Goal: Transaction & Acquisition: Purchase product/service

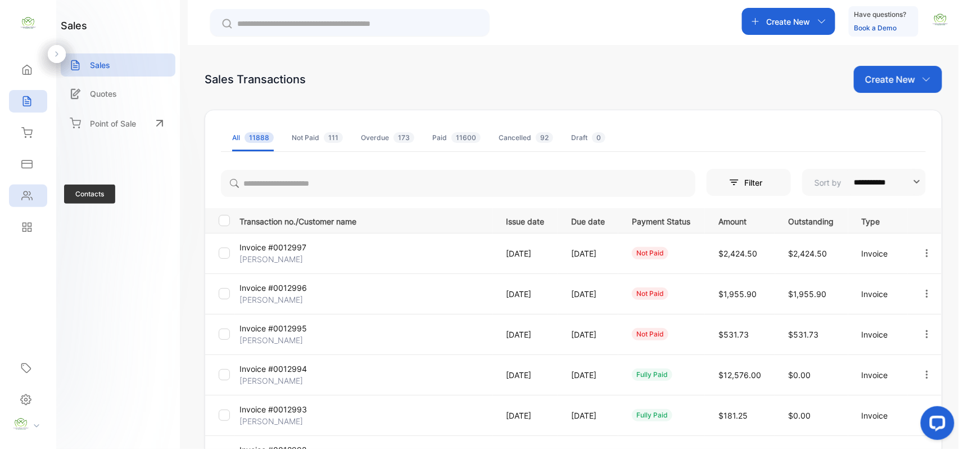
drag, startPoint x: 30, startPoint y: 210, endPoint x: 35, endPoint y: 202, distance: 8.9
click at [32, 209] on div "Contacts Contacts" at bounding box center [28, 195] width 38 height 31
click at [35, 201] on div "Contacts" at bounding box center [28, 195] width 38 height 22
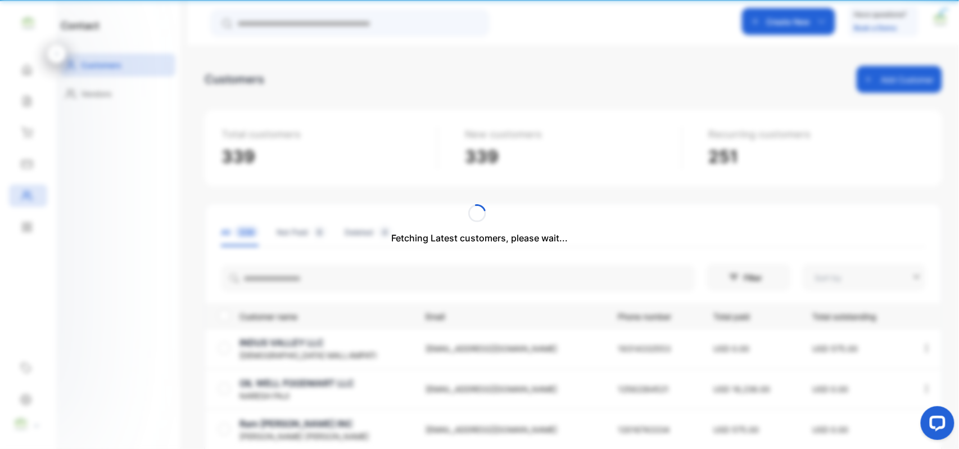
type input "**********"
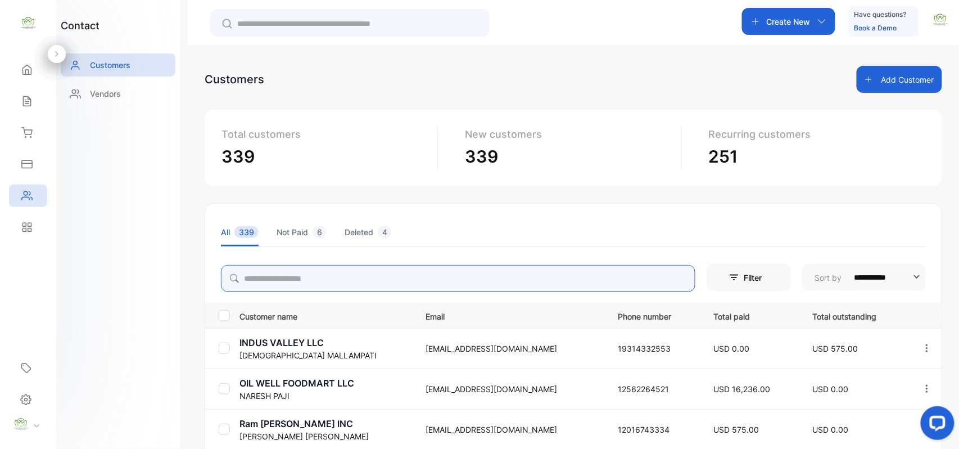
click at [299, 281] on input "search" at bounding box center [458, 278] width 474 height 27
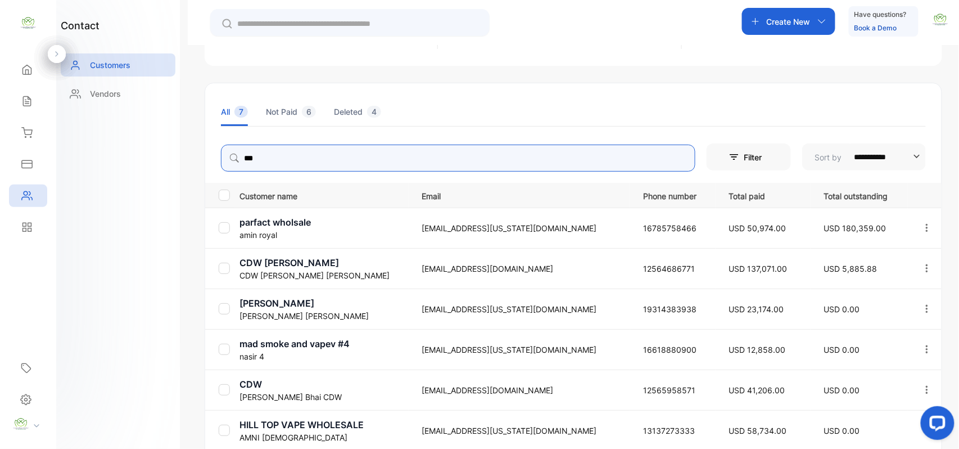
scroll to position [174, 0]
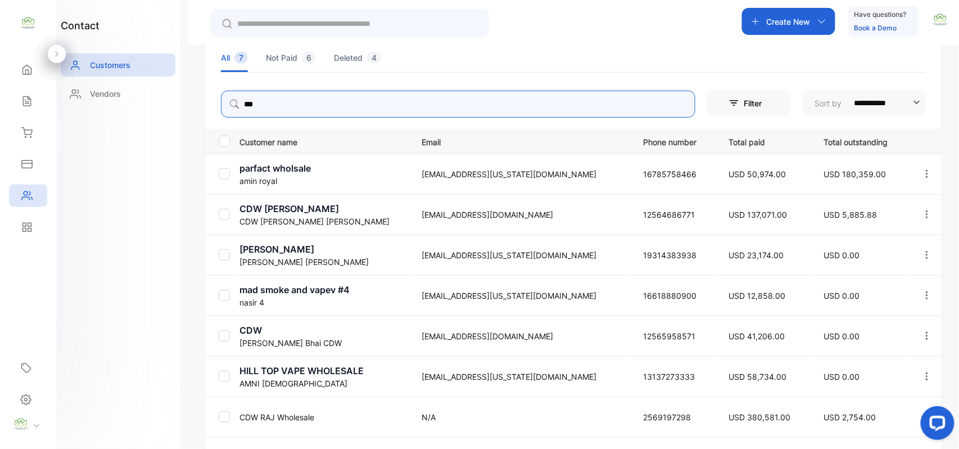
type input "***"
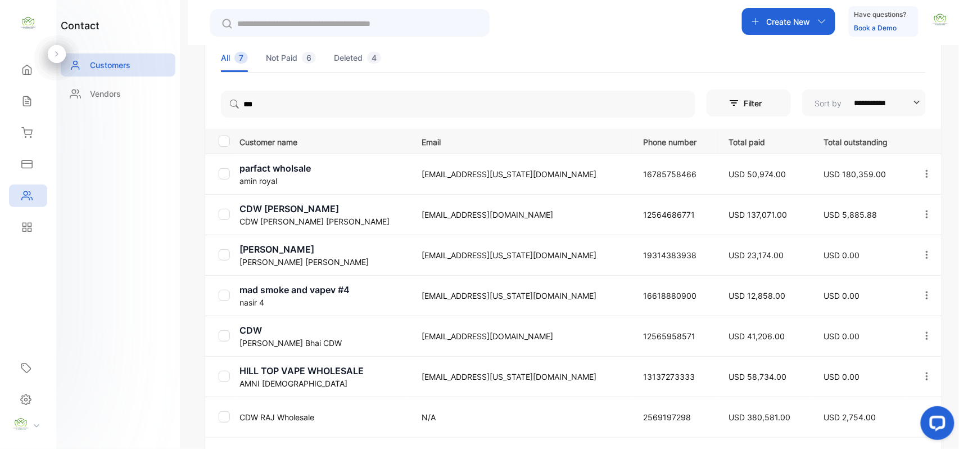
click at [126, 289] on div "contact Customers Vendors" at bounding box center [118, 224] width 124 height 449
click at [295, 414] on p "CDW RAJ Wholesale" at bounding box center [323, 417] width 169 height 12
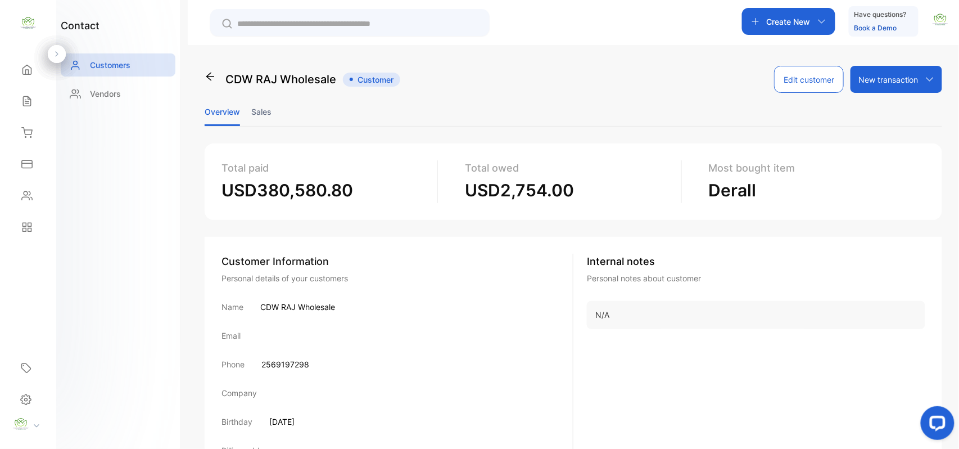
click at [260, 106] on li "Sales" at bounding box center [261, 111] width 20 height 29
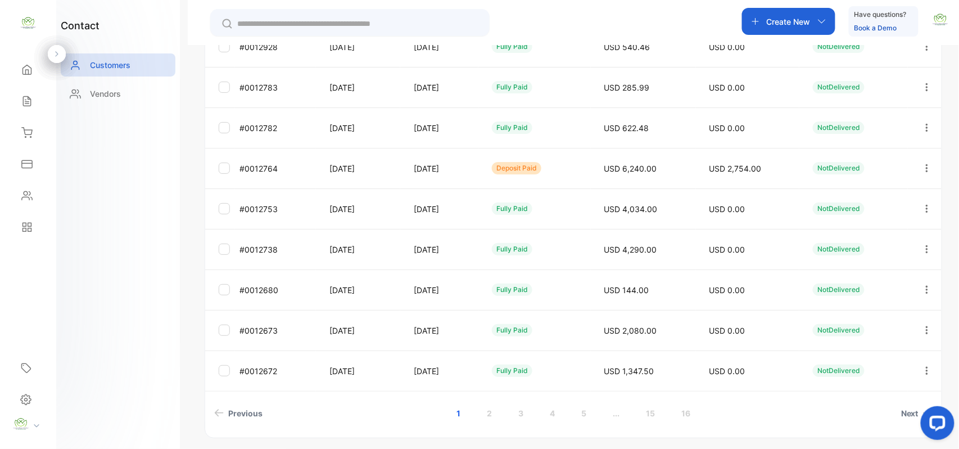
scroll to position [299, 0]
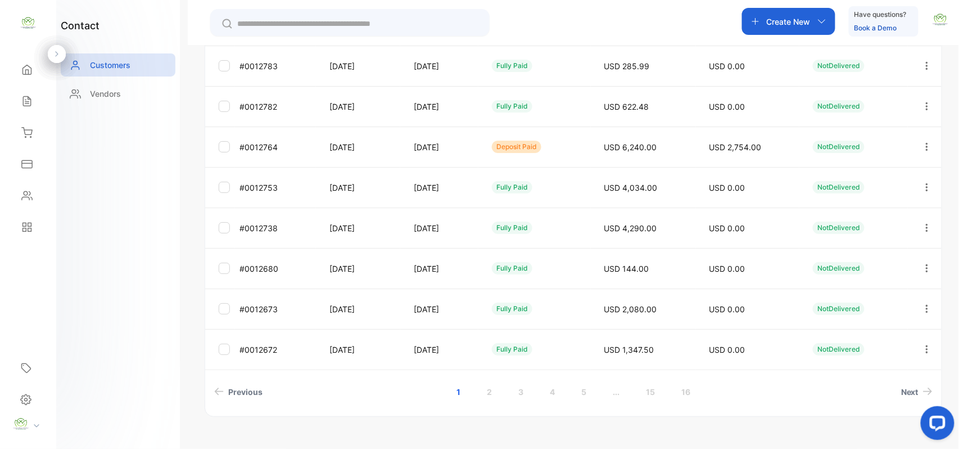
click at [923, 146] on icon "button" at bounding box center [927, 147] width 10 height 10
click at [902, 189] on div "View" at bounding box center [876, 181] width 126 height 22
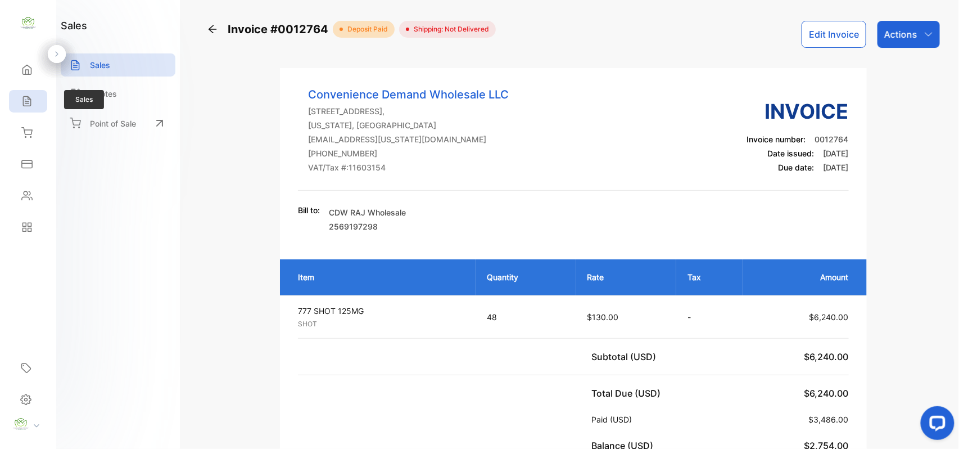
click at [25, 95] on div "Sales" at bounding box center [28, 101] width 38 height 22
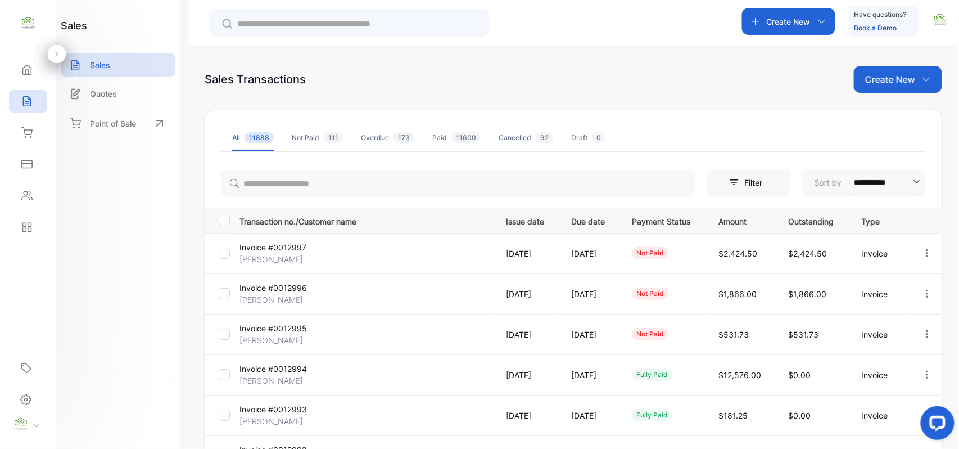
click at [266, 257] on p "[PERSON_NAME]" at bounding box center [281, 259] width 84 height 12
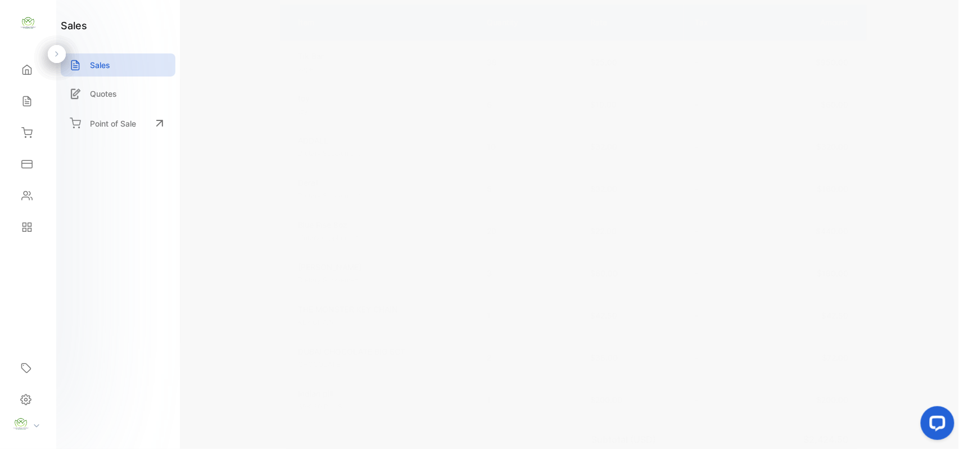
scroll to position [350, 0]
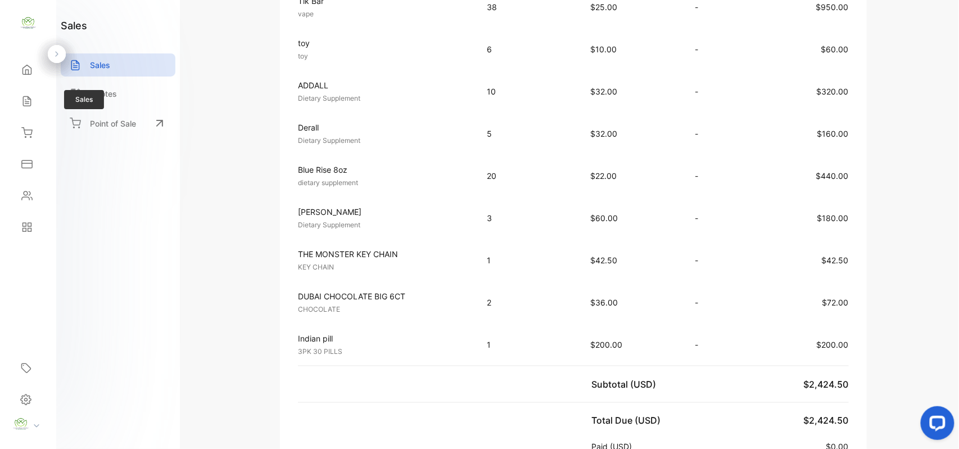
drag, startPoint x: 36, startPoint y: 109, endPoint x: 31, endPoint y: 113, distance: 6.0
click at [32, 113] on div "Sales Sales" at bounding box center [28, 100] width 38 height 31
click at [35, 94] on div "Sales" at bounding box center [28, 101] width 38 height 22
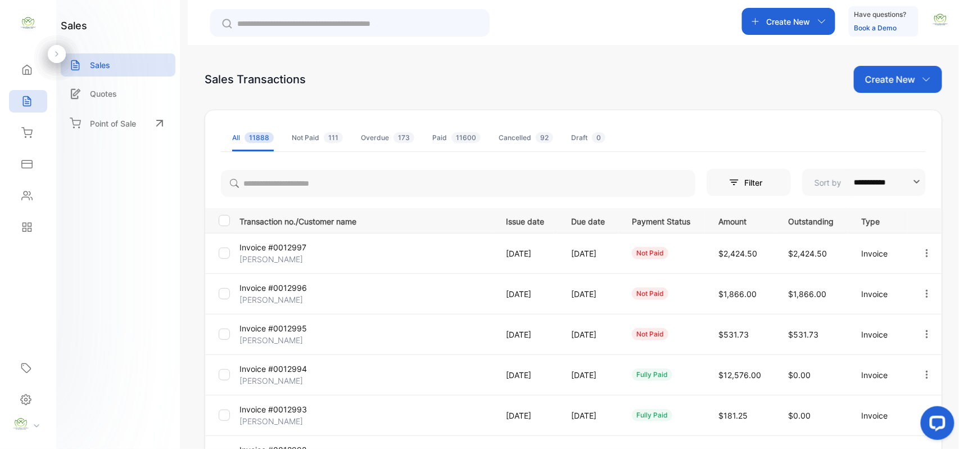
click at [896, 80] on p "Create New" at bounding box center [890, 79] width 50 height 13
click at [886, 119] on span "Invoice" at bounding box center [899, 117] width 26 height 12
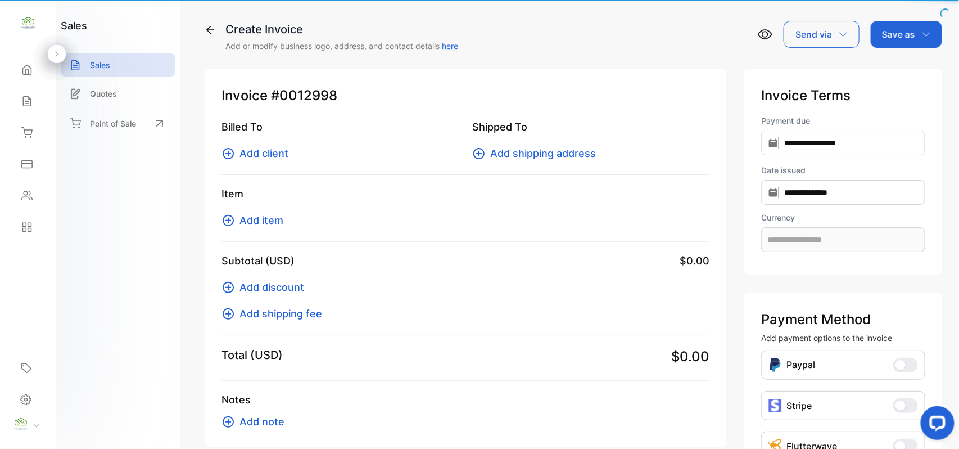
type input "**********"
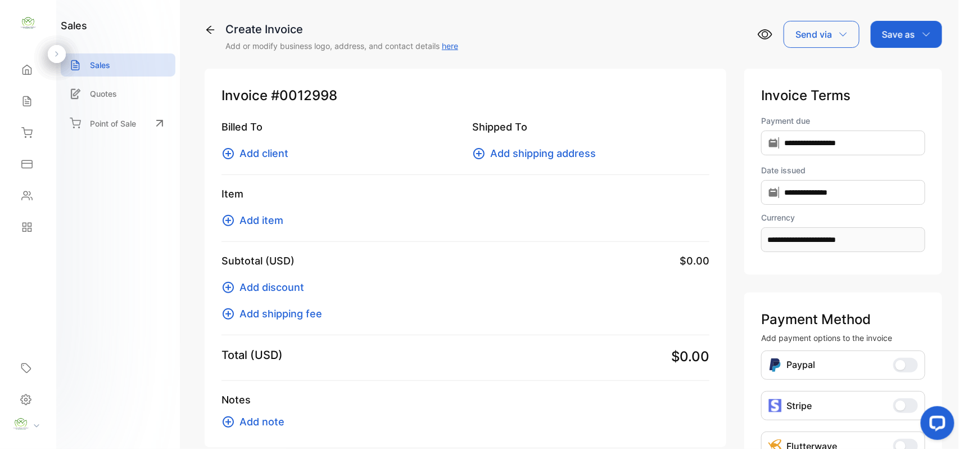
drag, startPoint x: 272, startPoint y: 153, endPoint x: 278, endPoint y: 151, distance: 6.1
click at [278, 151] on span "Add client" at bounding box center [263, 153] width 49 height 15
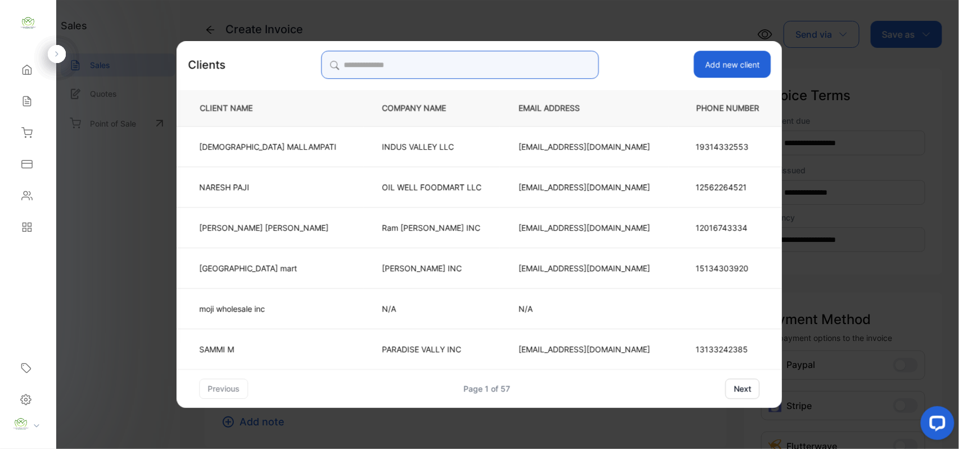
click at [534, 60] on input "search" at bounding box center [460, 65] width 278 height 28
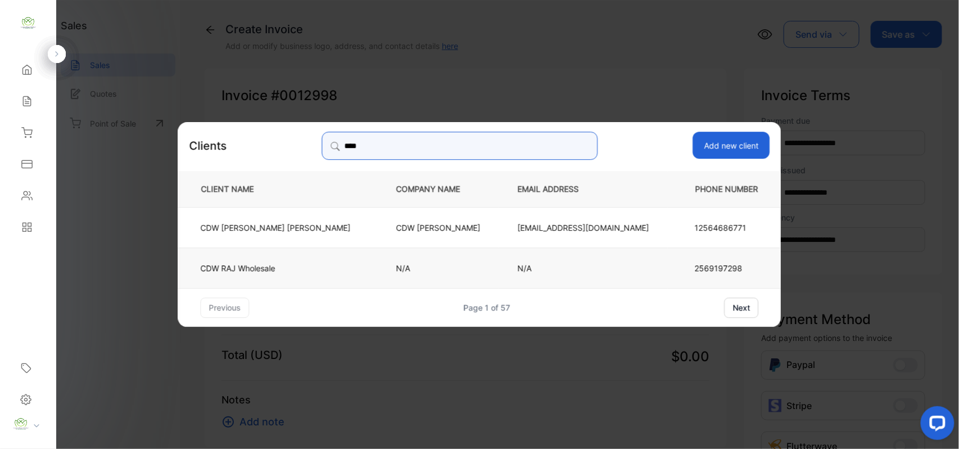
type input "***"
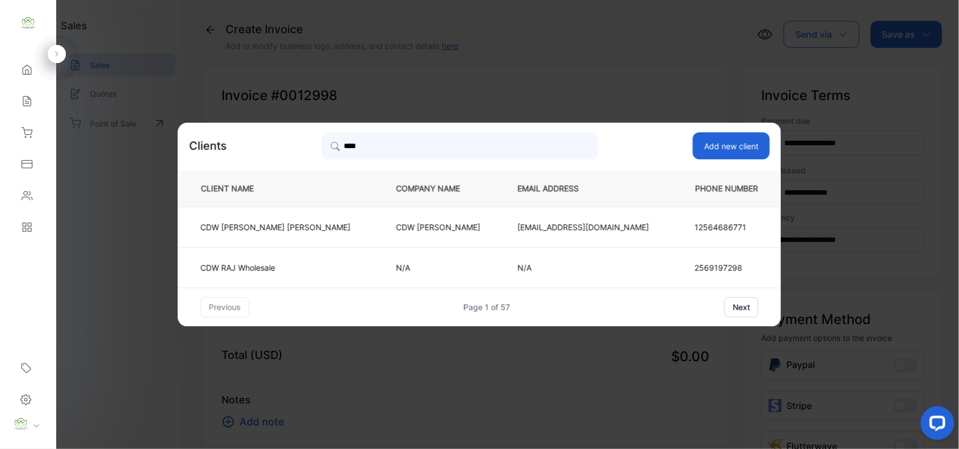
click at [273, 257] on td "CDW RAJ Wholesale" at bounding box center [278, 267] width 200 height 40
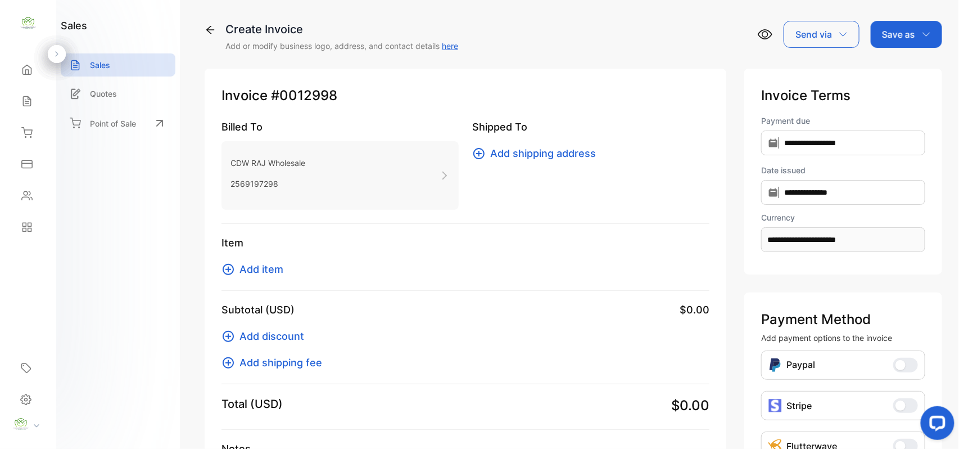
click at [262, 266] on span "Add item" at bounding box center [261, 268] width 44 height 15
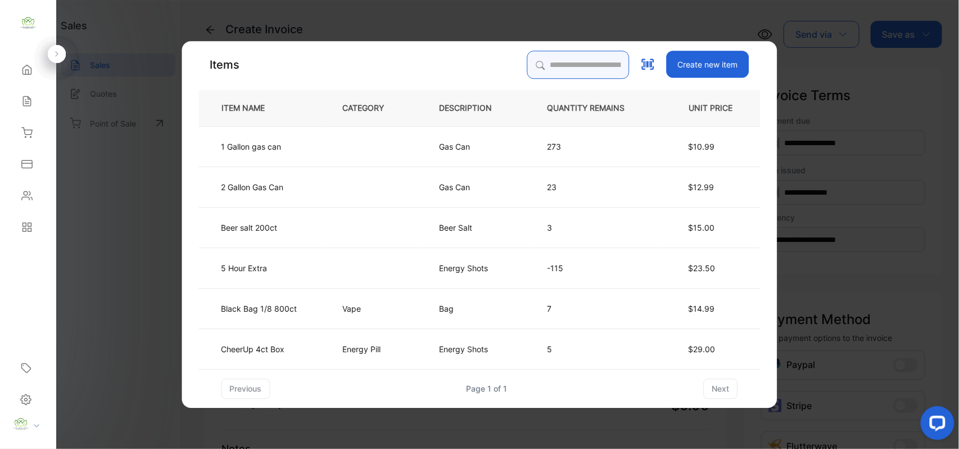
click at [597, 57] on input "search" at bounding box center [578, 65] width 102 height 28
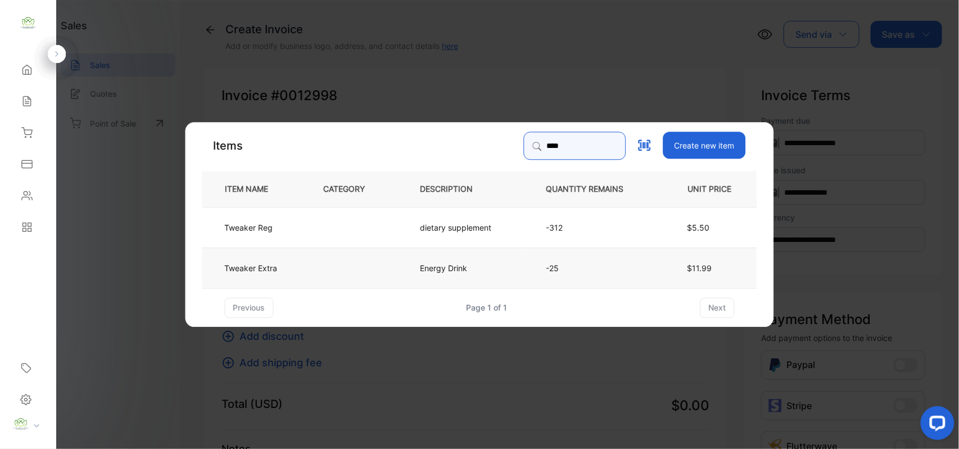
type input "****"
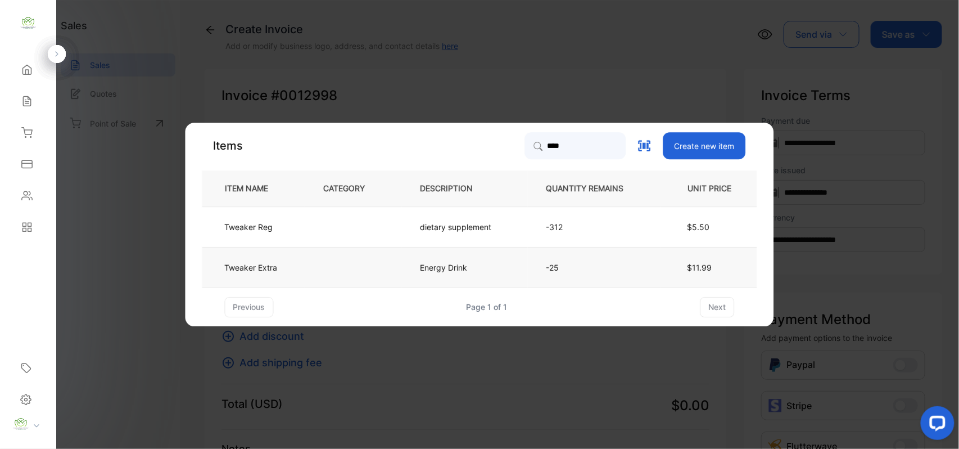
click at [296, 257] on td "Tweaker Extra" at bounding box center [253, 267] width 103 height 40
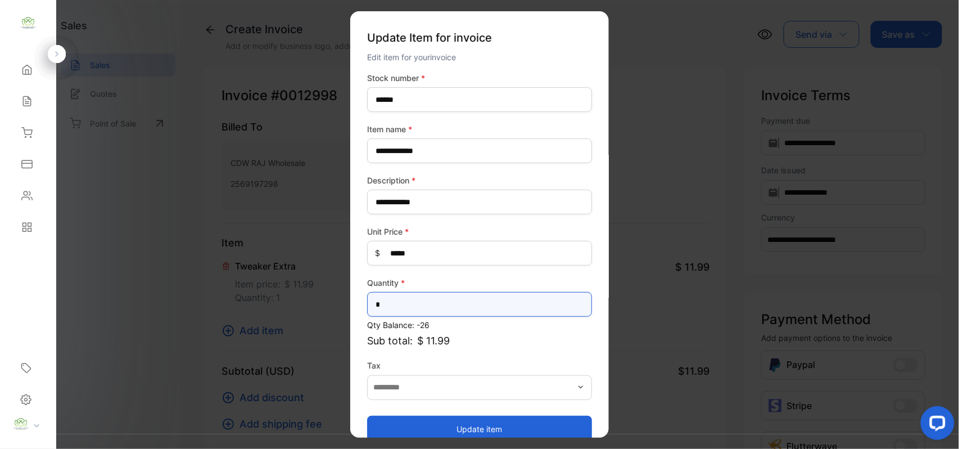
click at [399, 311] on input "*" at bounding box center [479, 304] width 225 height 25
type input "*"
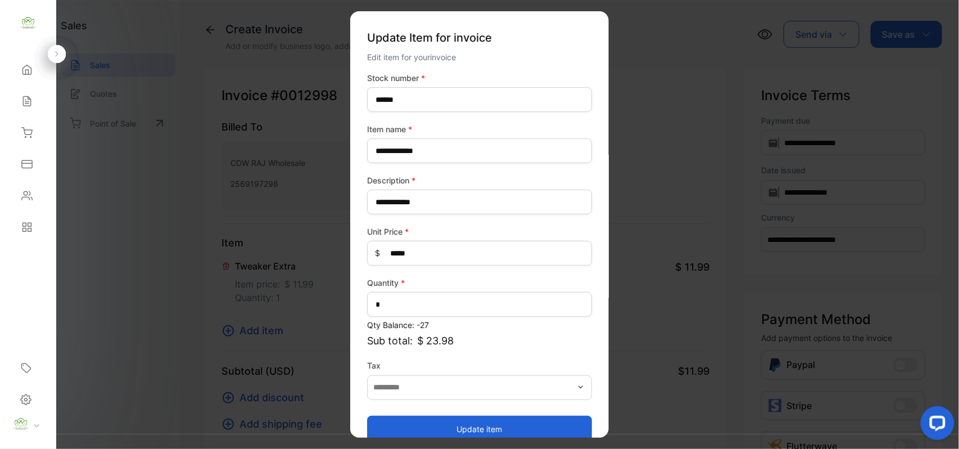
click at [468, 419] on button "Update item" at bounding box center [479, 428] width 225 height 27
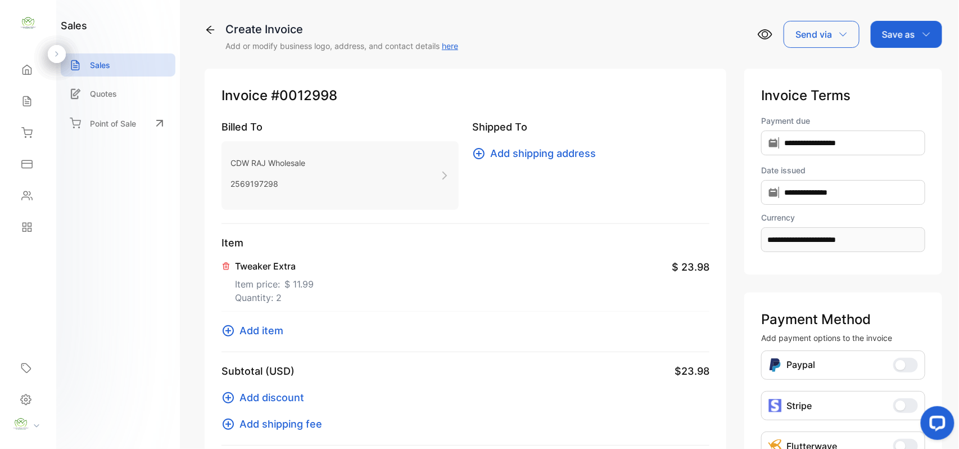
drag, startPoint x: 269, startPoint y: 327, endPoint x: 304, endPoint y: 286, distance: 54.3
click at [274, 322] on div "Item Tweaker Extra Item price: $ 11.99 Quantity: 2 $ 23.98 Add item" at bounding box center [465, 293] width 488 height 117
click at [264, 334] on span "Add item" at bounding box center [261, 330] width 44 height 15
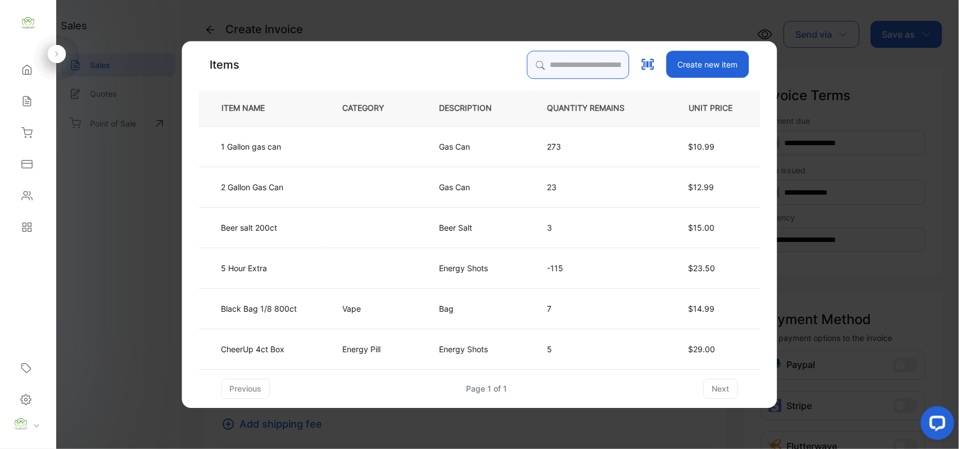
click at [565, 57] on input "search" at bounding box center [578, 65] width 102 height 28
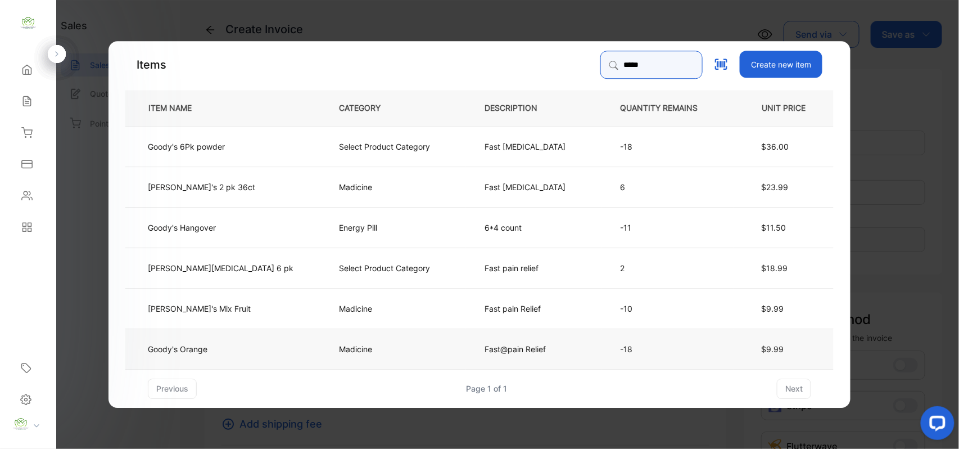
type input "*****"
drag, startPoint x: 314, startPoint y: 344, endPoint x: 324, endPoint y: 349, distance: 11.6
click at [339, 349] on p "Madicine" at bounding box center [360, 348] width 42 height 12
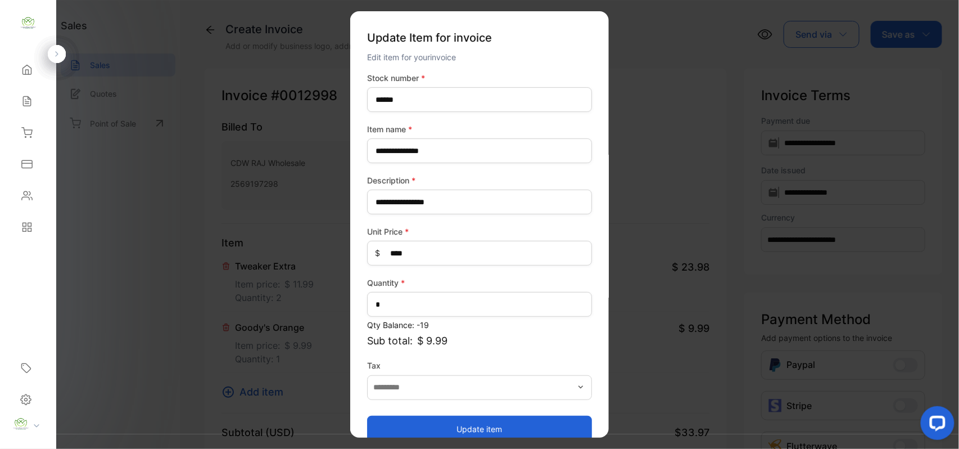
click at [553, 417] on button "Update item" at bounding box center [479, 428] width 225 height 27
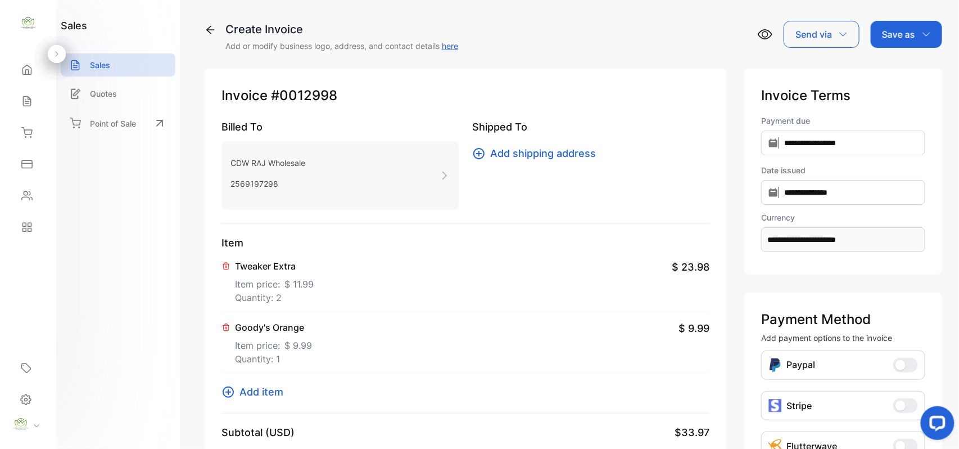
click at [913, 36] on div "Save as" at bounding box center [906, 34] width 71 height 27
click at [891, 75] on div "Invoice" at bounding box center [903, 71] width 65 height 22
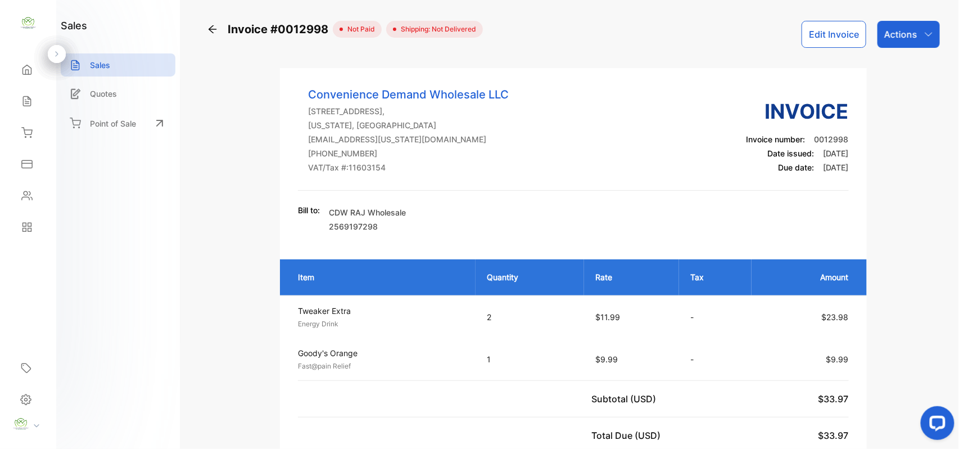
click at [929, 32] on icon "button" at bounding box center [928, 34] width 9 height 9
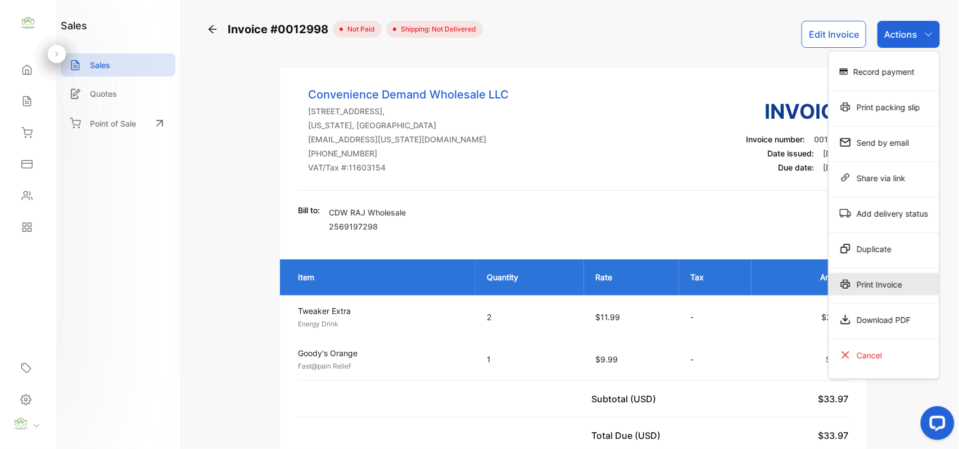
click at [896, 291] on div "Print Invoice" at bounding box center [884, 284] width 111 height 22
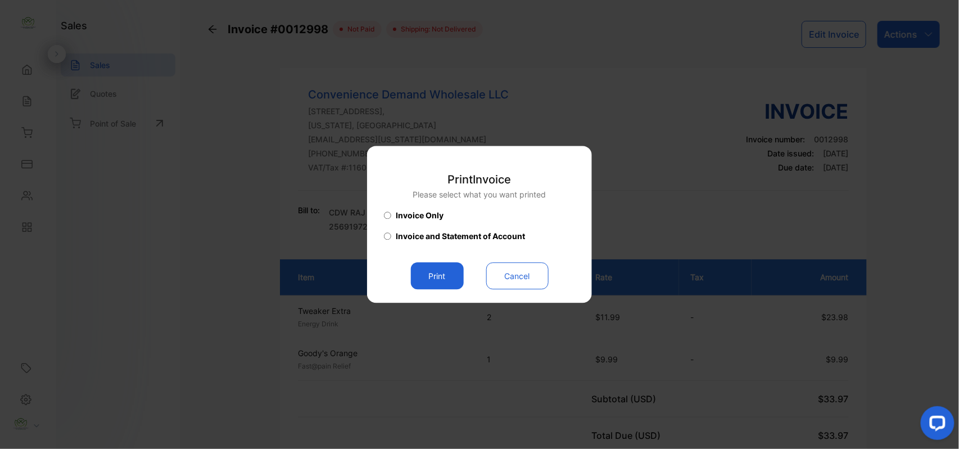
click at [446, 273] on button "Print" at bounding box center [437, 276] width 53 height 27
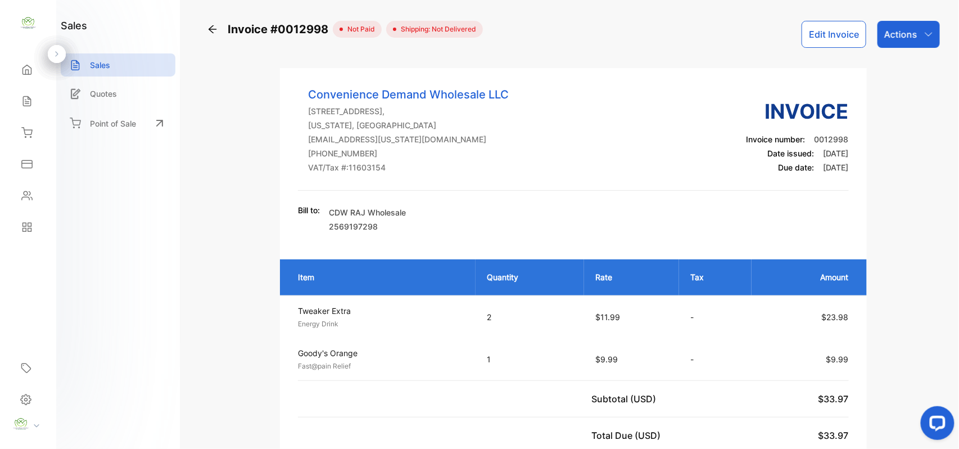
click at [904, 28] on p "Actions" at bounding box center [900, 34] width 33 height 13
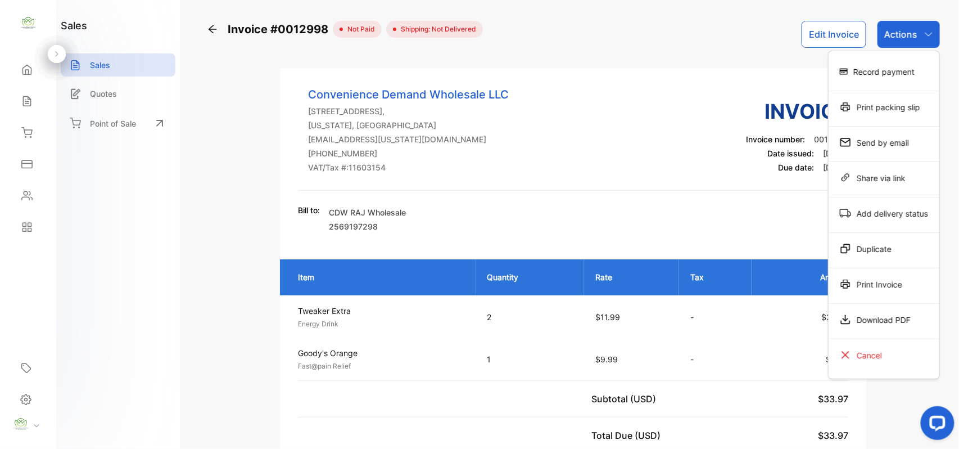
click at [898, 70] on div "Record payment" at bounding box center [884, 71] width 111 height 22
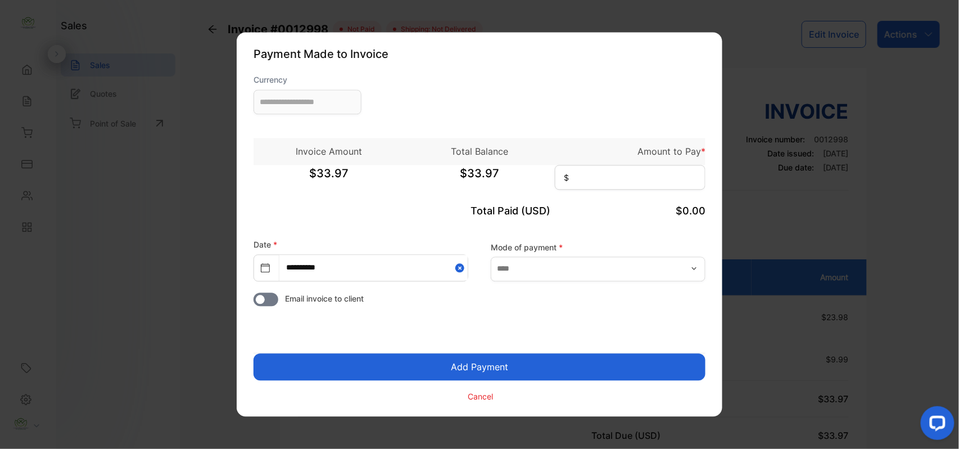
type input "**********"
drag, startPoint x: 601, startPoint y: 187, endPoint x: 612, endPoint y: 183, distance: 10.9
click at [609, 184] on input at bounding box center [630, 177] width 151 height 25
type input "*****"
click at [254, 354] on button "Add Payment" at bounding box center [480, 367] width 452 height 27
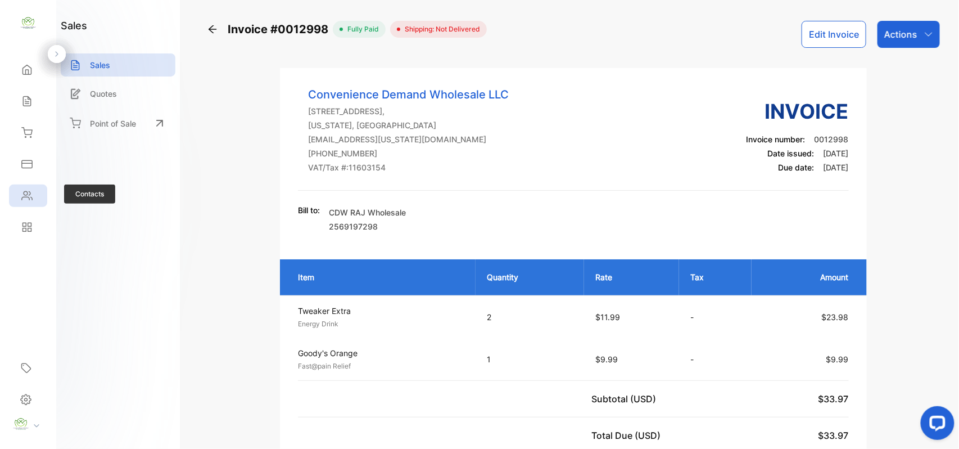
click at [25, 193] on icon at bounding box center [26, 195] width 11 height 11
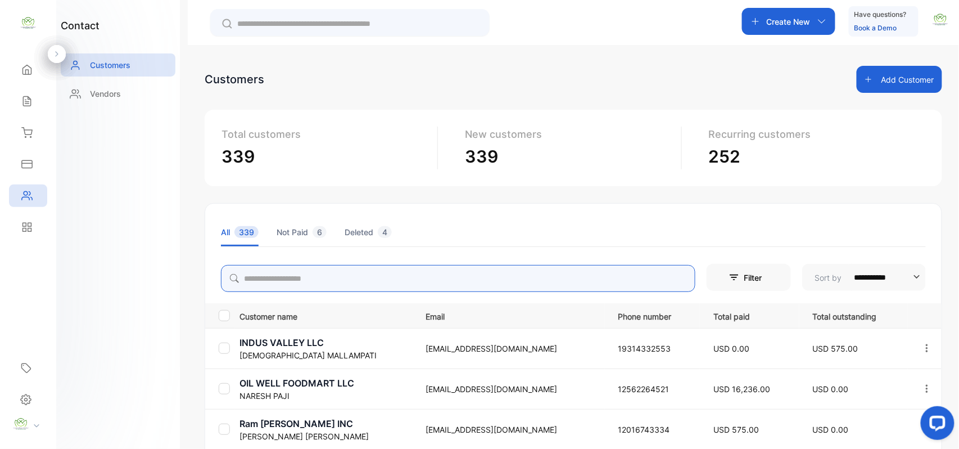
click at [355, 273] on input "search" at bounding box center [458, 278] width 474 height 27
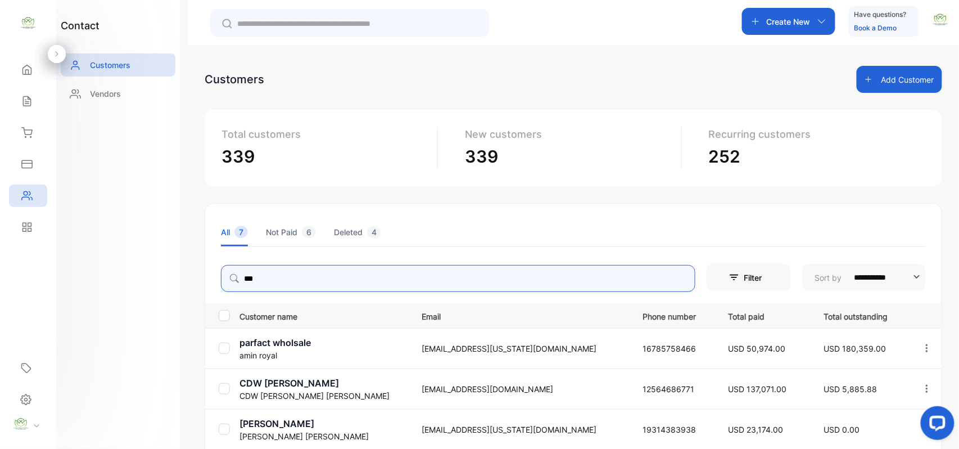
type input "***"
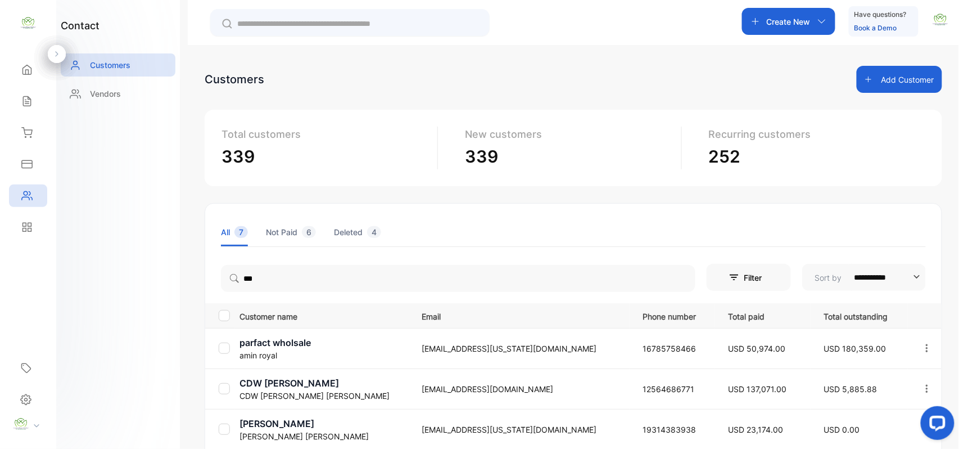
click at [104, 313] on div "contact Customers Vendors" at bounding box center [118, 224] width 124 height 449
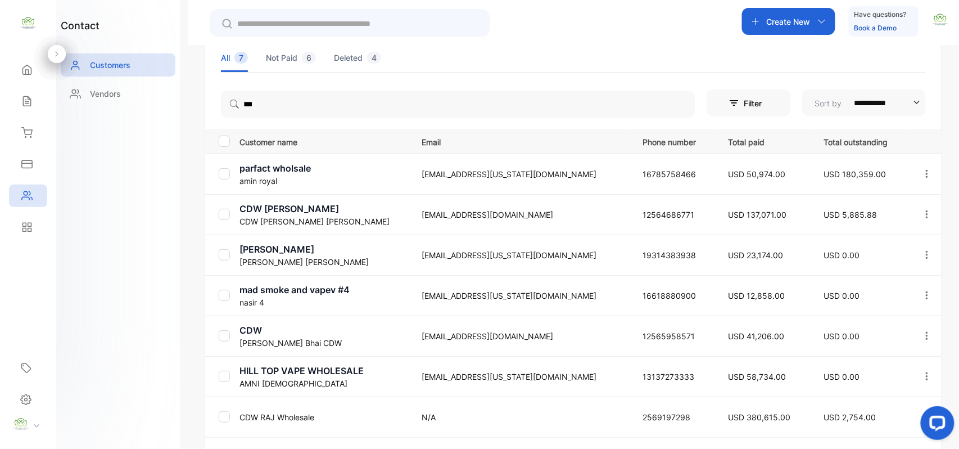
click at [309, 409] on td "CDW RAJ Wholesale" at bounding box center [321, 416] width 173 height 40
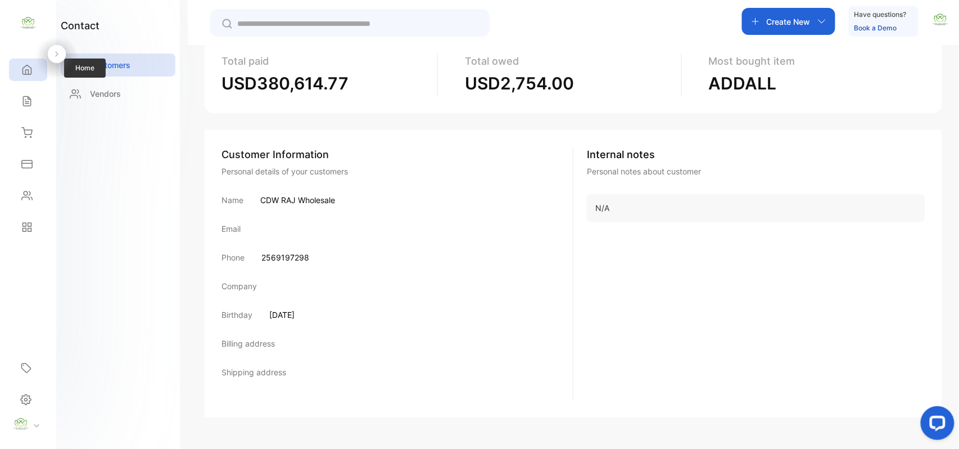
drag, startPoint x: 27, startPoint y: 92, endPoint x: 35, endPoint y: 79, distance: 15.1
click at [31, 87] on div "Sales Sales" at bounding box center [28, 100] width 38 height 31
drag, startPoint x: 30, startPoint y: 107, endPoint x: 17, endPoint y: 124, distance: 22.0
click at [30, 106] on div "Sales" at bounding box center [28, 101] width 38 height 22
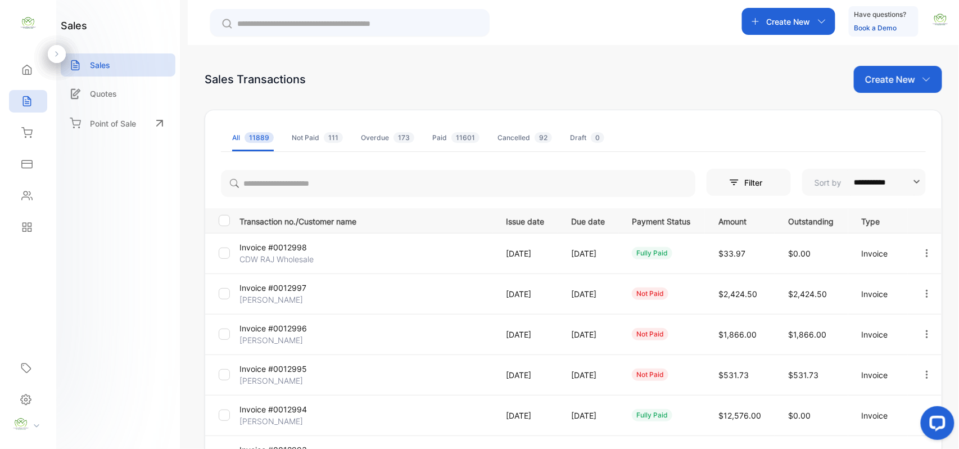
click at [914, 73] on div "Create New" at bounding box center [898, 79] width 88 height 27
drag, startPoint x: 902, startPoint y: 111, endPoint x: 895, endPoint y: 106, distance: 8.6
click at [904, 107] on div "Invoice" at bounding box center [902, 116] width 79 height 22
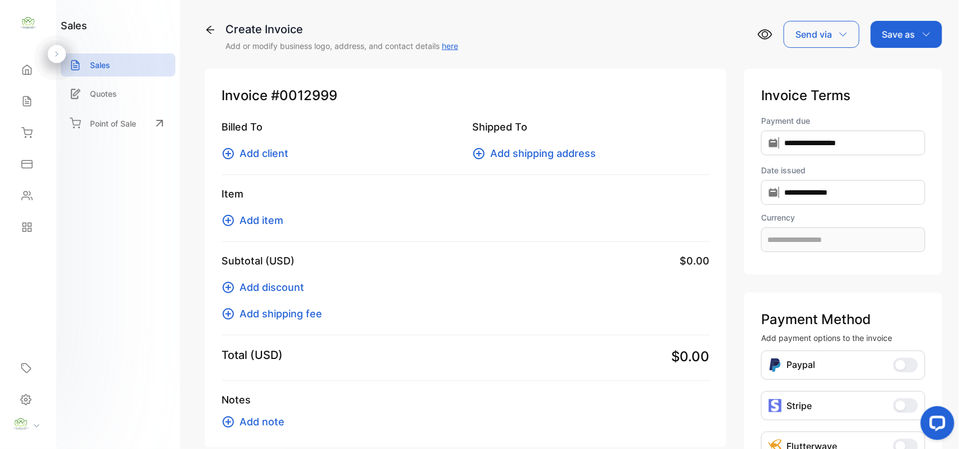
type input "**********"
click at [264, 151] on span "Add client" at bounding box center [263, 153] width 49 height 15
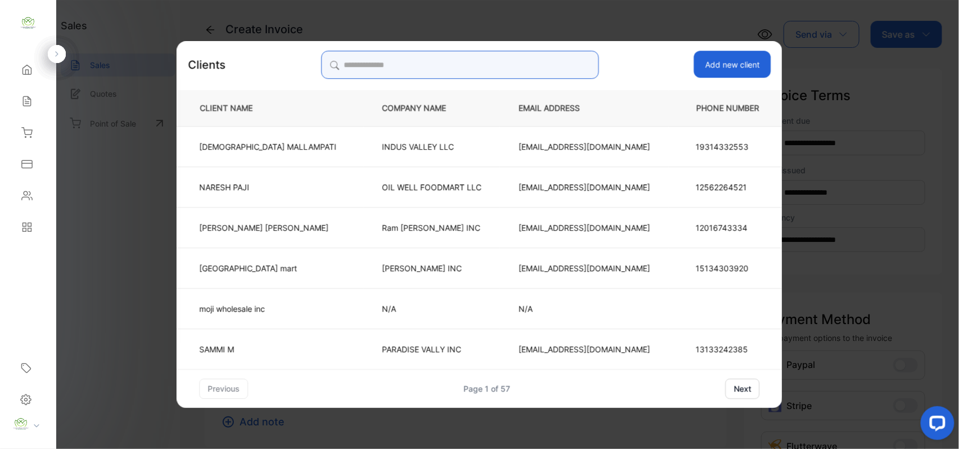
click at [450, 59] on input "search" at bounding box center [460, 65] width 278 height 28
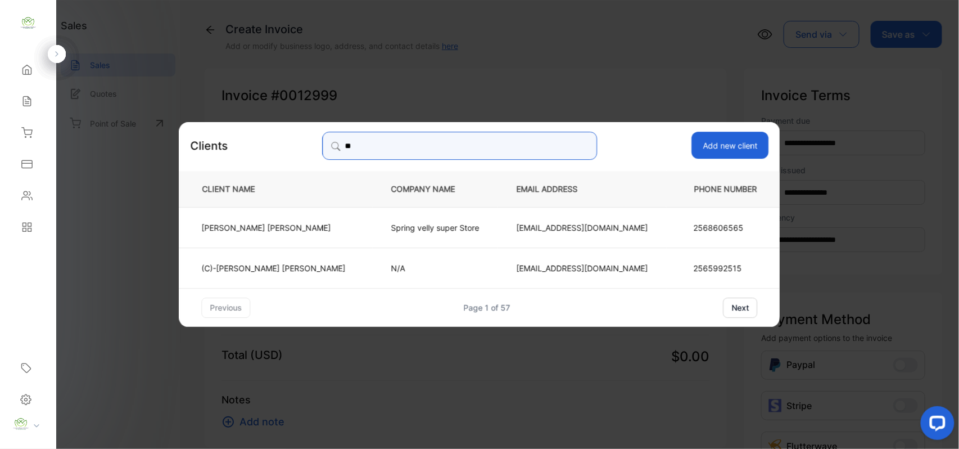
type input "*"
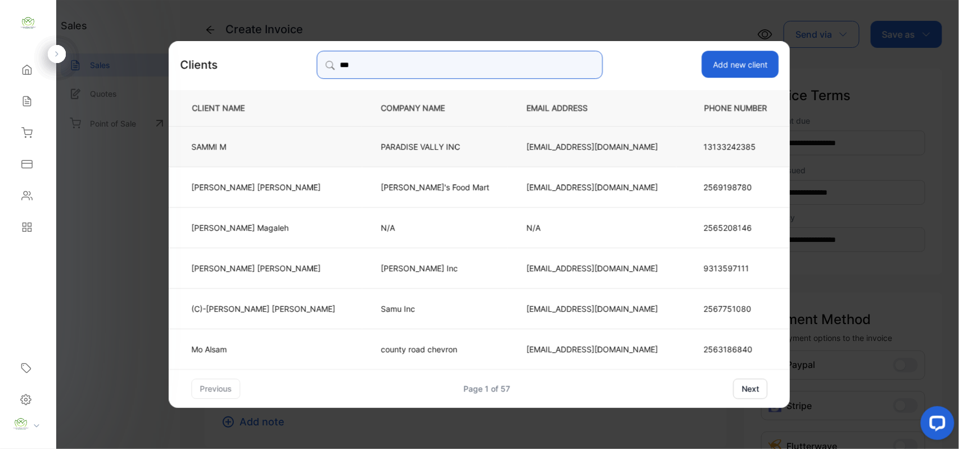
type input "***"
click at [323, 139] on td "SAMMI M" at bounding box center [265, 145] width 193 height 40
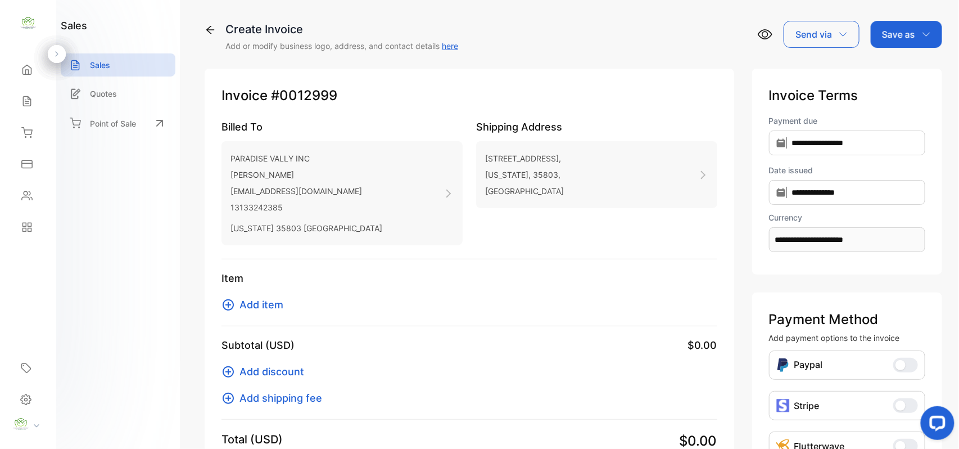
click at [271, 304] on span "Add item" at bounding box center [261, 304] width 44 height 15
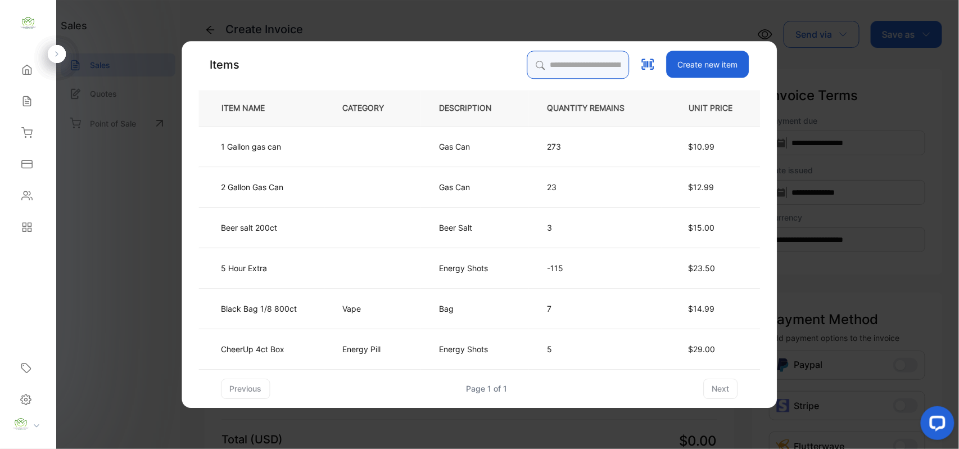
click at [581, 70] on input "search" at bounding box center [578, 65] width 102 height 28
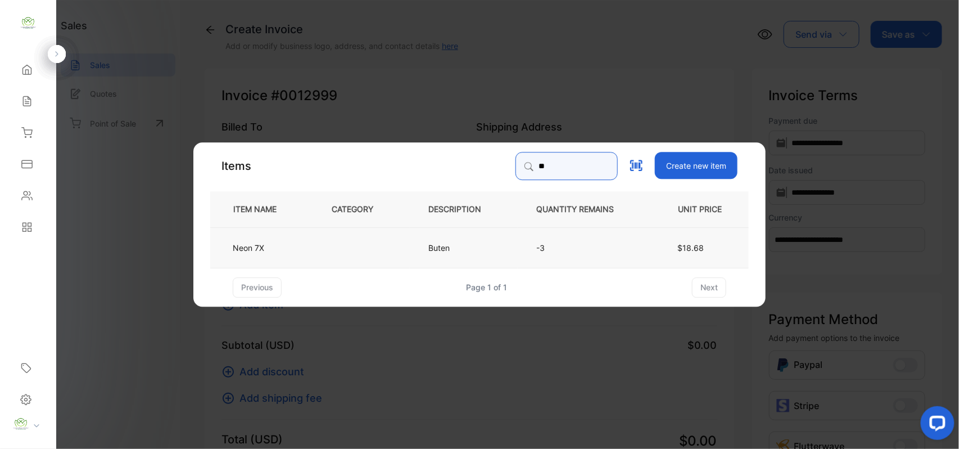
type input "**"
click at [316, 253] on td at bounding box center [361, 247] width 97 height 40
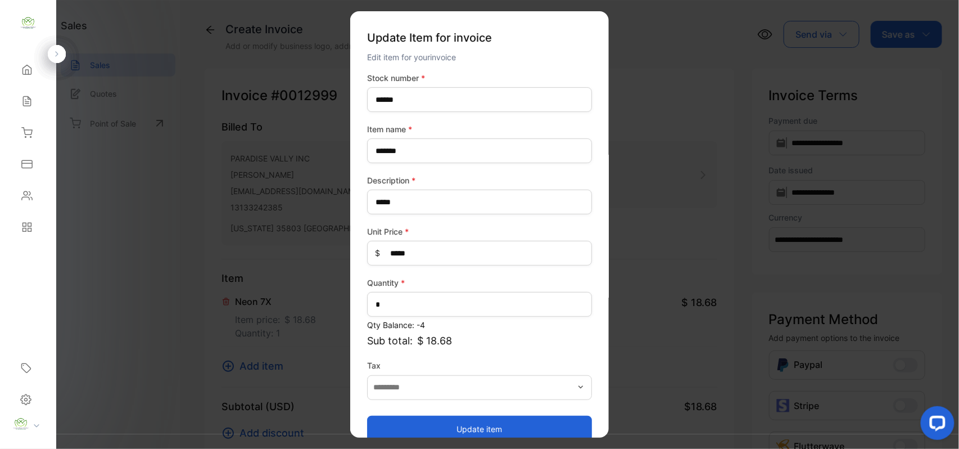
click at [427, 420] on button "Update item" at bounding box center [479, 428] width 225 height 27
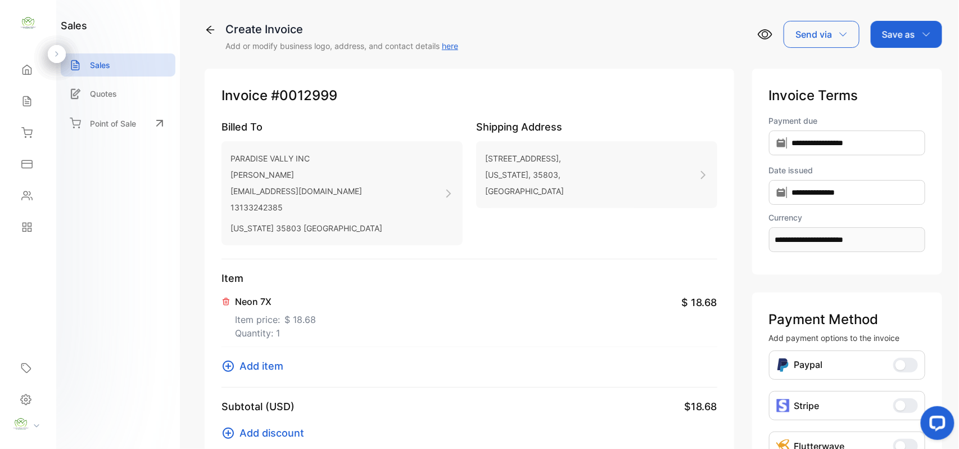
click at [268, 363] on span "Add item" at bounding box center [261, 365] width 44 height 15
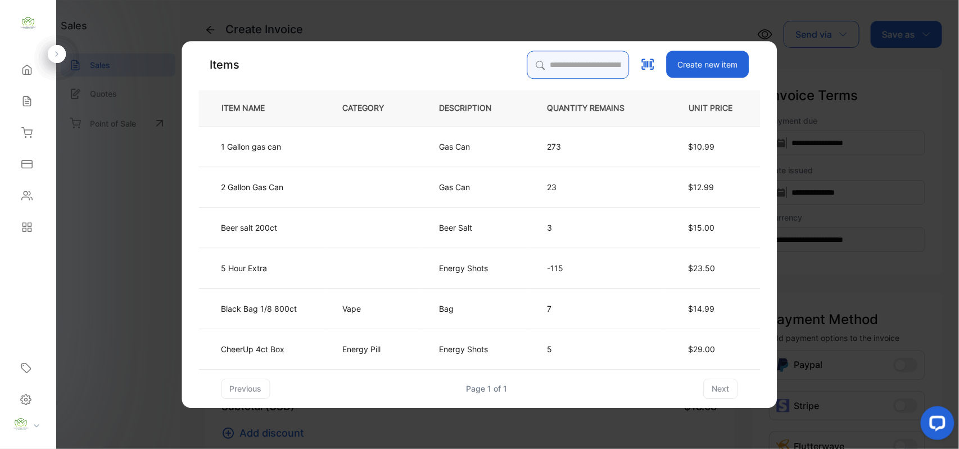
click at [576, 56] on input "search" at bounding box center [578, 65] width 102 height 28
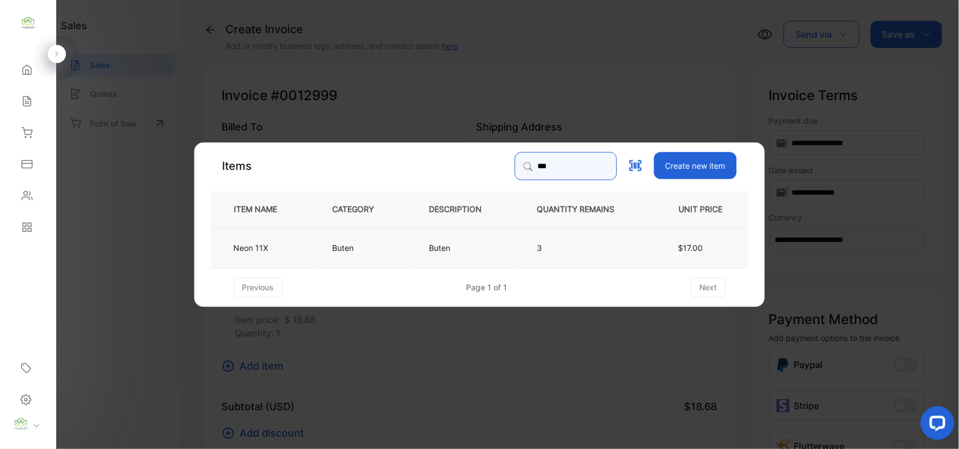
type input "***"
click at [453, 248] on p "Buten" at bounding box center [444, 247] width 30 height 12
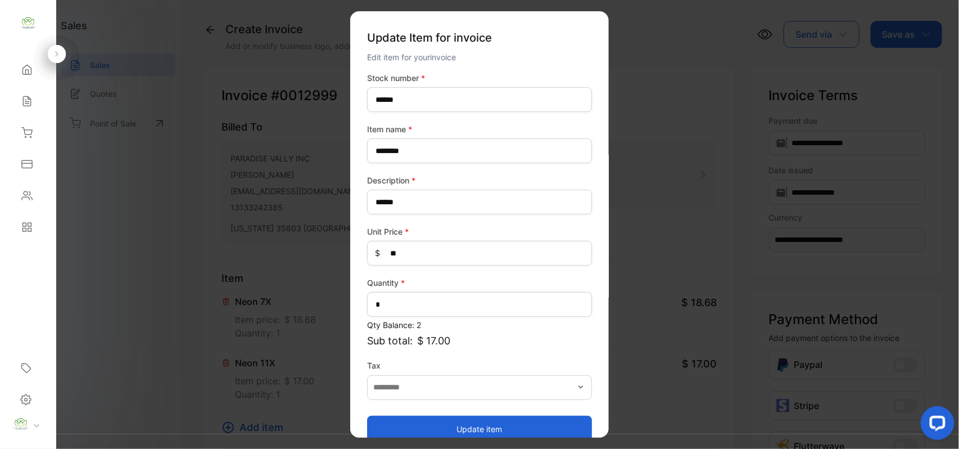
click at [481, 425] on button "Update item" at bounding box center [479, 428] width 225 height 27
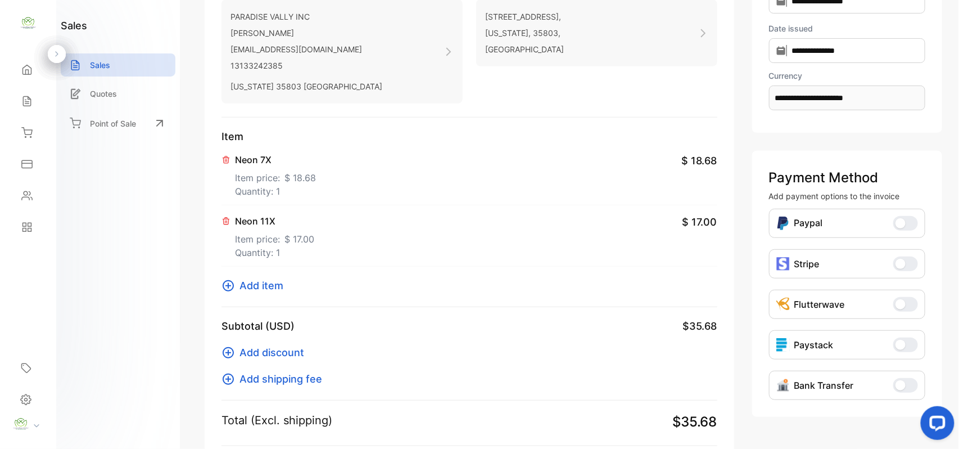
scroll to position [174, 0]
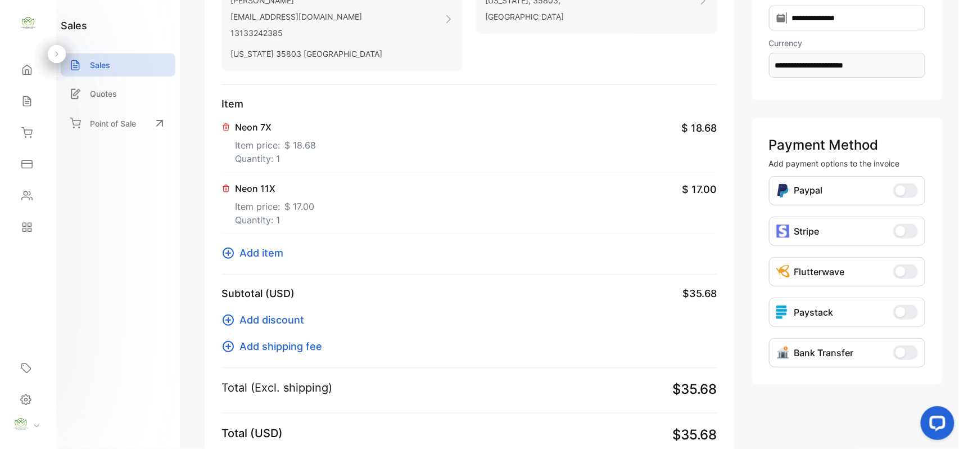
click at [275, 252] on span "Add item" at bounding box center [261, 252] width 44 height 15
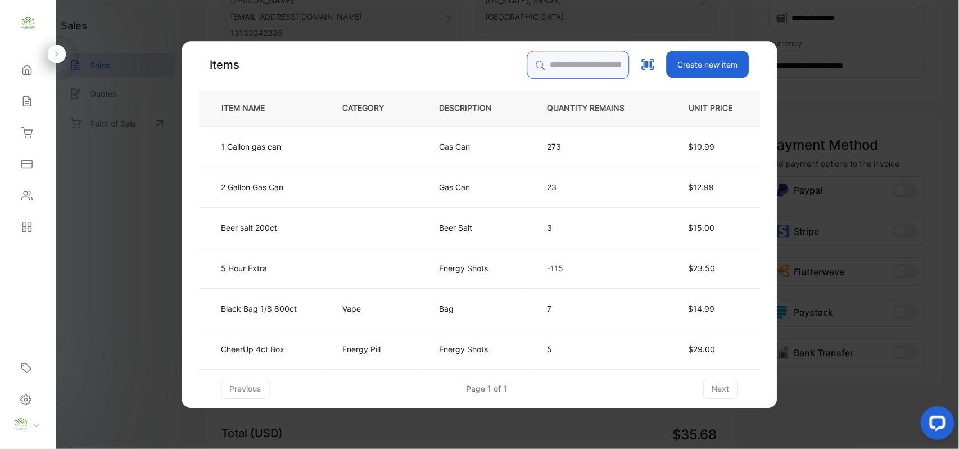
click at [554, 58] on input "search" at bounding box center [578, 65] width 102 height 28
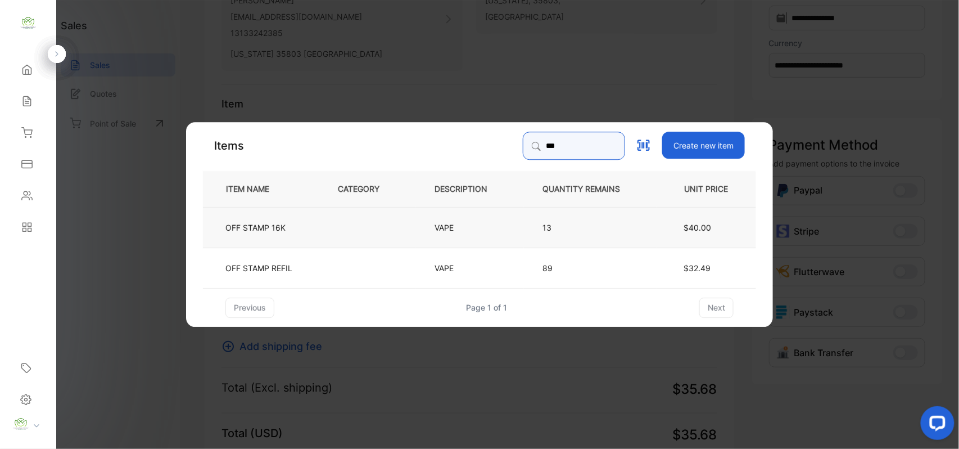
type input "***"
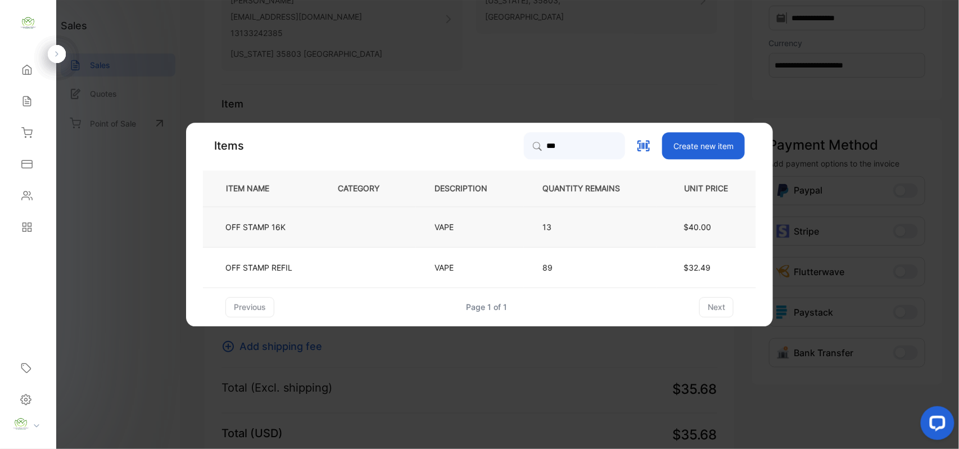
click at [342, 223] on td at bounding box center [367, 226] width 97 height 40
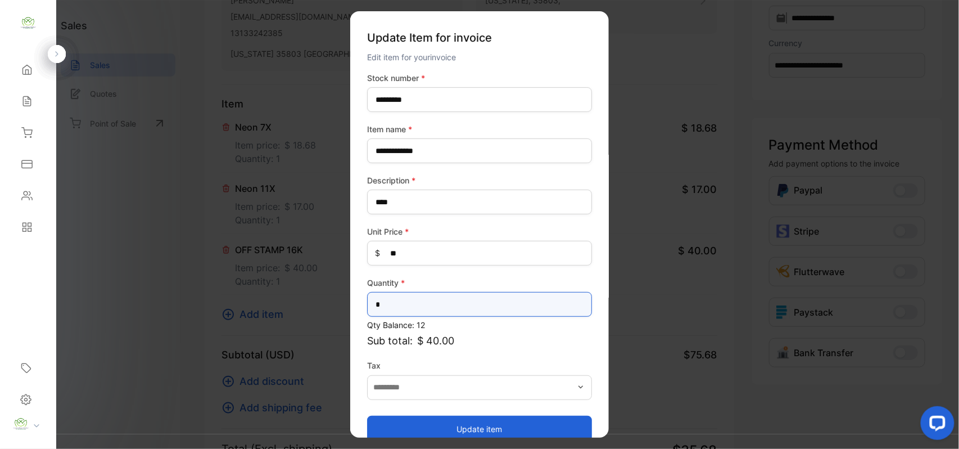
click at [435, 299] on input "*" at bounding box center [479, 304] width 225 height 25
type input "*"
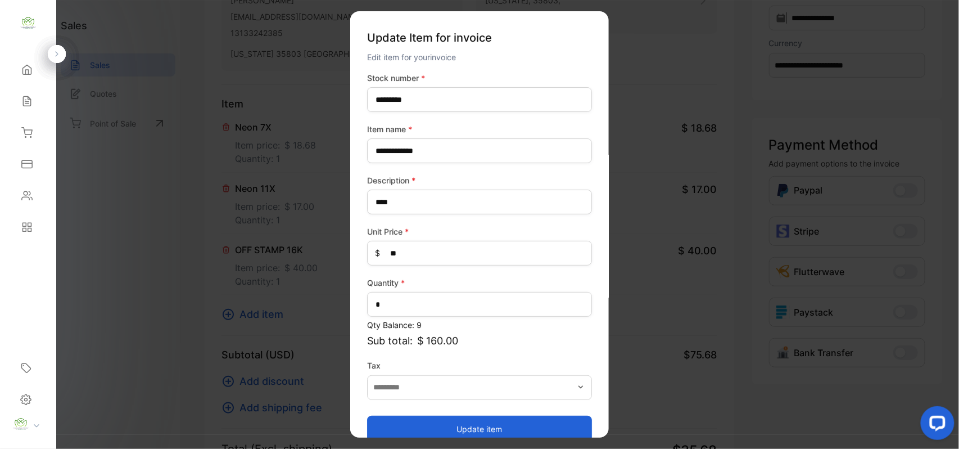
click at [487, 423] on button "Update item" at bounding box center [479, 428] width 225 height 27
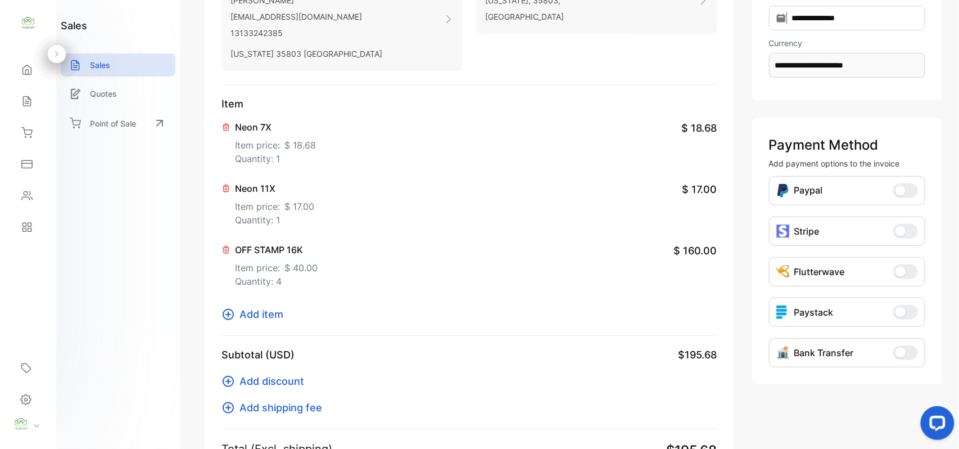
click at [278, 309] on span "Add item" at bounding box center [261, 313] width 44 height 15
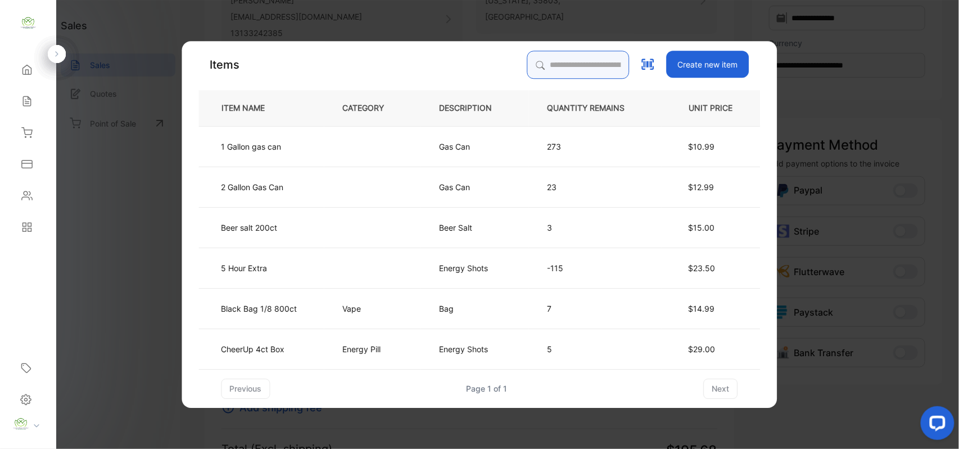
click at [572, 67] on input "search" at bounding box center [578, 65] width 102 height 28
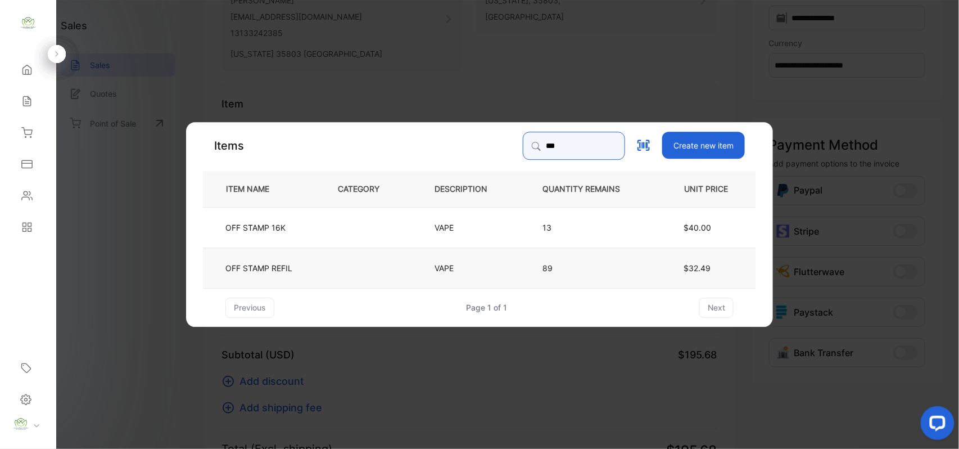
type input "***"
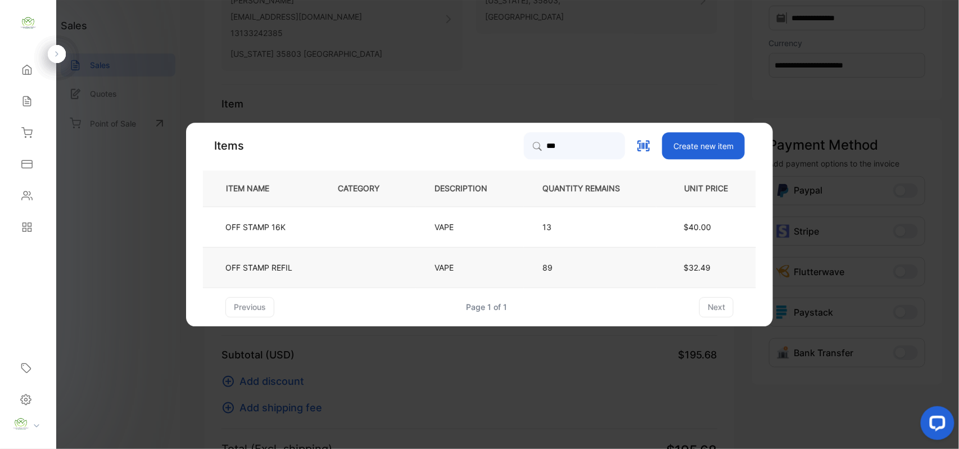
click at [306, 265] on td "OFF STAMP REFIL" at bounding box center [261, 267] width 116 height 40
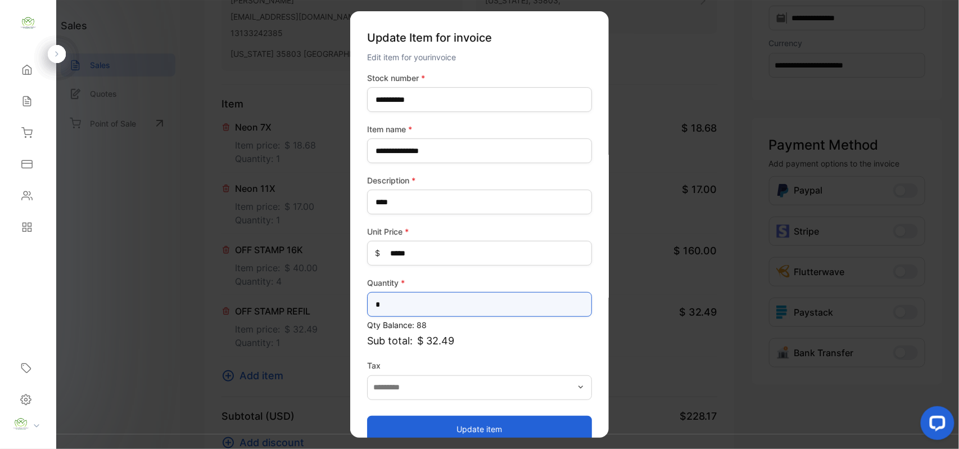
click at [402, 298] on input "*" at bounding box center [479, 304] width 225 height 25
type input "**"
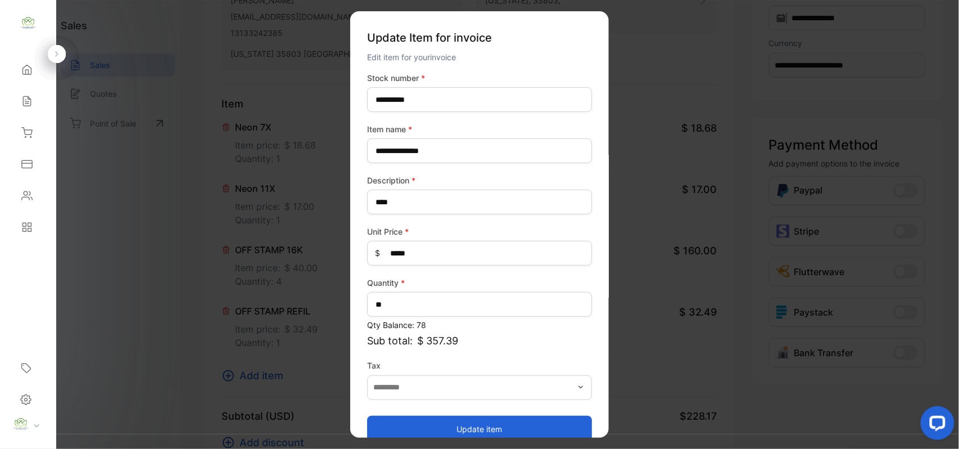
click at [400, 425] on button "Update item" at bounding box center [479, 428] width 225 height 27
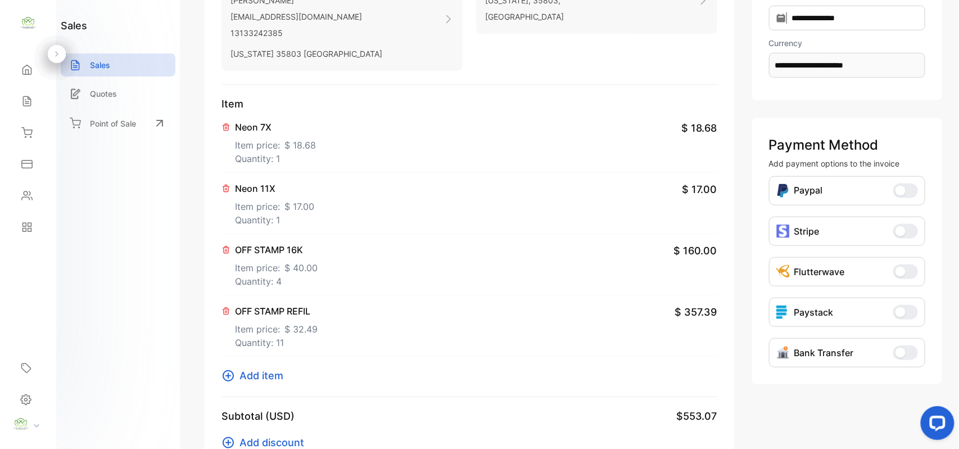
click at [287, 372] on button "Add item" at bounding box center [255, 375] width 69 height 15
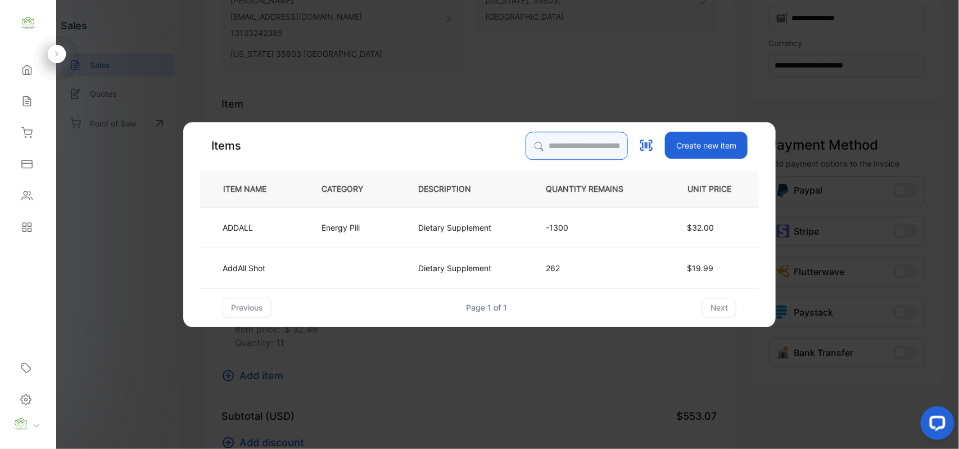
click at [531, 138] on input "search" at bounding box center [577, 146] width 102 height 28
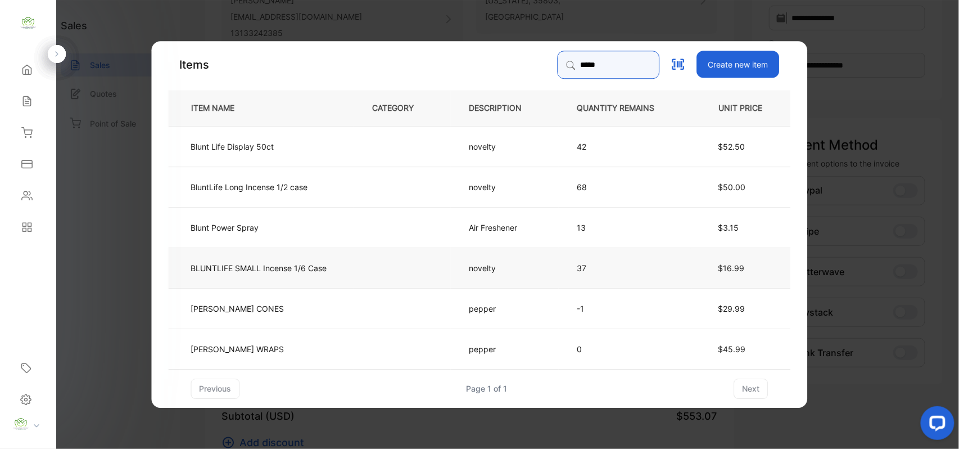
type input "*****"
click at [360, 274] on td at bounding box center [402, 267] width 97 height 40
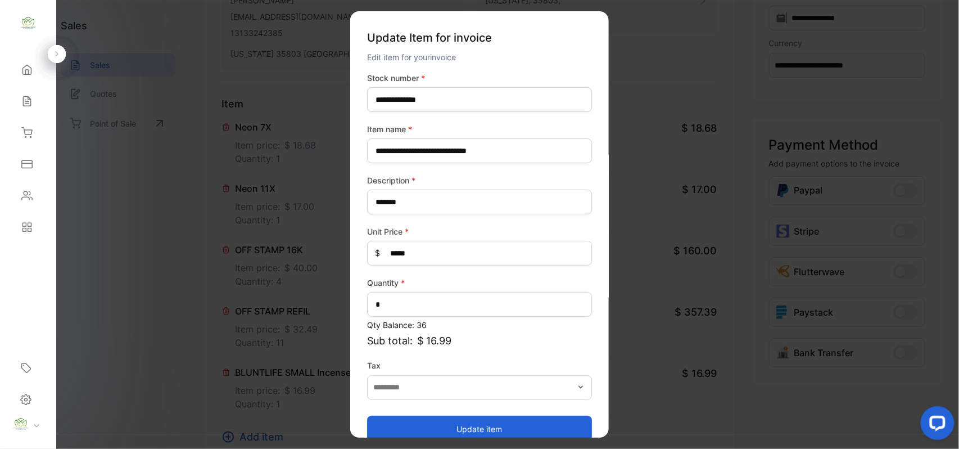
click at [455, 428] on button "Update item" at bounding box center [479, 428] width 225 height 27
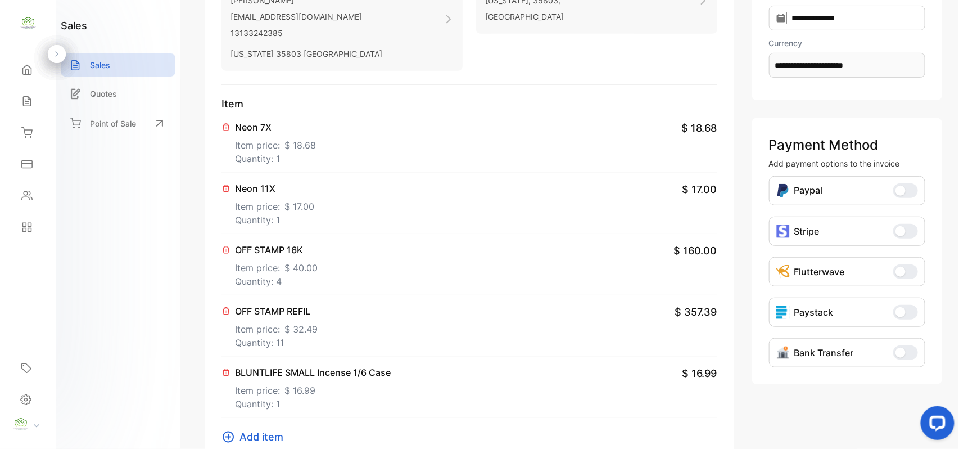
scroll to position [350, 0]
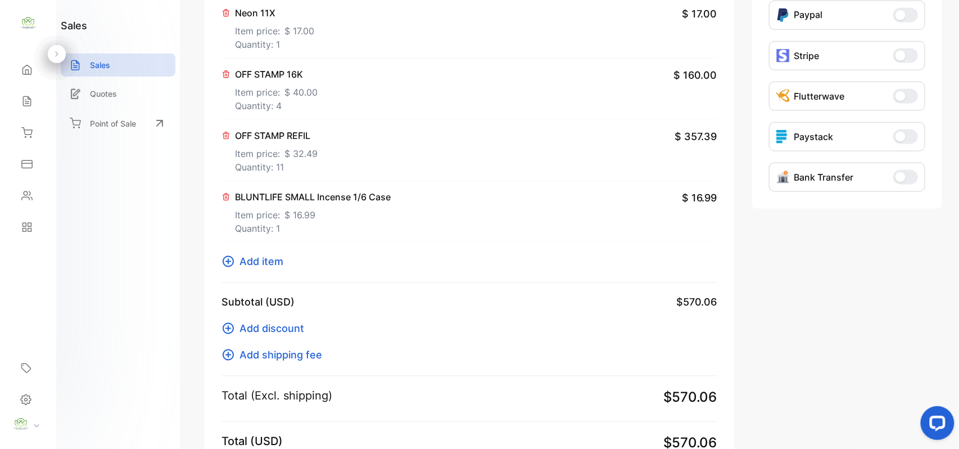
click at [277, 262] on span "Add item" at bounding box center [261, 261] width 44 height 15
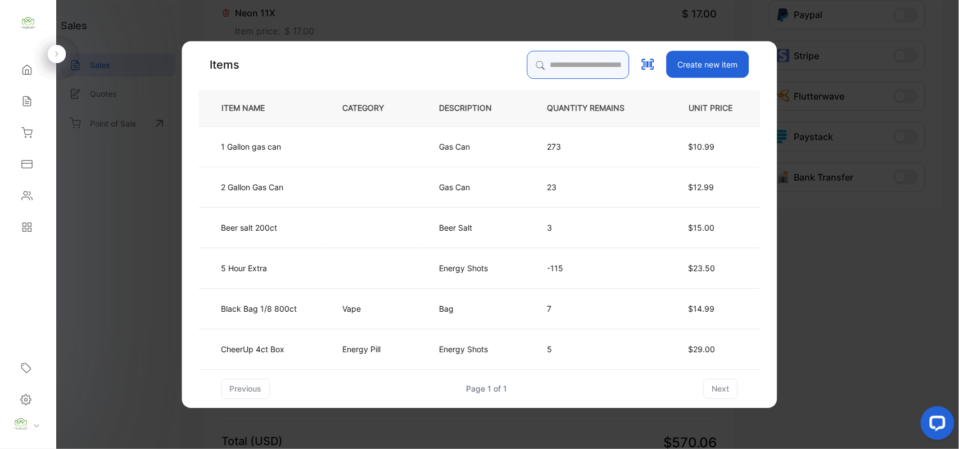
click at [573, 66] on input "search" at bounding box center [578, 65] width 102 height 28
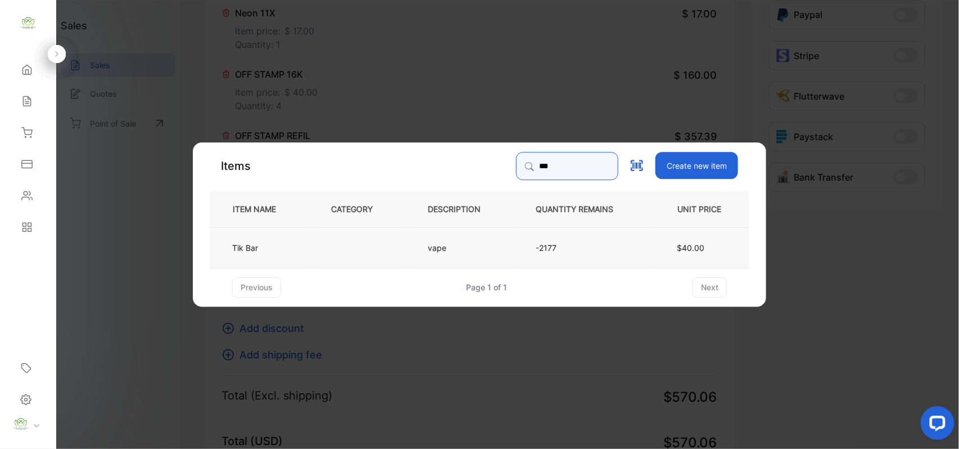
type input "***"
click at [400, 262] on td at bounding box center [361, 247] width 97 height 40
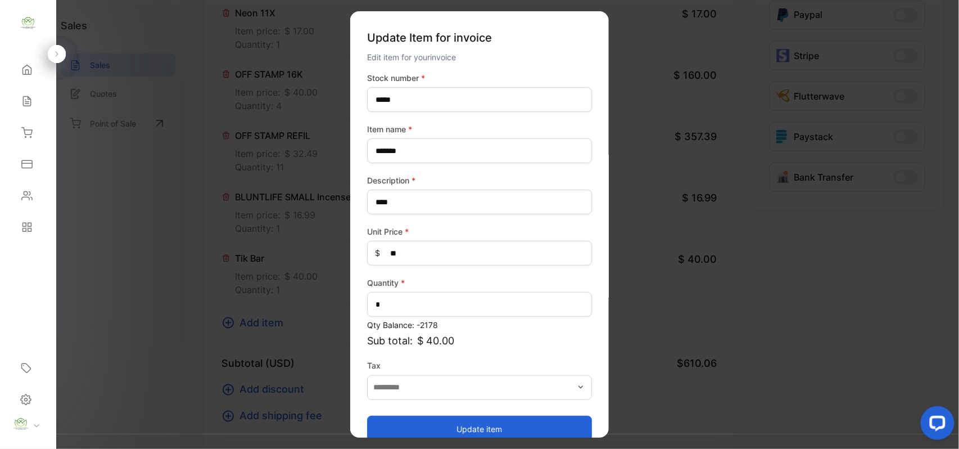
click at [528, 316] on div "Quantity * *" at bounding box center [479, 297] width 225 height 40
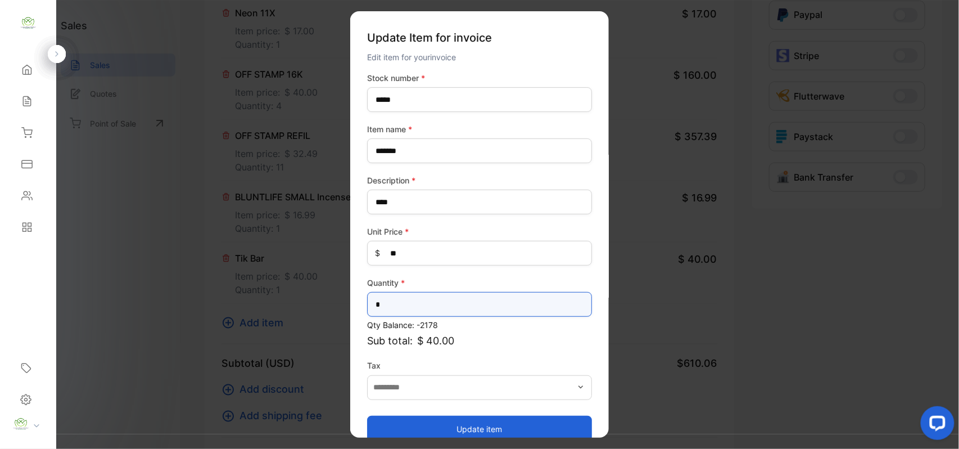
click at [551, 301] on input "*" at bounding box center [479, 304] width 225 height 25
type input "*"
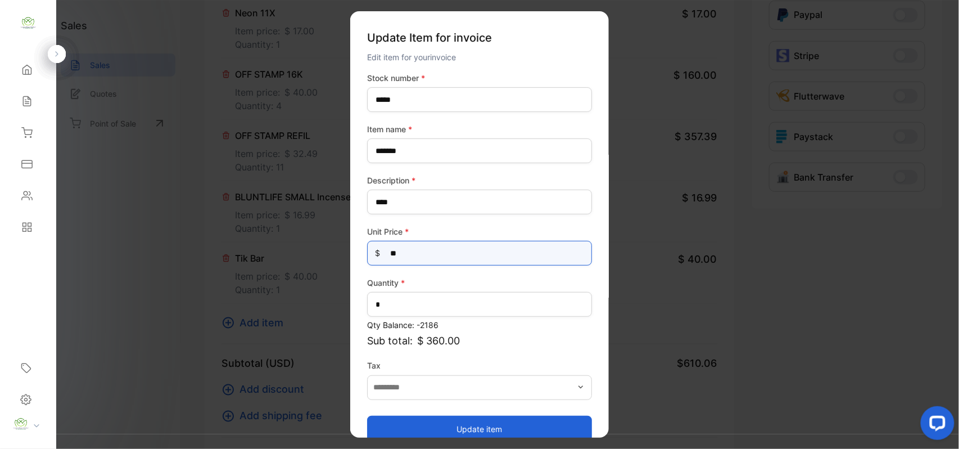
click at [544, 256] on Price-inputprice "**" at bounding box center [479, 253] width 225 height 25
type Price-inputprice "*"
type Price-inputprice "**"
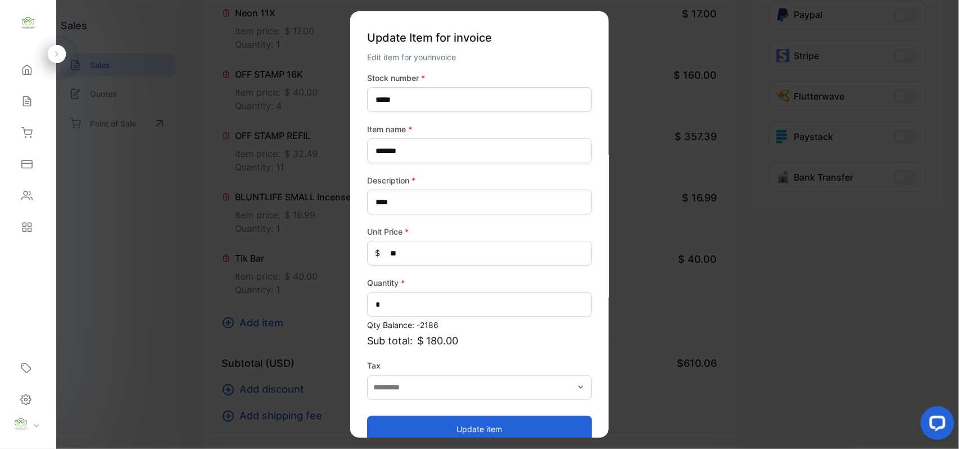
click at [401, 423] on button "Update item" at bounding box center [479, 428] width 225 height 27
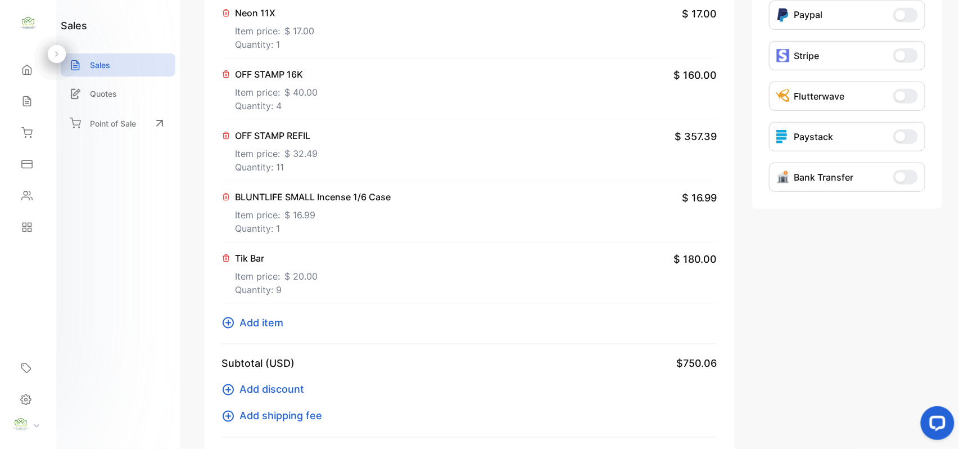
click at [271, 314] on div "Item Neon 7X Item price: $ 18.68 Quantity: 1 $ 18.68 Neon 11X Item price: $ 17.…" at bounding box center [469, 132] width 496 height 423
click at [270, 327] on span "Add item" at bounding box center [261, 322] width 44 height 15
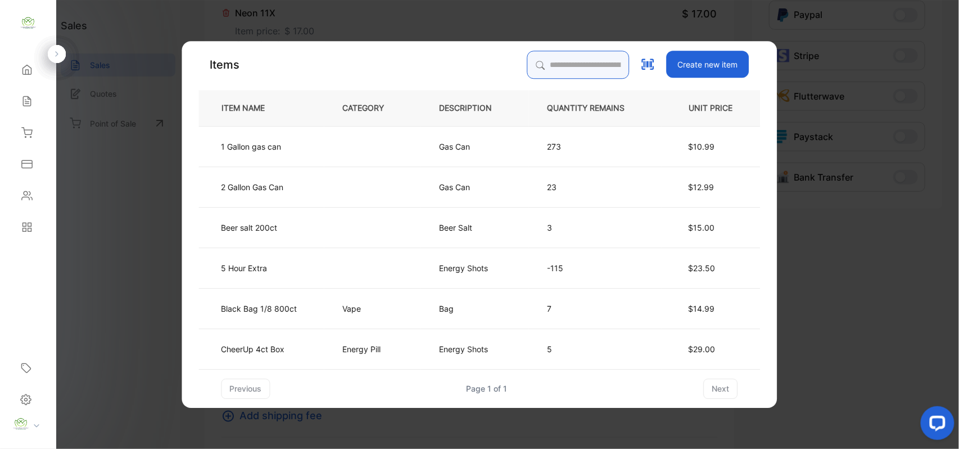
click at [551, 66] on input "search" at bounding box center [578, 65] width 102 height 28
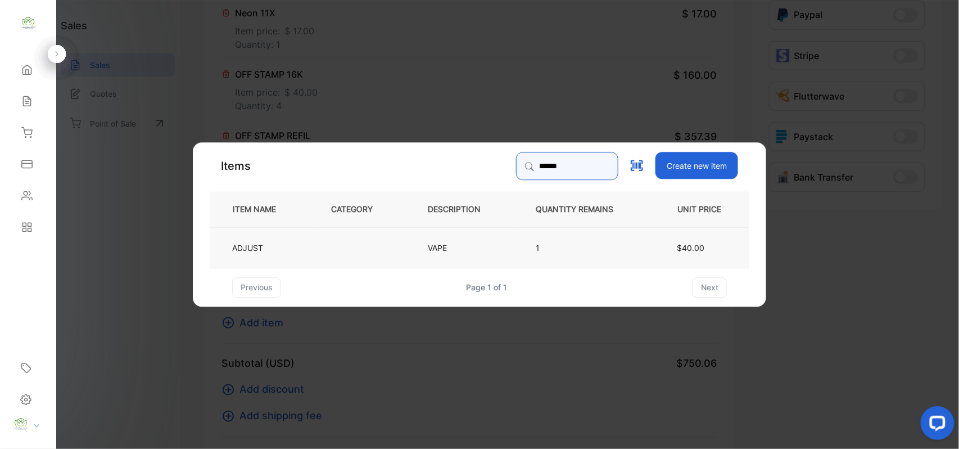
type input "******"
click at [410, 248] on tr "ADJUST VAPE 1 $40.00" at bounding box center [480, 247] width 540 height 40
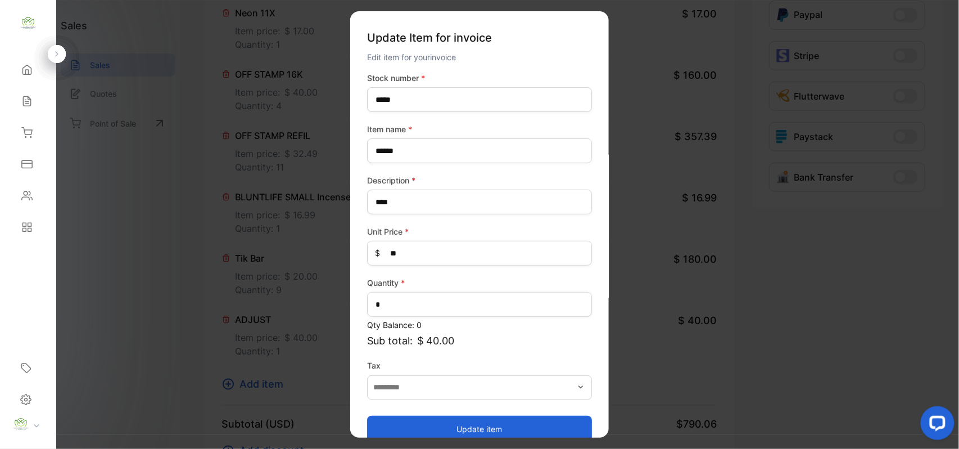
click at [490, 423] on button "Update item" at bounding box center [479, 428] width 225 height 27
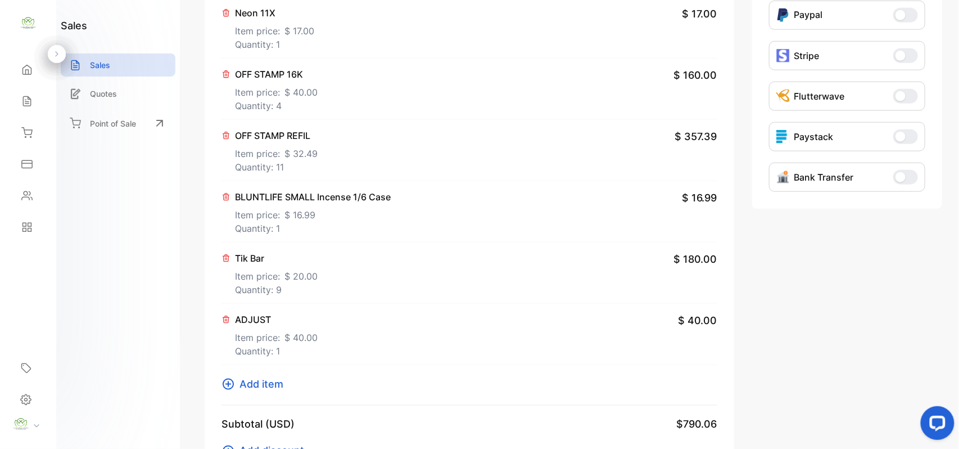
click at [273, 381] on span "Add item" at bounding box center [261, 383] width 44 height 15
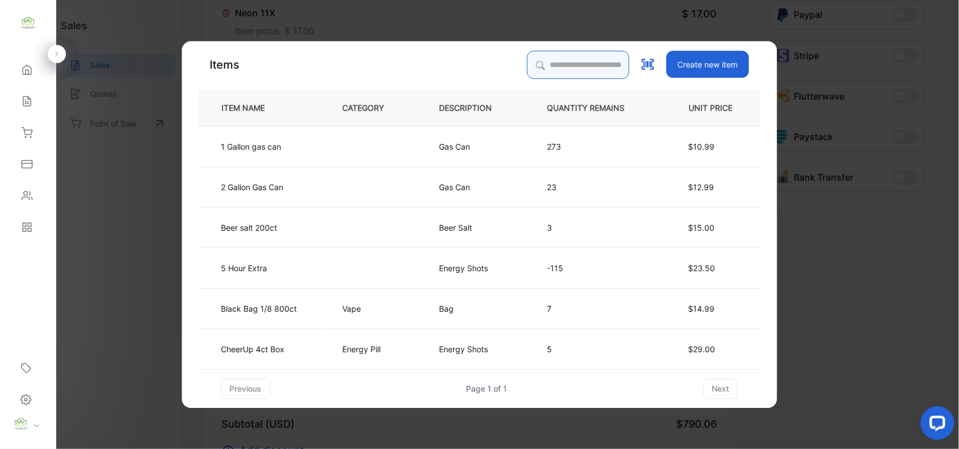
click at [551, 57] on input "search" at bounding box center [578, 65] width 102 height 28
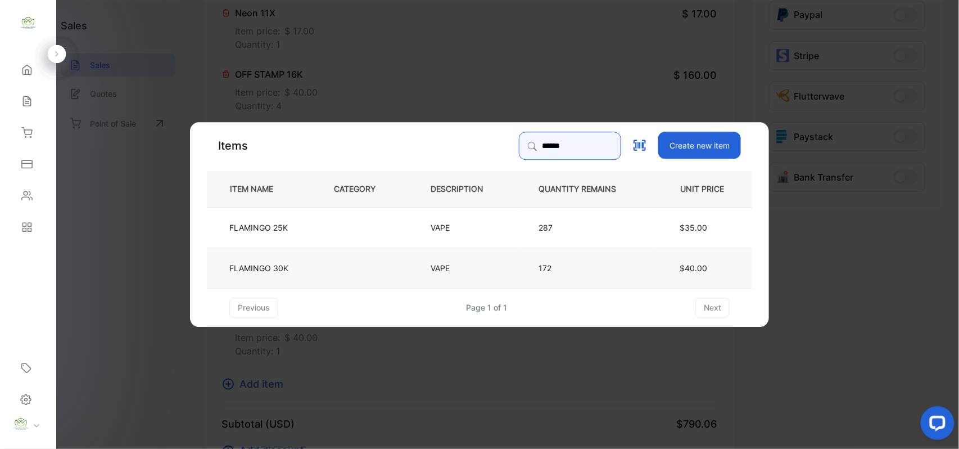
type input "******"
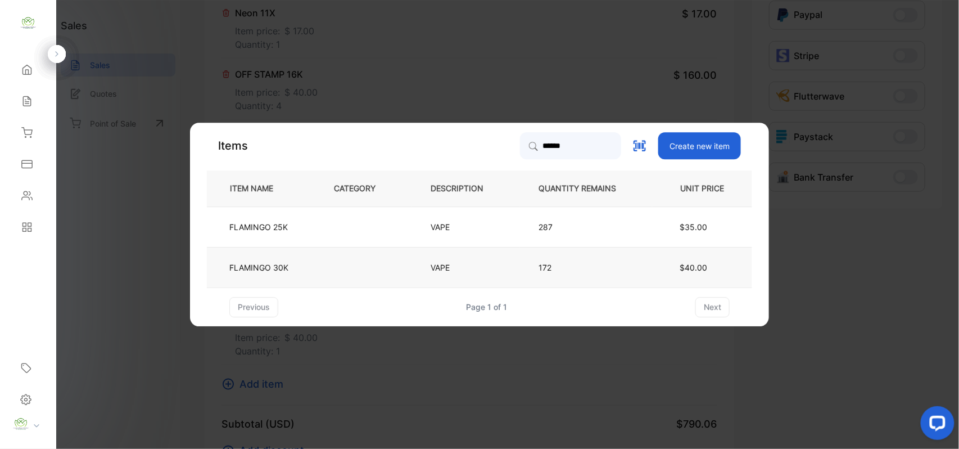
click at [291, 270] on td "FLAMINGO 30K" at bounding box center [261, 267] width 108 height 40
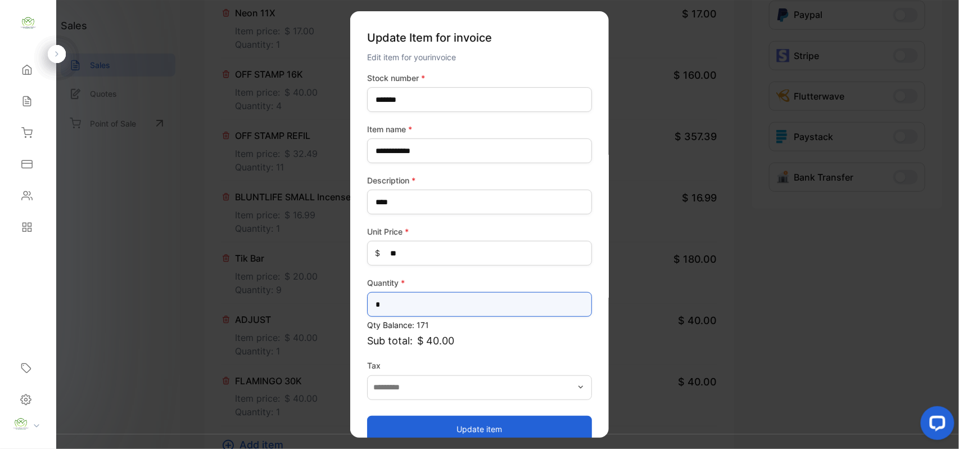
click at [391, 304] on input "*" at bounding box center [479, 304] width 225 height 25
type input "*"
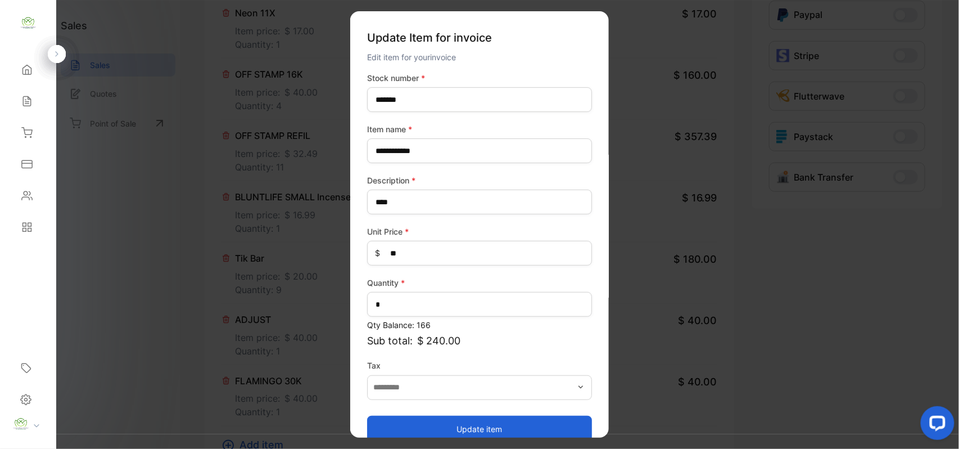
click at [384, 413] on div "Update item" at bounding box center [479, 423] width 225 height 38
click at [378, 426] on button "Update item" at bounding box center [479, 428] width 225 height 27
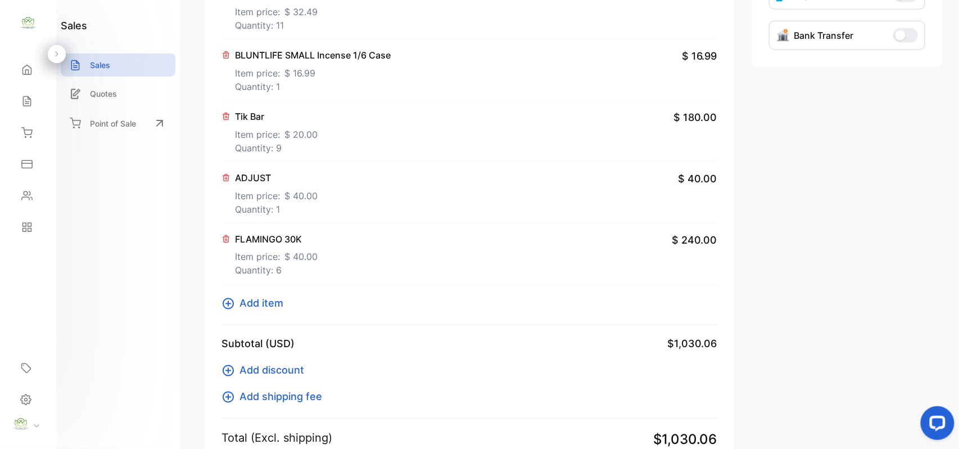
scroll to position [524, 0]
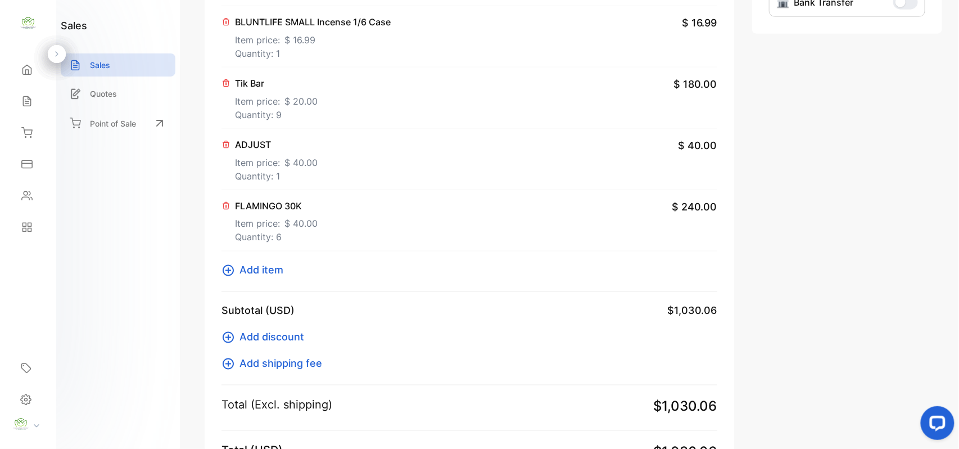
click at [268, 269] on span "Add item" at bounding box center [261, 270] width 44 height 15
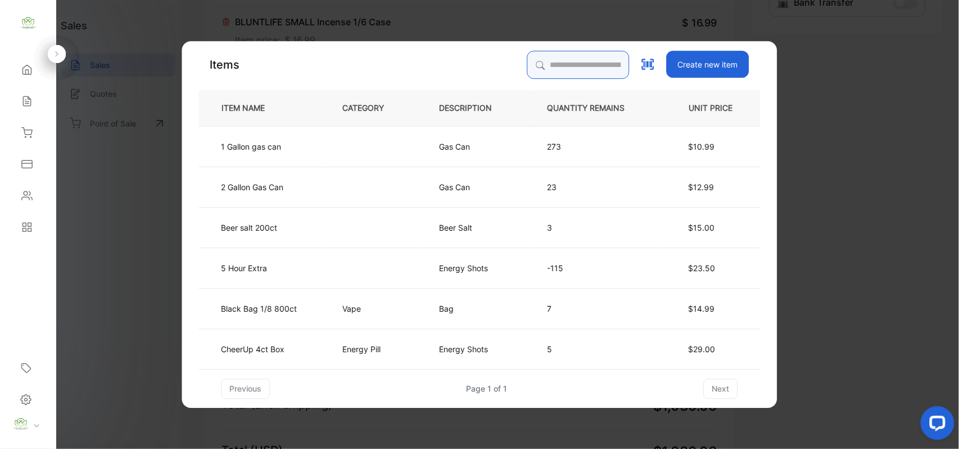
click at [567, 71] on input "search" at bounding box center [578, 65] width 102 height 28
type input "****"
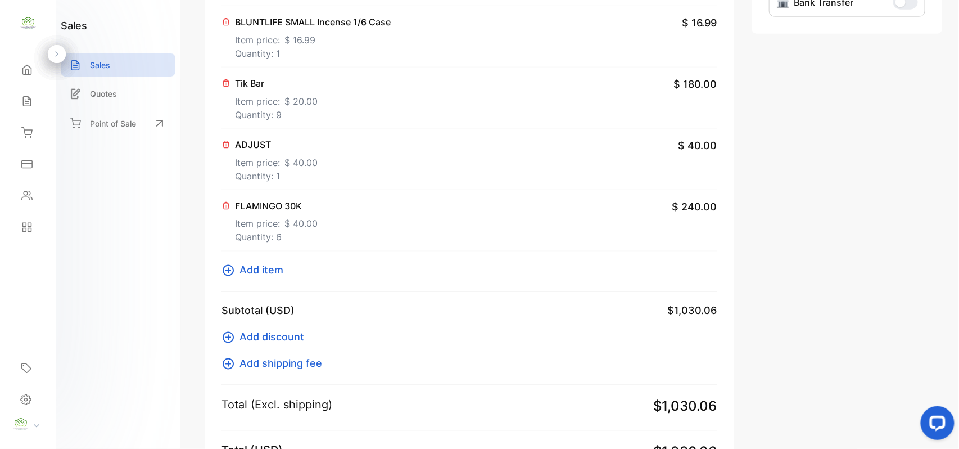
click at [260, 268] on span "Add item" at bounding box center [261, 270] width 44 height 15
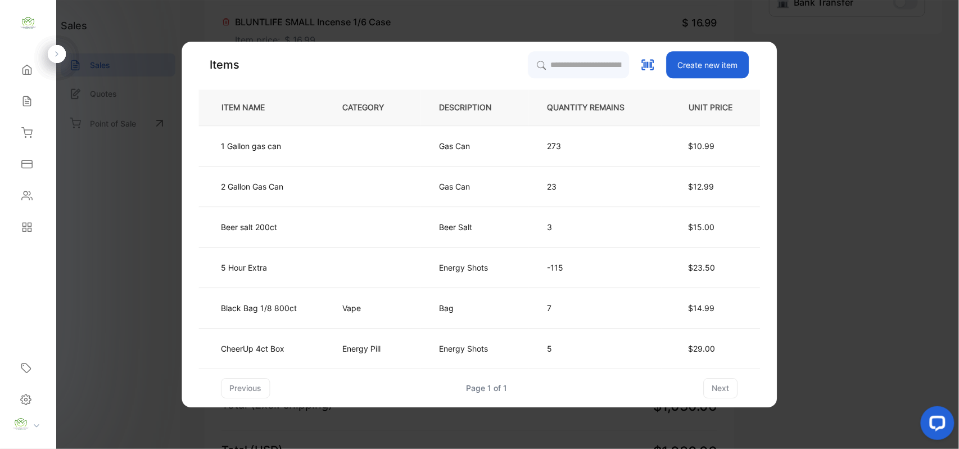
click at [563, 51] on div "Items Create new item ITEM NAME CATEGORY DESCRIPTION QUANTITY REMAINS UNIT PRIC…" at bounding box center [479, 224] width 595 height 365
click at [563, 52] on input "search" at bounding box center [578, 65] width 102 height 28
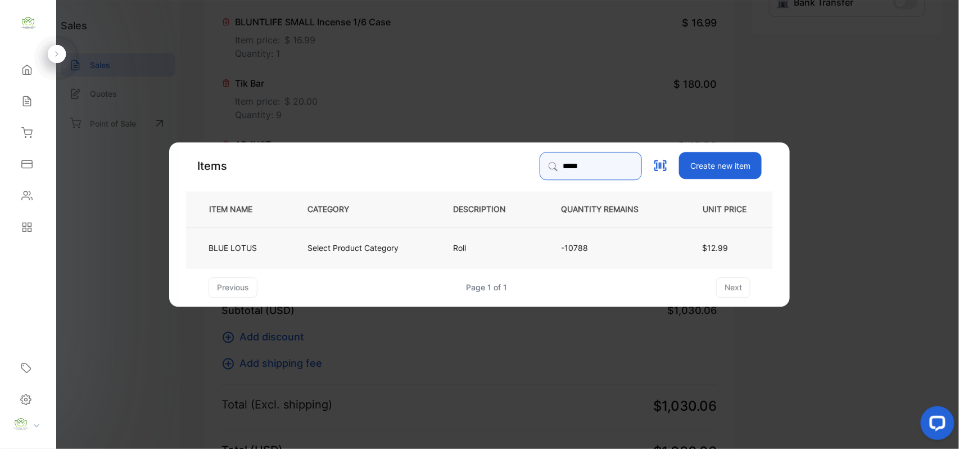
type input "*****"
click at [424, 243] on td "Select Product Category" at bounding box center [362, 247] width 146 height 40
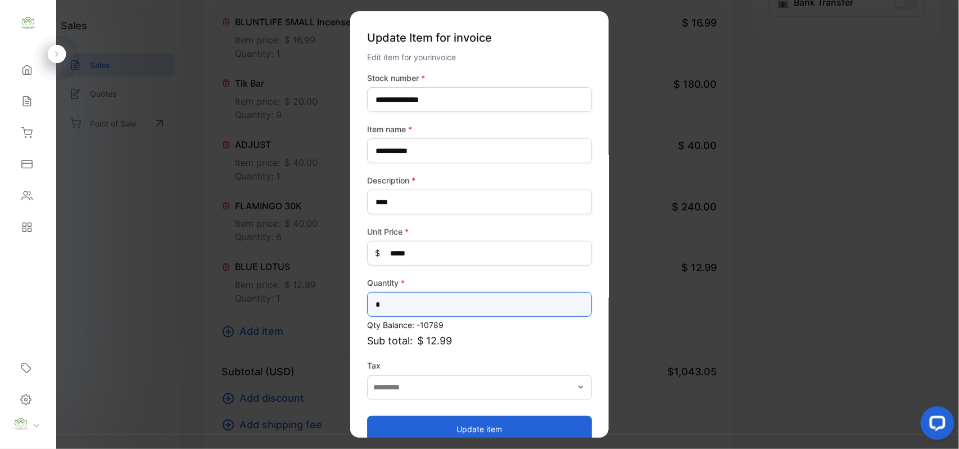
click at [410, 296] on input "*" at bounding box center [479, 304] width 225 height 25
type input "*"
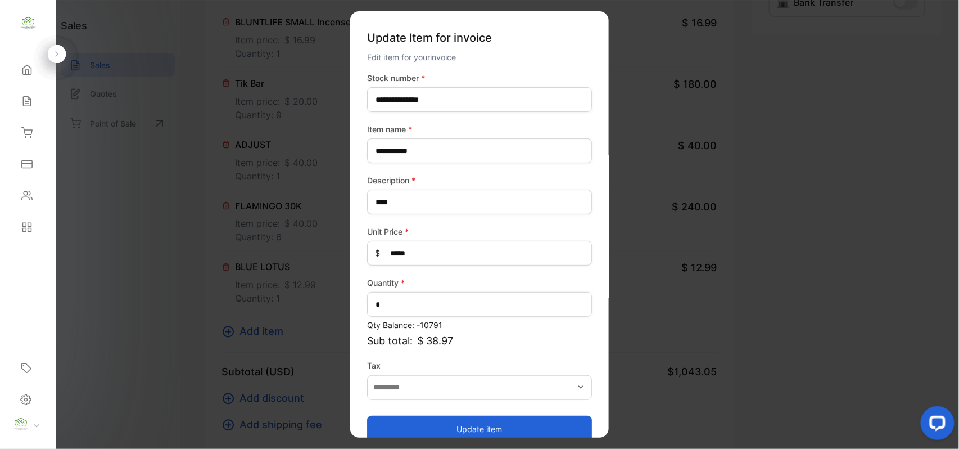
click at [434, 421] on button "Update item" at bounding box center [479, 428] width 225 height 27
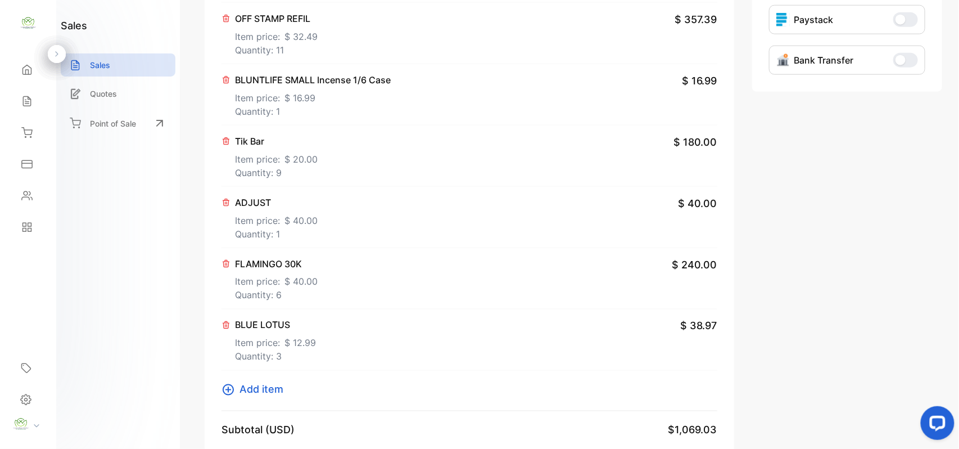
scroll to position [0, 0]
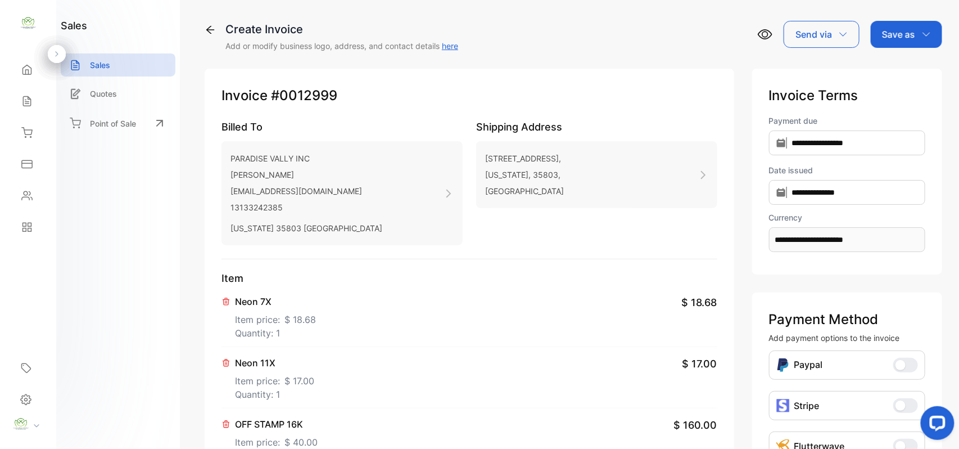
click at [911, 26] on div "Save as" at bounding box center [906, 34] width 71 height 27
click at [920, 72] on div "Invoice" at bounding box center [903, 71] width 65 height 22
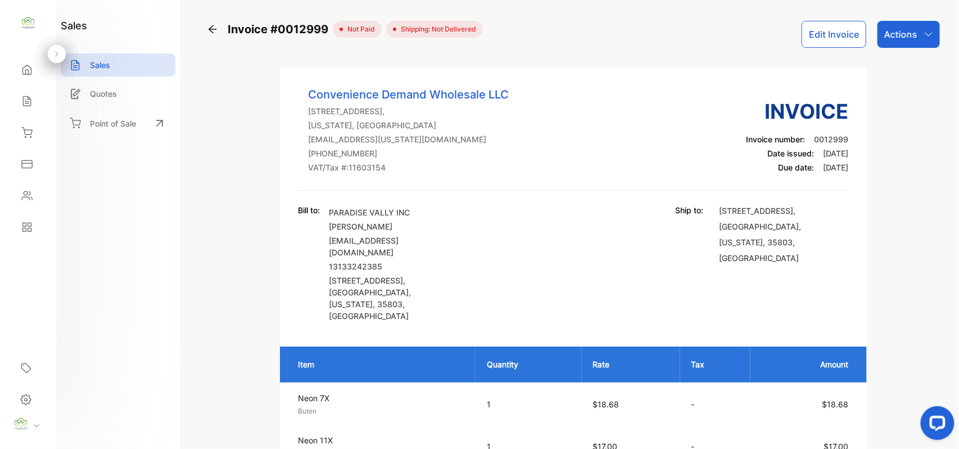
click at [909, 39] on p "Actions" at bounding box center [900, 34] width 33 height 13
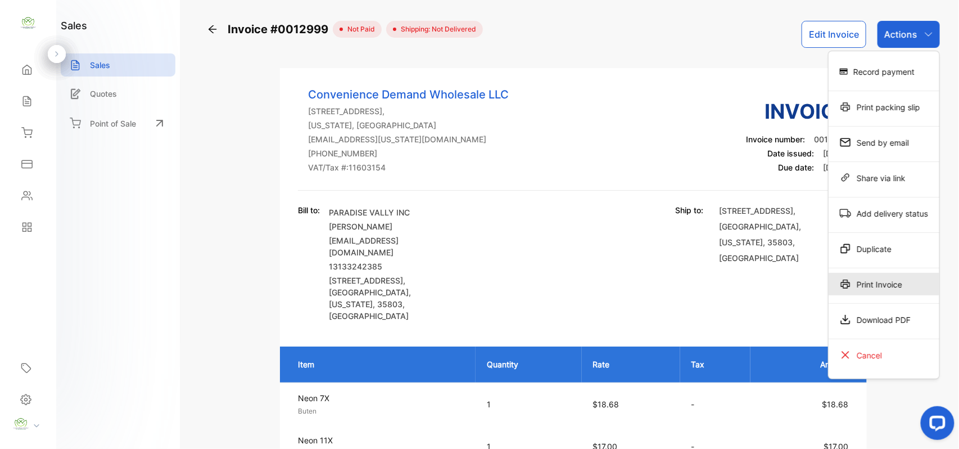
click at [899, 283] on div "Print Invoice" at bounding box center [884, 284] width 111 height 22
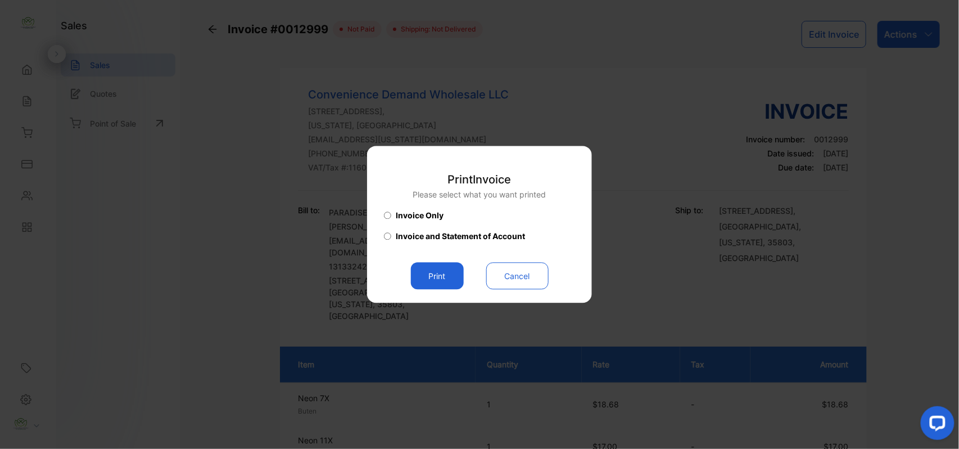
click at [436, 277] on button "Print" at bounding box center [437, 276] width 53 height 27
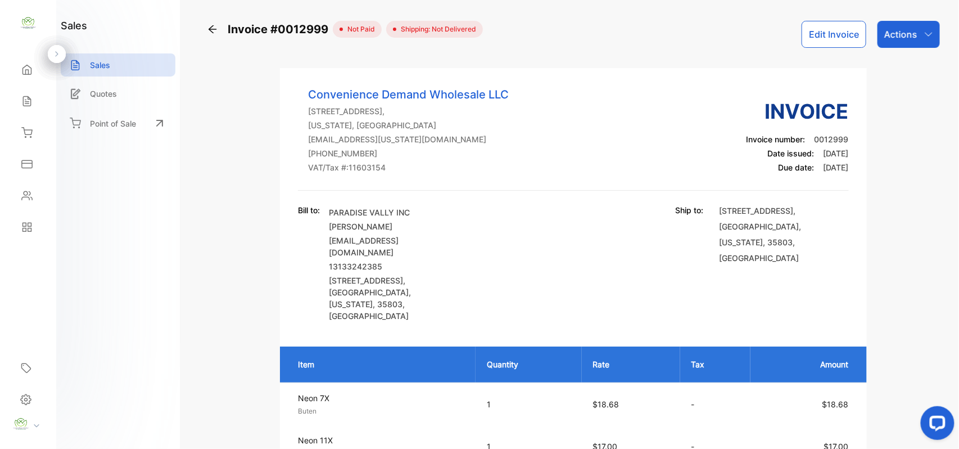
click at [30, 130] on icon at bounding box center [27, 133] width 10 height 10
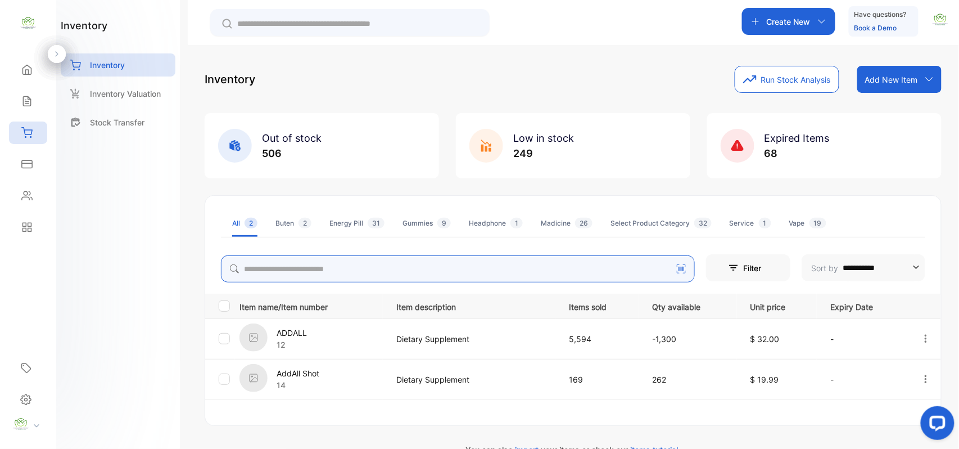
click at [362, 274] on input "search" at bounding box center [458, 268] width 474 height 27
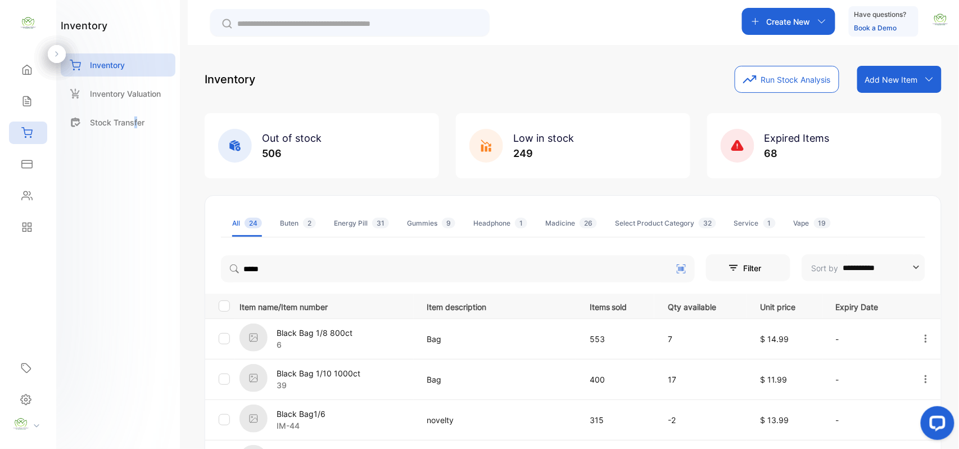
drag, startPoint x: 135, startPoint y: 269, endPoint x: 146, endPoint y: 269, distance: 10.7
click at [138, 269] on div "inventory Inventory Inventory Valuation Stock Transfer" at bounding box center [118, 224] width 124 height 449
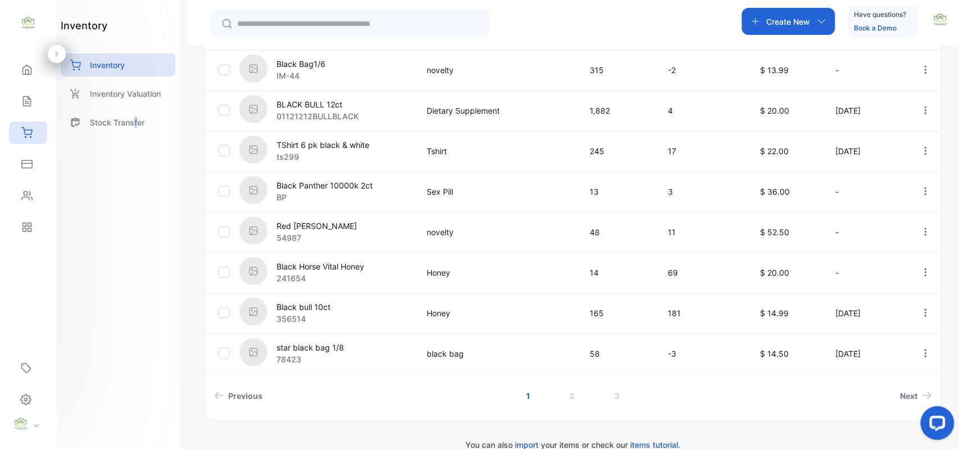
scroll to position [174, 0]
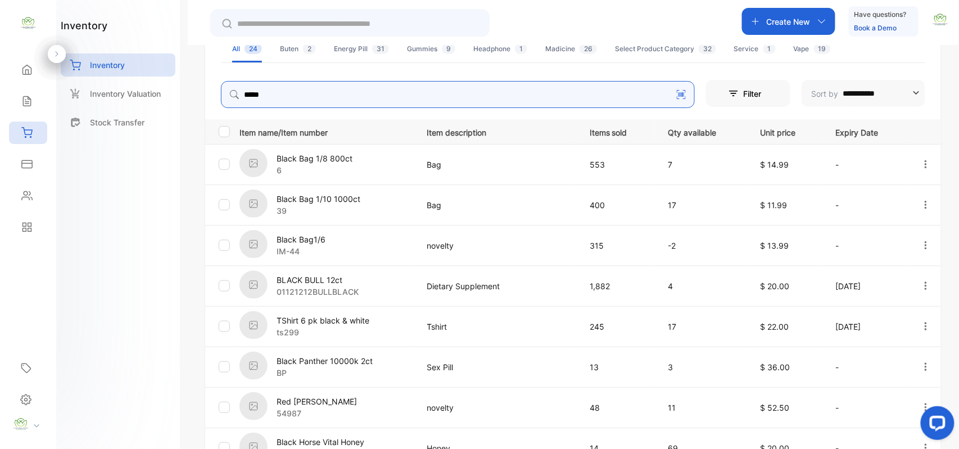
click at [336, 87] on input "*****" at bounding box center [458, 94] width 474 height 27
type input "*********"
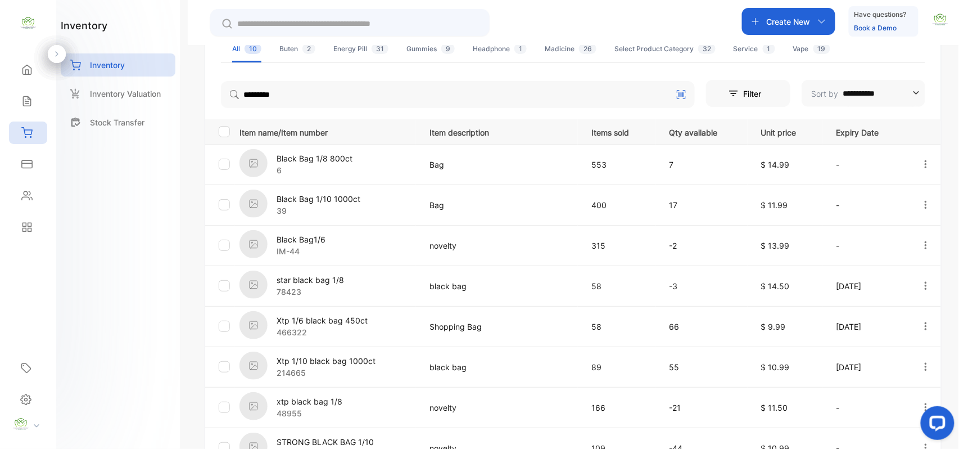
click at [38, 106] on div "Sales" at bounding box center [28, 101] width 38 height 22
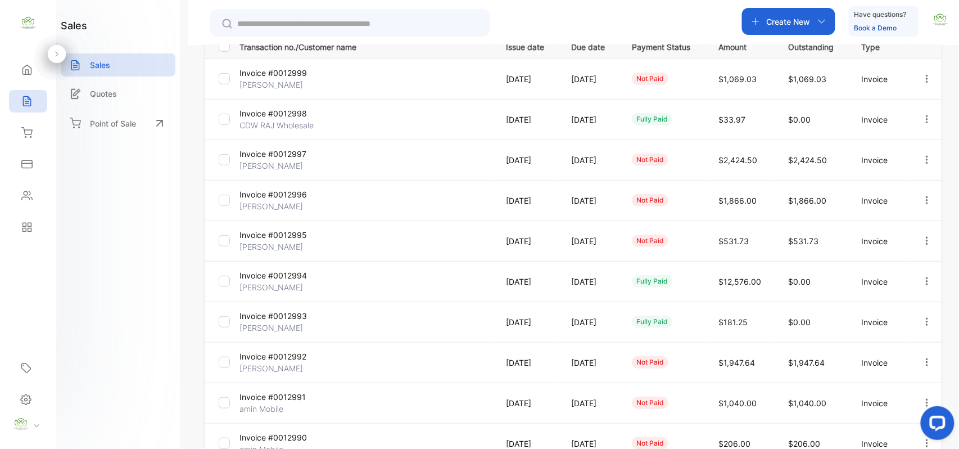
click at [27, 127] on icon at bounding box center [26, 132] width 11 height 11
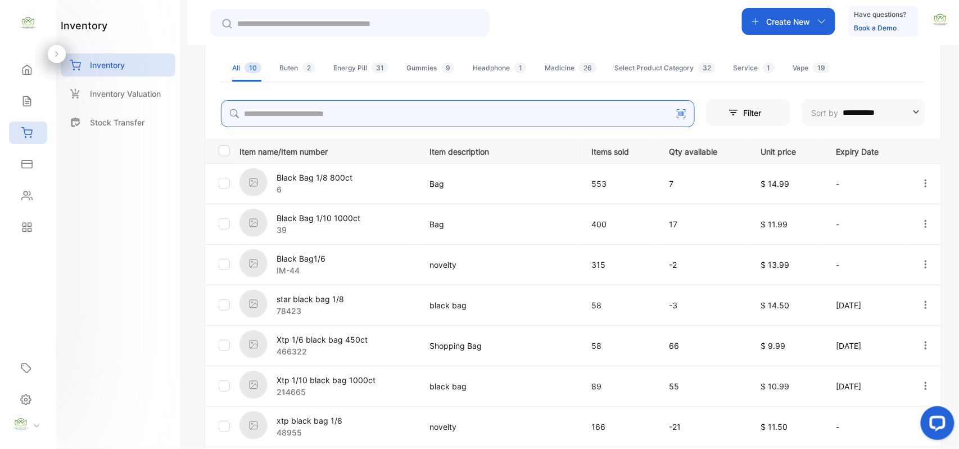
click at [340, 113] on div "**********" at bounding box center [573, 267] width 737 height 713
type input "*********"
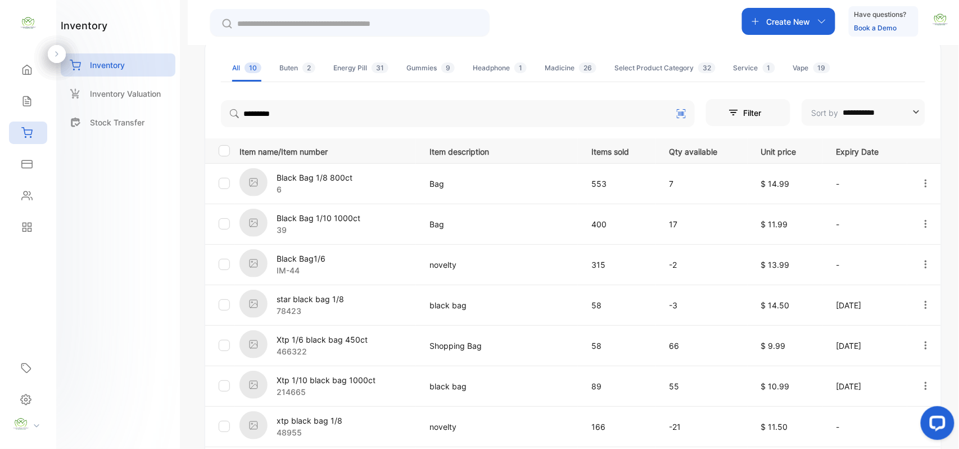
click at [165, 270] on div "inventory Inventory Inventory Valuation Stock Transfer" at bounding box center [118, 224] width 124 height 449
click at [313, 414] on p "xtp black bag 1/8" at bounding box center [310, 420] width 66 height 12
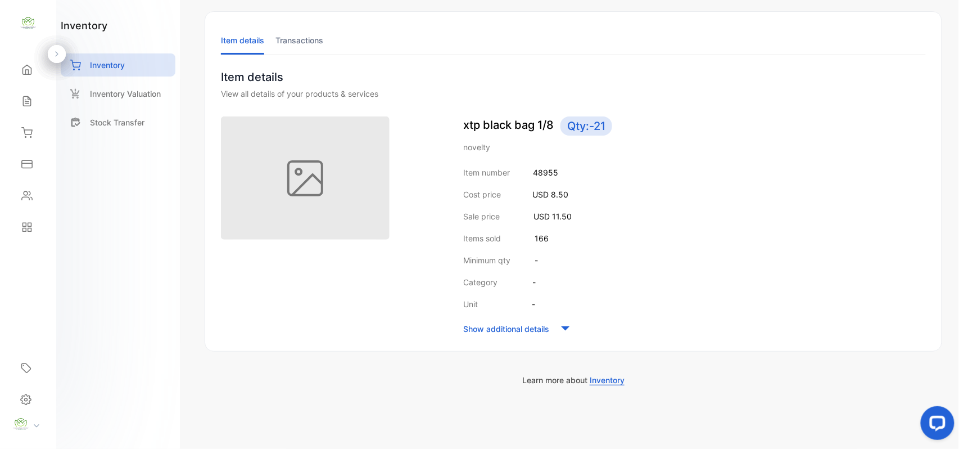
click at [301, 37] on li "Transactions" at bounding box center [299, 40] width 48 height 29
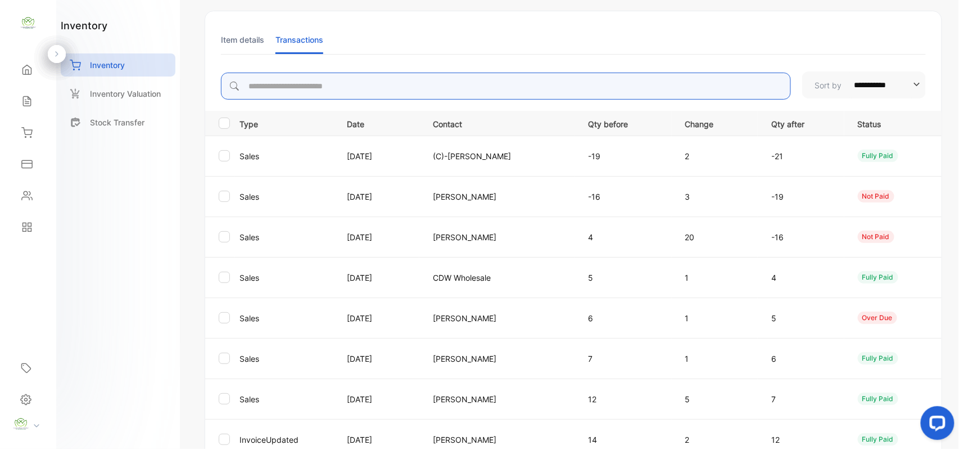
click at [415, 84] on input "search" at bounding box center [506, 86] width 570 height 27
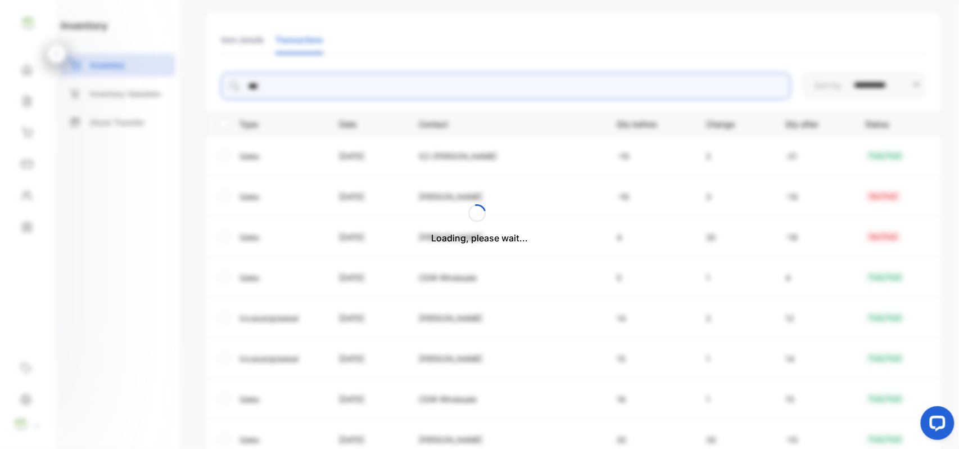
scroll to position [0, 0]
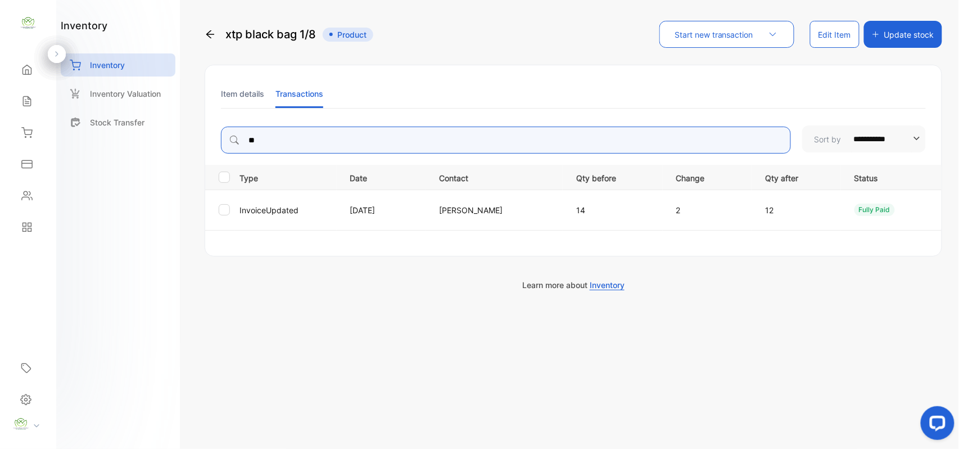
type input "*"
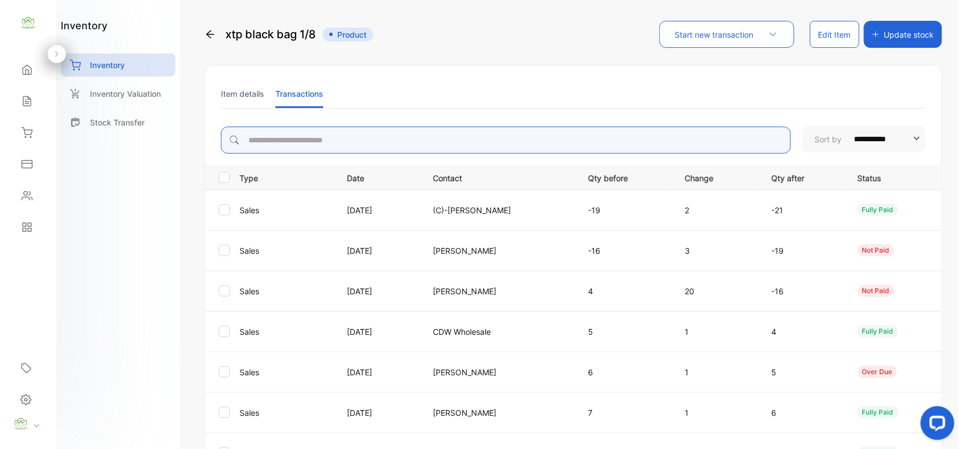
click at [322, 140] on input "search" at bounding box center [506, 139] width 570 height 27
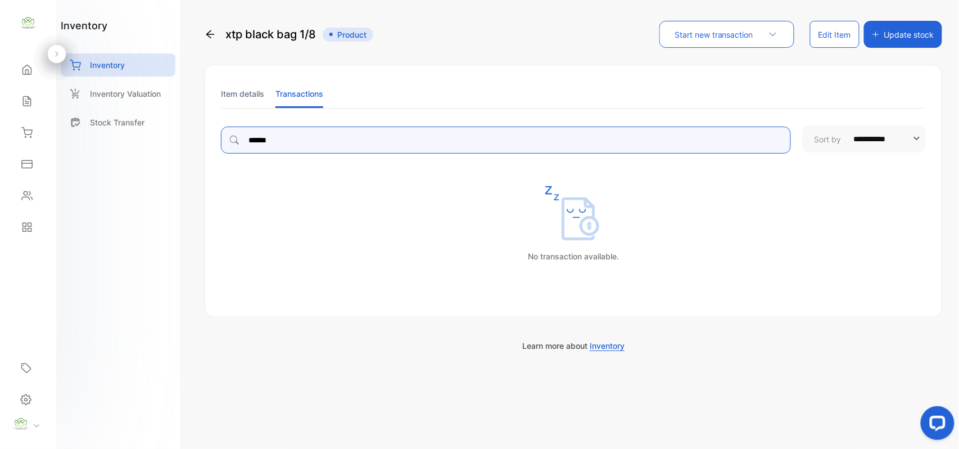
type input "******"
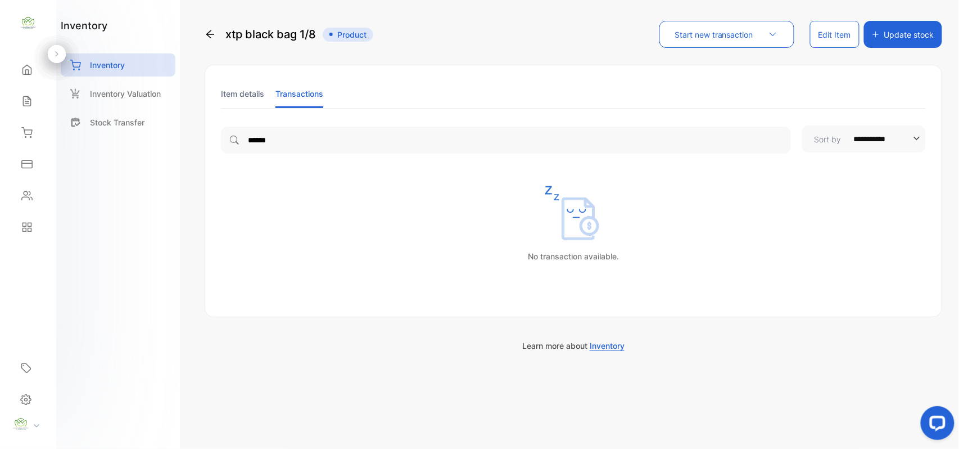
click at [22, 129] on icon at bounding box center [26, 132] width 11 height 11
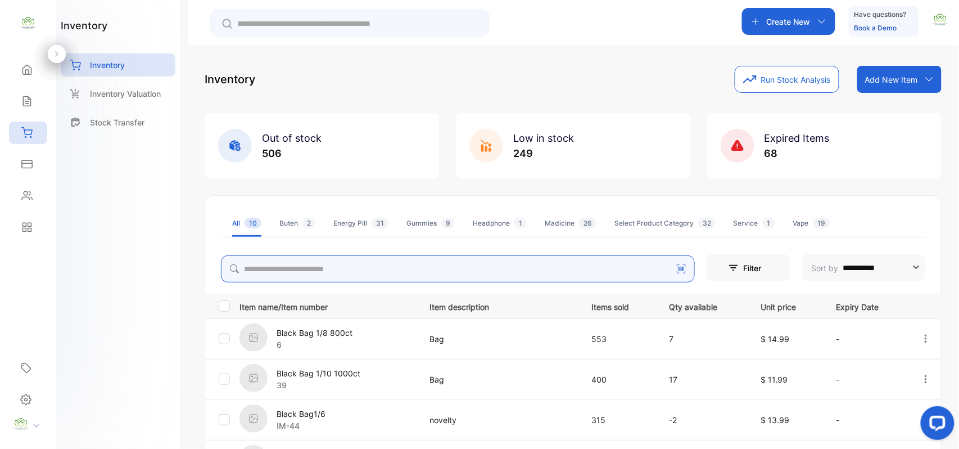
click at [318, 266] on input "search" at bounding box center [458, 268] width 474 height 27
type input "******"
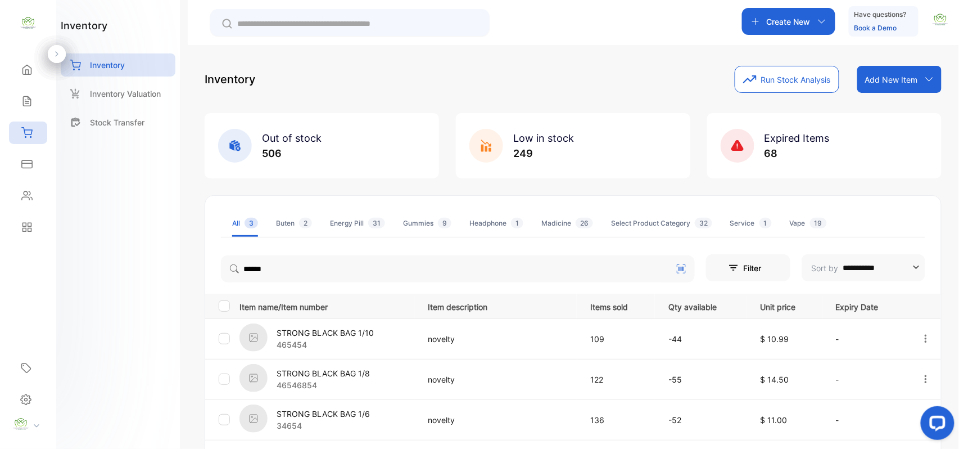
click at [331, 369] on p "STRONG BLACK BAG 1/8" at bounding box center [323, 373] width 93 height 12
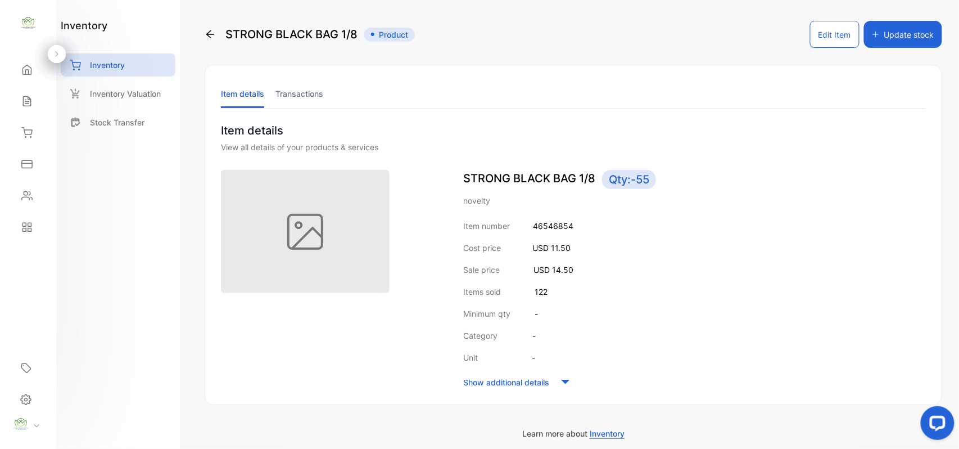
click at [309, 97] on li "Transactions" at bounding box center [299, 93] width 48 height 29
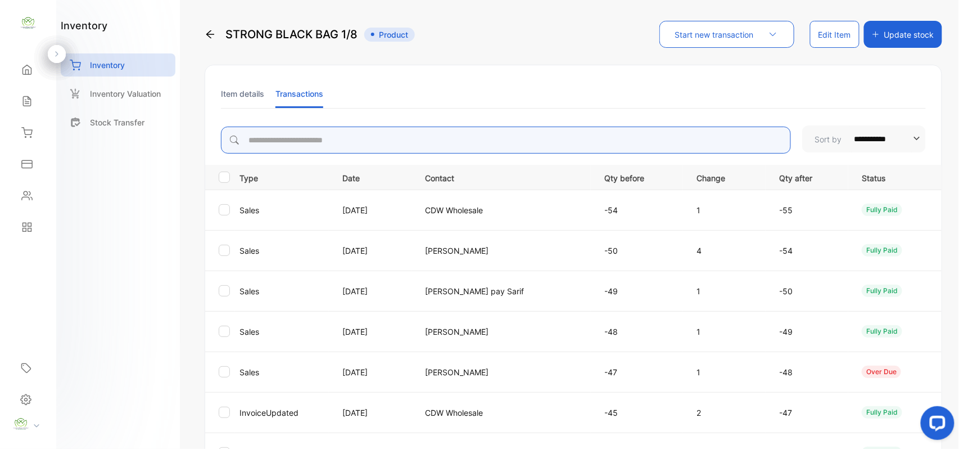
click at [376, 144] on input "search" at bounding box center [506, 139] width 570 height 27
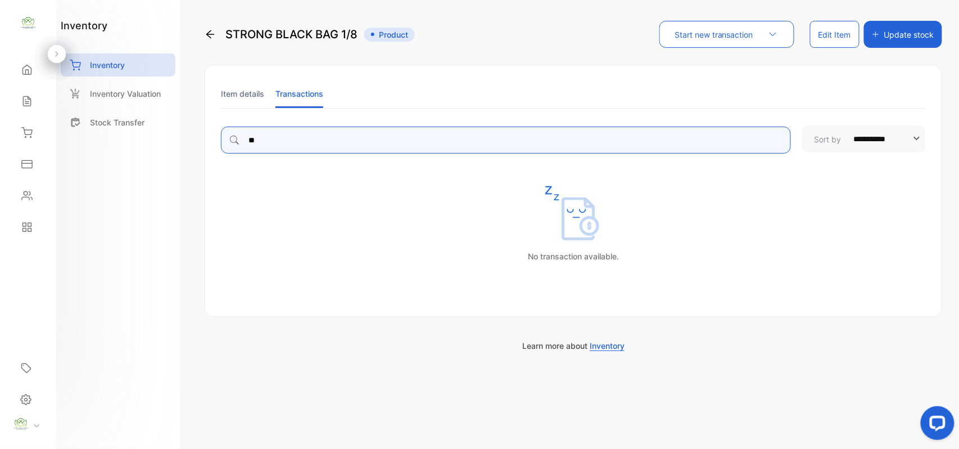
type input "*"
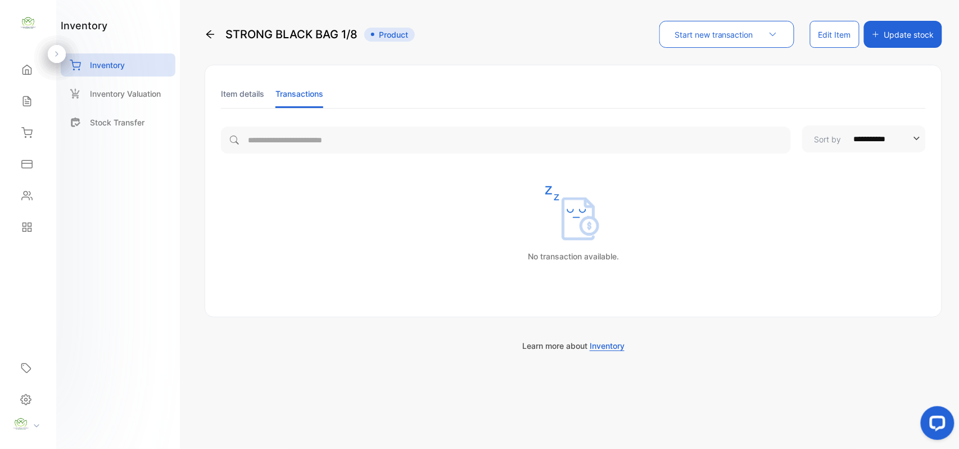
click at [36, 130] on div "Inventory" at bounding box center [28, 132] width 38 height 22
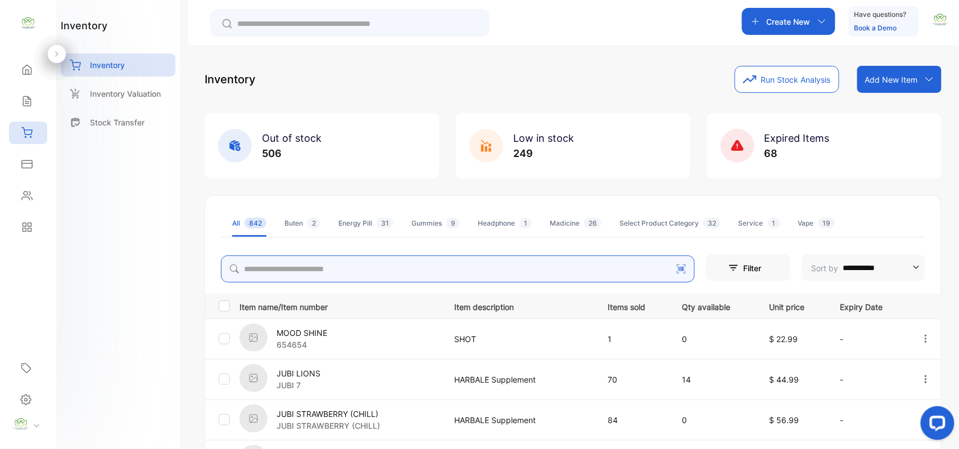
click at [423, 259] on input "search" at bounding box center [458, 268] width 474 height 27
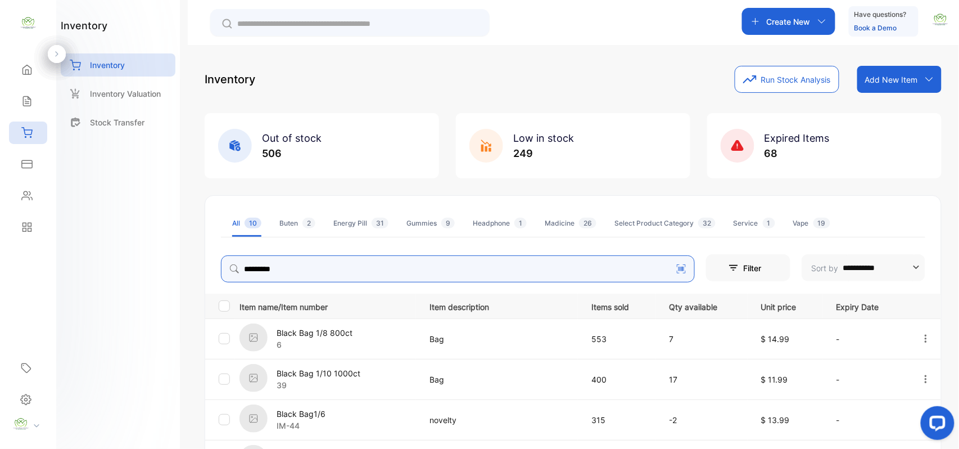
type input "*********"
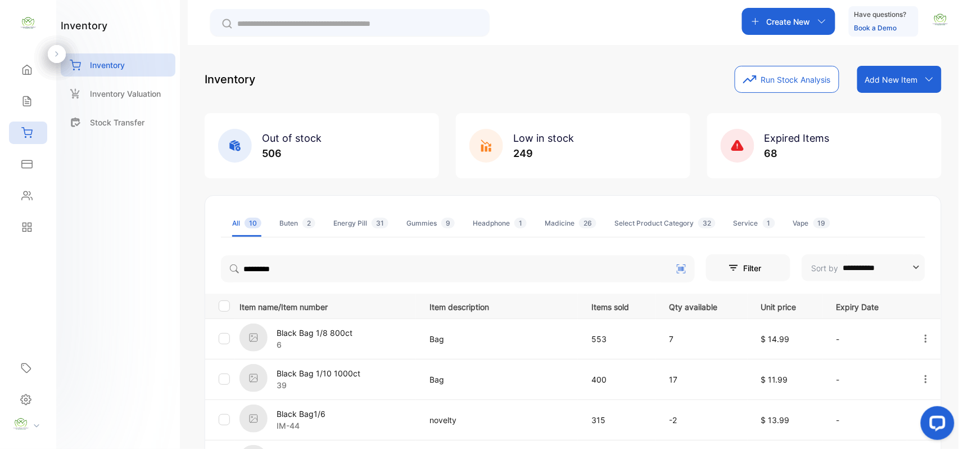
click at [145, 320] on div "inventory Inventory Inventory Valuation Stock Transfer" at bounding box center [118, 224] width 124 height 449
click at [394, 331] on div "Black Bag 1/8 800ct 6" at bounding box center [327, 338] width 176 height 31
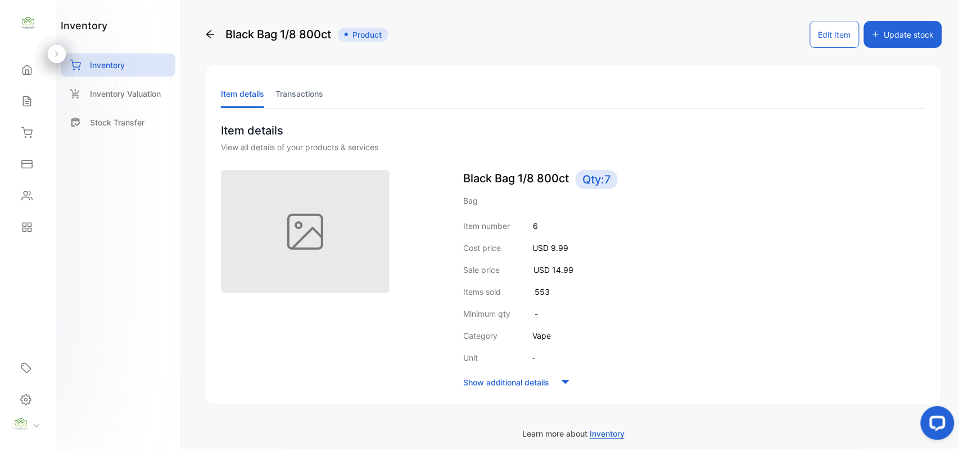
click at [318, 97] on li "Transactions" at bounding box center [299, 93] width 48 height 29
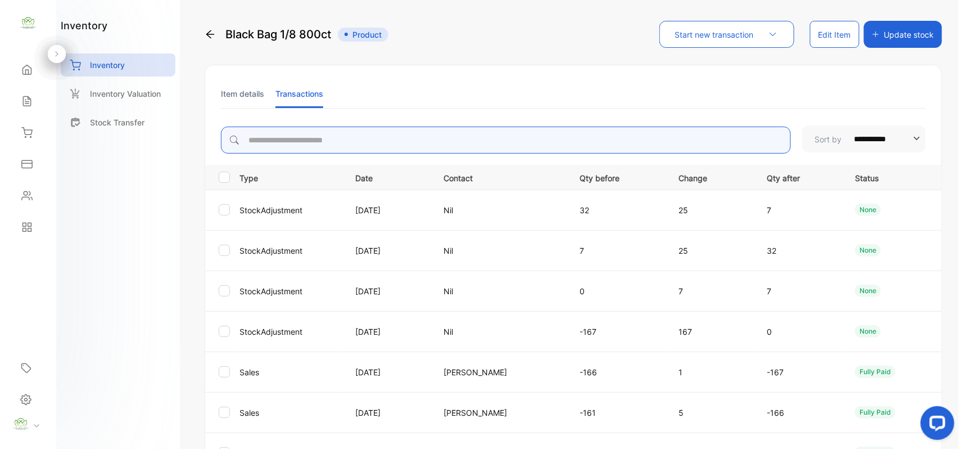
click at [421, 147] on input "search" at bounding box center [506, 139] width 570 height 27
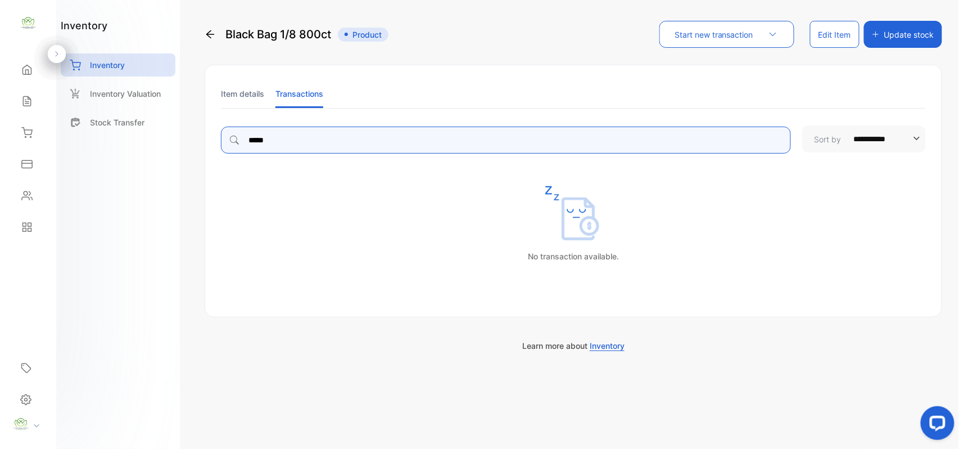
type input "*****"
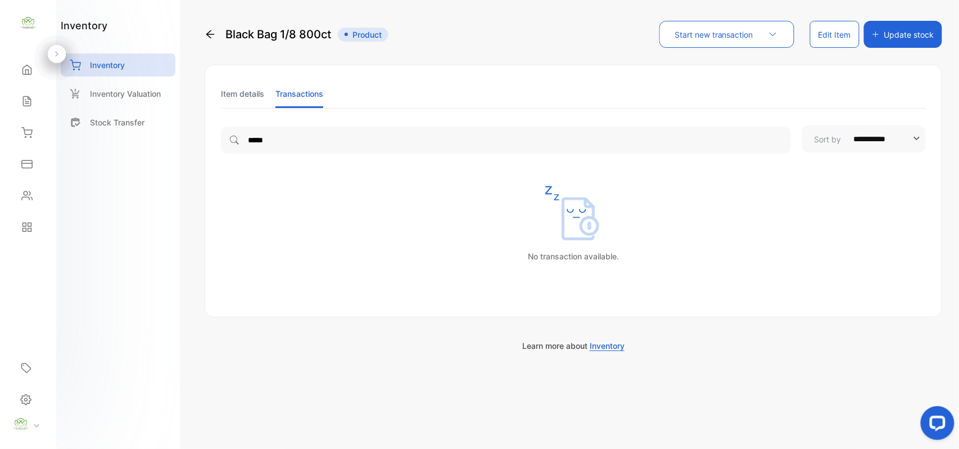
click at [259, 85] on li "Item details" at bounding box center [242, 93] width 43 height 29
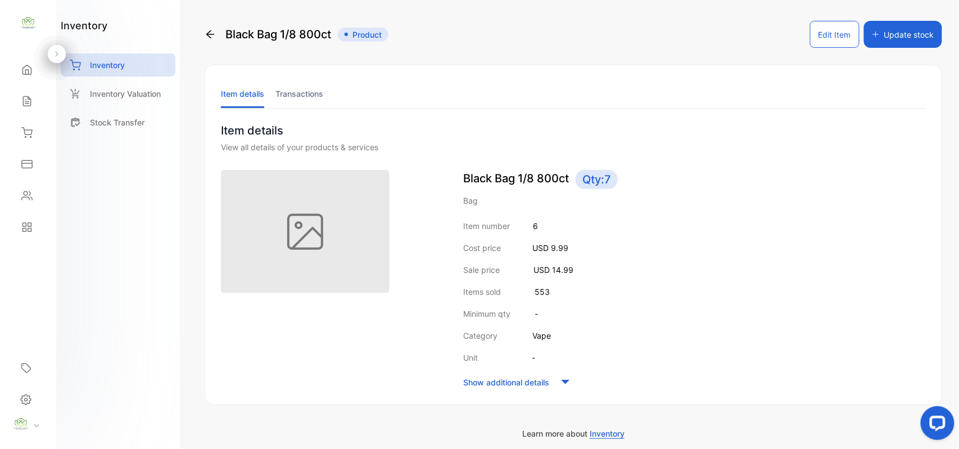
drag, startPoint x: 30, startPoint y: 124, endPoint x: 138, endPoint y: 177, distance: 119.4
click at [30, 125] on div "Inventory" at bounding box center [28, 132] width 38 height 22
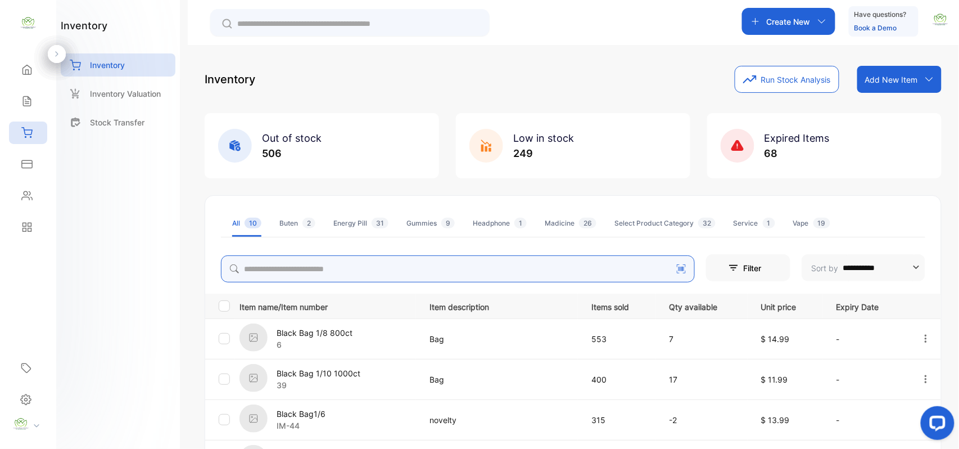
click at [286, 264] on input "search" at bounding box center [458, 268] width 474 height 27
type input "*********"
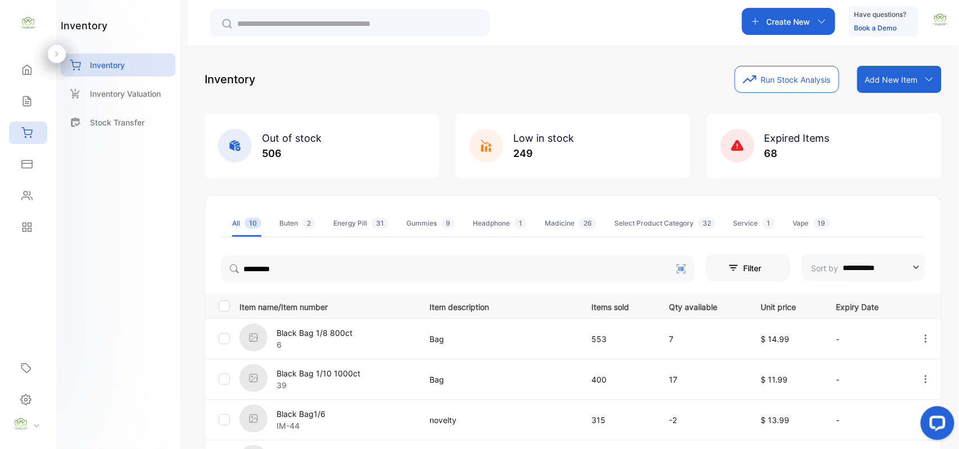
click at [108, 313] on div "inventory Inventory Inventory Valuation Stock Transfer" at bounding box center [118, 224] width 124 height 449
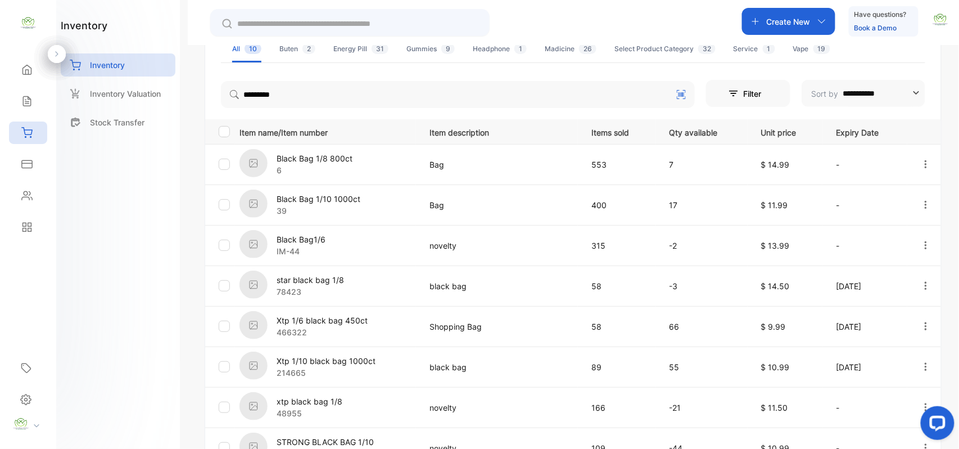
click at [315, 320] on p "Xtp 1/6 black bag 450ct" at bounding box center [322, 320] width 91 height 12
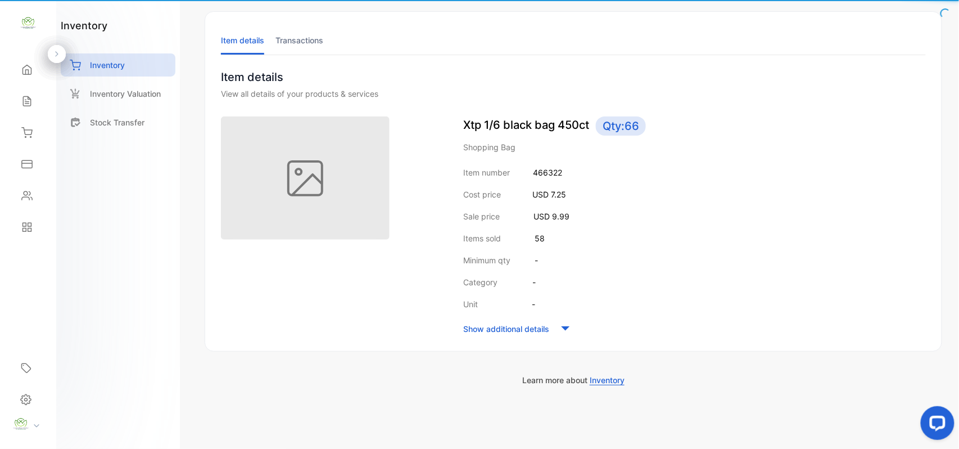
scroll to position [54, 0]
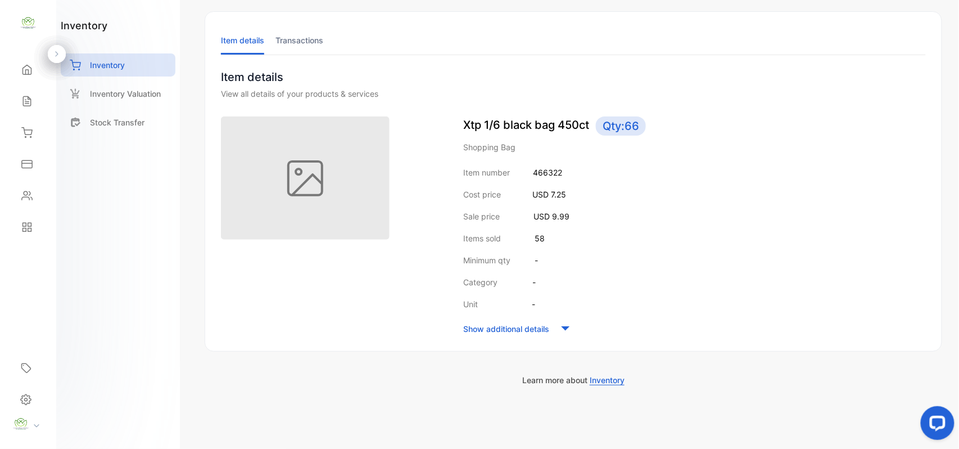
click at [300, 39] on li "Transactions" at bounding box center [299, 40] width 48 height 29
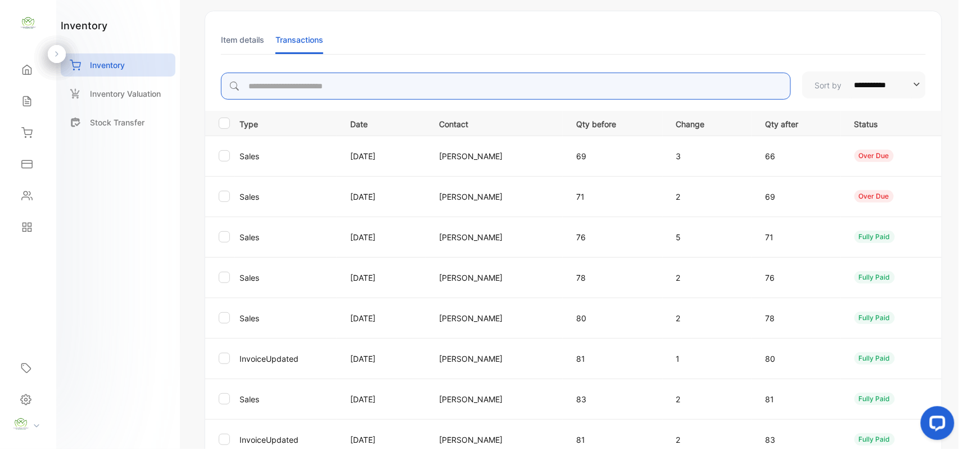
click at [382, 88] on input "search" at bounding box center [506, 86] width 570 height 27
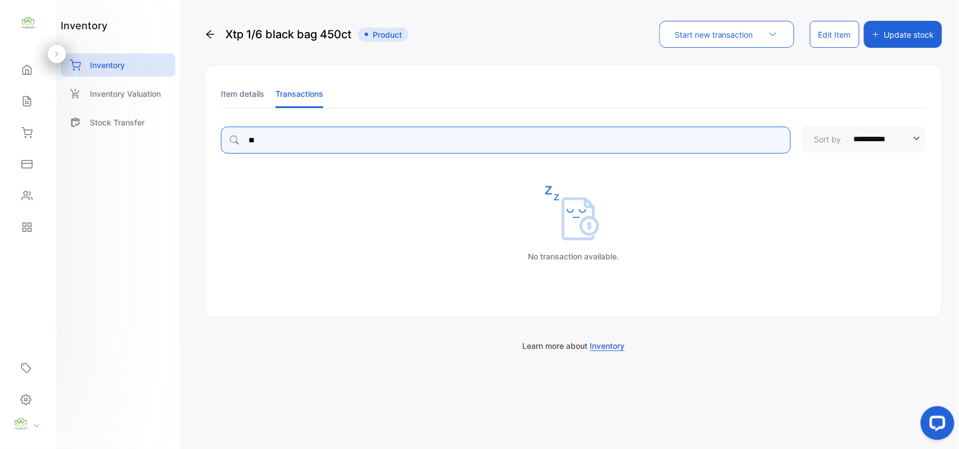
scroll to position [0, 0]
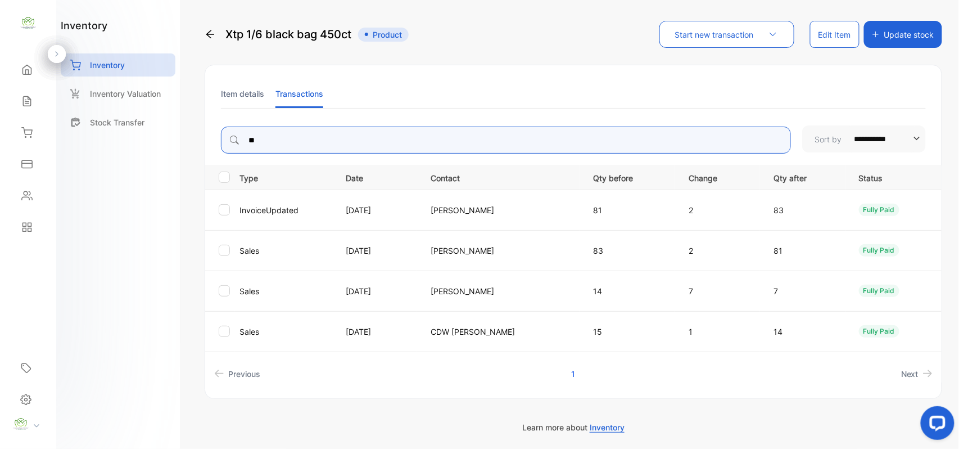
type input "**"
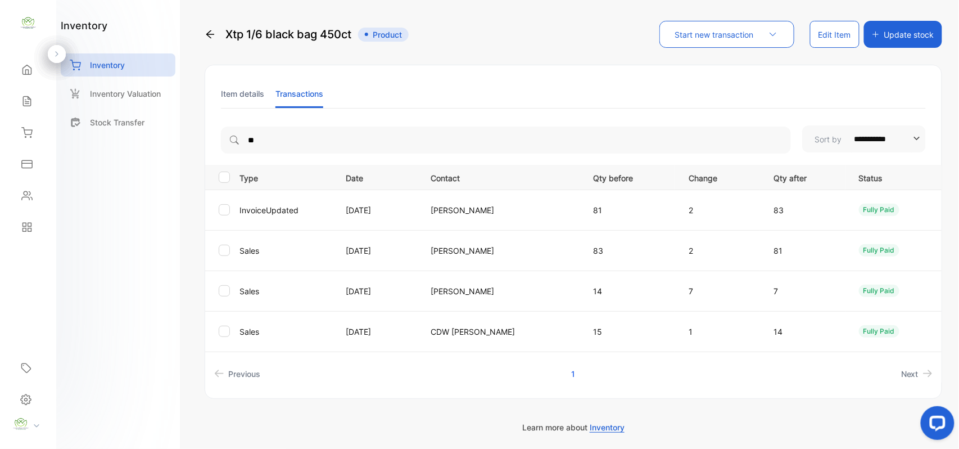
click at [133, 225] on div "inventory Inventory Inventory Valuation Stock Transfer" at bounding box center [118, 224] width 124 height 449
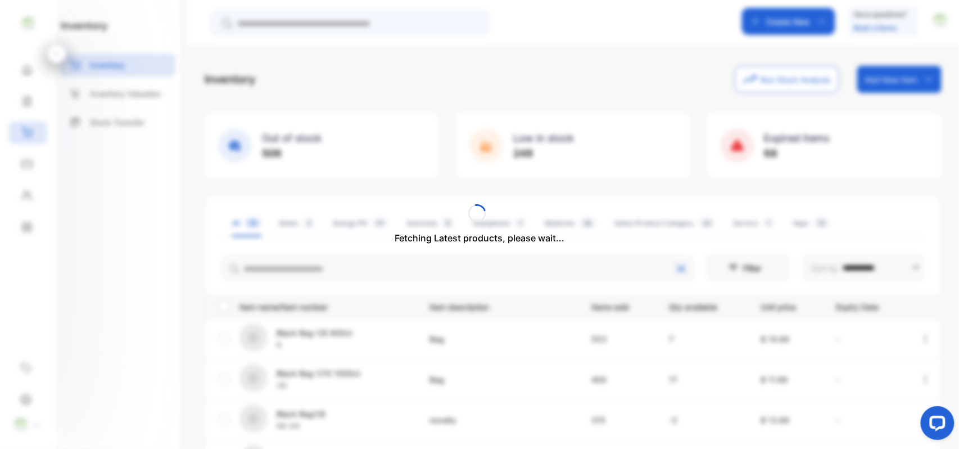
click at [314, 277] on div "Fetching Latest products, please wait..." at bounding box center [479, 224] width 959 height 449
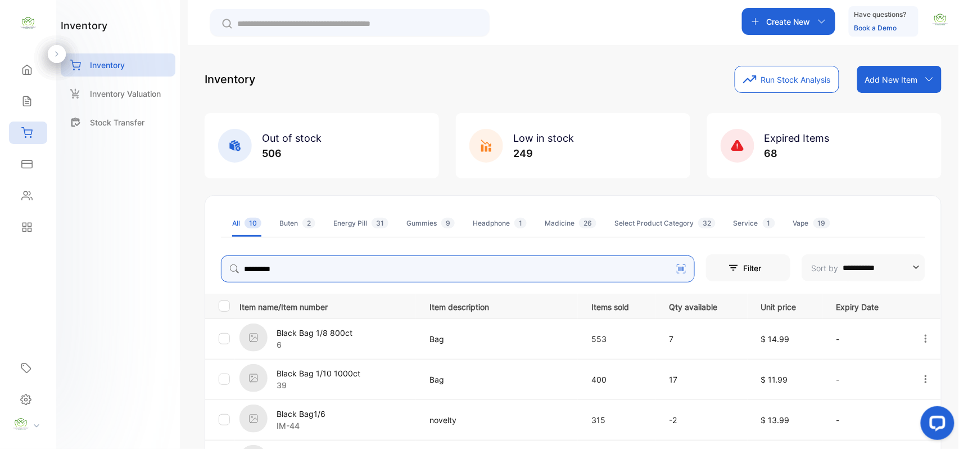
type input "*********"
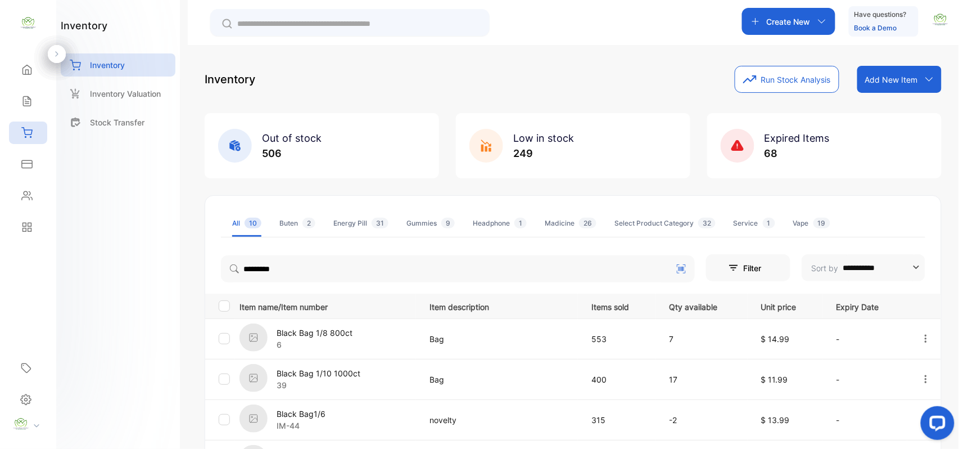
drag, startPoint x: 111, startPoint y: 282, endPoint x: 146, endPoint y: 297, distance: 38.3
click at [111, 283] on div "inventory Inventory Inventory Valuation Stock Transfer" at bounding box center [118, 224] width 124 height 449
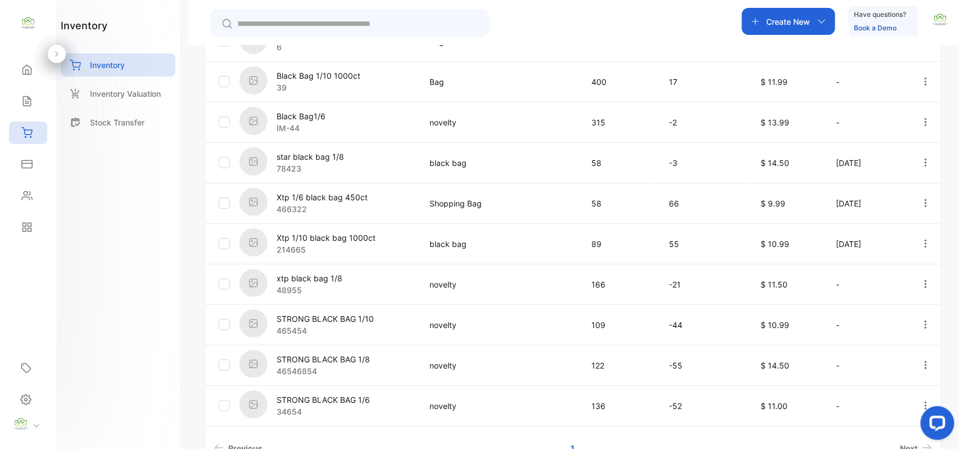
scroll to position [350, 0]
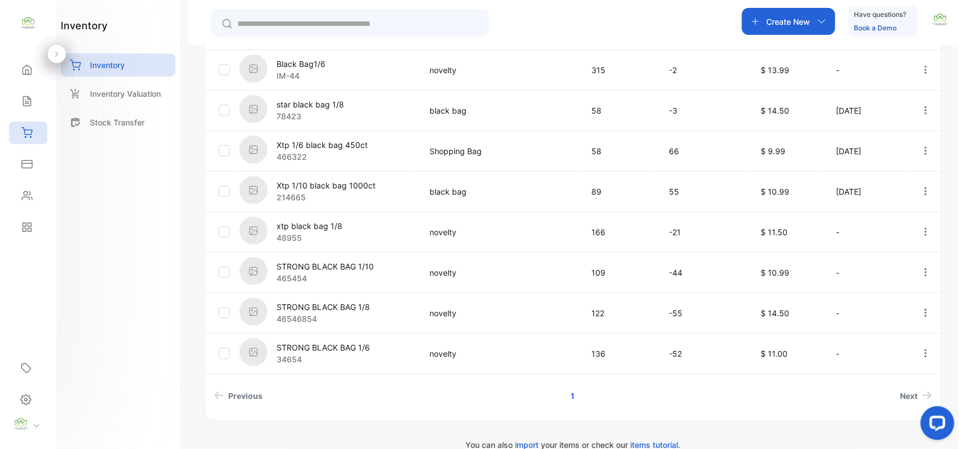
click at [345, 345] on p "STRONG BLACK BAG 1/6" at bounding box center [323, 347] width 93 height 12
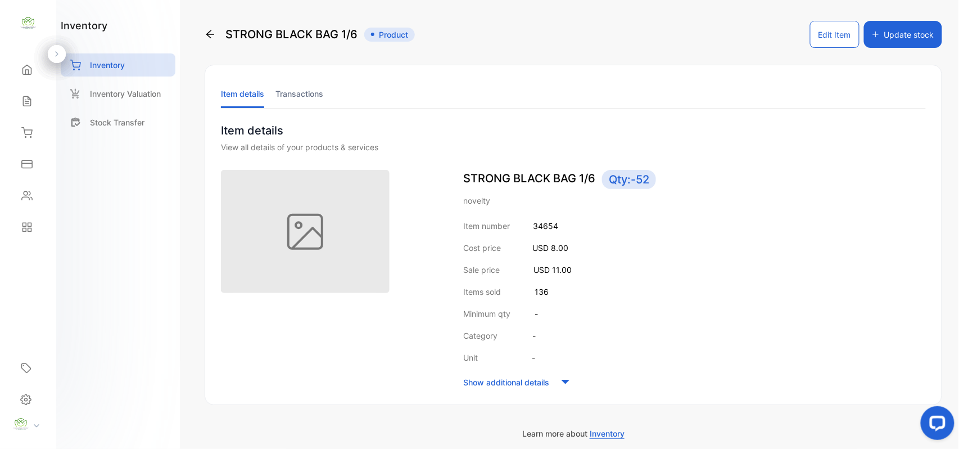
click at [317, 91] on li "Transactions" at bounding box center [299, 93] width 48 height 29
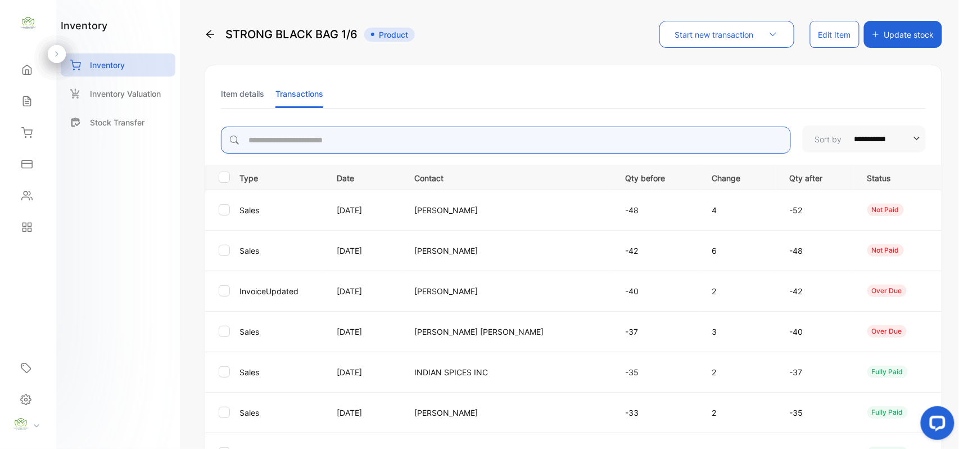
click at [429, 147] on input "search" at bounding box center [506, 139] width 570 height 27
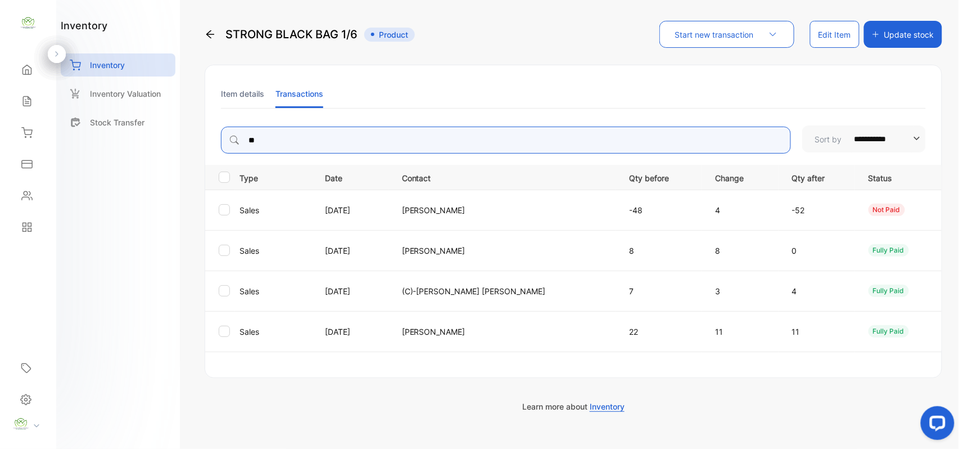
type input "*"
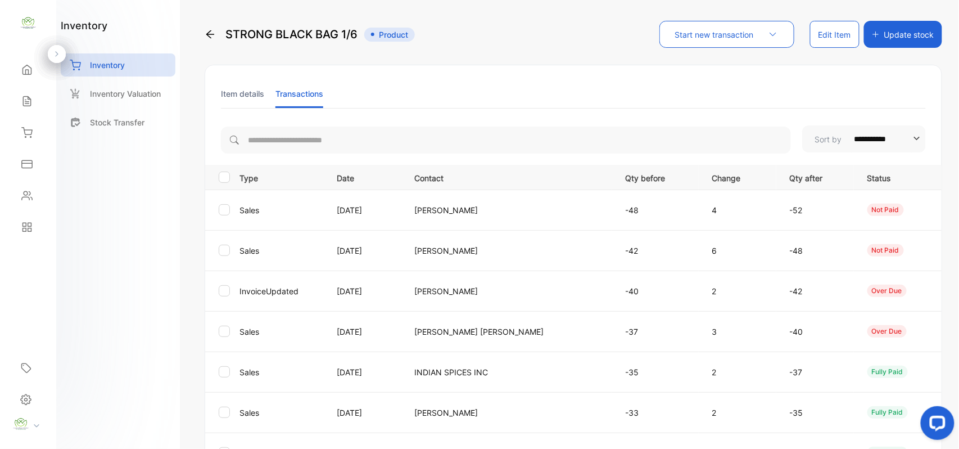
click at [25, 100] on icon at bounding box center [26, 102] width 7 height 10
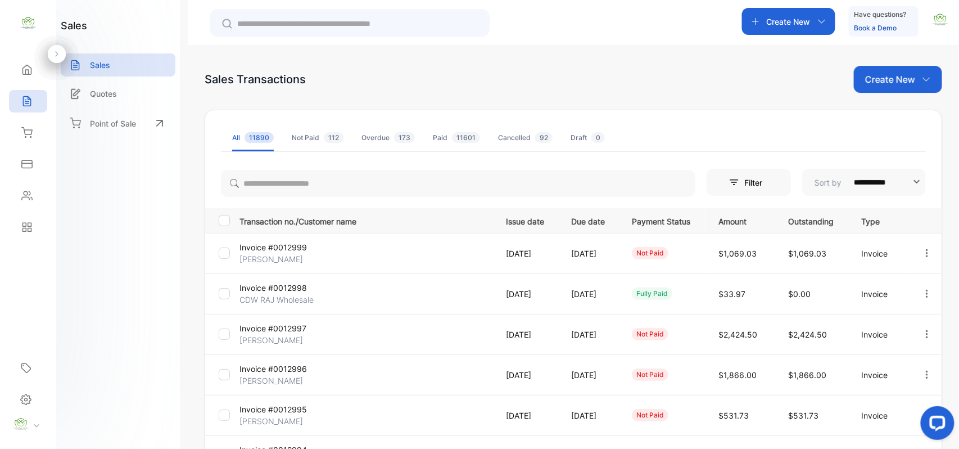
click at [24, 192] on icon at bounding box center [27, 196] width 10 height 8
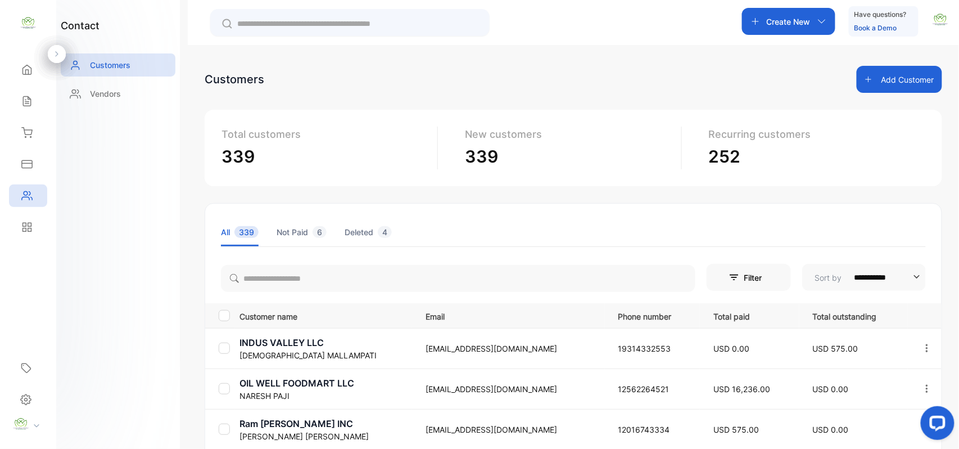
drag, startPoint x: 28, startPoint y: 129, endPoint x: 27, endPoint y: 136, distance: 7.3
click at [28, 129] on icon at bounding box center [26, 132] width 11 height 11
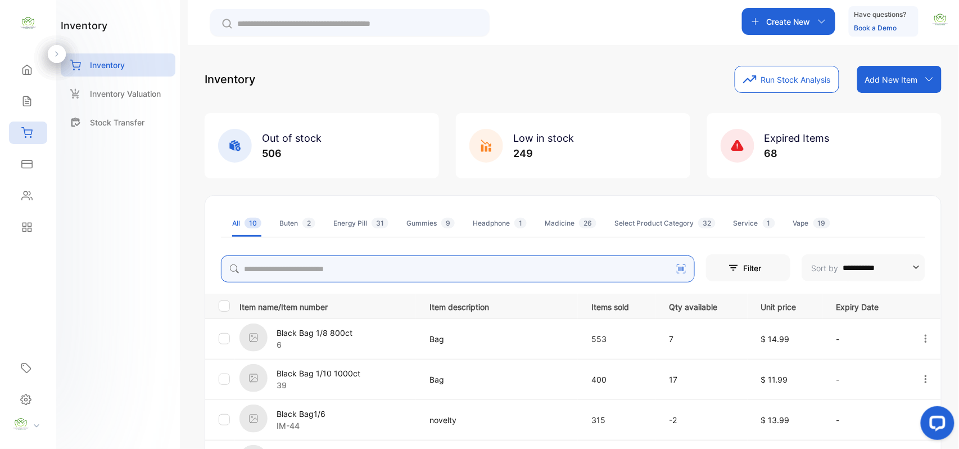
click at [304, 270] on div "**********" at bounding box center [573, 422] width 737 height 713
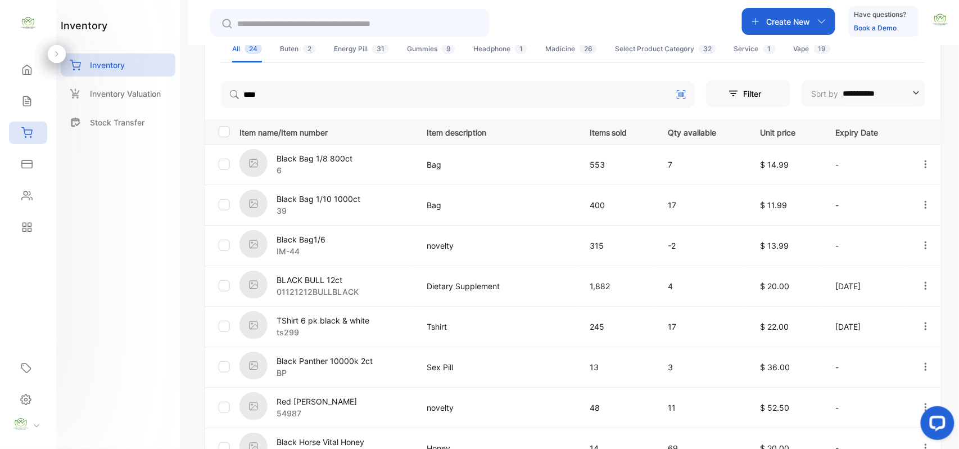
click at [159, 327] on div "inventory Inventory Inventory Valuation Stock Transfer" at bounding box center [118, 224] width 124 height 449
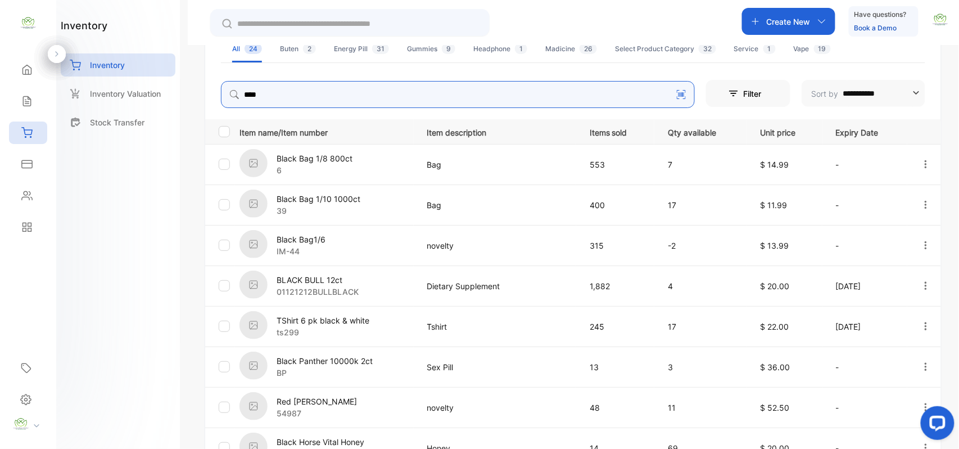
click at [377, 97] on input "****" at bounding box center [458, 94] width 474 height 27
type input "*********"
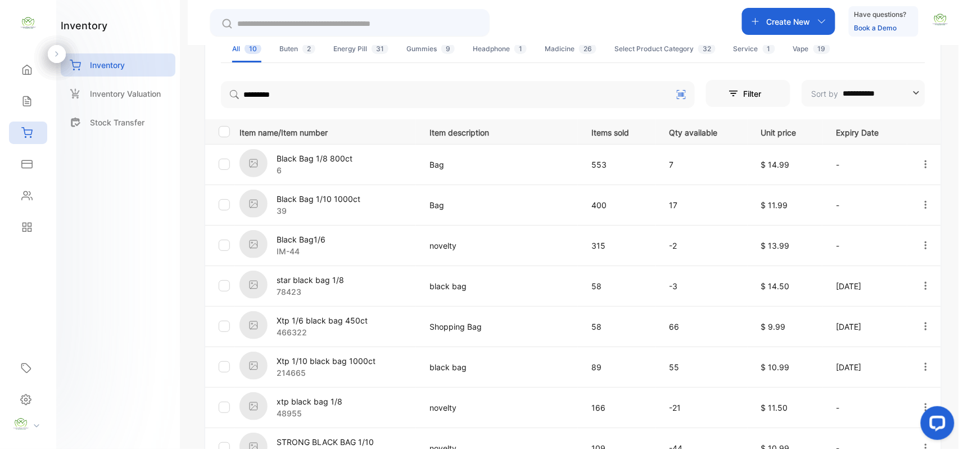
click at [92, 228] on div "inventory Inventory Inventory Valuation Stock Transfer" at bounding box center [118, 224] width 124 height 449
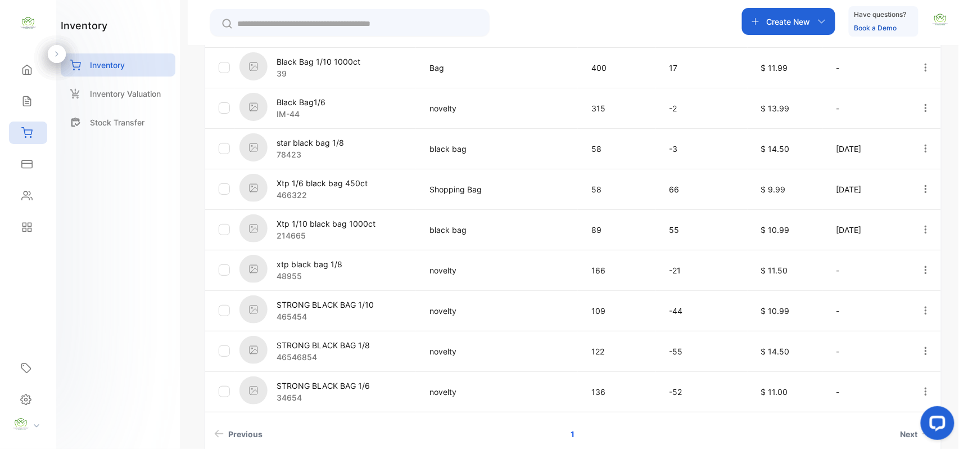
scroll to position [369, 0]
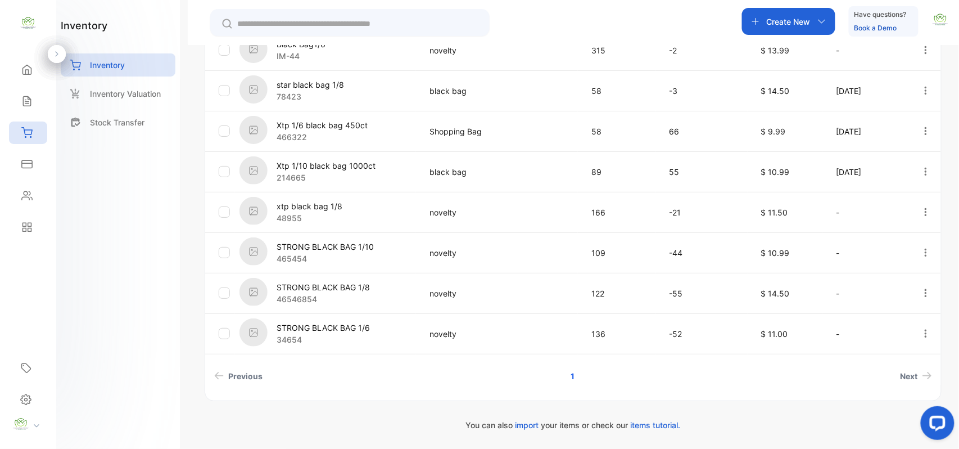
click at [333, 281] on p "STRONG BLACK BAG 1/8" at bounding box center [323, 287] width 93 height 12
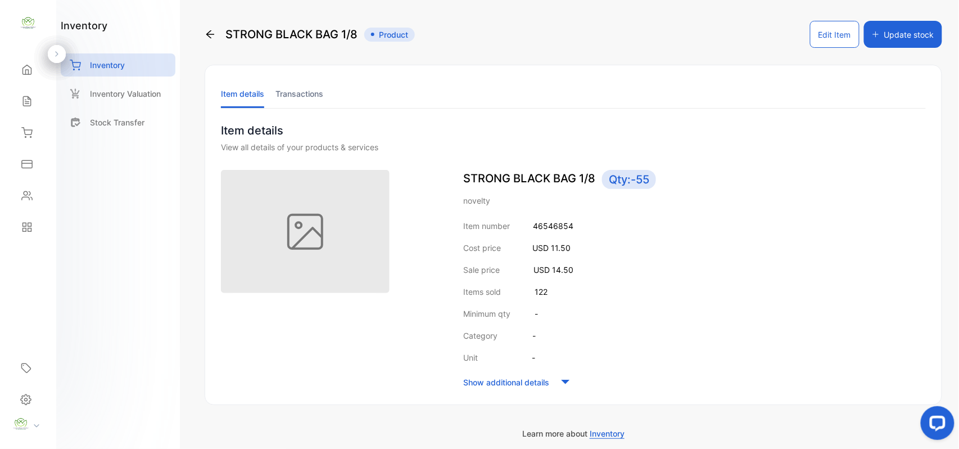
click at [304, 90] on li "Transactions" at bounding box center [299, 93] width 48 height 29
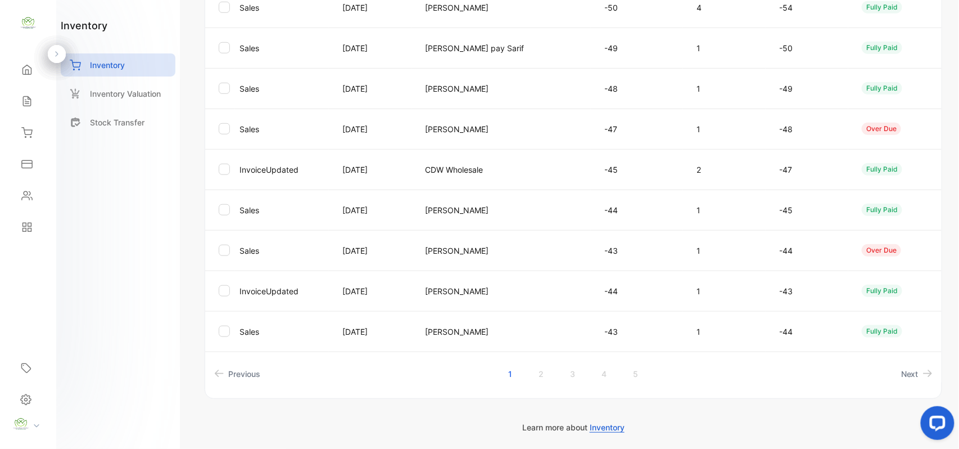
scroll to position [290, 0]
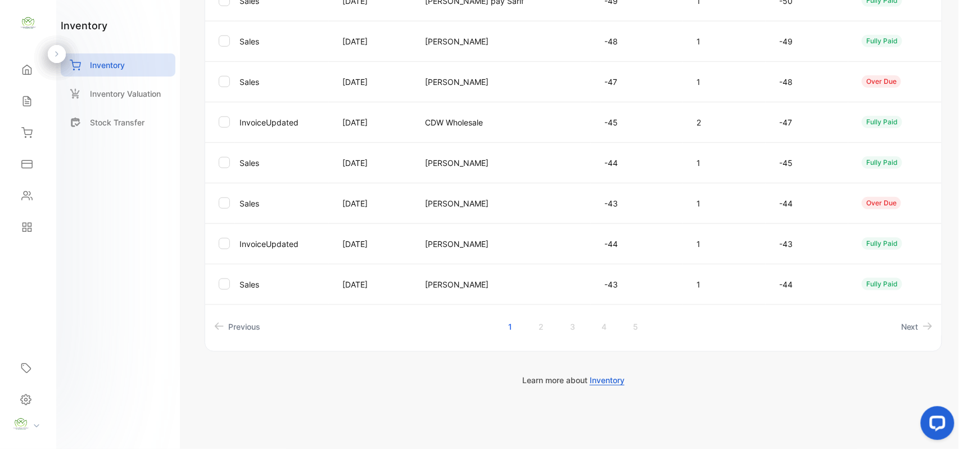
click at [542, 322] on link "2" at bounding box center [542, 326] width 32 height 21
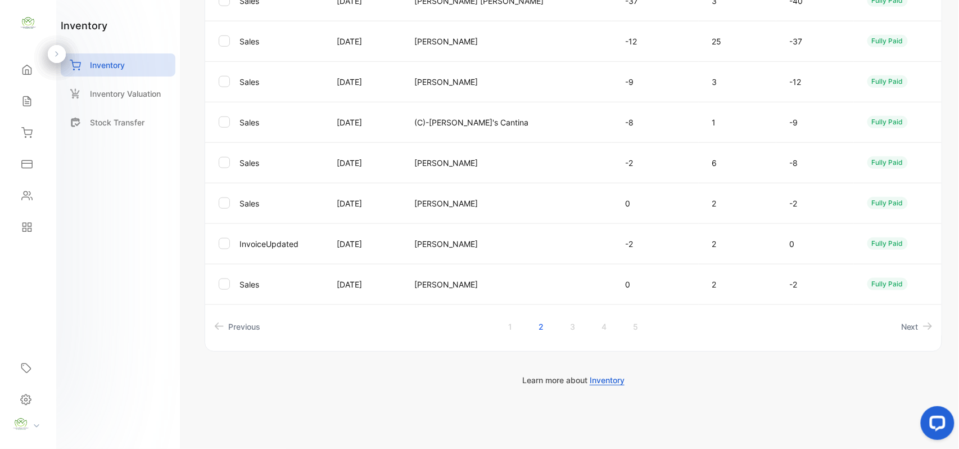
click at [570, 323] on link "3" at bounding box center [573, 326] width 32 height 21
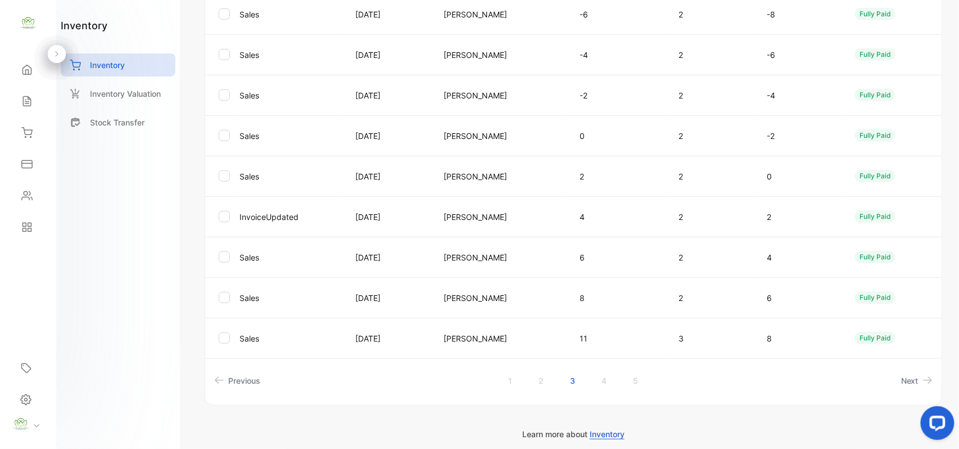
scroll to position [269, 0]
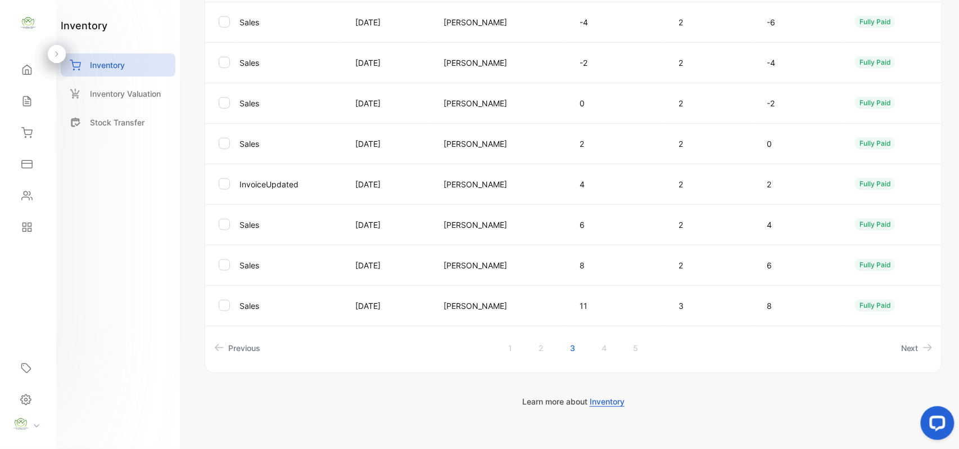
click at [606, 345] on link "4" at bounding box center [605, 347] width 32 height 21
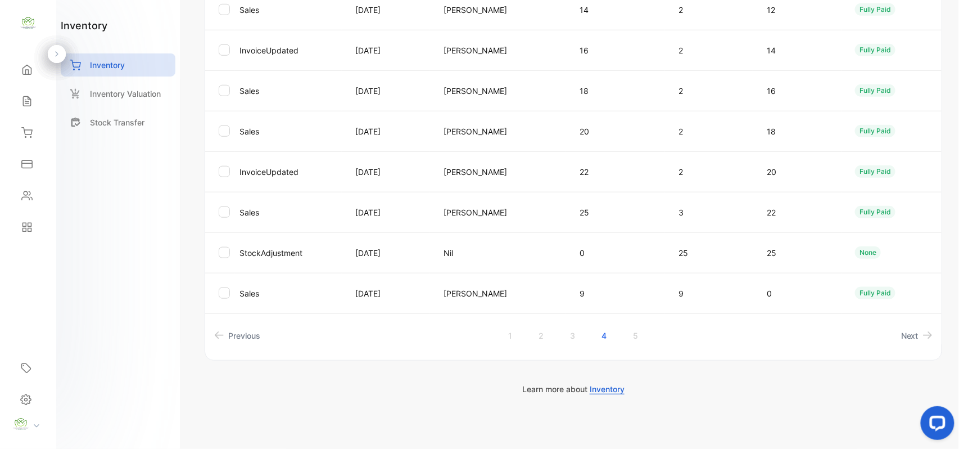
scroll to position [290, 0]
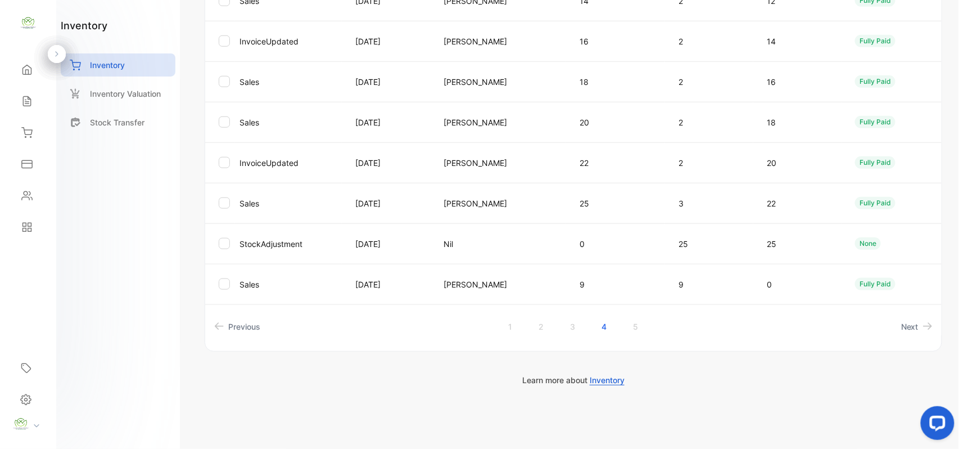
click at [634, 326] on link "5" at bounding box center [636, 326] width 32 height 21
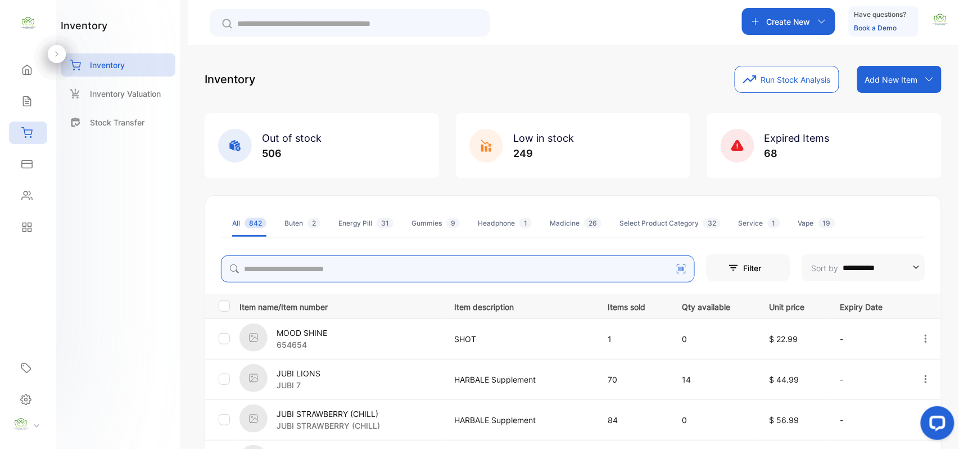
click at [390, 268] on input "search" at bounding box center [458, 268] width 474 height 27
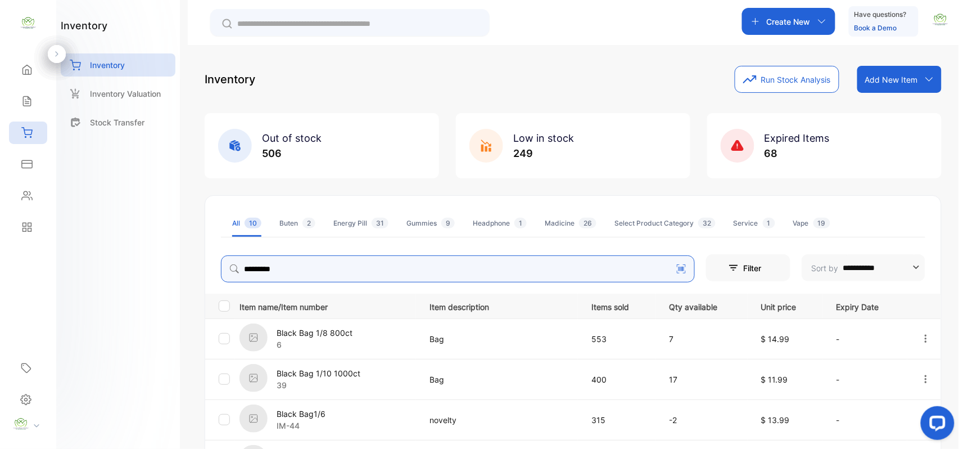
type input "*********"
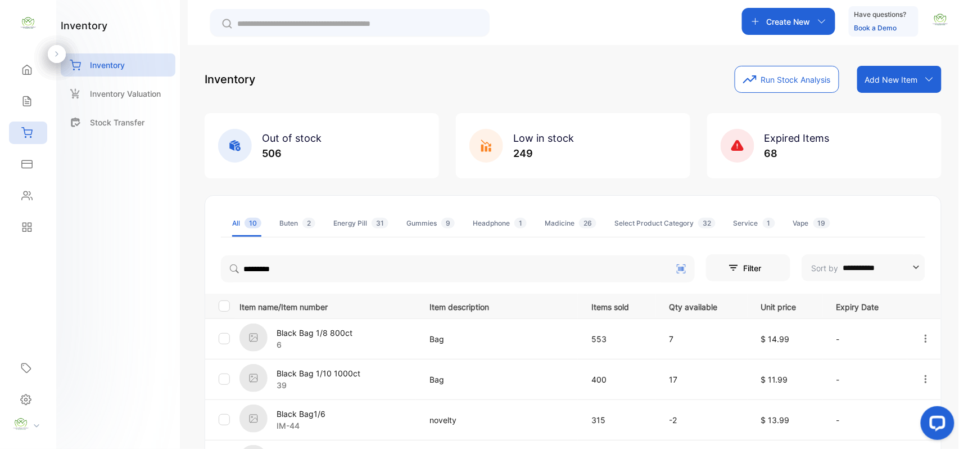
click at [144, 315] on div "inventory Inventory Inventory Valuation Stock Transfer" at bounding box center [118, 224] width 124 height 449
click at [332, 329] on p "Black Bag 1/8 800ct" at bounding box center [315, 333] width 76 height 12
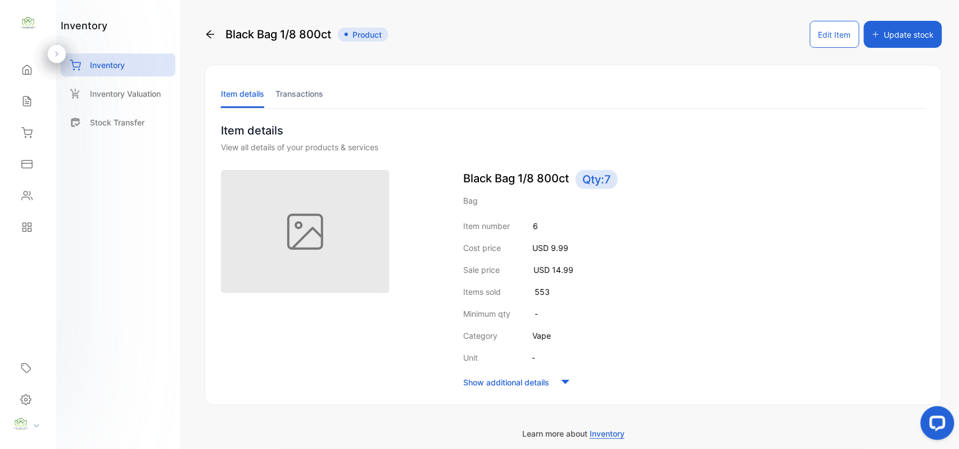
click at [315, 86] on li "Transactions" at bounding box center [299, 93] width 48 height 29
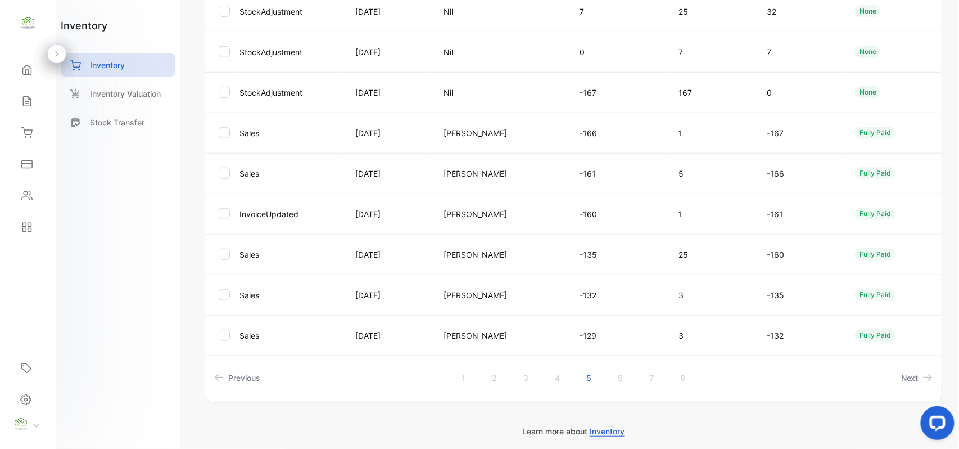
scroll to position [290, 0]
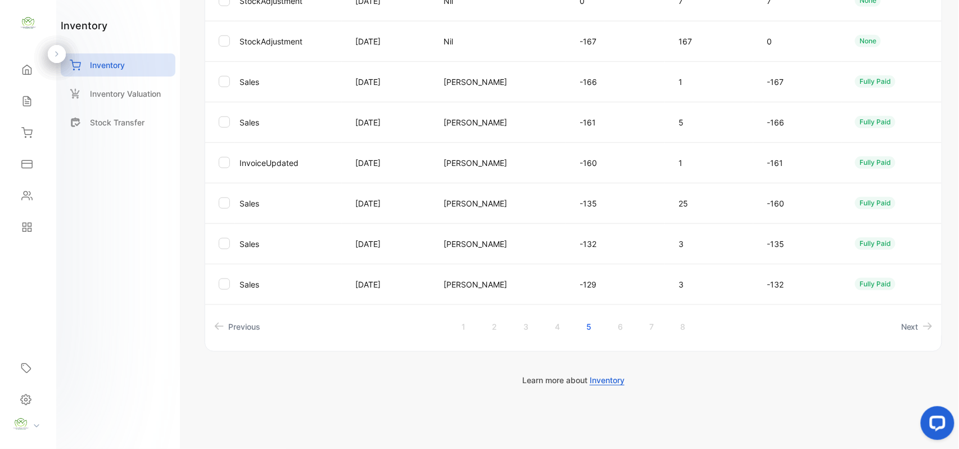
click at [456, 322] on link "1" at bounding box center [463, 326] width 31 height 21
click at [500, 322] on link "2" at bounding box center [494, 326] width 32 height 21
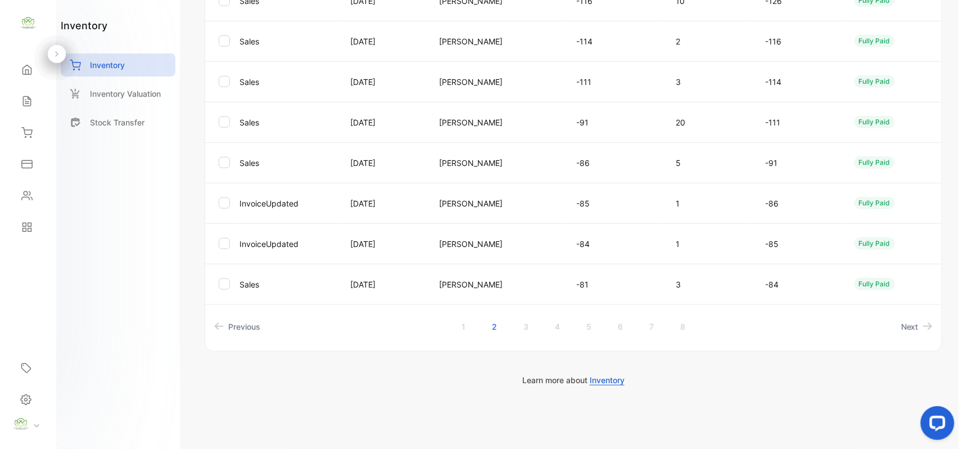
click at [523, 322] on link "3" at bounding box center [526, 326] width 32 height 21
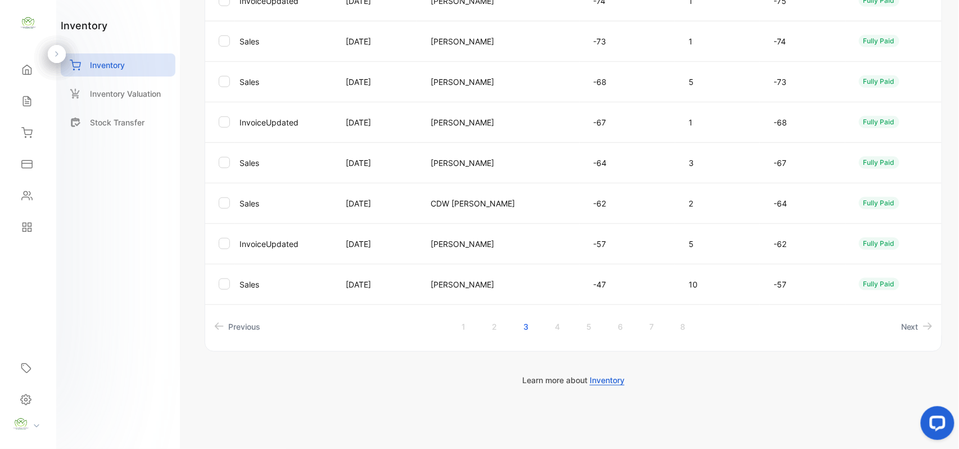
click at [562, 322] on link "4" at bounding box center [557, 326] width 32 height 21
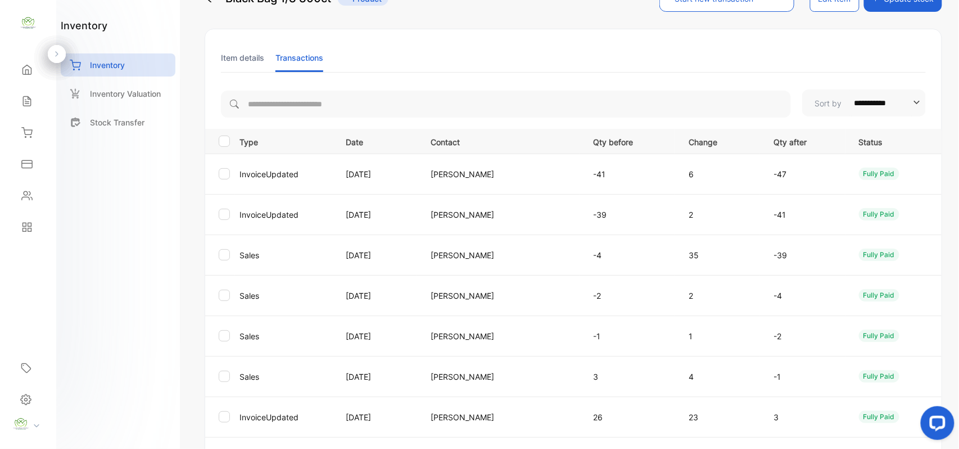
scroll to position [0, 0]
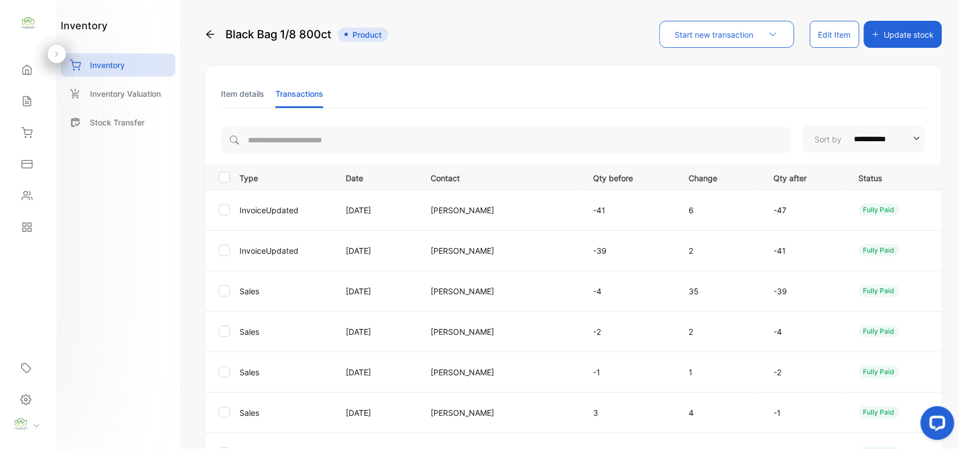
click at [31, 104] on icon at bounding box center [26, 101] width 11 height 11
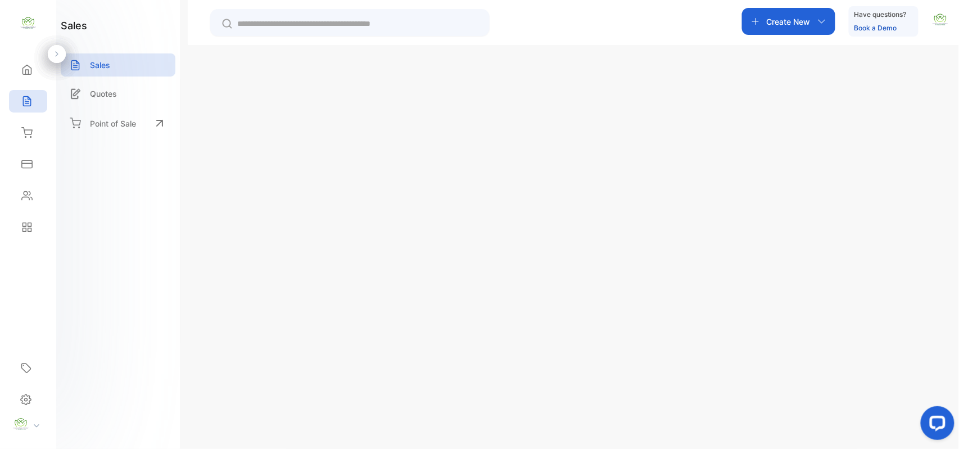
drag, startPoint x: 28, startPoint y: 136, endPoint x: 50, endPoint y: 141, distance: 22.9
click at [32, 135] on icon at bounding box center [26, 132] width 11 height 11
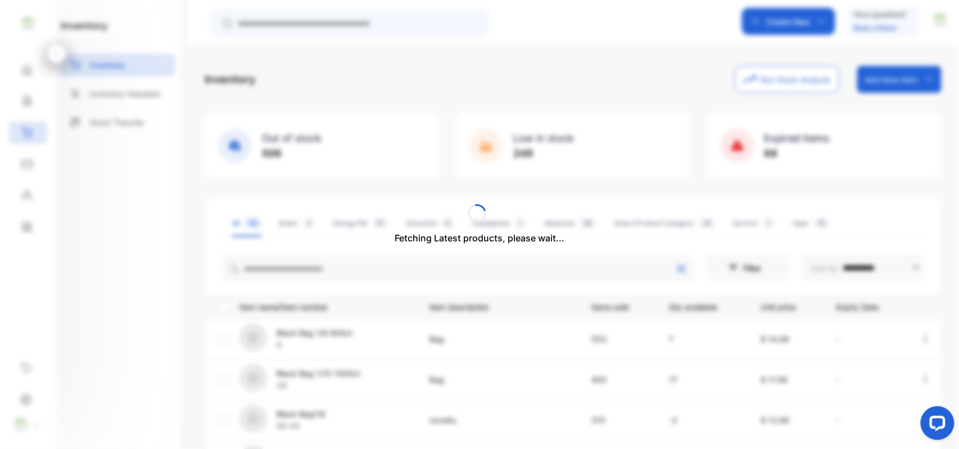
click at [288, 256] on div "Fetching Latest products, please wait..." at bounding box center [479, 224] width 959 height 449
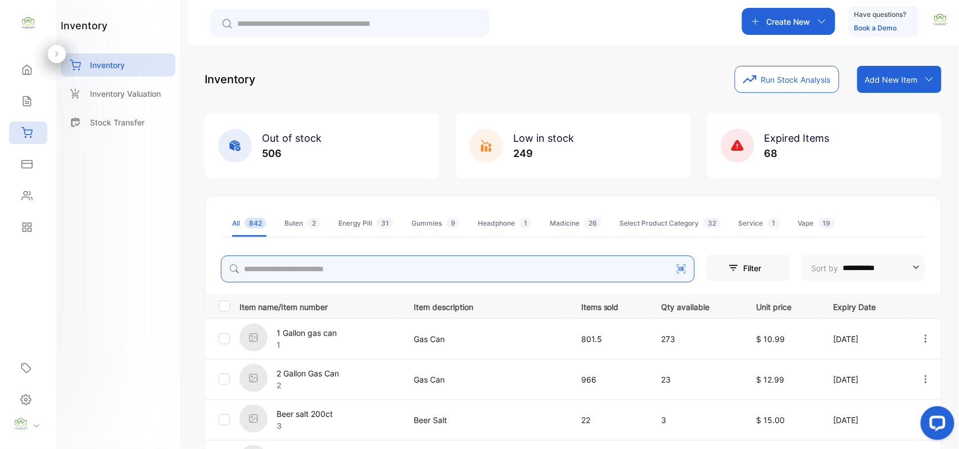
click at [286, 264] on input "search" at bounding box center [458, 268] width 474 height 27
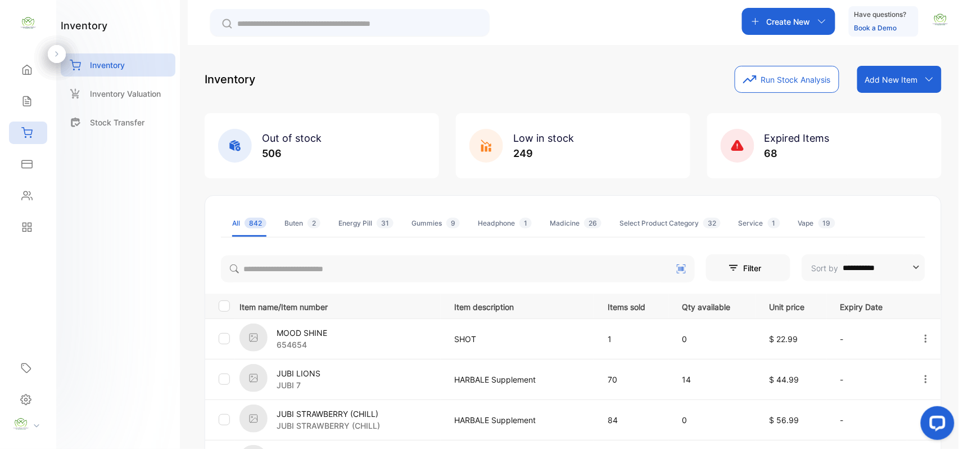
click at [17, 97] on div "Sales" at bounding box center [28, 101] width 38 height 22
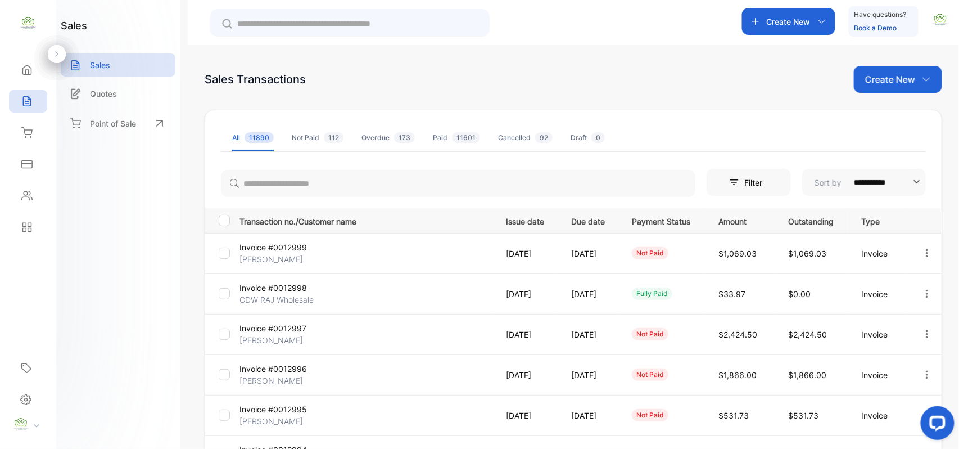
drag, startPoint x: 920, startPoint y: 79, endPoint x: 918, endPoint y: 87, distance: 8.0
click at [922, 79] on icon "button" at bounding box center [926, 79] width 9 height 9
click at [915, 117] on div "Invoice" at bounding box center [902, 116] width 79 height 22
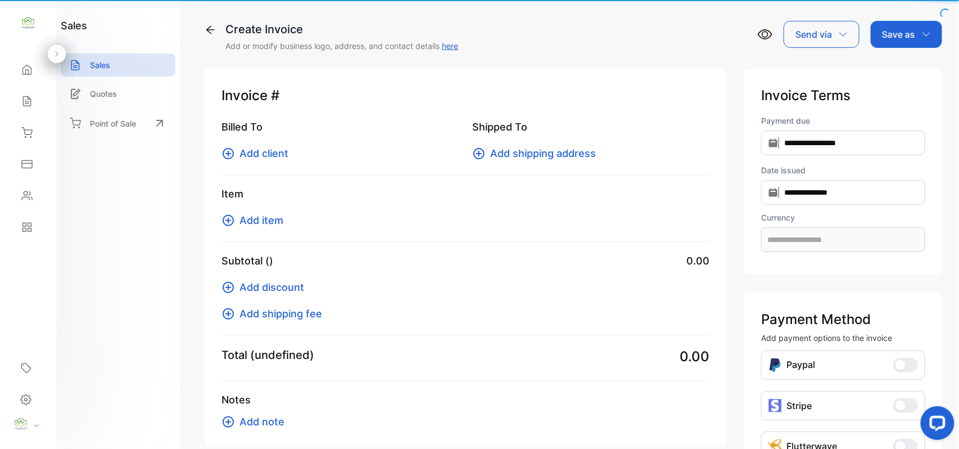
type input "**********"
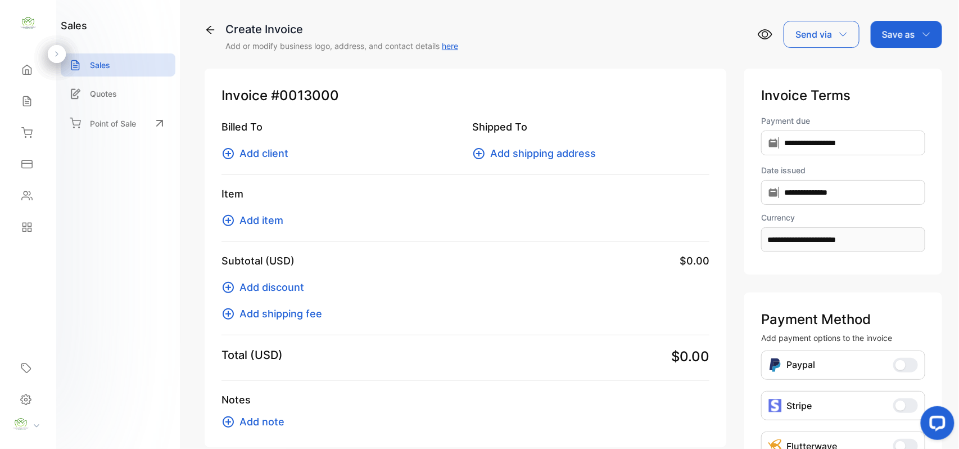
click at [257, 153] on span "Add client" at bounding box center [263, 153] width 49 height 15
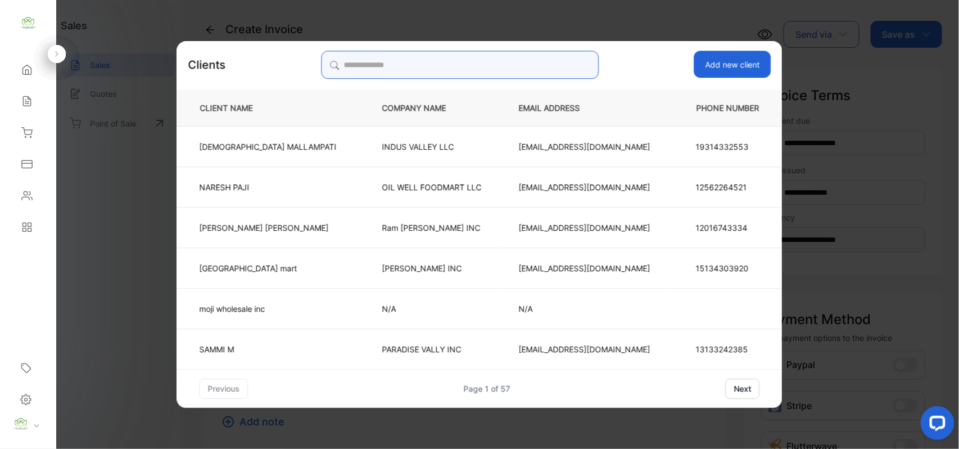
click at [500, 66] on input "search" at bounding box center [460, 65] width 278 height 28
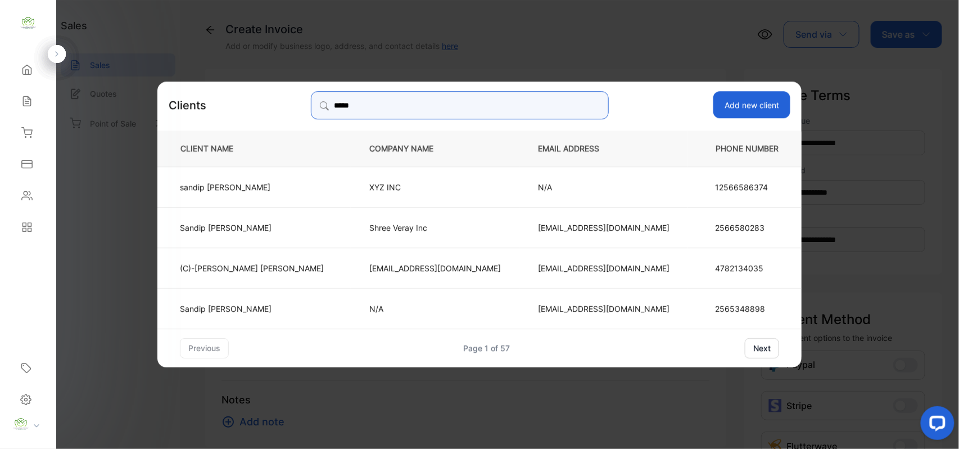
type input "*****"
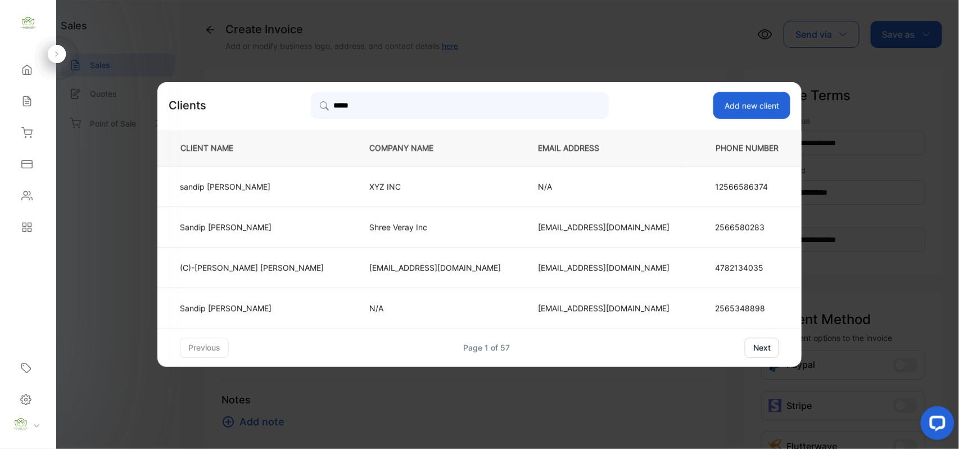
click at [322, 304] on p "Sandip Patel" at bounding box center [252, 308] width 144 height 12
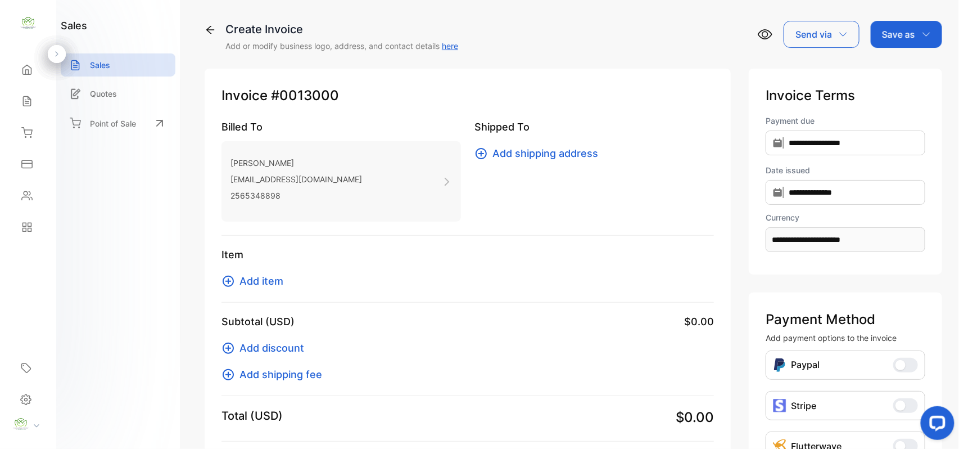
click at [252, 277] on span "Add item" at bounding box center [261, 280] width 44 height 15
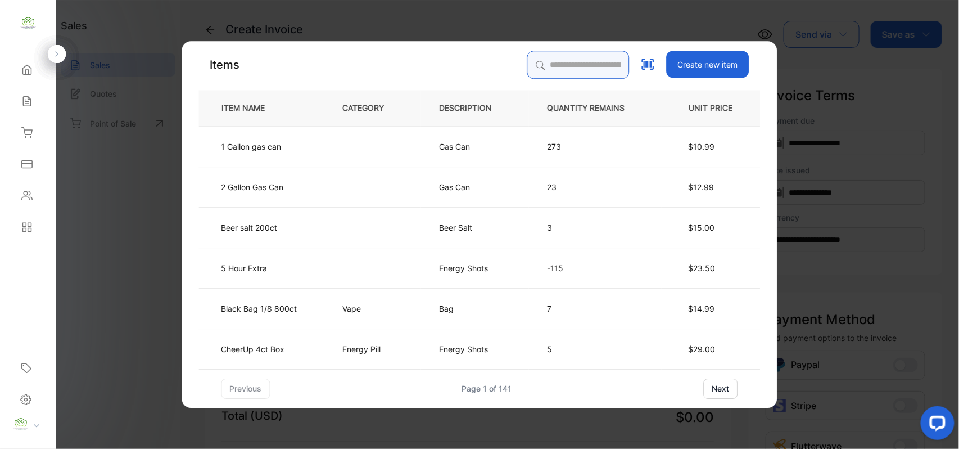
click at [541, 63] on input "search" at bounding box center [578, 65] width 102 height 28
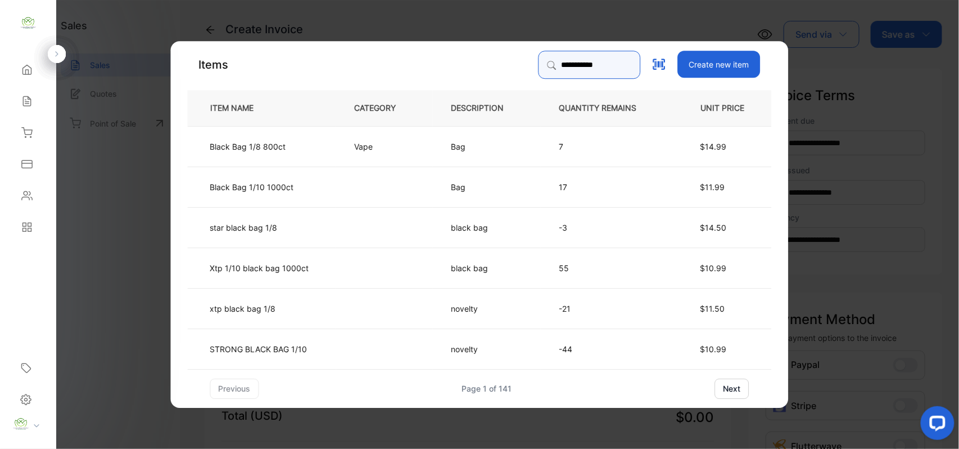
type input "**********"
click at [268, 313] on p "xtp black bag 1/8" at bounding box center [243, 308] width 66 height 12
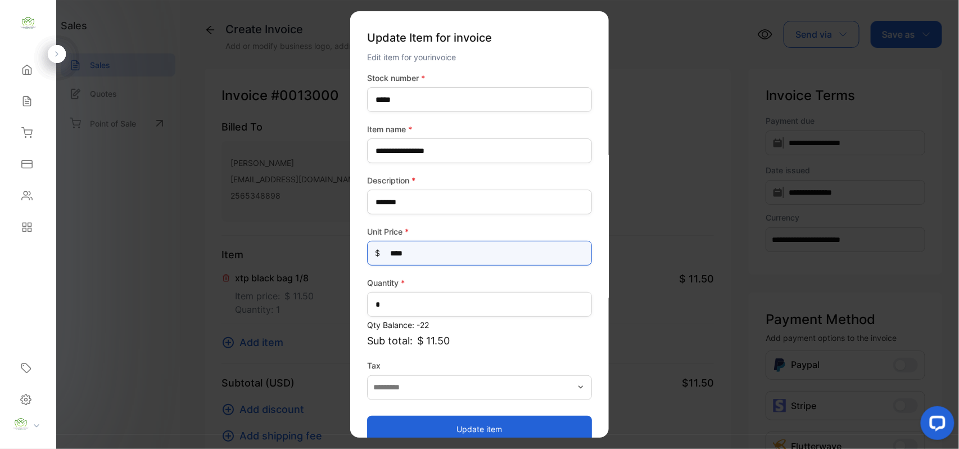
click at [440, 255] on Price-inputprice "****" at bounding box center [479, 253] width 225 height 25
type Price-inputprice "*****"
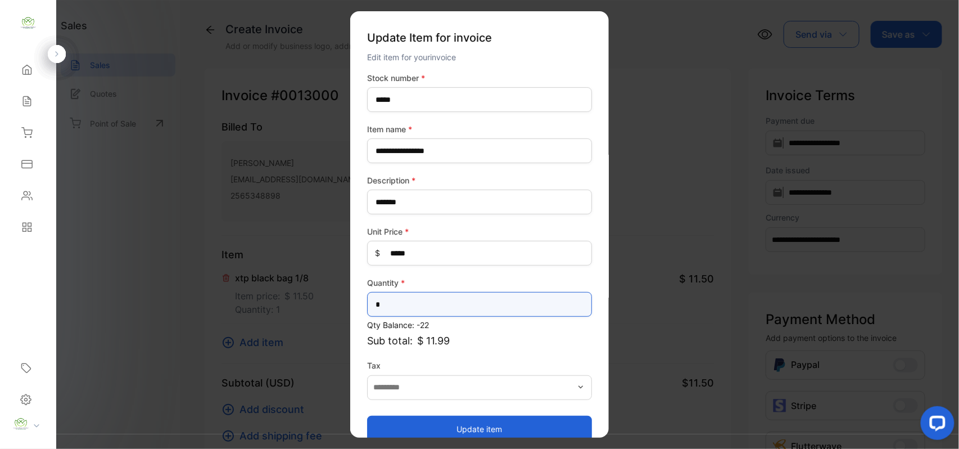
click at [416, 301] on input "*" at bounding box center [479, 304] width 225 height 25
type input "**"
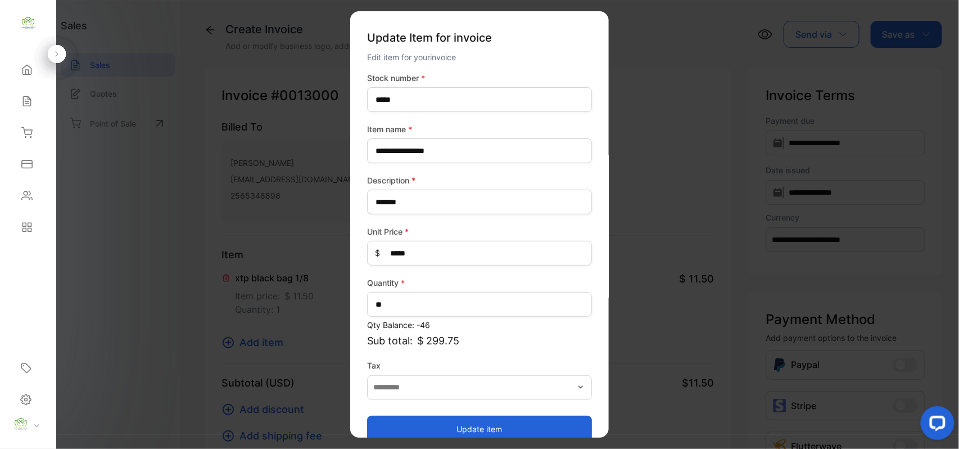
click at [412, 422] on button "Update item" at bounding box center [479, 428] width 225 height 27
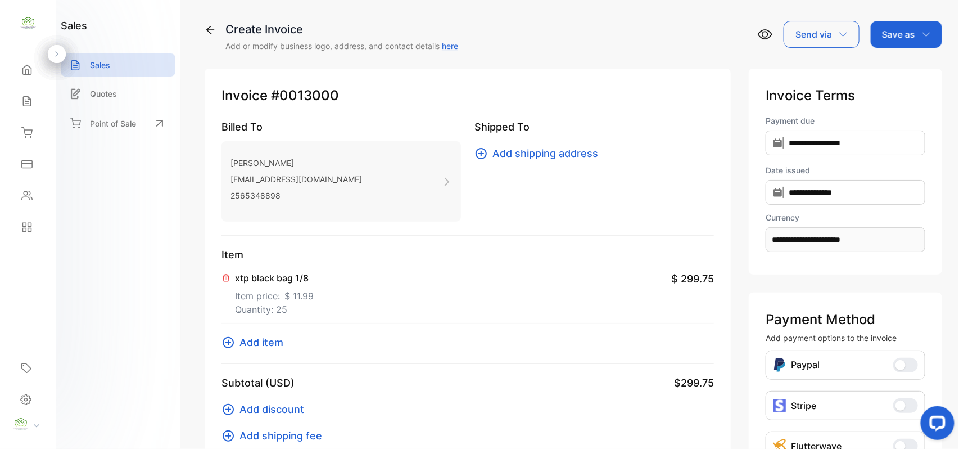
click at [263, 342] on span "Add item" at bounding box center [261, 341] width 44 height 15
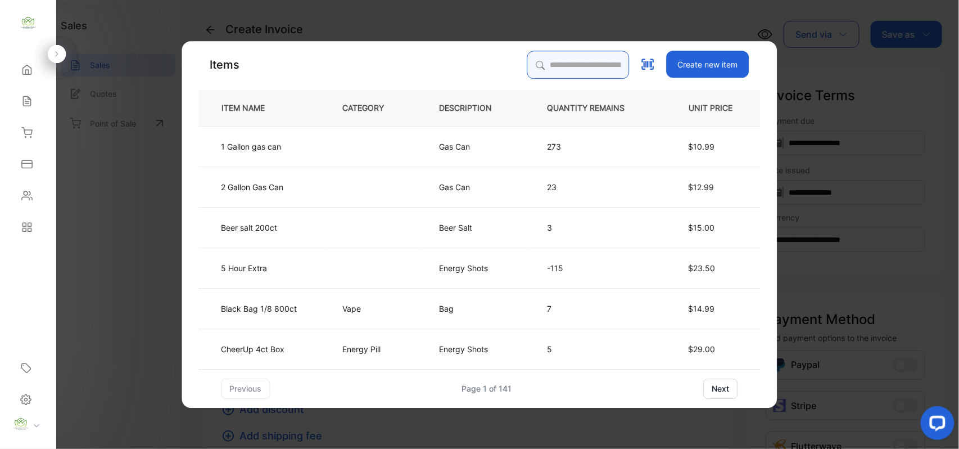
click at [596, 70] on input "search" at bounding box center [578, 65] width 102 height 28
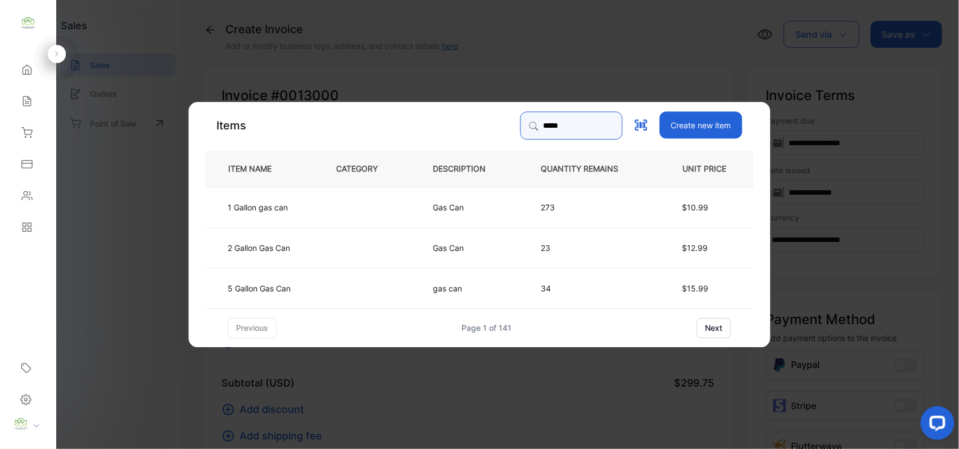
type input "*****"
click at [353, 208] on td at bounding box center [366, 206] width 97 height 40
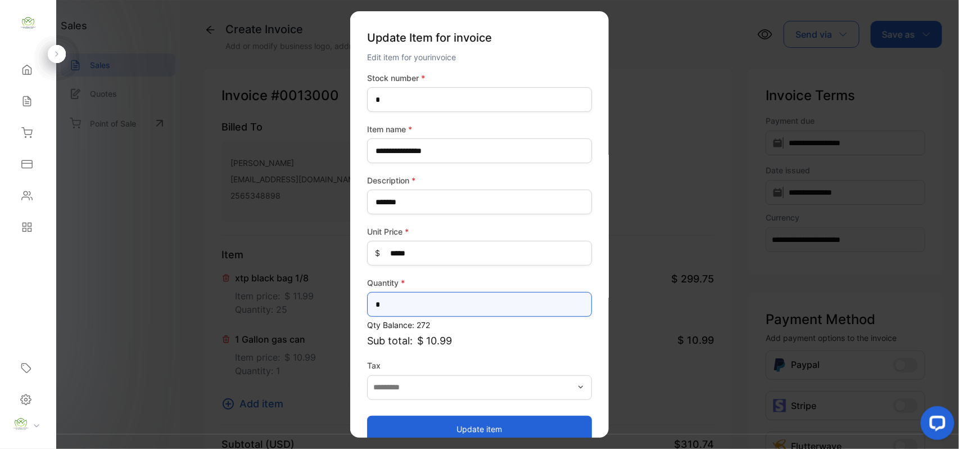
click at [437, 295] on input "*" at bounding box center [479, 304] width 225 height 25
type input "*"
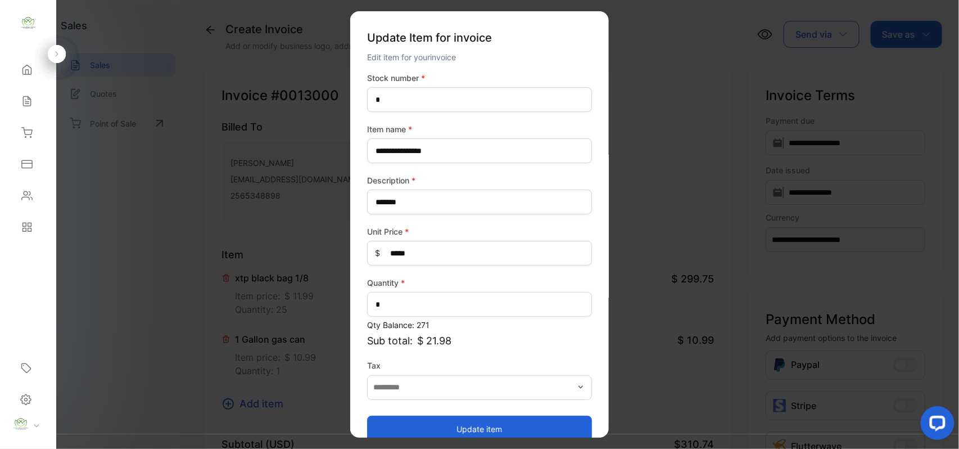
drag, startPoint x: 446, startPoint y: 421, endPoint x: 437, endPoint y: 422, distance: 9.6
click at [446, 421] on button "Update item" at bounding box center [479, 428] width 225 height 27
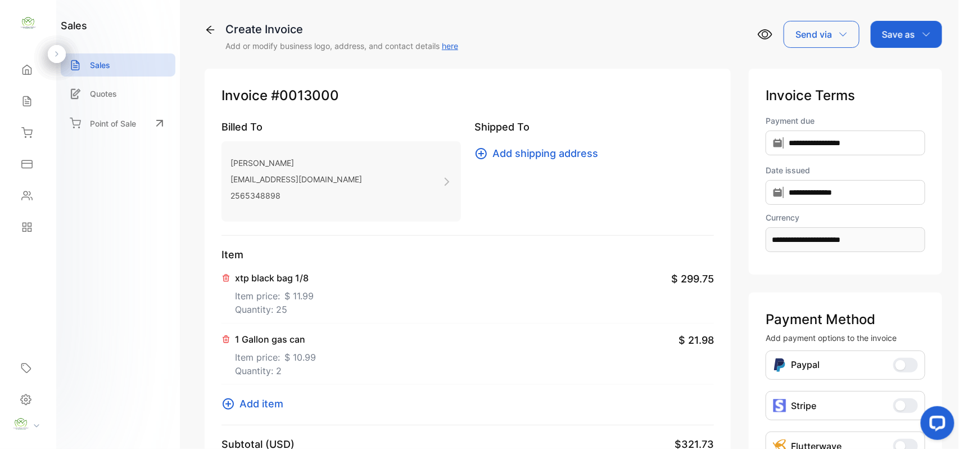
click at [261, 400] on span "Add item" at bounding box center [261, 403] width 44 height 15
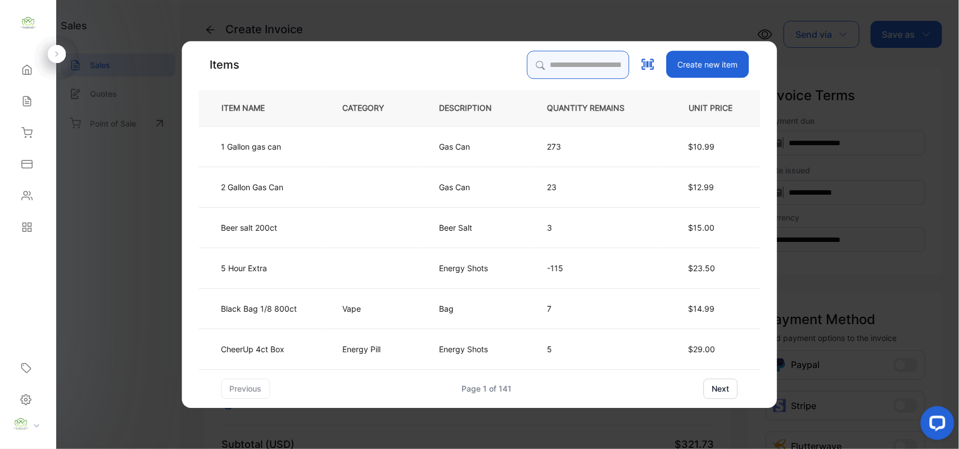
click at [578, 66] on input "search" at bounding box center [578, 65] width 102 height 28
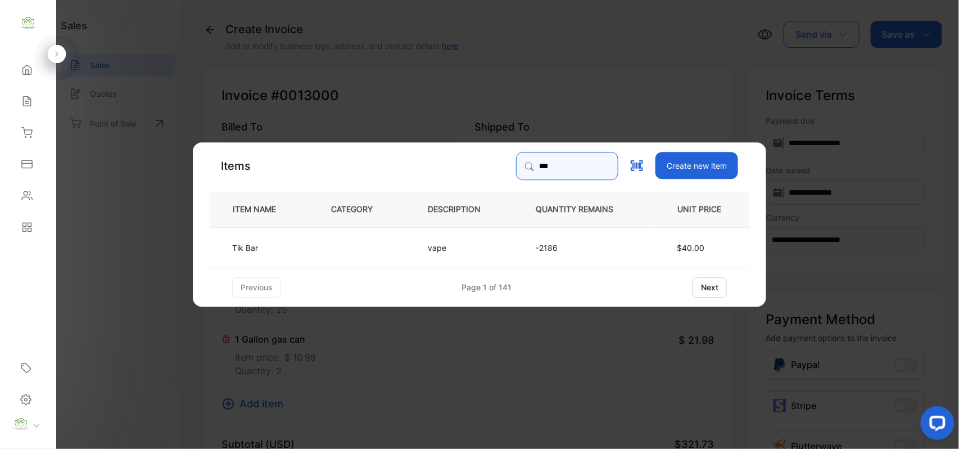
type input "***"
click at [431, 238] on td "vape" at bounding box center [463, 247] width 108 height 40
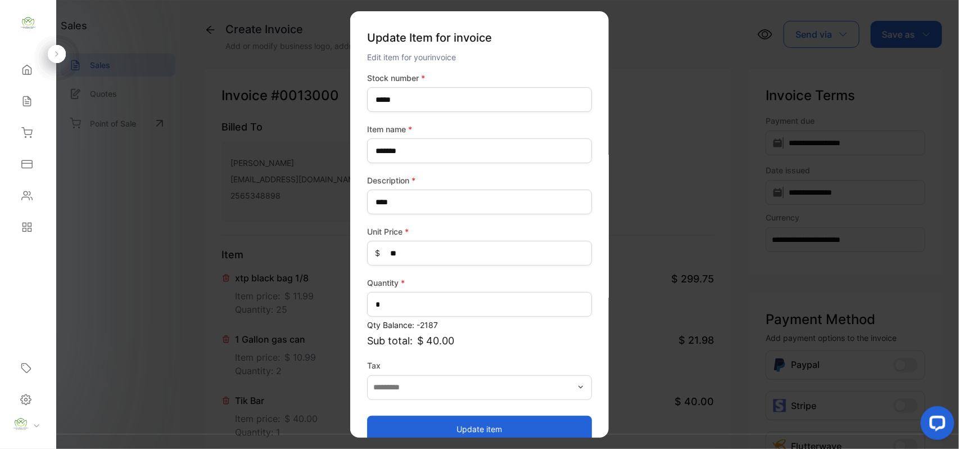
click at [426, 418] on button "Update item" at bounding box center [479, 428] width 225 height 27
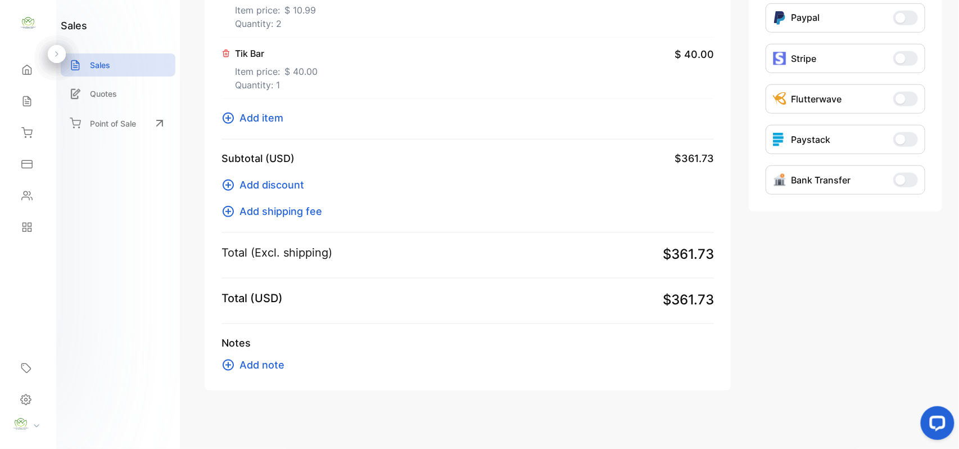
scroll to position [350, 0]
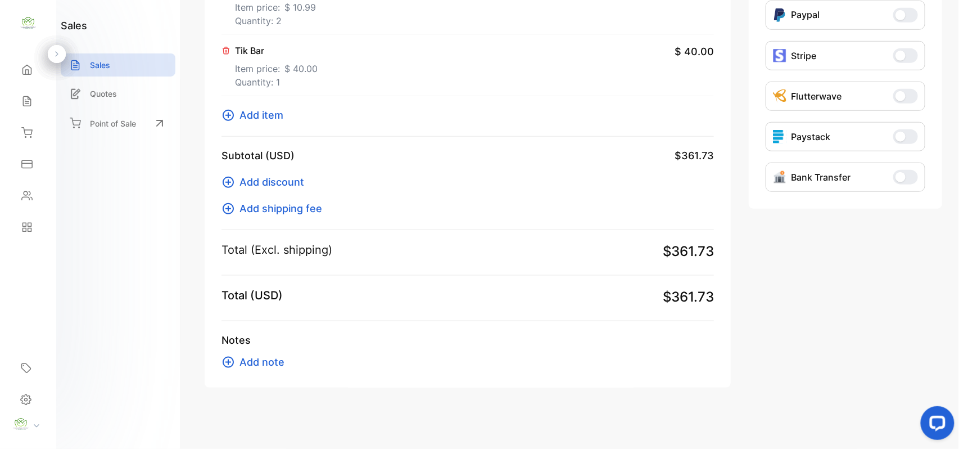
click at [253, 117] on span "Add item" at bounding box center [261, 114] width 44 height 15
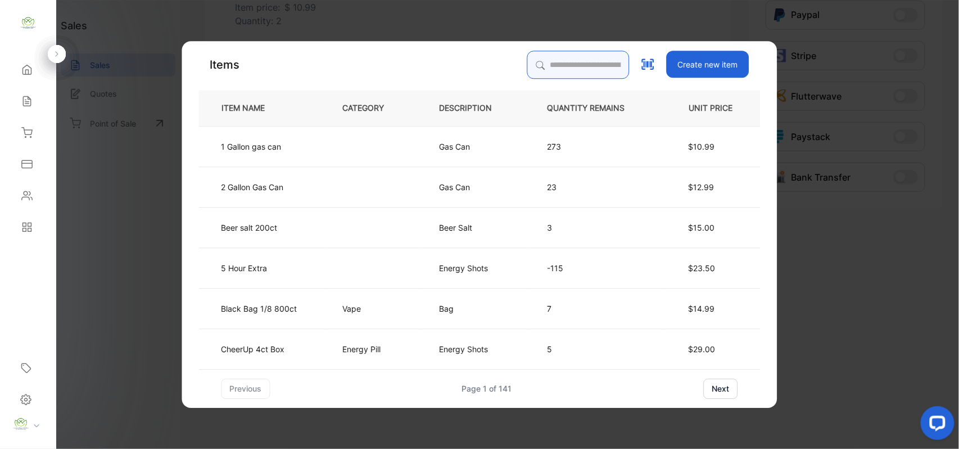
click at [583, 61] on input "search" at bounding box center [578, 65] width 102 height 28
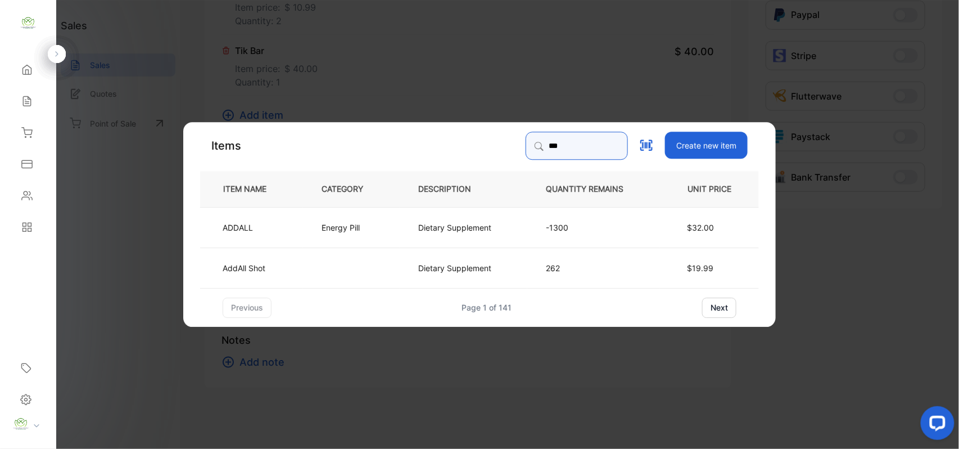
type input "***"
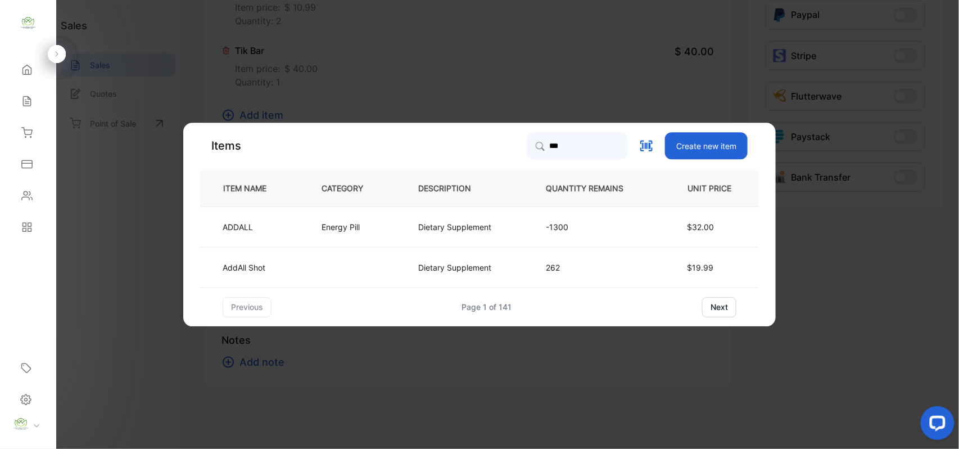
click at [300, 226] on td "ADDALL" at bounding box center [251, 226] width 103 height 40
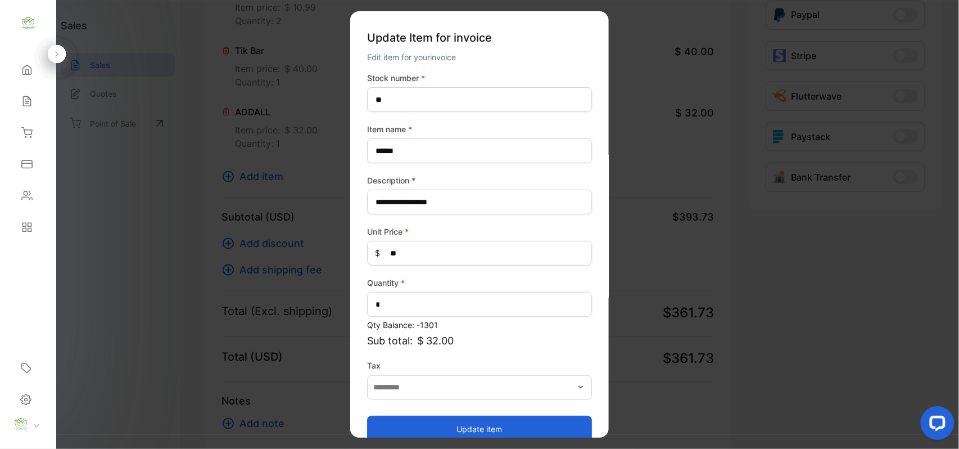
click at [483, 417] on button "Update item" at bounding box center [479, 428] width 225 height 27
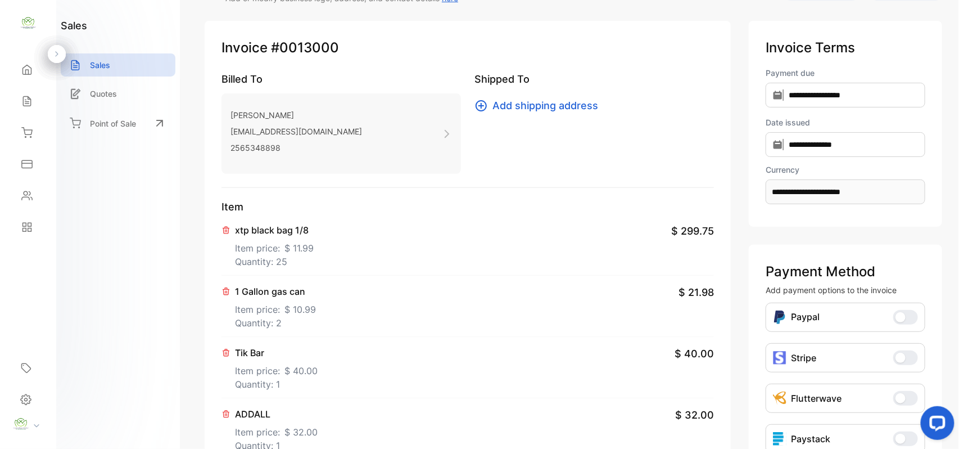
scroll to position [0, 0]
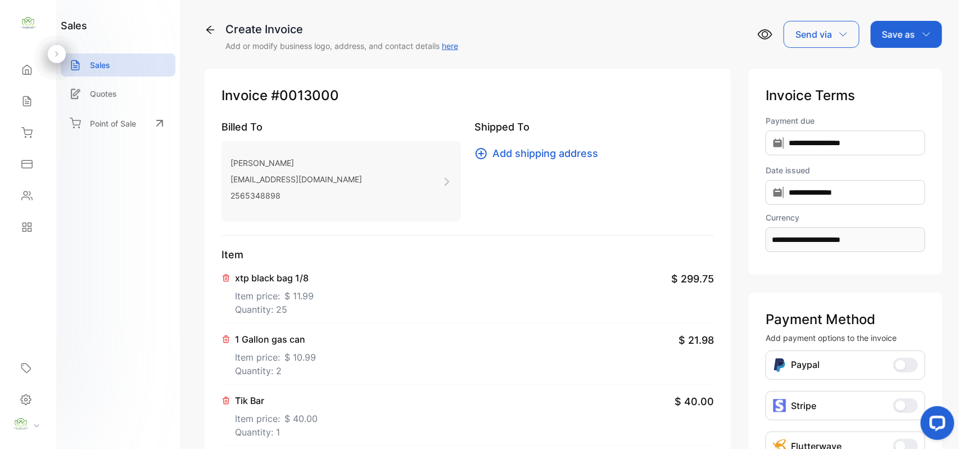
click at [275, 417] on p "Item price: $ 40.00" at bounding box center [276, 416] width 83 height 18
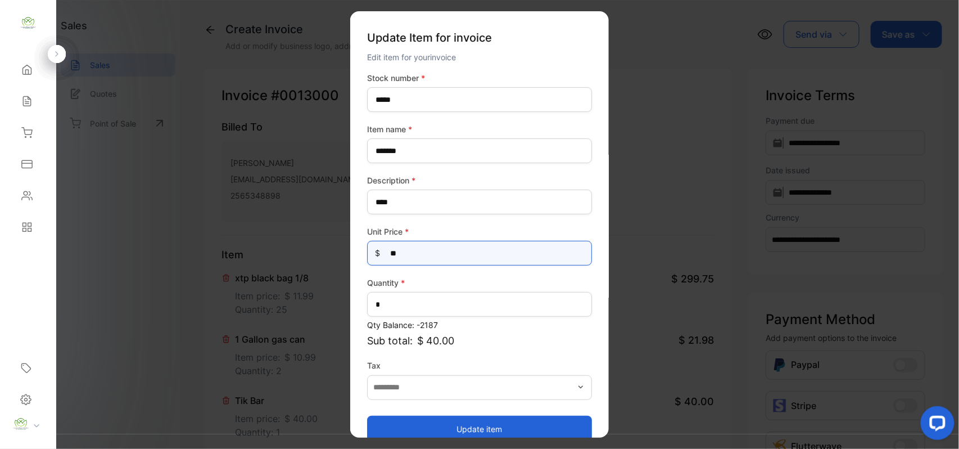
click at [459, 255] on Price-inputprice "**" at bounding box center [479, 253] width 225 height 25
type Price-inputprice "*"
type Price-inputprice "**"
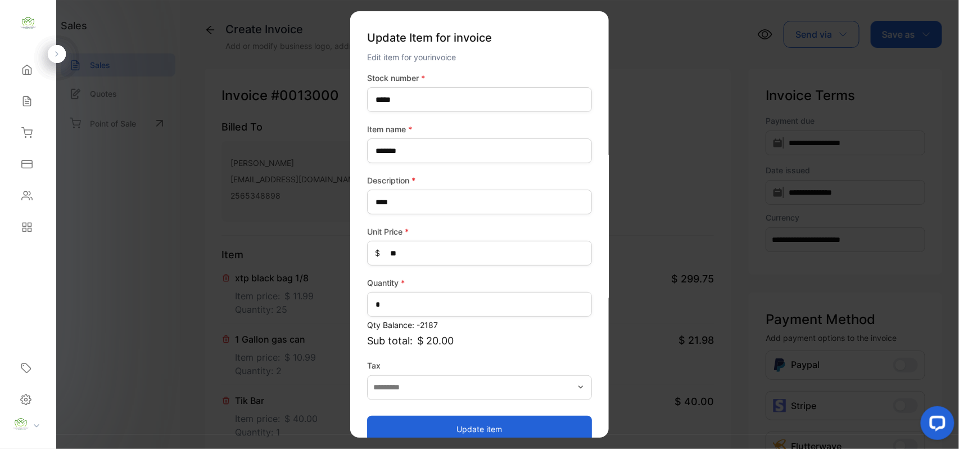
click at [432, 426] on button "Update item" at bounding box center [479, 428] width 225 height 27
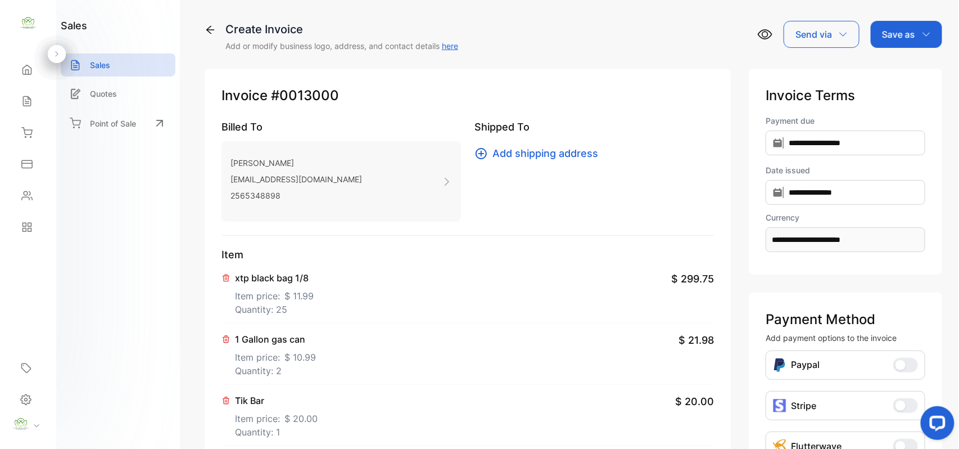
scroll to position [174, 0]
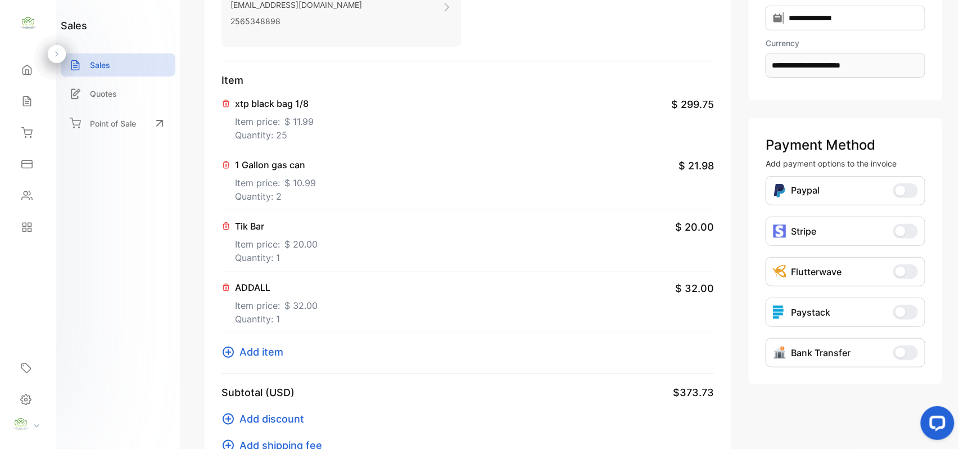
drag, startPoint x: 226, startPoint y: 163, endPoint x: 251, endPoint y: 172, distance: 26.3
click at [244, 170] on div "1 Gallon gas can Item price: $ 10.99 Quantity: 2" at bounding box center [268, 180] width 94 height 45
click at [223, 166] on icon at bounding box center [226, 164] width 6 height 7
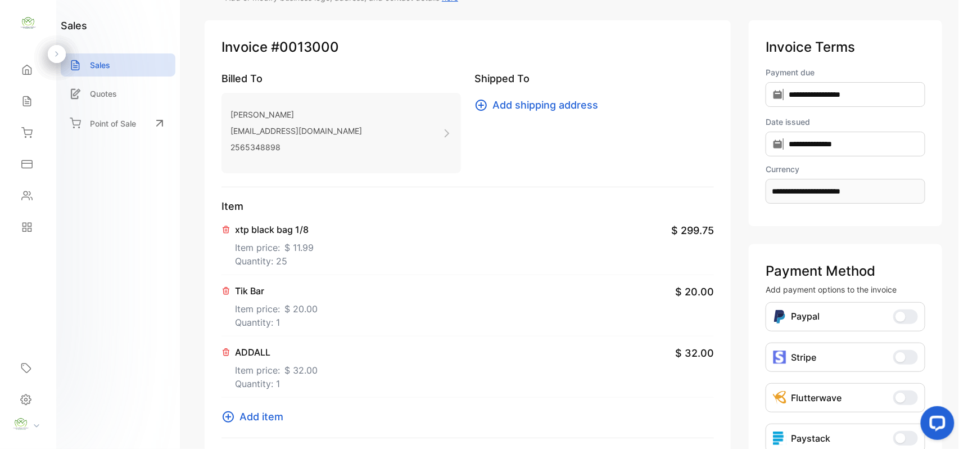
scroll to position [0, 0]
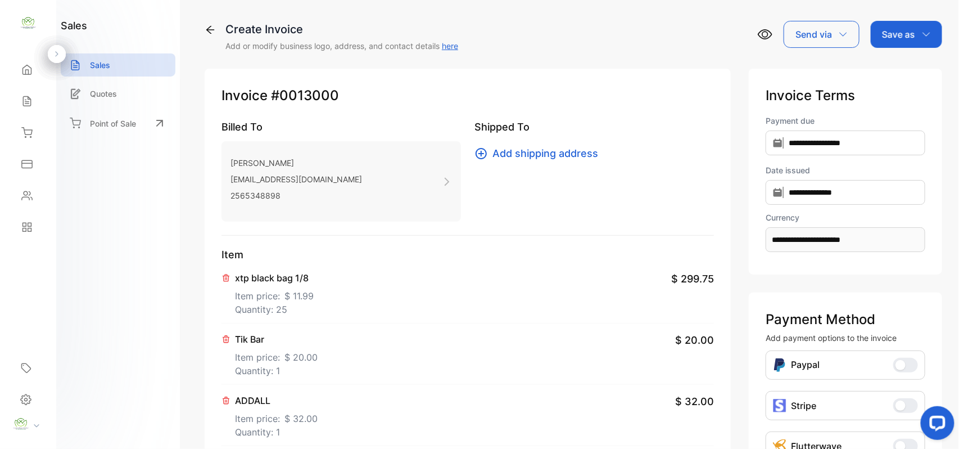
click at [904, 39] on p "Save as" at bounding box center [898, 34] width 33 height 13
click at [900, 70] on div "Invoice" at bounding box center [903, 71] width 65 height 22
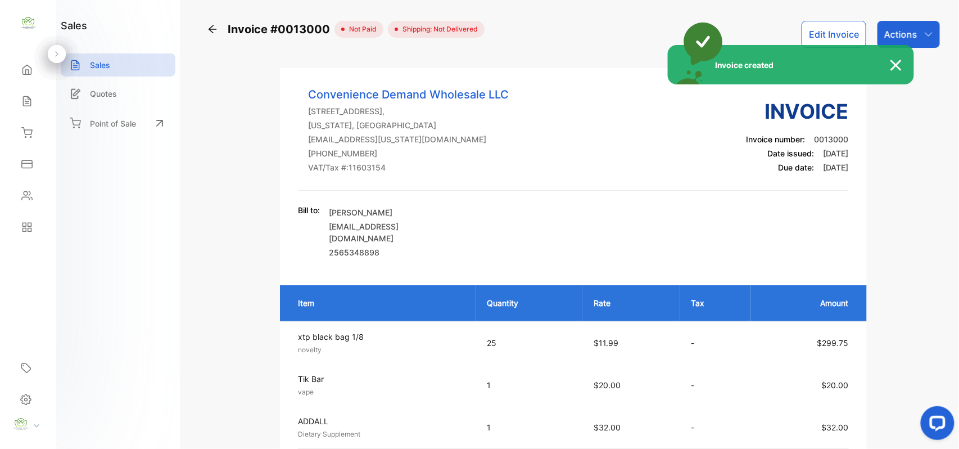
click at [930, 24] on div "Invoice created" at bounding box center [479, 224] width 959 height 449
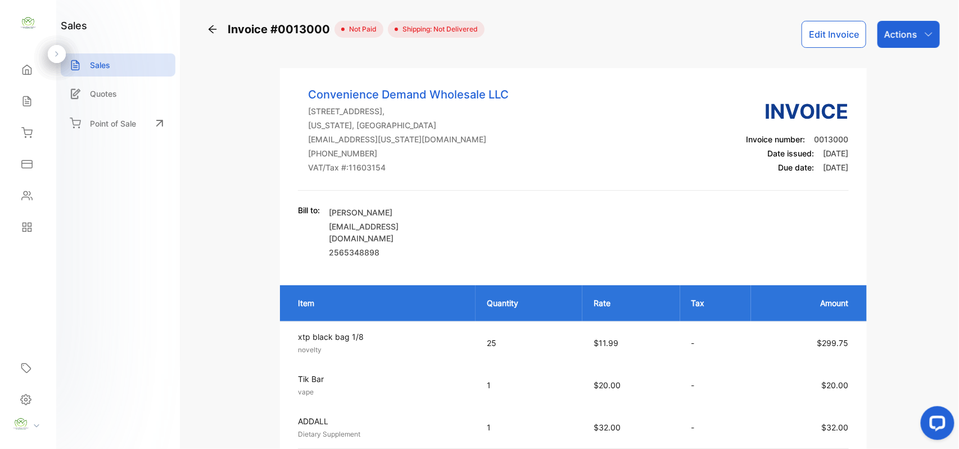
drag, startPoint x: 929, startPoint y: 25, endPoint x: 916, endPoint y: 25, distance: 12.9
click at [926, 25] on div "Actions" at bounding box center [908, 34] width 62 height 27
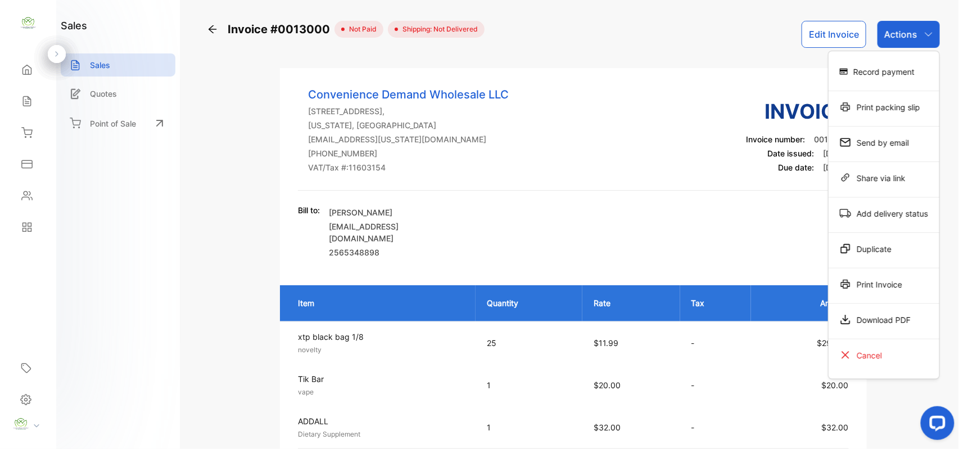
click at [868, 284] on div "Print Invoice" at bounding box center [884, 284] width 111 height 22
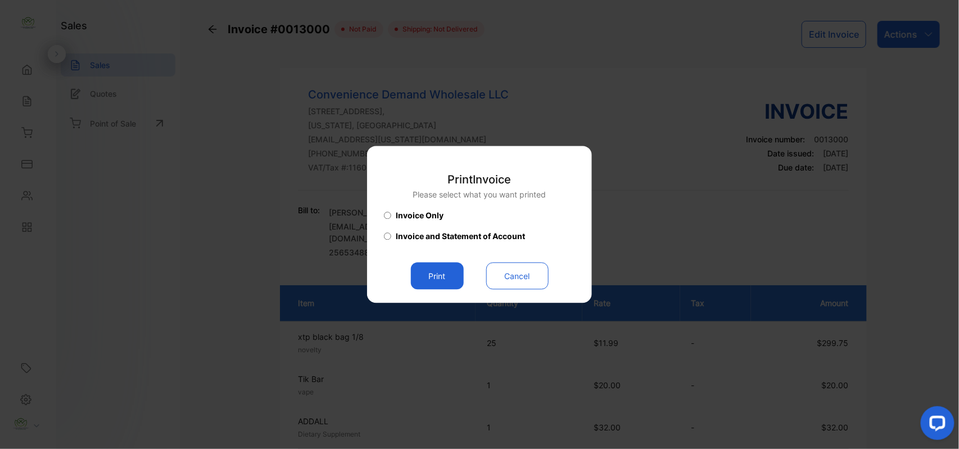
click at [431, 272] on button "Print" at bounding box center [437, 276] width 53 height 27
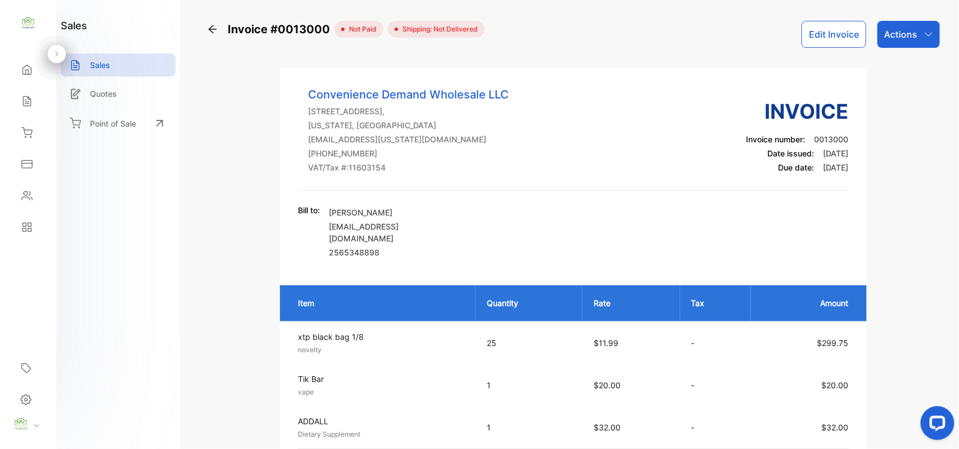
drag, startPoint x: 22, startPoint y: 99, endPoint x: 42, endPoint y: 101, distance: 19.2
click at [42, 101] on div "Sales" at bounding box center [28, 101] width 38 height 22
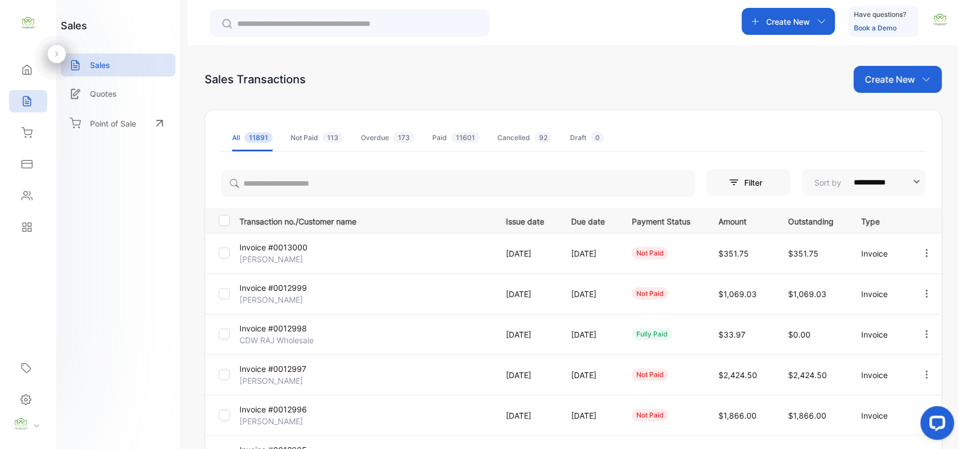
drag, startPoint x: 925, startPoint y: 252, endPoint x: 915, endPoint y: 253, distance: 9.6
click at [922, 252] on icon "button" at bounding box center [927, 253] width 10 height 10
click at [862, 317] on span "Record payment" at bounding box center [894, 316] width 70 height 13
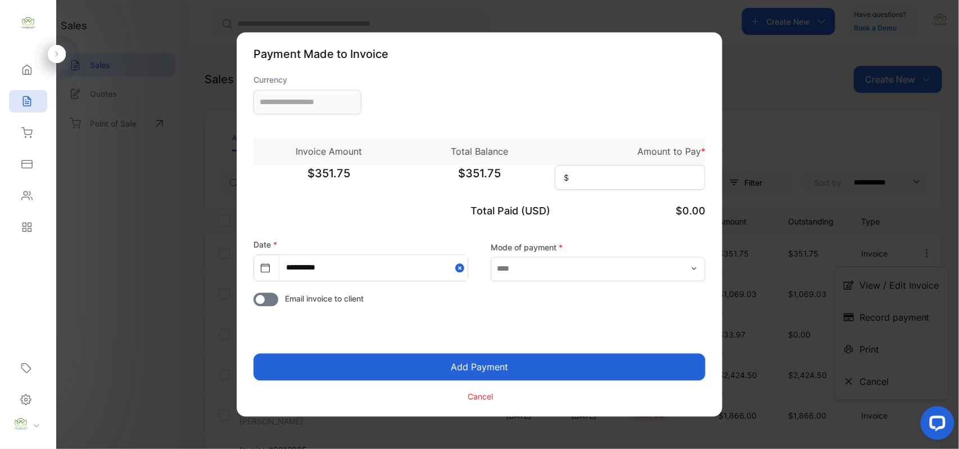
type input "**********"
click at [632, 180] on input at bounding box center [630, 177] width 151 height 25
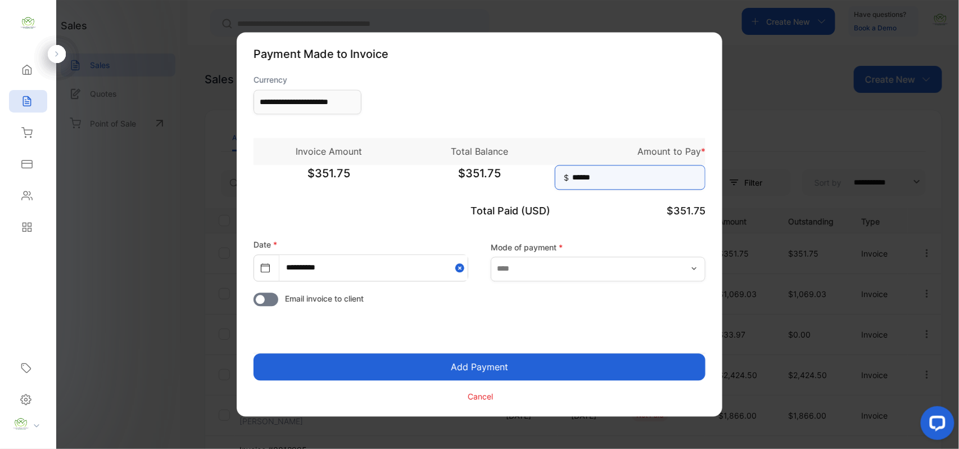
type input "******"
click at [254, 354] on button "Add Payment" at bounding box center [480, 367] width 452 height 27
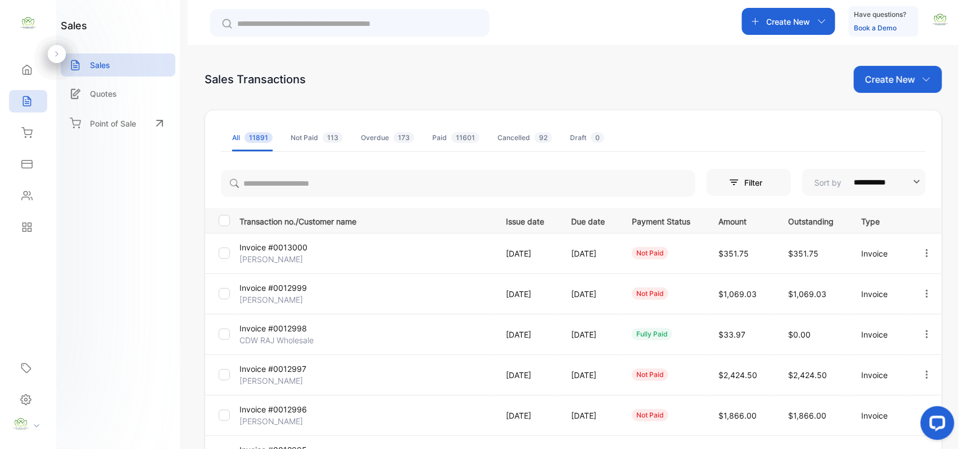
click at [25, 196] on icon at bounding box center [27, 196] width 10 height 8
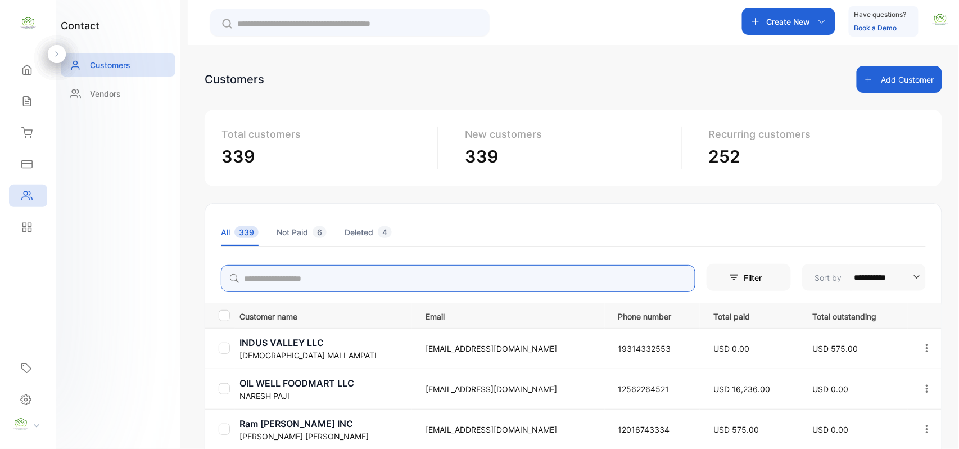
click at [318, 271] on input "search" at bounding box center [458, 278] width 474 height 27
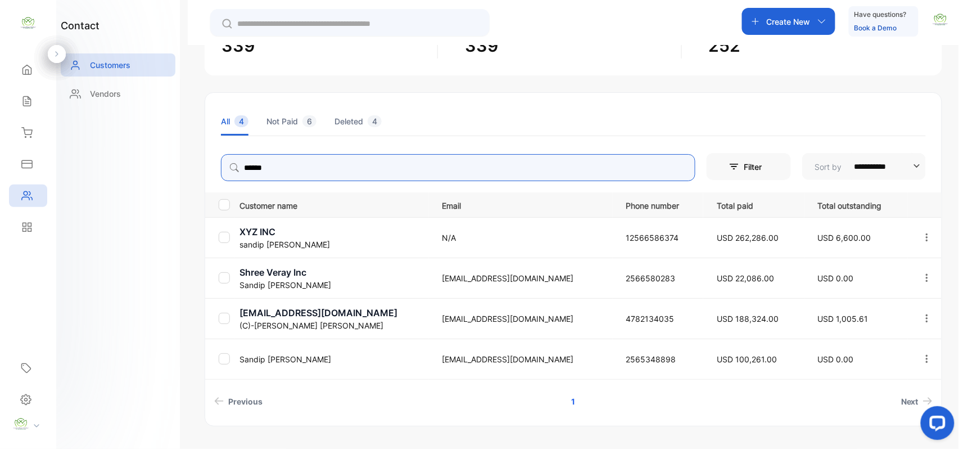
scroll to position [141, 0]
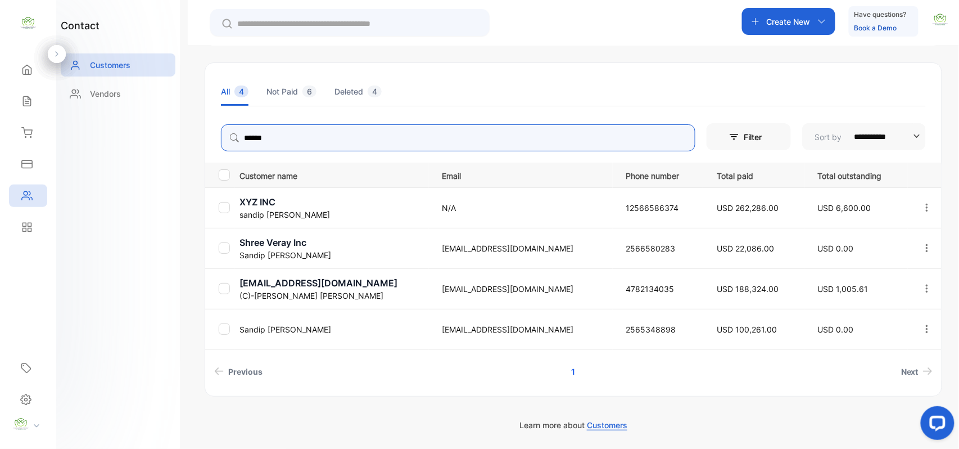
type input "******"
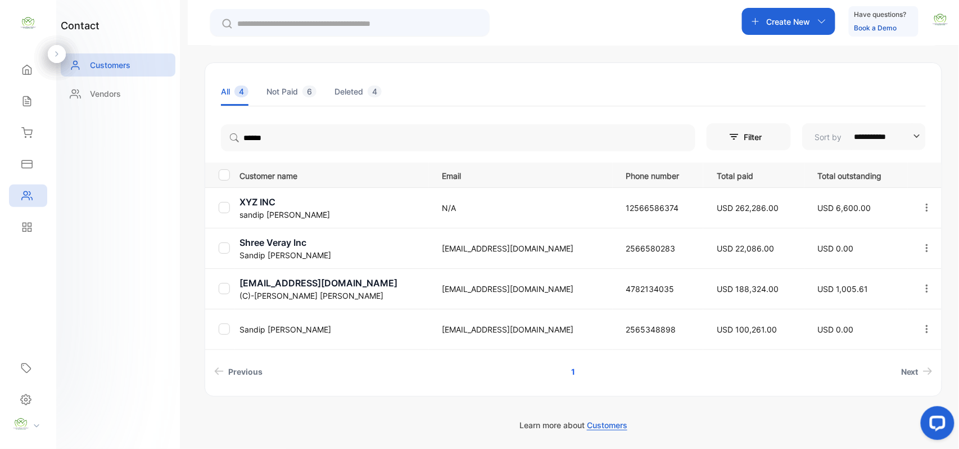
click at [112, 228] on div "contact Customers Vendors" at bounding box center [118, 224] width 124 height 449
click at [24, 93] on div "Sales" at bounding box center [28, 101] width 38 height 22
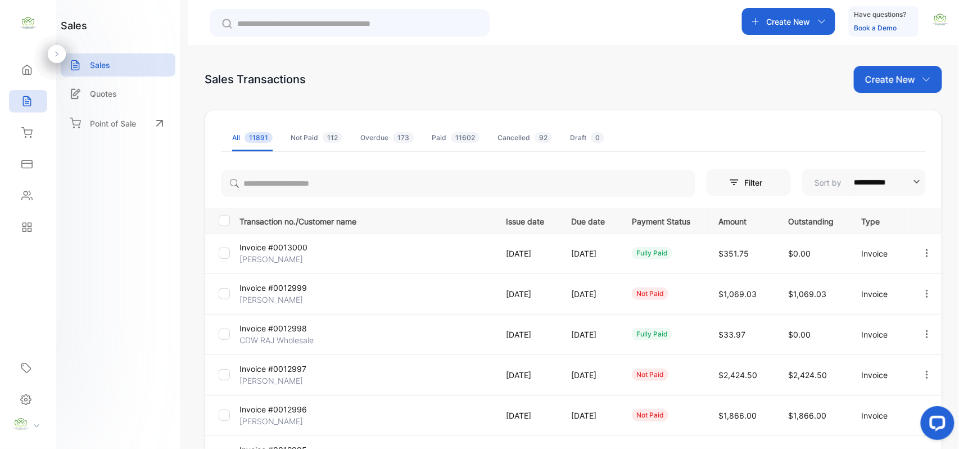
click at [252, 252] on p "Invoice #0013000" at bounding box center [281, 247] width 84 height 12
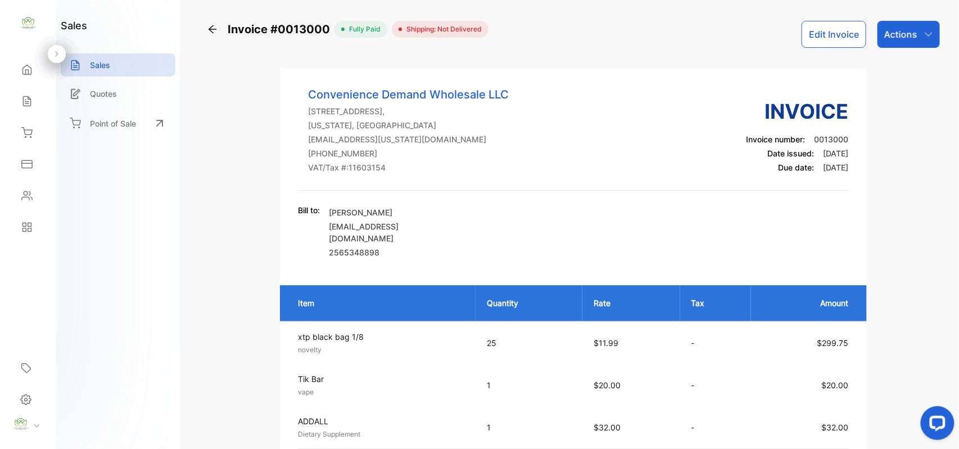
click at [893, 35] on p "Actions" at bounding box center [900, 34] width 33 height 13
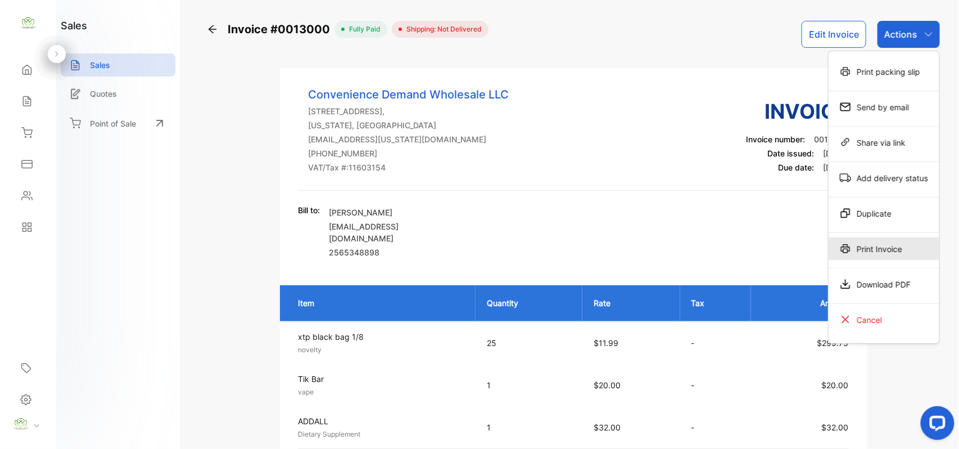
click at [884, 241] on div "Print Invoice" at bounding box center [884, 248] width 111 height 22
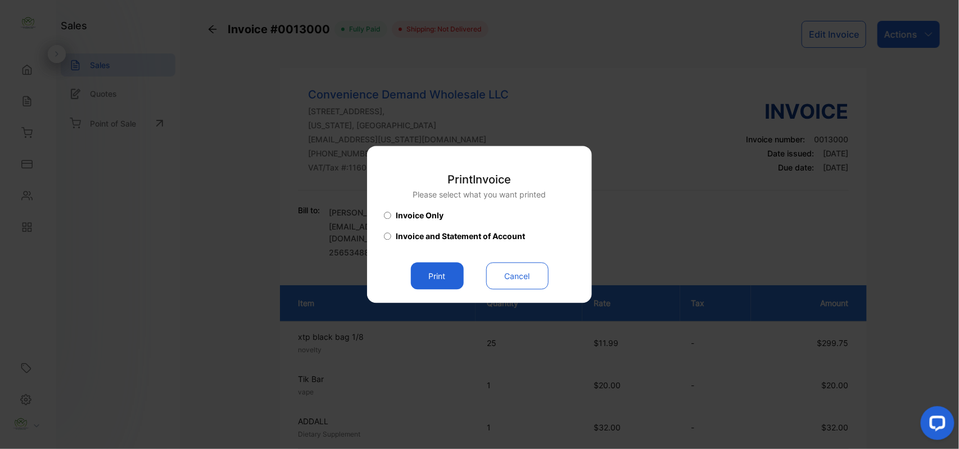
click at [435, 274] on button "Print" at bounding box center [437, 276] width 53 height 27
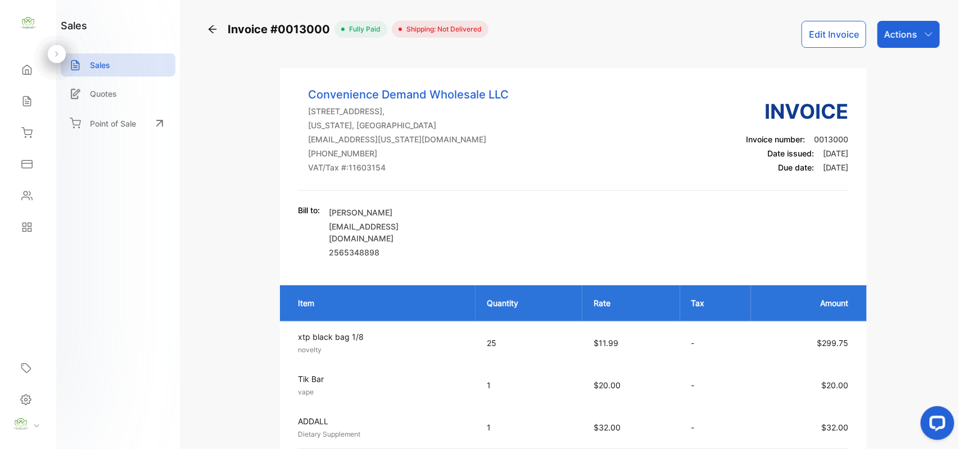
click at [10, 98] on div "Sales" at bounding box center [28, 101] width 38 height 22
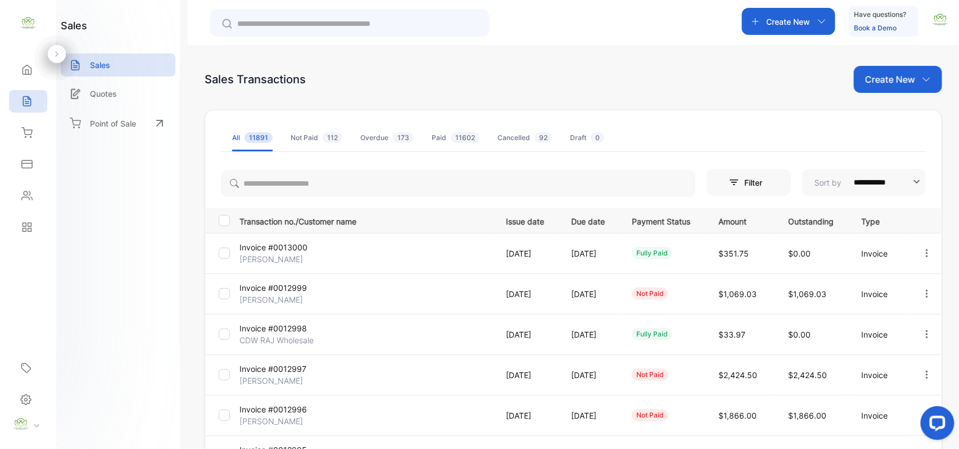
click at [296, 291] on p "Invoice #0012999" at bounding box center [281, 288] width 84 height 12
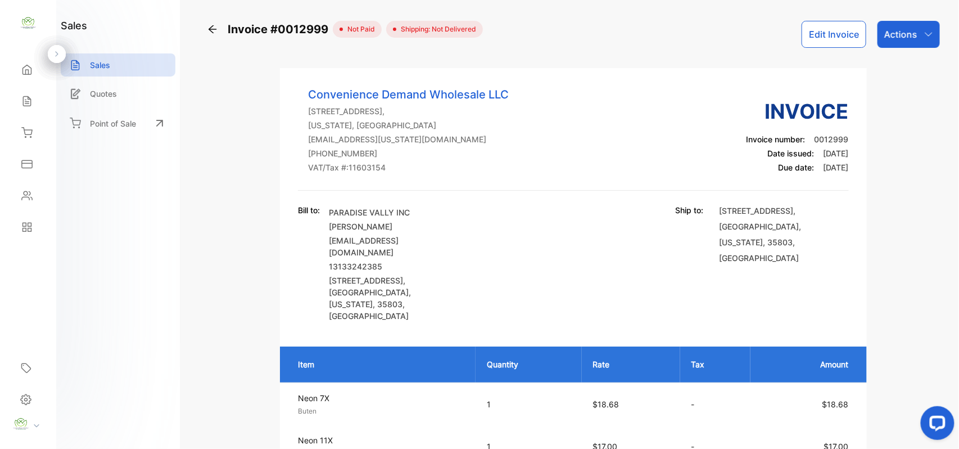
click at [913, 40] on p "Actions" at bounding box center [900, 34] width 33 height 13
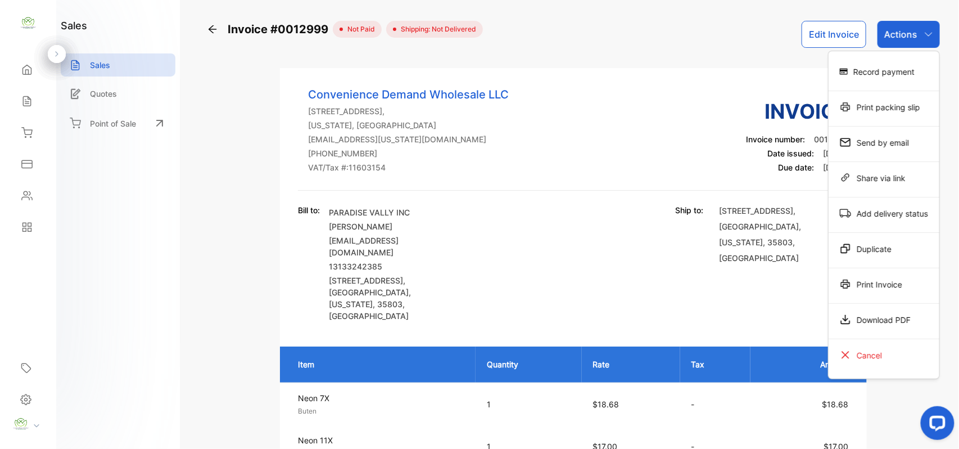
click at [850, 68] on div "Record payment" at bounding box center [884, 71] width 111 height 22
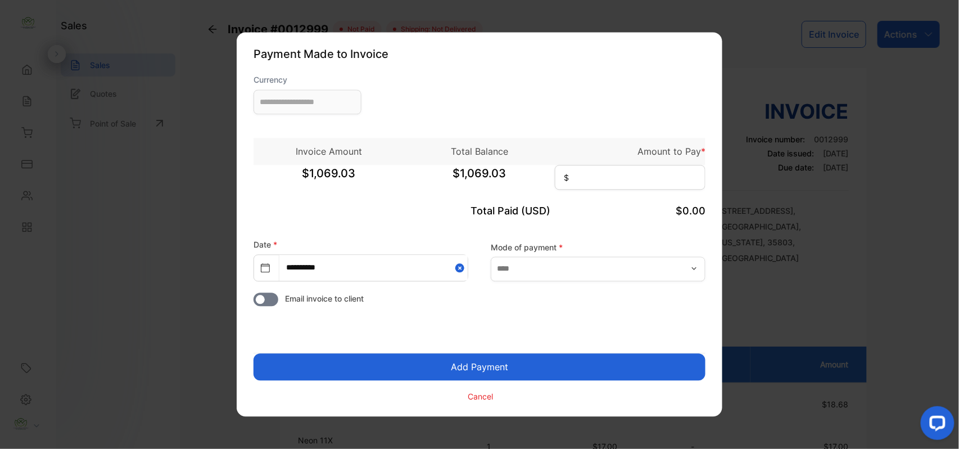
type input "**********"
click at [612, 169] on input at bounding box center [630, 177] width 151 height 25
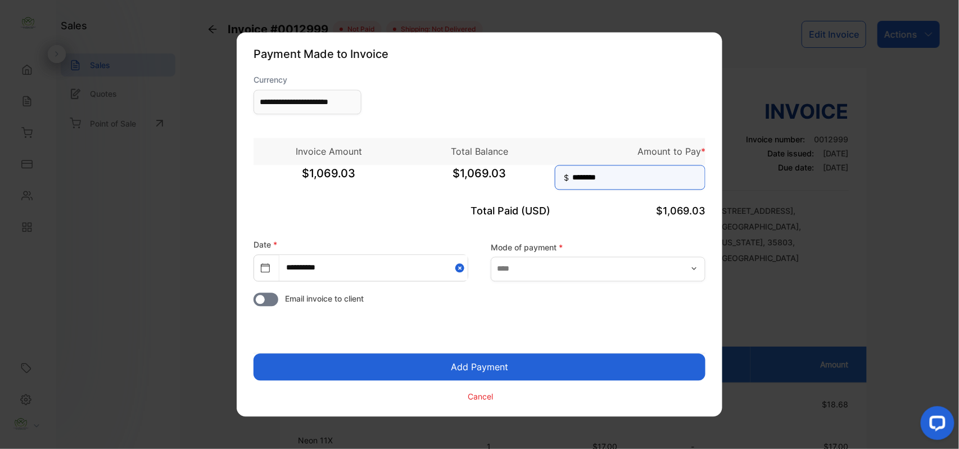
type input "********"
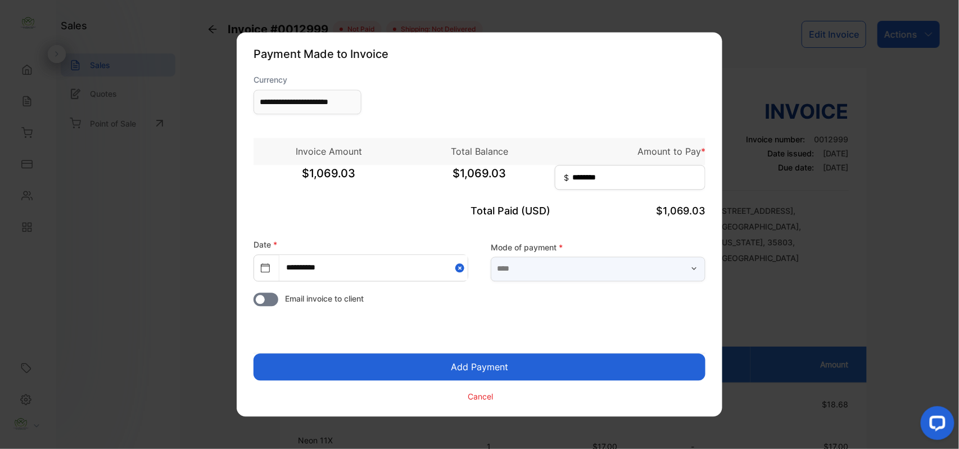
click at [615, 275] on input "text" at bounding box center [598, 268] width 215 height 25
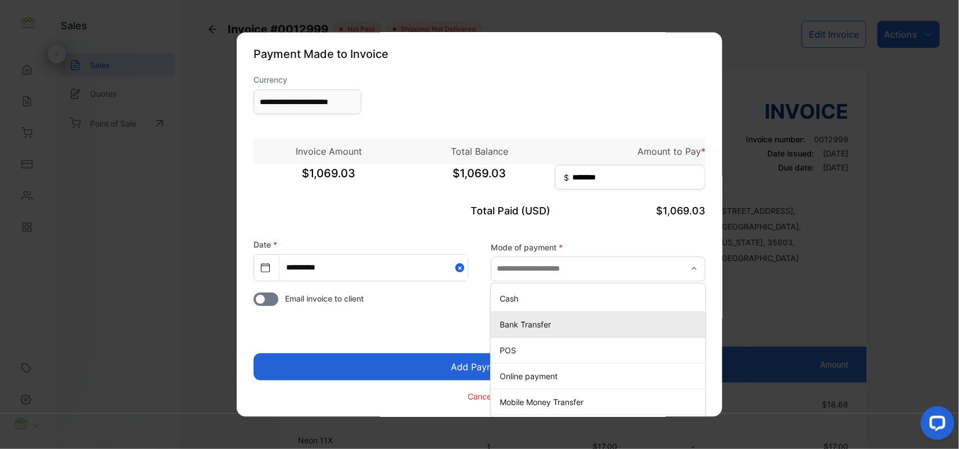
click at [545, 324] on p "Bank Transfer" at bounding box center [600, 324] width 201 height 12
type input "**********"
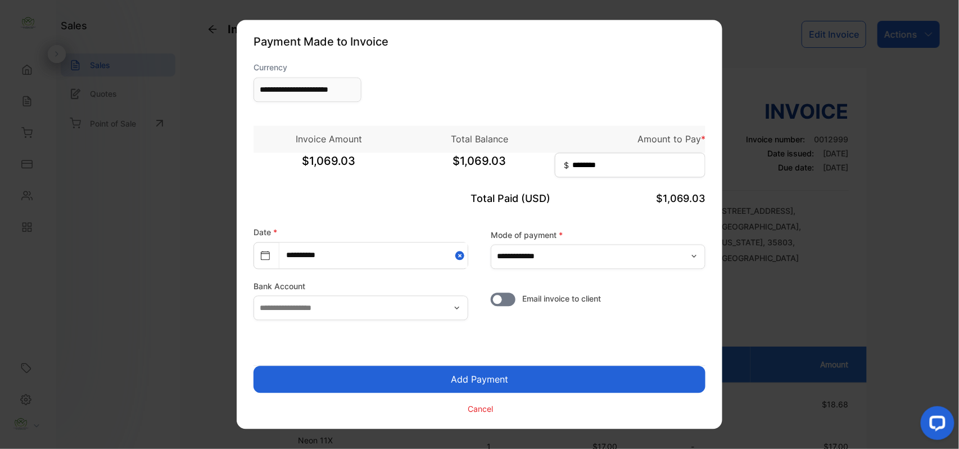
click at [483, 378] on button "Add Payment" at bounding box center [480, 379] width 452 height 27
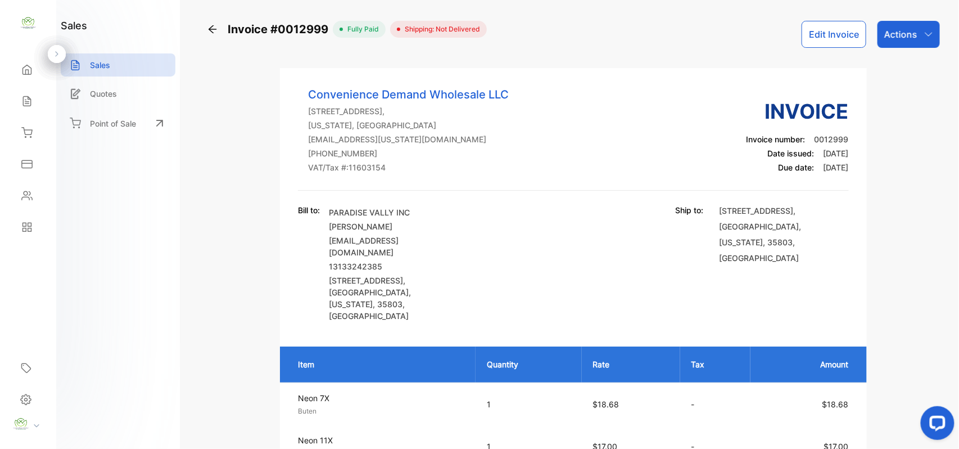
click at [904, 38] on p "Actions" at bounding box center [900, 34] width 33 height 13
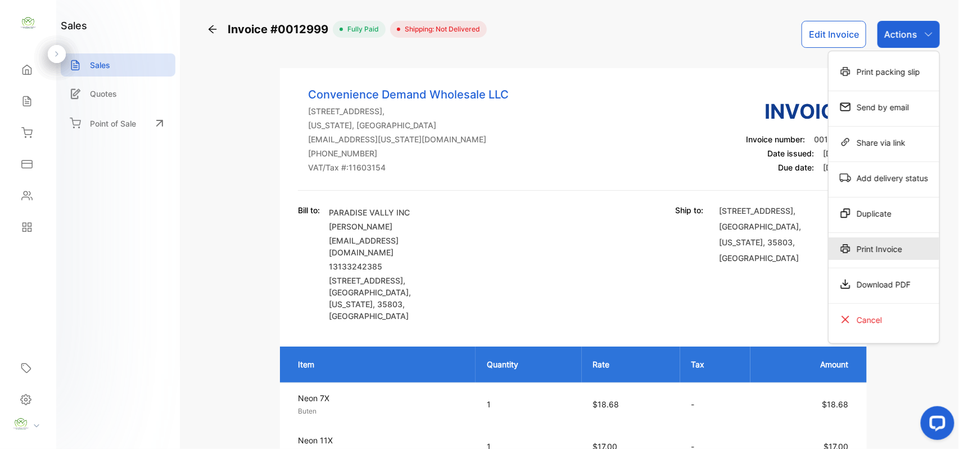
click at [878, 250] on div "Print Invoice" at bounding box center [884, 248] width 111 height 22
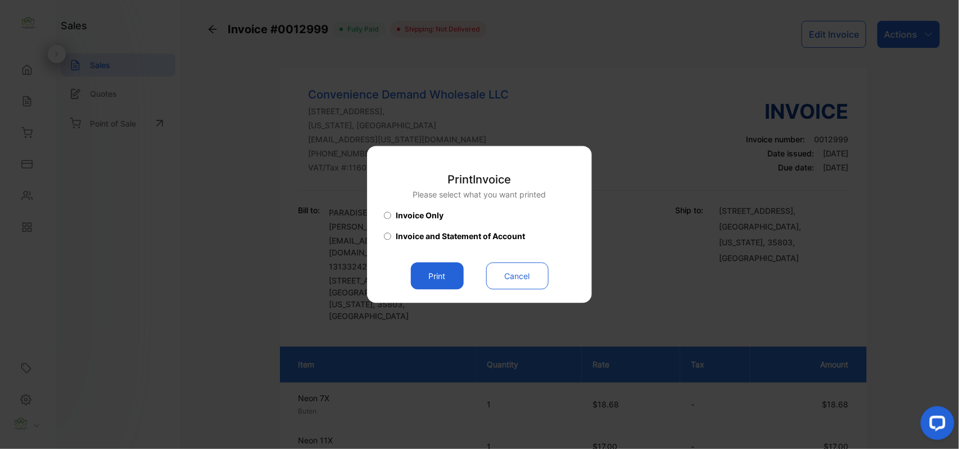
click at [453, 278] on button "Print" at bounding box center [437, 276] width 53 height 27
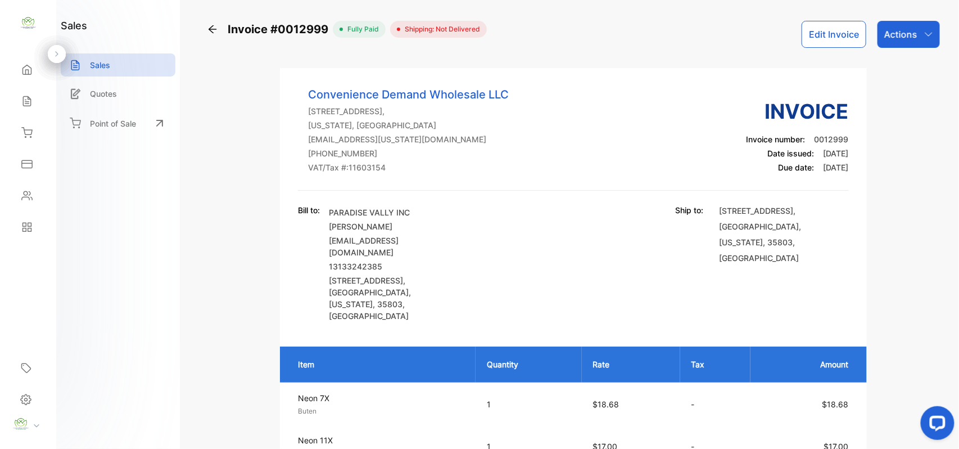
click at [896, 28] on p "Actions" at bounding box center [900, 34] width 33 height 13
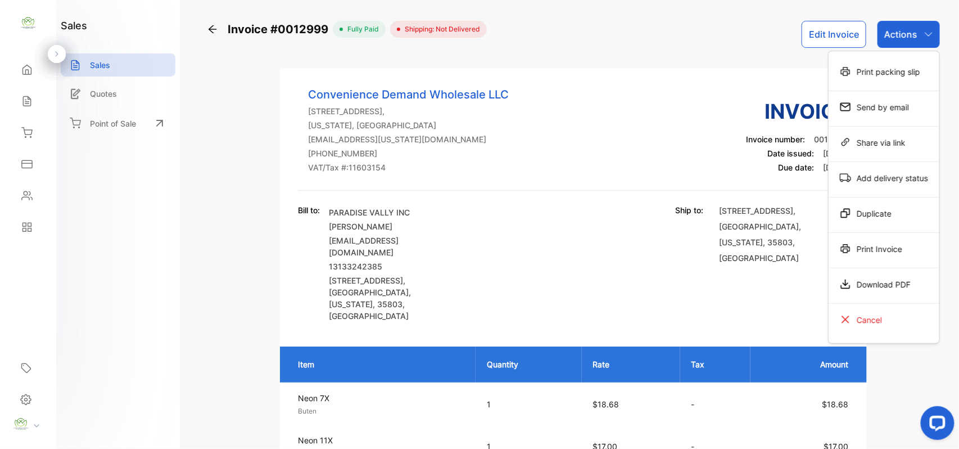
click at [884, 248] on div "Print Invoice" at bounding box center [884, 248] width 111 height 22
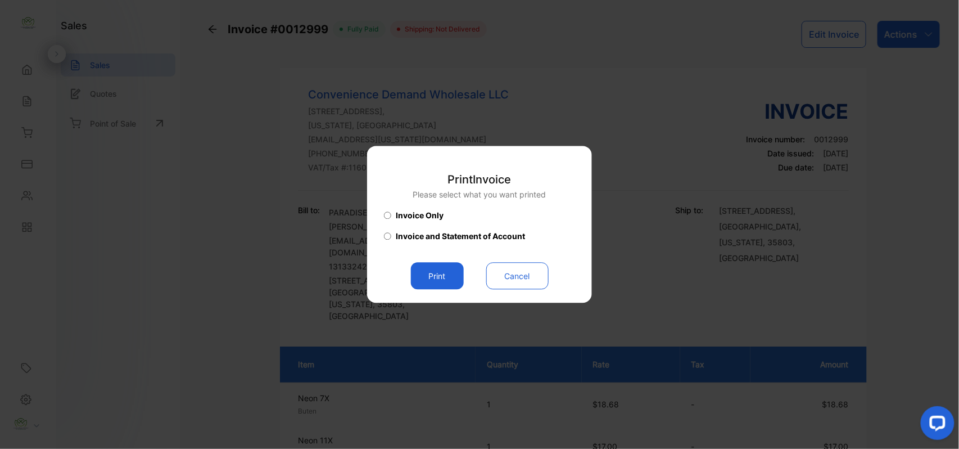
click at [428, 264] on button "Print" at bounding box center [437, 276] width 53 height 27
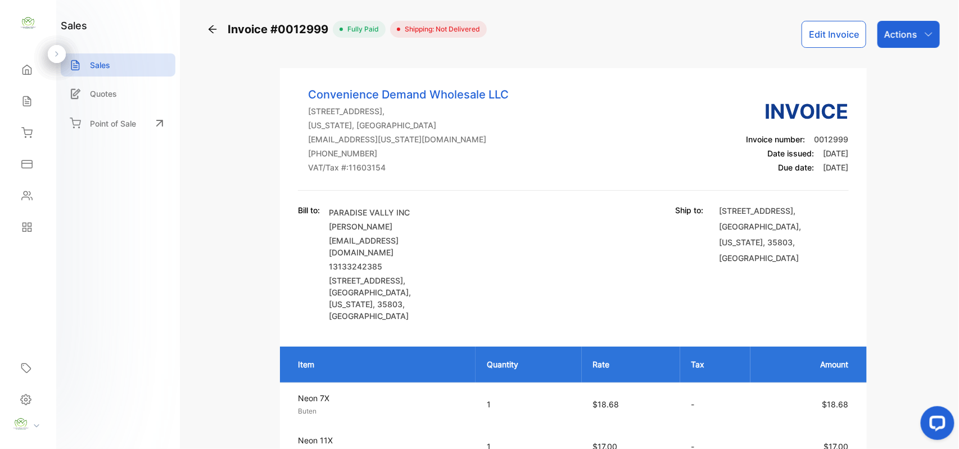
click at [23, 100] on icon at bounding box center [26, 102] width 7 height 10
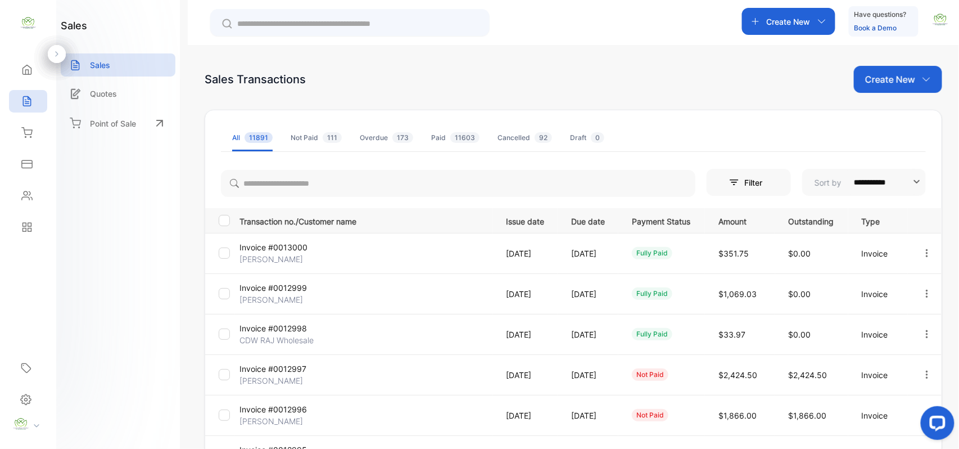
click at [884, 82] on p "Create New" at bounding box center [890, 79] width 50 height 13
click at [895, 115] on span "Invoice" at bounding box center [899, 117] width 26 height 12
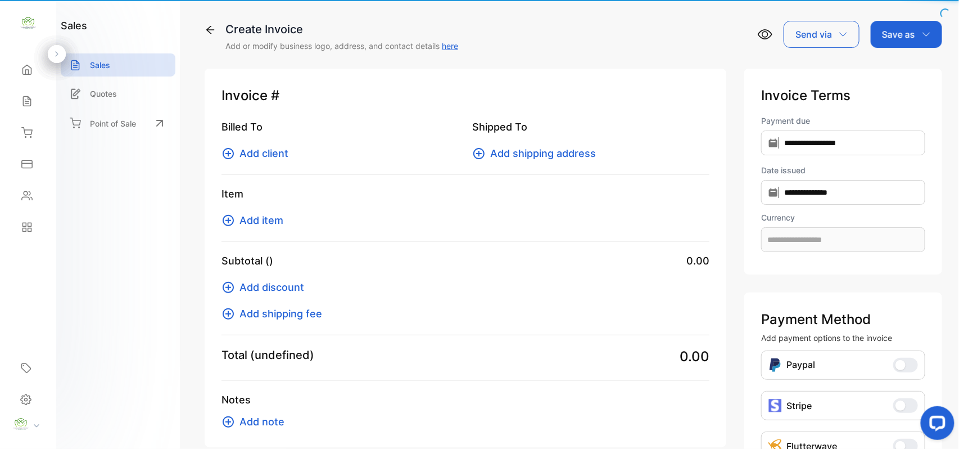
type input "**********"
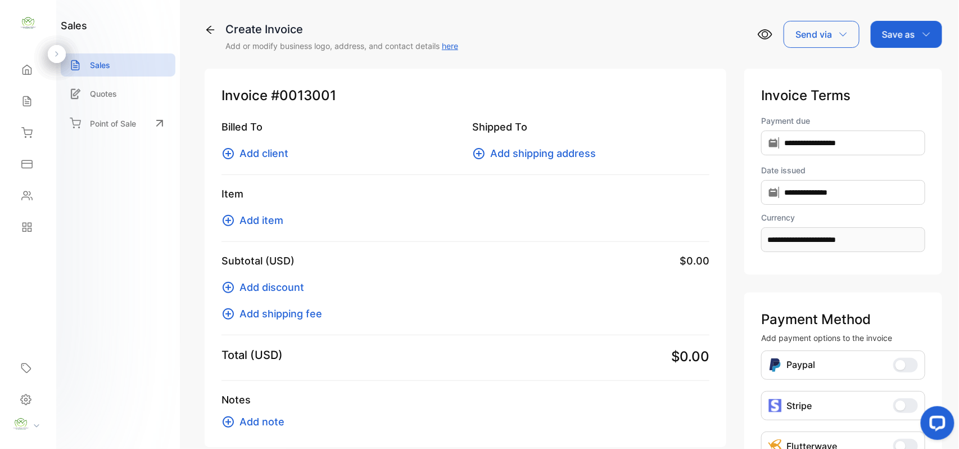
click at [245, 147] on span "Add client" at bounding box center [263, 153] width 49 height 15
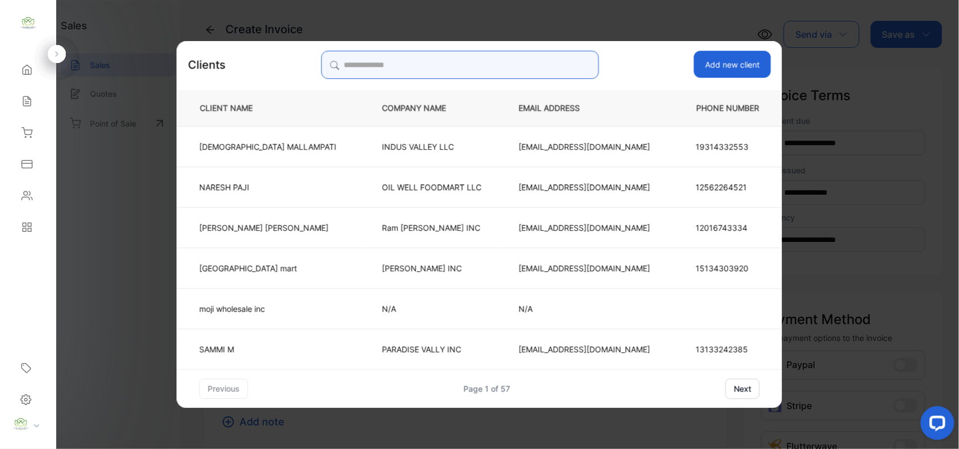
click at [465, 66] on input "search" at bounding box center [460, 65] width 278 height 28
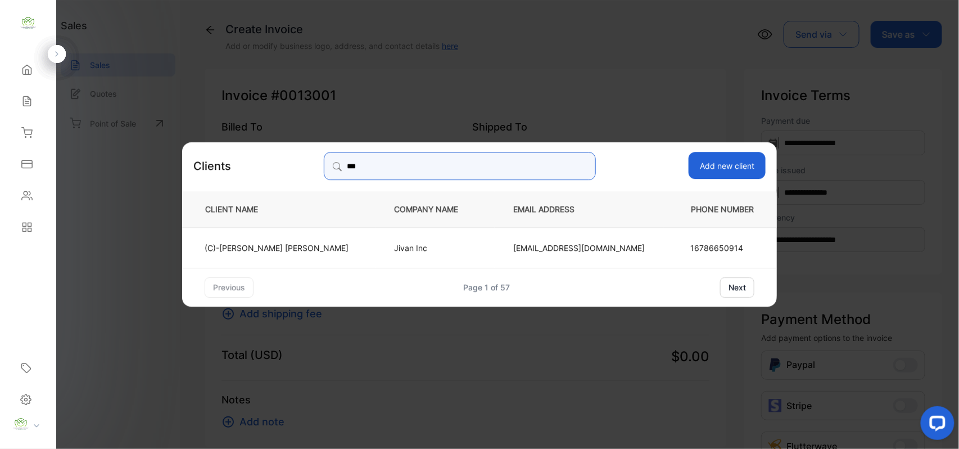
type input "***"
drag, startPoint x: 400, startPoint y: 250, endPoint x: 394, endPoint y: 248, distance: 6.4
click at [400, 247] on p "Jivan Inc" at bounding box center [435, 247] width 82 height 12
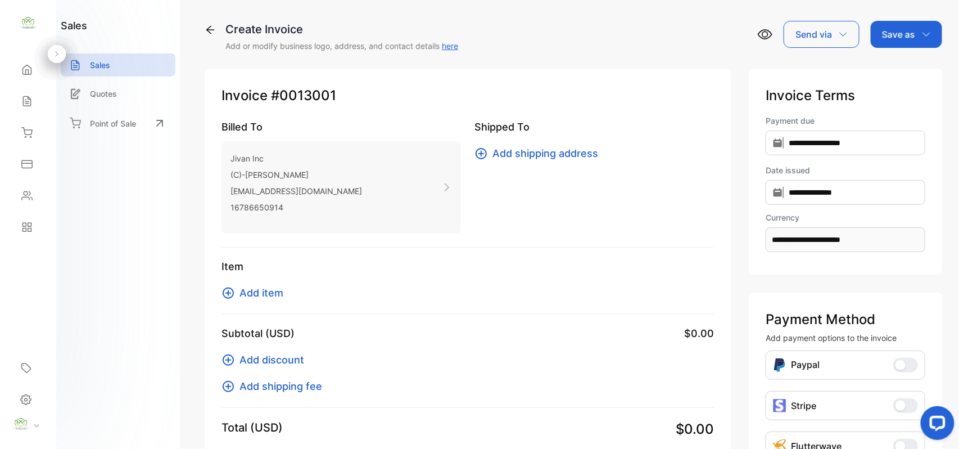
click at [268, 293] on span "Add item" at bounding box center [261, 292] width 44 height 15
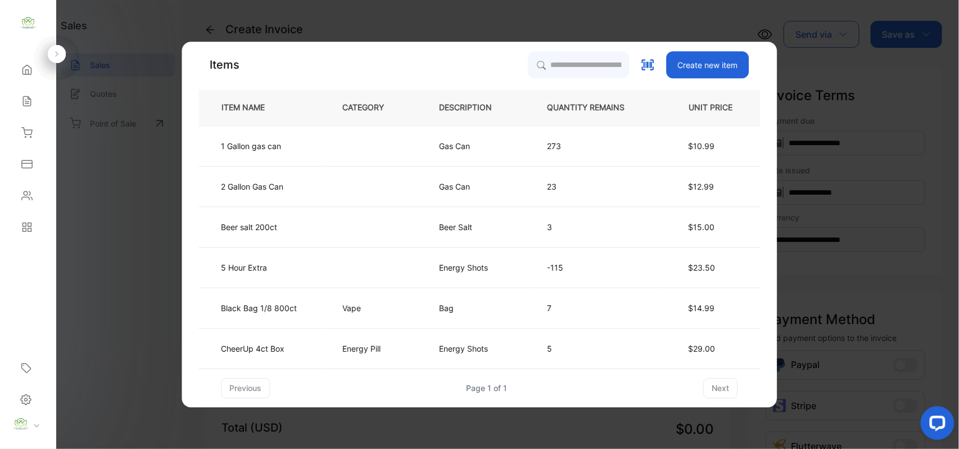
click at [567, 143] on p "273" at bounding box center [595, 146] width 96 height 12
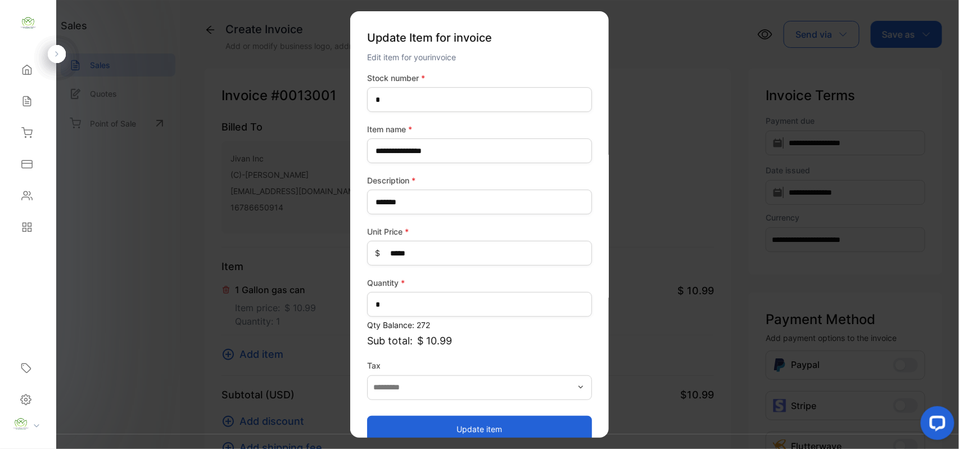
drag, startPoint x: 163, startPoint y: 196, endPoint x: 216, endPoint y: 244, distance: 72.0
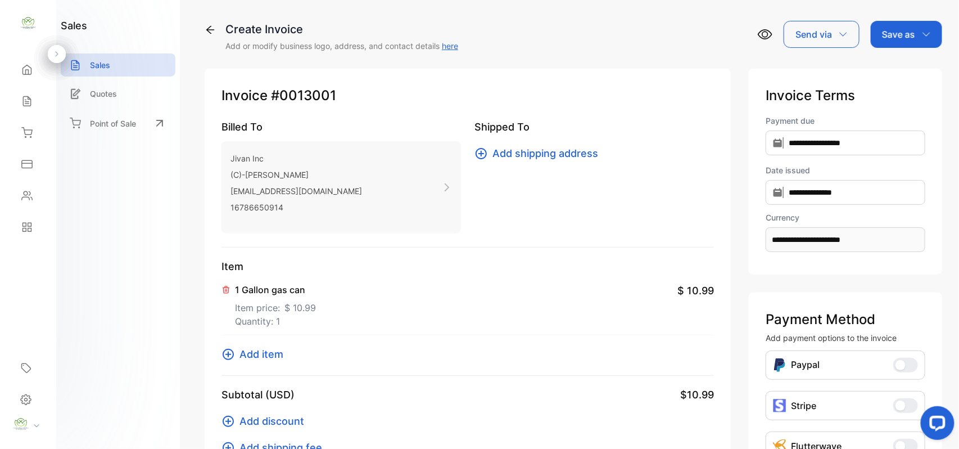
click at [230, 291] on button at bounding box center [226, 288] width 11 height 11
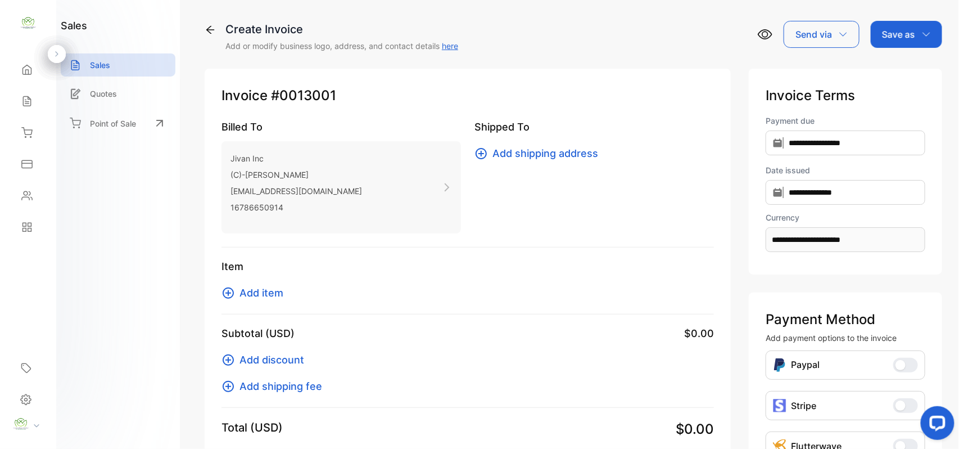
click at [226, 292] on icon at bounding box center [228, 292] width 11 height 11
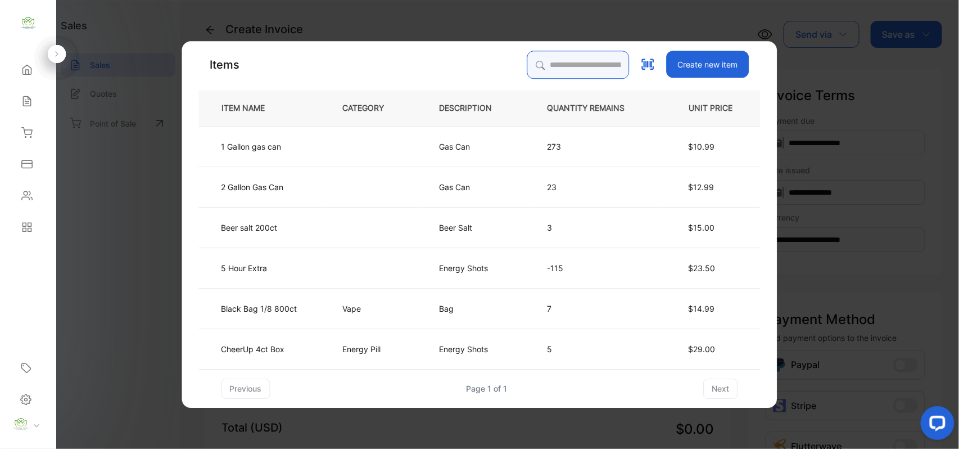
click at [568, 73] on input "search" at bounding box center [578, 65] width 102 height 28
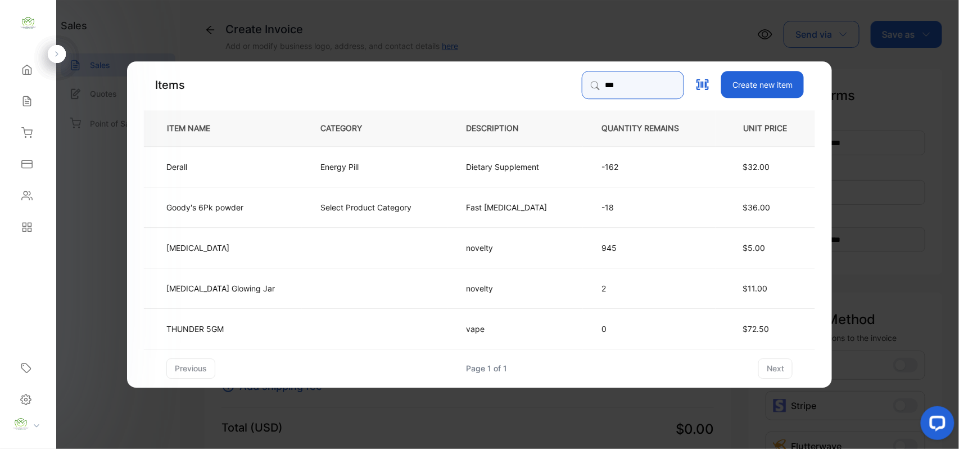
type input "******"
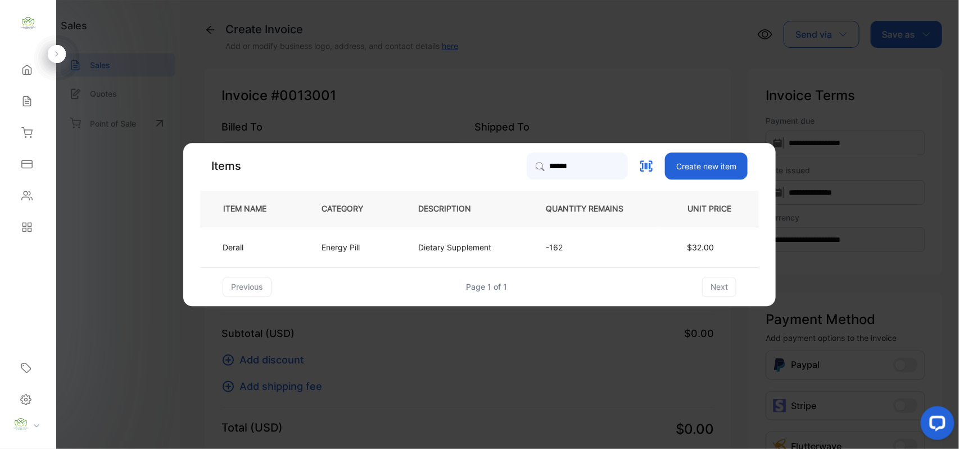
click at [268, 246] on td "Derall" at bounding box center [251, 247] width 103 height 40
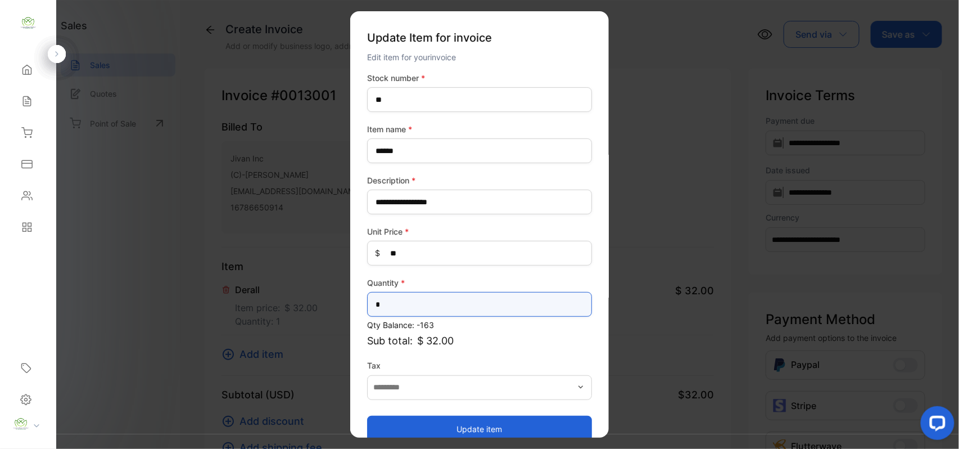
drag, startPoint x: 414, startPoint y: 302, endPoint x: 233, endPoint y: 288, distance: 182.1
type input "*"
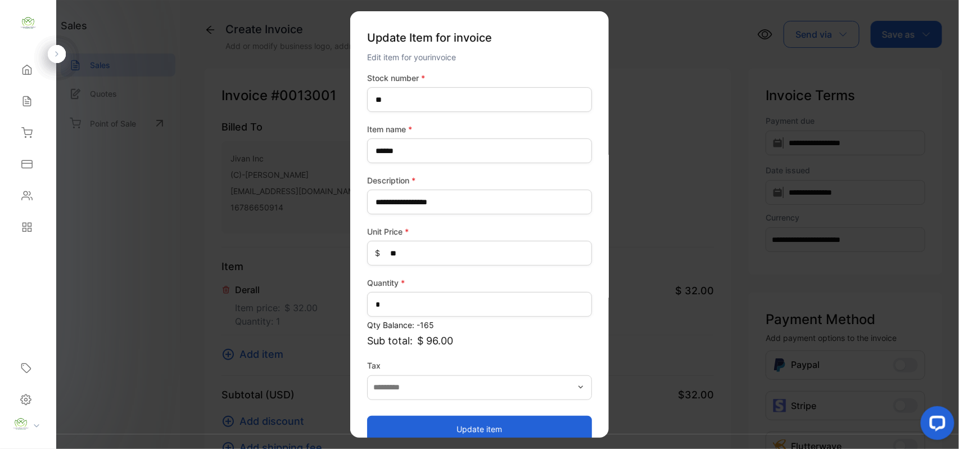
click at [436, 423] on button "Update item" at bounding box center [479, 428] width 225 height 27
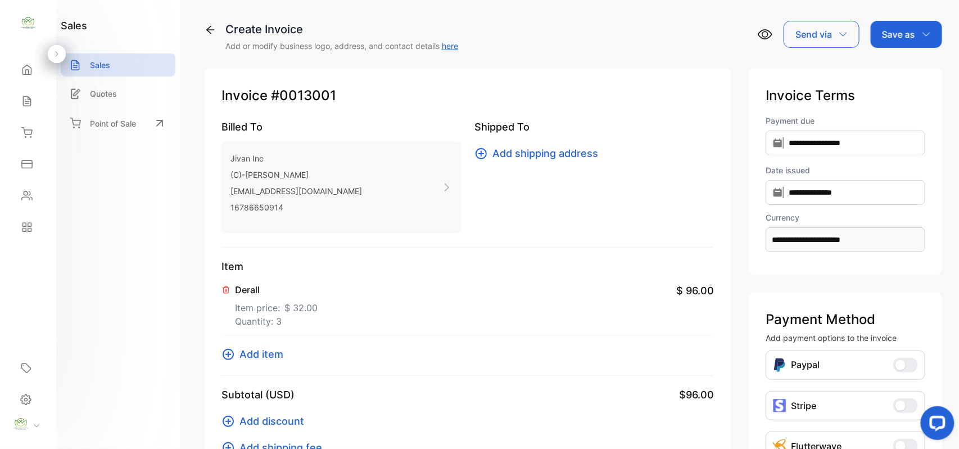
click at [261, 360] on span "Add item" at bounding box center [261, 353] width 44 height 15
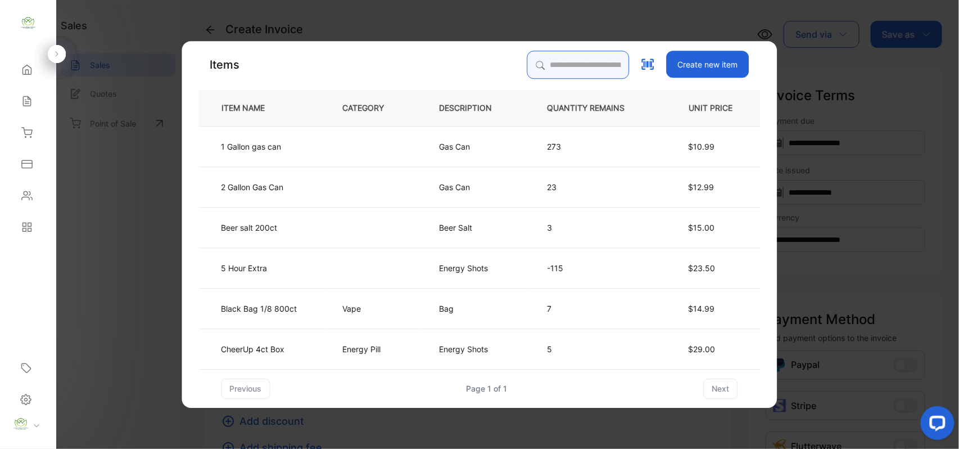
click at [563, 57] on input "search" at bounding box center [578, 65] width 102 height 28
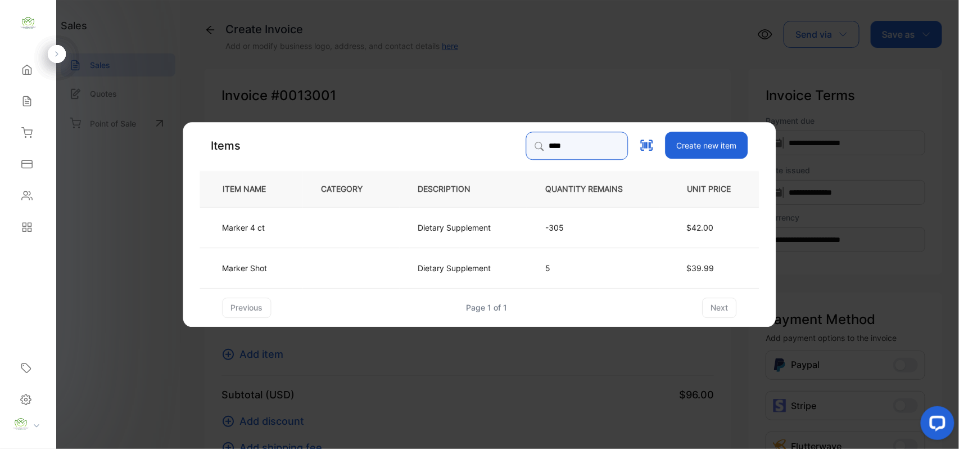
type input "******"
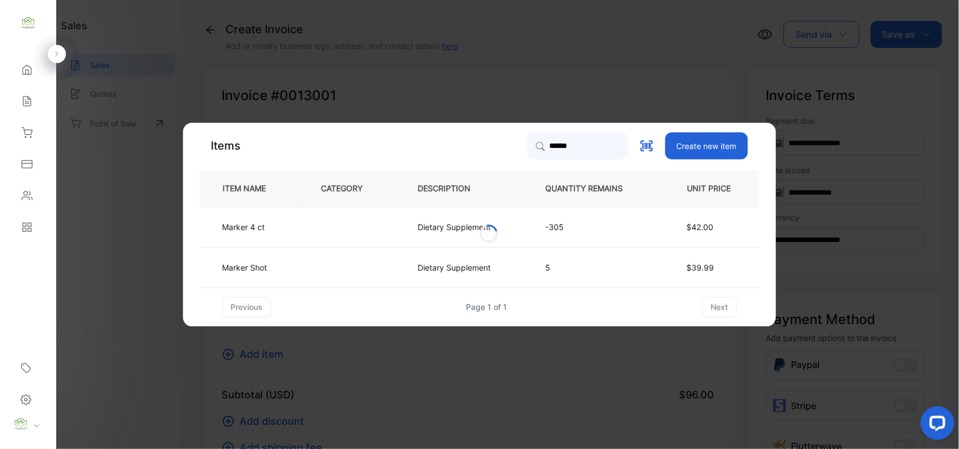
click at [293, 237] on td "Marker 4 ct" at bounding box center [251, 226] width 103 height 40
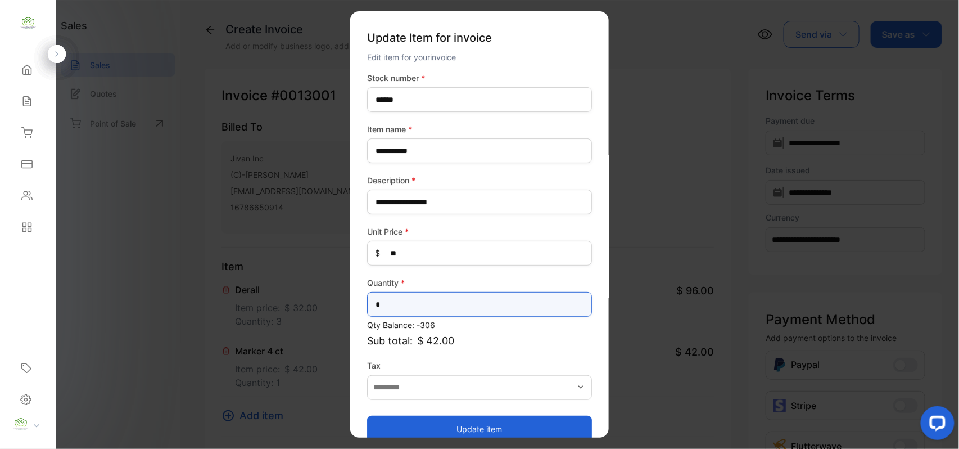
drag, startPoint x: 408, startPoint y: 306, endPoint x: 257, endPoint y: 315, distance: 151.4
type input "*"
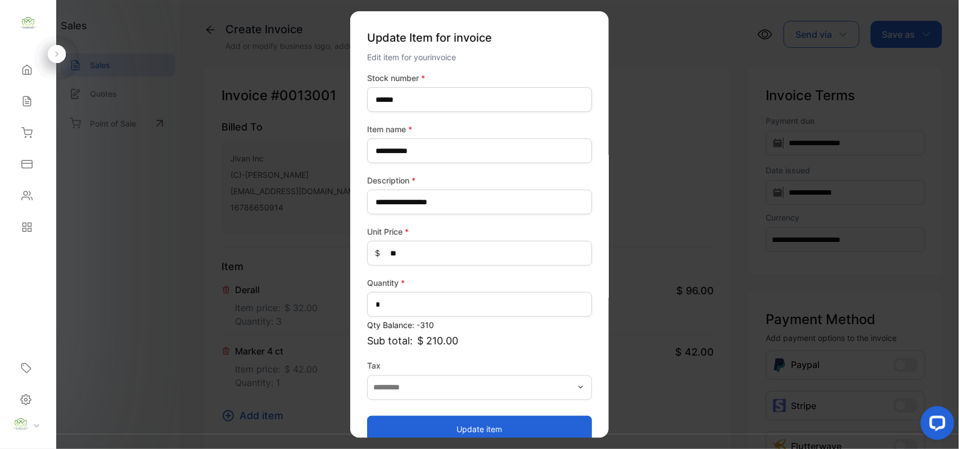
click at [408, 426] on button "Update item" at bounding box center [479, 428] width 225 height 27
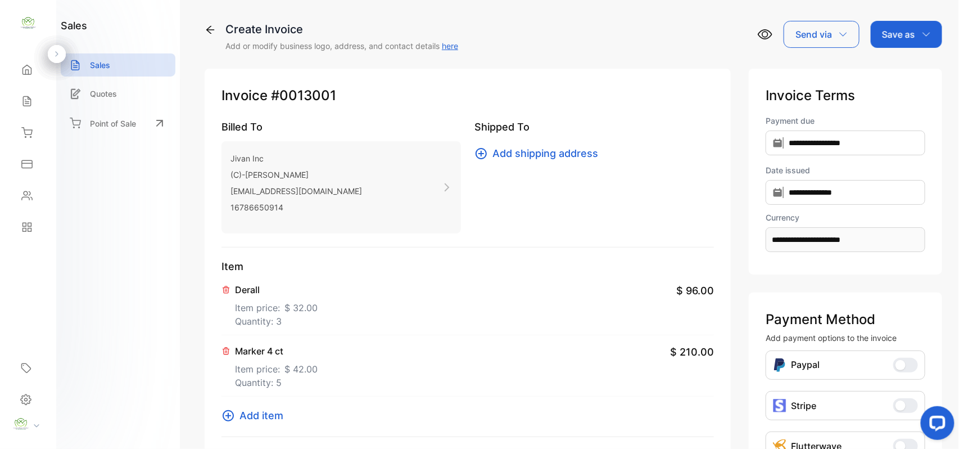
click at [239, 412] on span "Add item" at bounding box center [261, 415] width 44 height 15
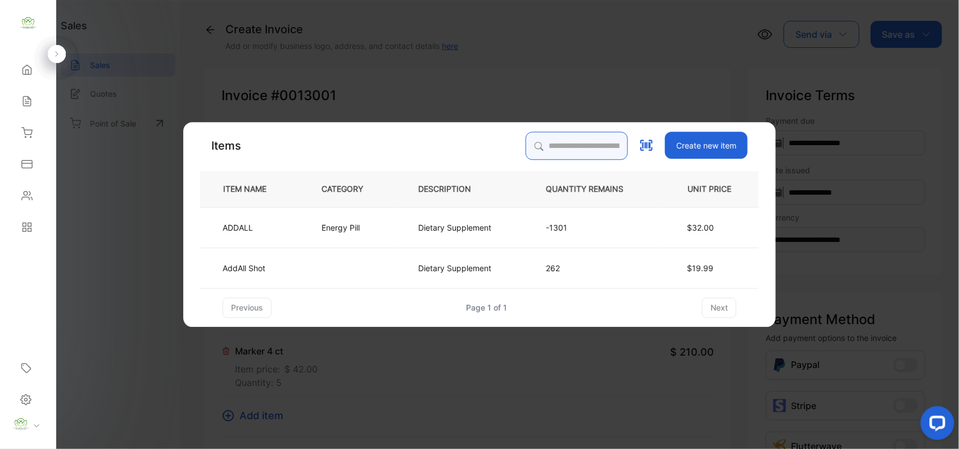
click at [558, 142] on div "Items Create new item ITEM NAME CATEGORY DESCRIPTION QUANTITY REMAINS UNIT PRIC…" at bounding box center [479, 225] width 559 height 186
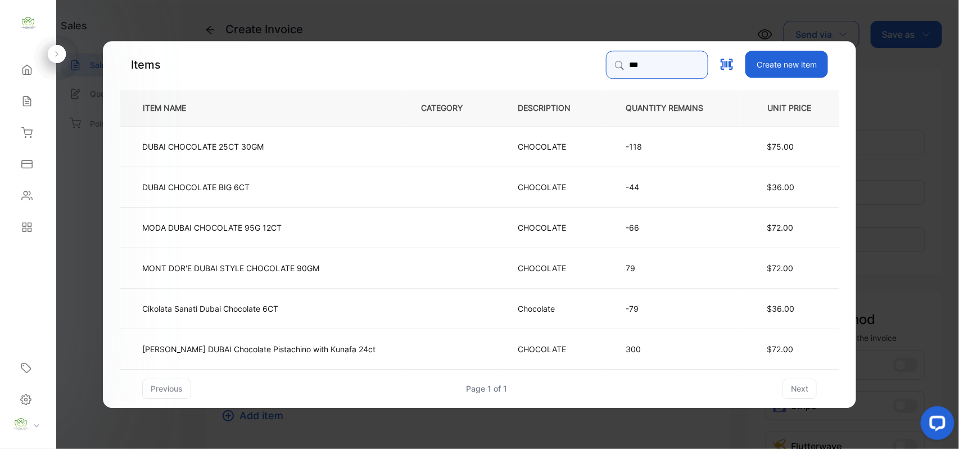
type input "*****"
click at [422, 228] on td at bounding box center [450, 226] width 97 height 40
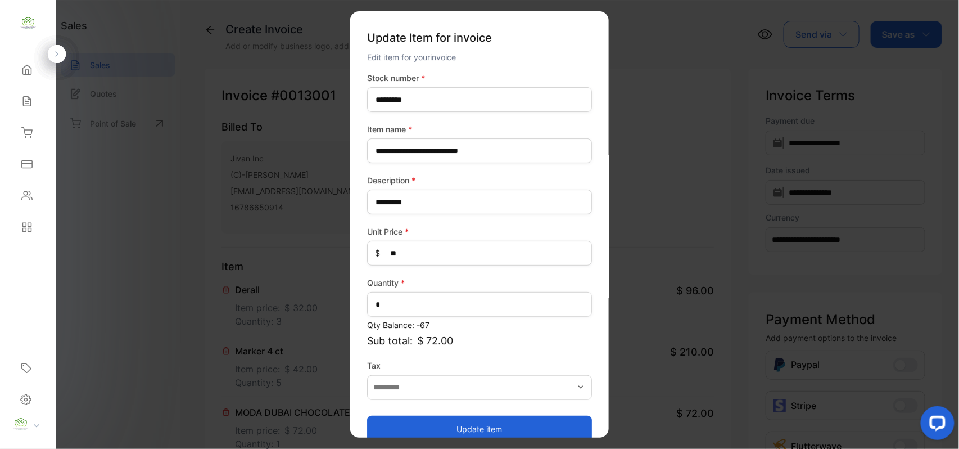
click at [470, 430] on button "Update item" at bounding box center [479, 428] width 225 height 27
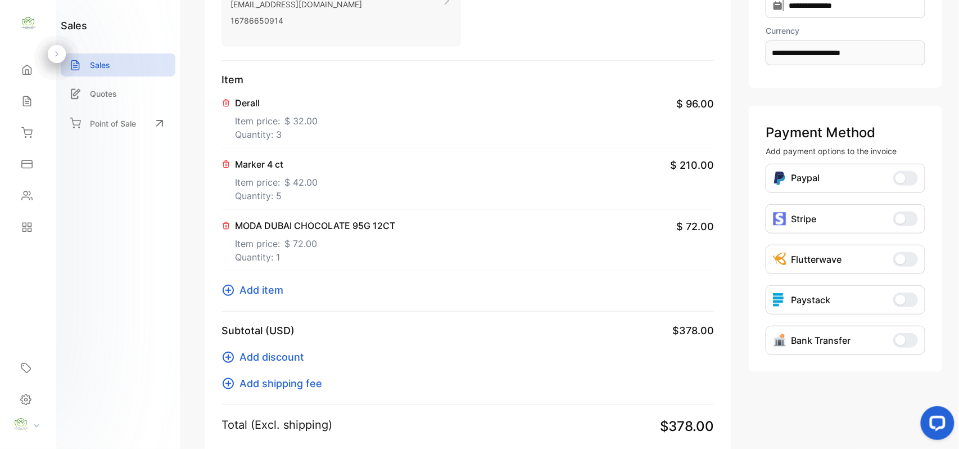
scroll to position [350, 0]
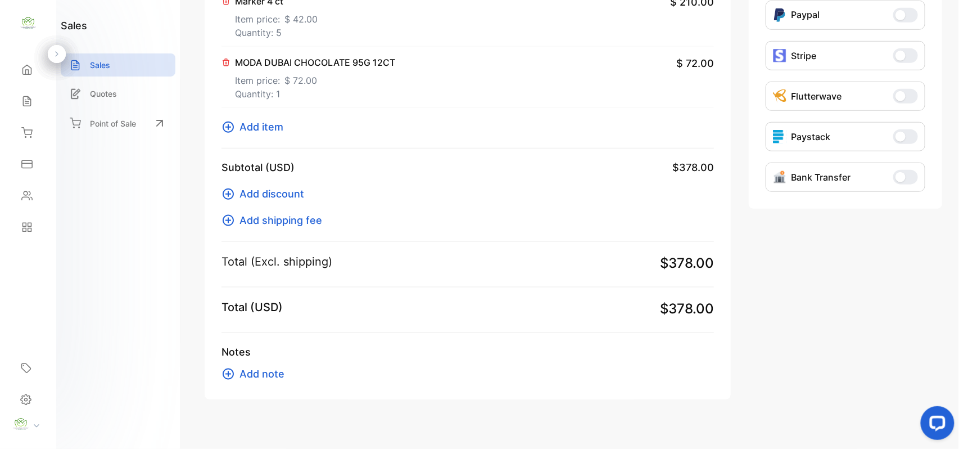
click at [247, 125] on span "Add item" at bounding box center [261, 126] width 44 height 15
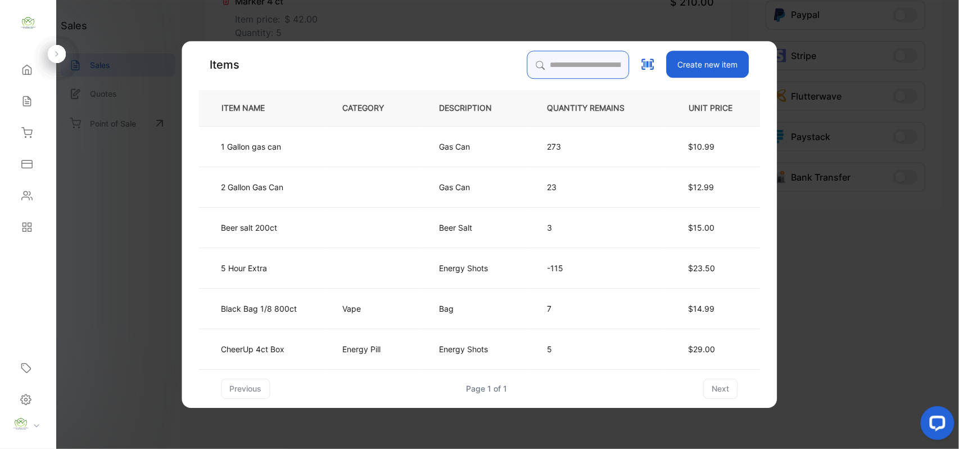
click at [542, 58] on input "search" at bounding box center [578, 65] width 102 height 28
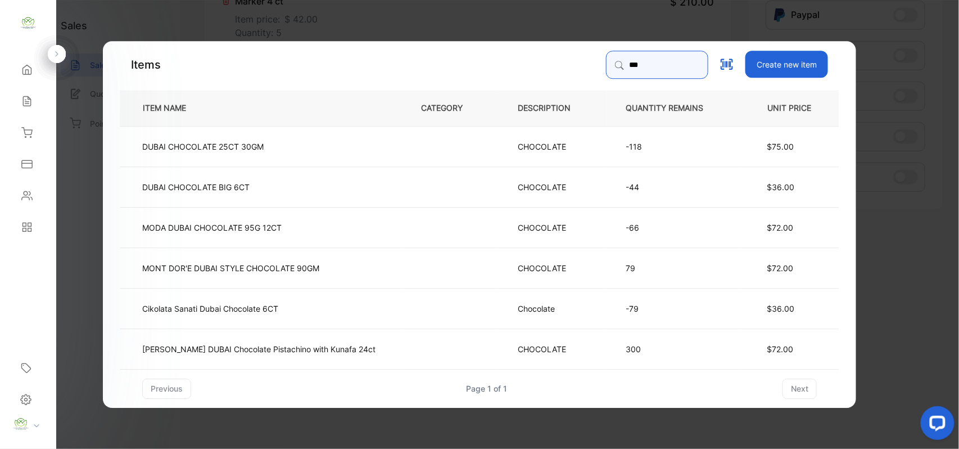
type input "***"
click at [531, 300] on td "Chocolate" at bounding box center [553, 307] width 108 height 40
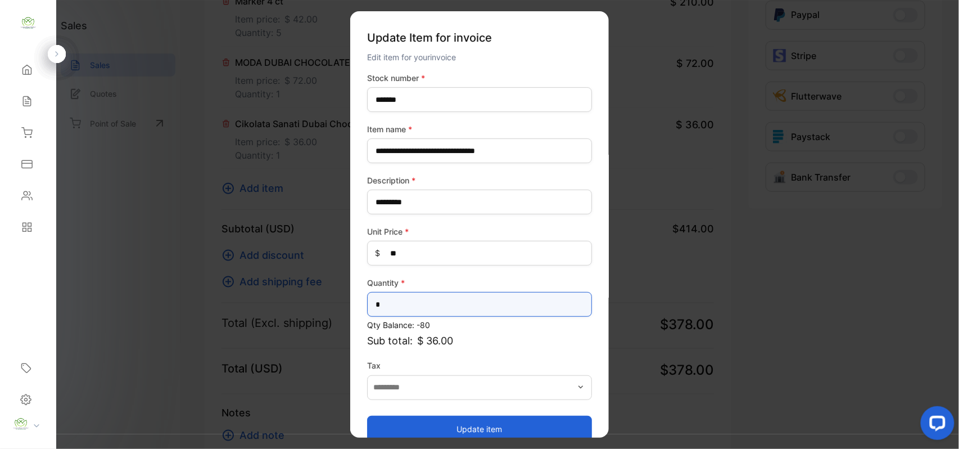
drag, startPoint x: 488, startPoint y: 306, endPoint x: 216, endPoint y: 304, distance: 271.5
type input "*"
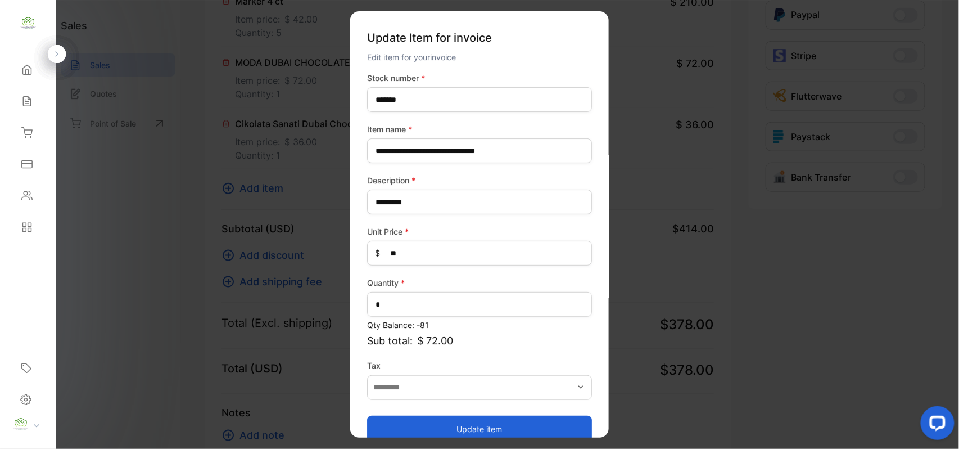
click at [482, 429] on button "Update item" at bounding box center [479, 428] width 225 height 27
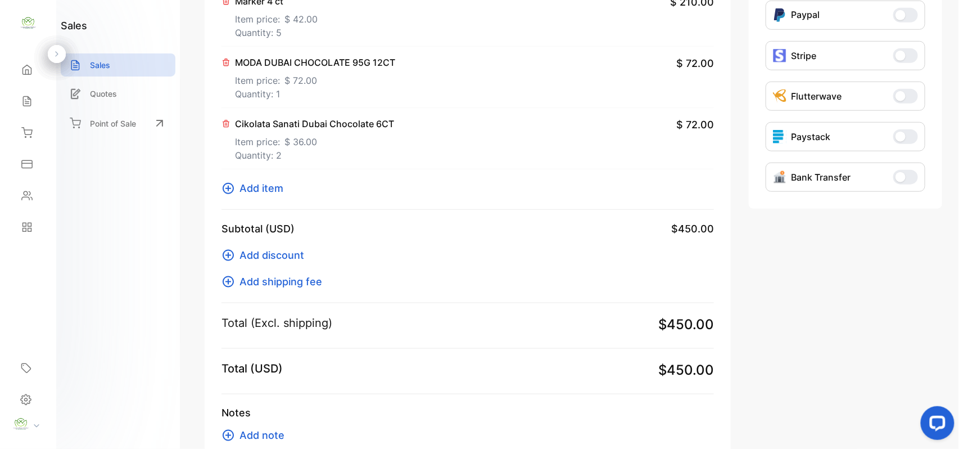
click at [252, 189] on span "Add item" at bounding box center [261, 187] width 44 height 15
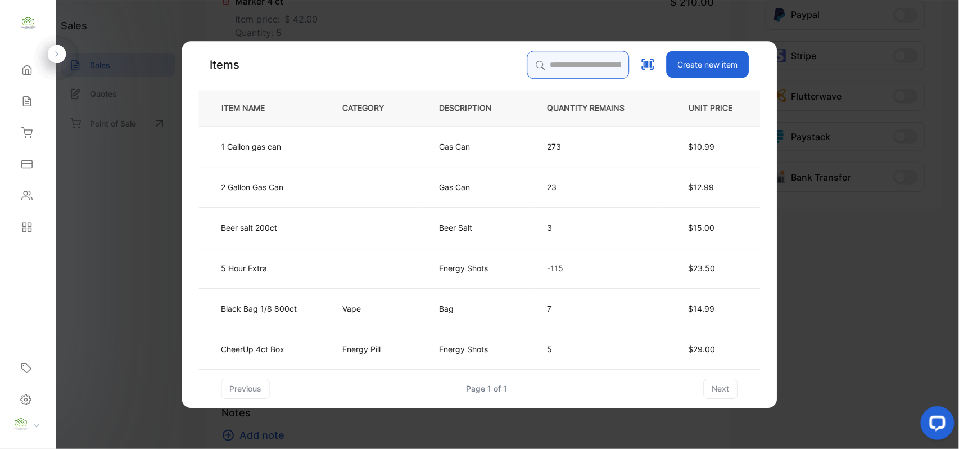
drag, startPoint x: 528, startPoint y: 64, endPoint x: 506, endPoint y: 93, distance: 36.9
click at [527, 64] on input "search" at bounding box center [578, 65] width 102 height 28
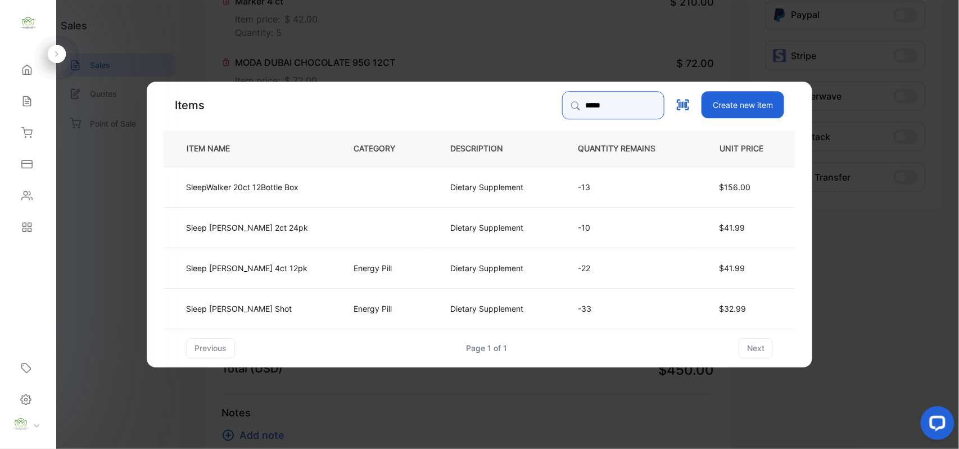
type input "*****"
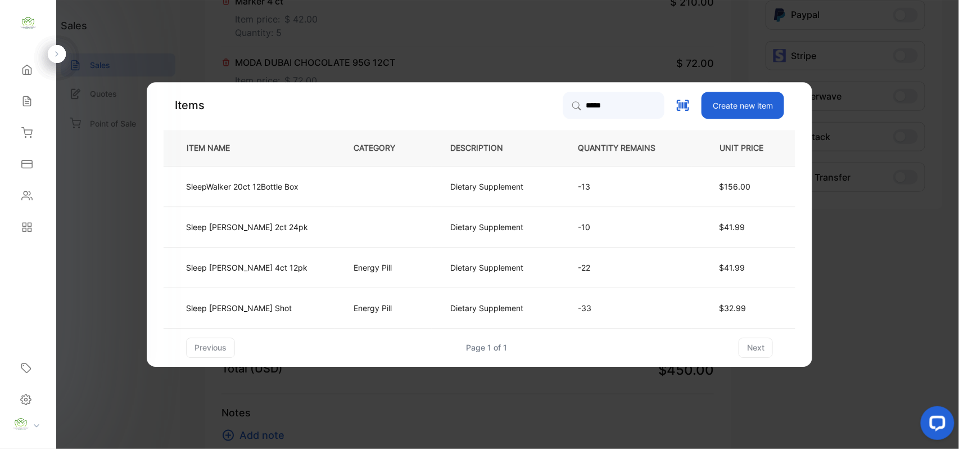
click at [389, 300] on td "Energy Pill" at bounding box center [383, 307] width 97 height 40
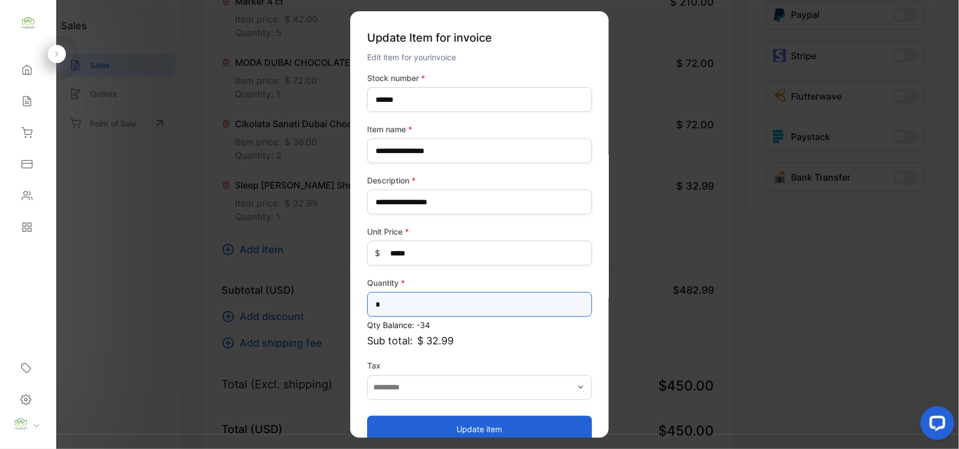
drag, startPoint x: 398, startPoint y: 305, endPoint x: 284, endPoint y: 305, distance: 114.1
type input "*"
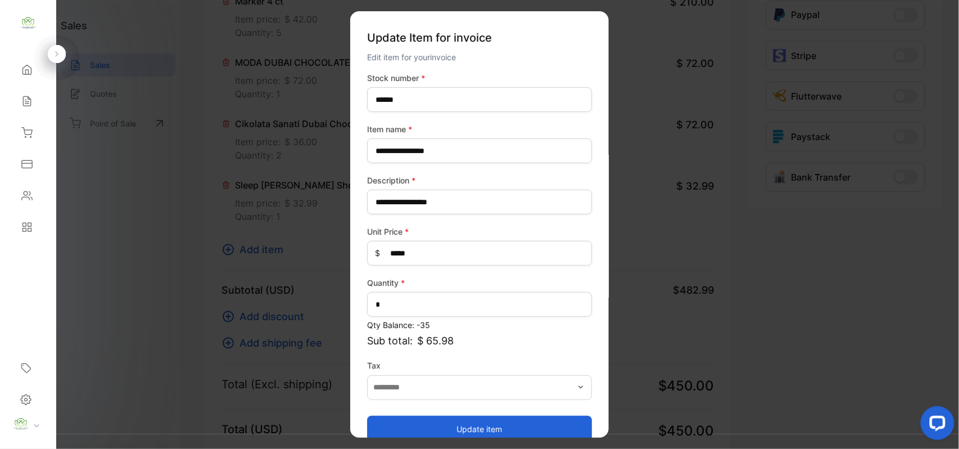
click at [470, 426] on button "Update item" at bounding box center [479, 428] width 225 height 27
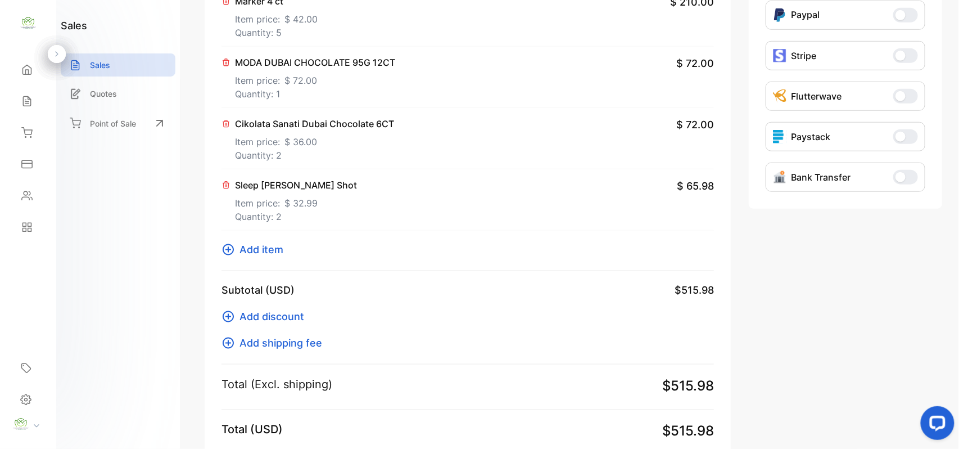
click at [254, 245] on span "Add item" at bounding box center [261, 249] width 44 height 15
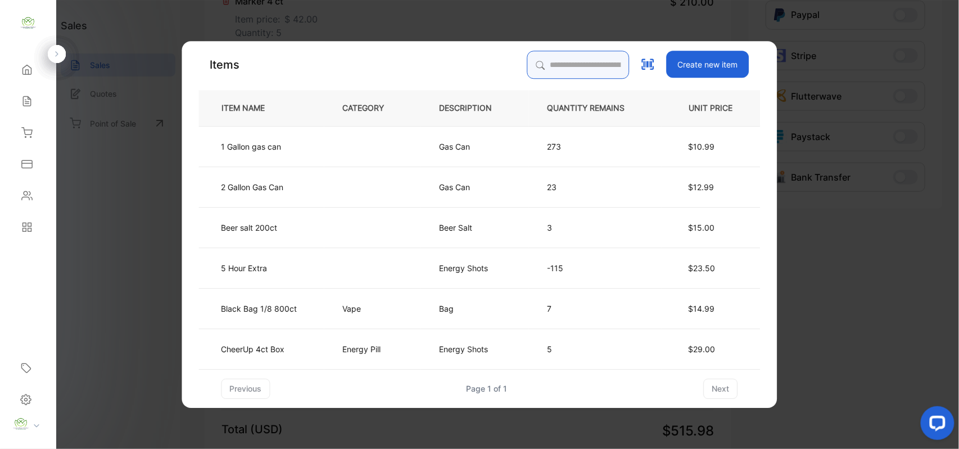
click at [530, 60] on input "search" at bounding box center [578, 65] width 102 height 28
type input "********"
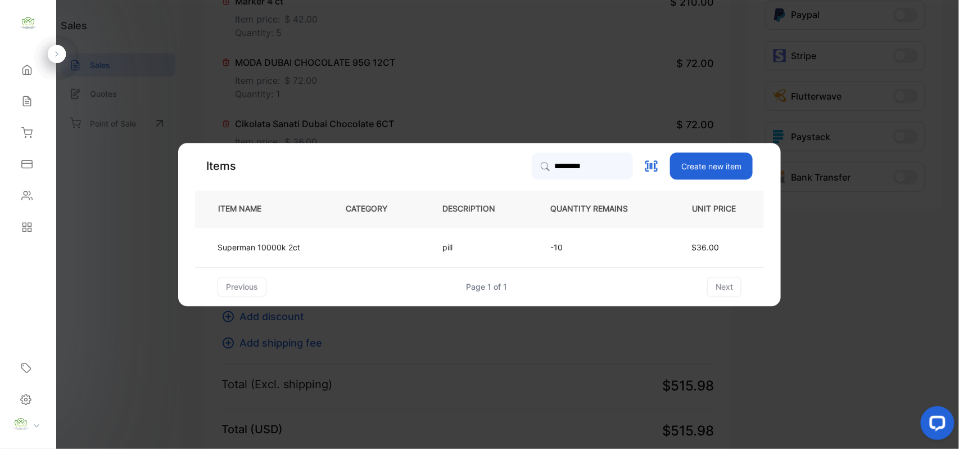
click at [372, 252] on td at bounding box center [375, 247] width 97 height 40
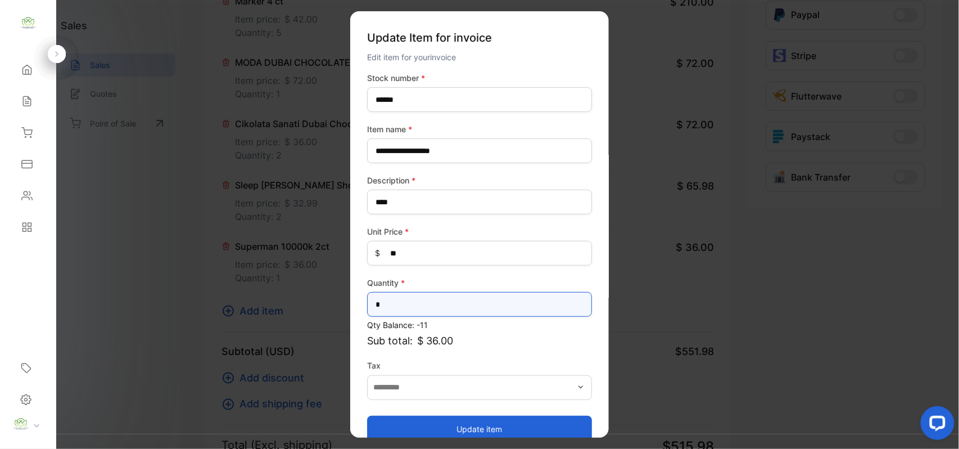
drag, startPoint x: 437, startPoint y: 297, endPoint x: 257, endPoint y: 286, distance: 180.8
type input "*"
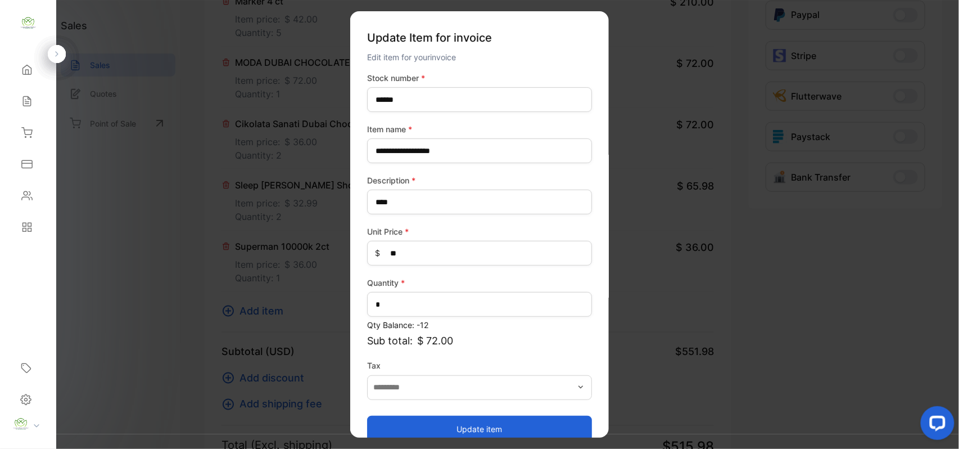
click at [412, 422] on button "Update item" at bounding box center [479, 428] width 225 height 27
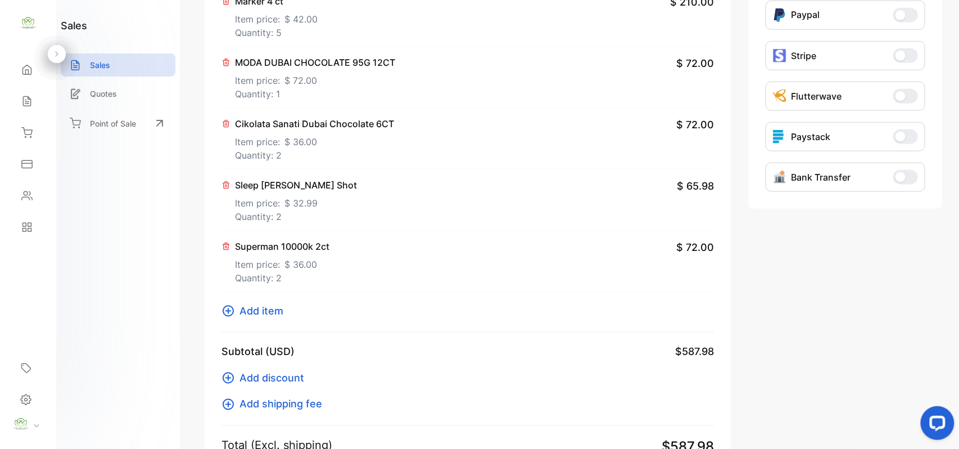
click at [259, 315] on span "Add item" at bounding box center [261, 310] width 44 height 15
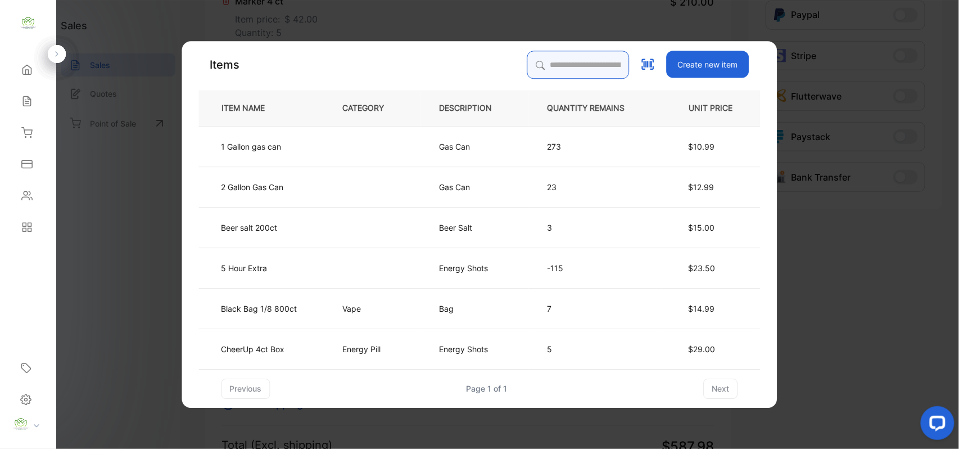
click at [551, 68] on input "search" at bounding box center [578, 65] width 102 height 28
type input "***"
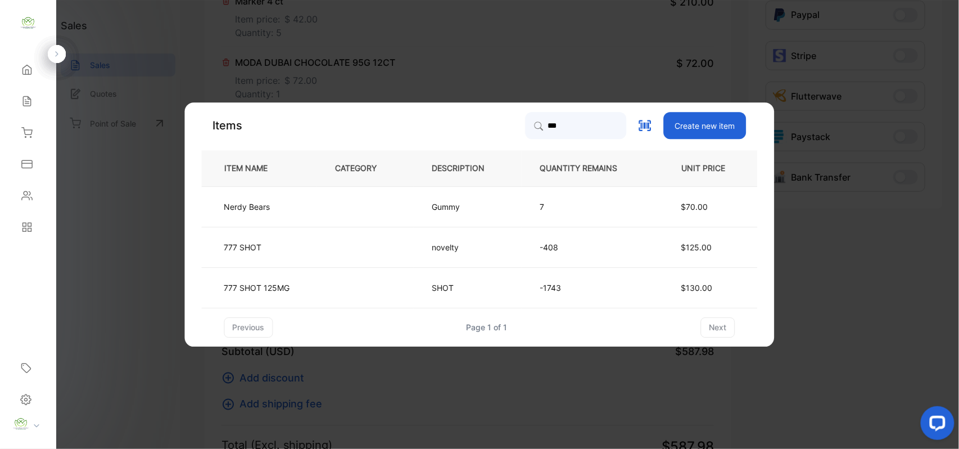
click at [295, 295] on td "777 SHOT 125MG" at bounding box center [259, 287] width 115 height 40
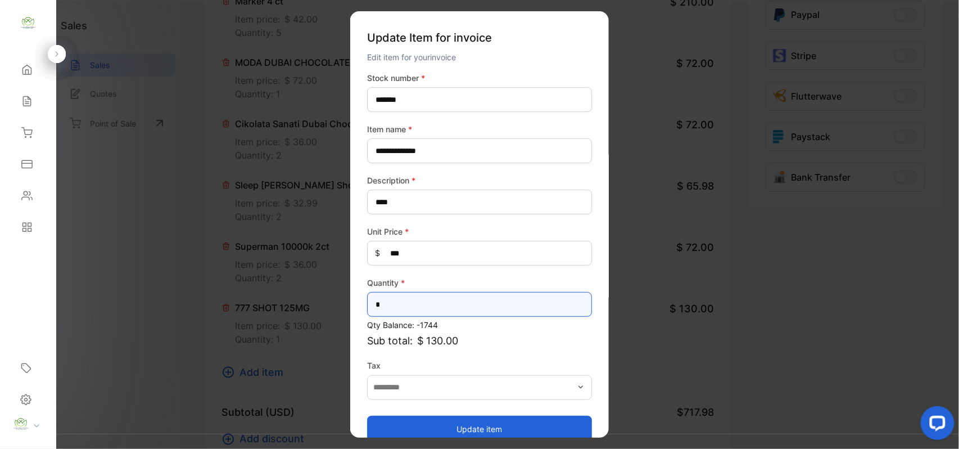
click at [405, 311] on input "*" at bounding box center [479, 304] width 225 height 25
type input "**"
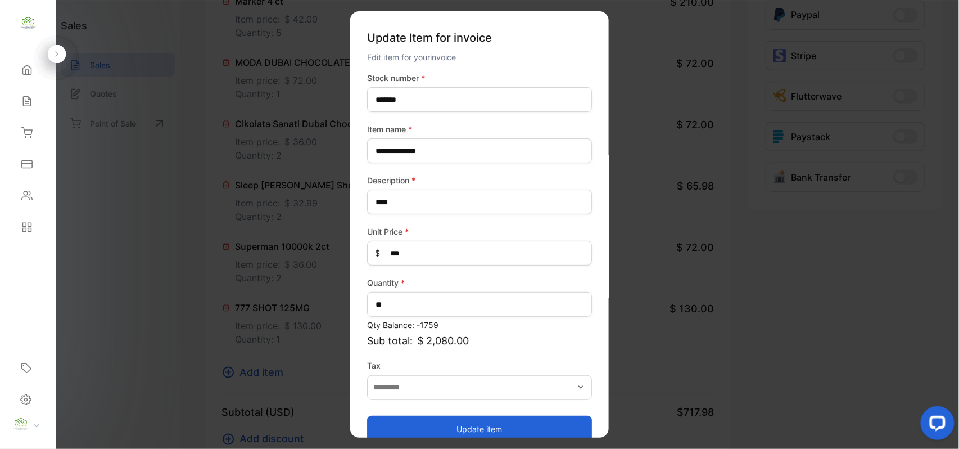
click at [417, 422] on button "Update item" at bounding box center [479, 428] width 225 height 27
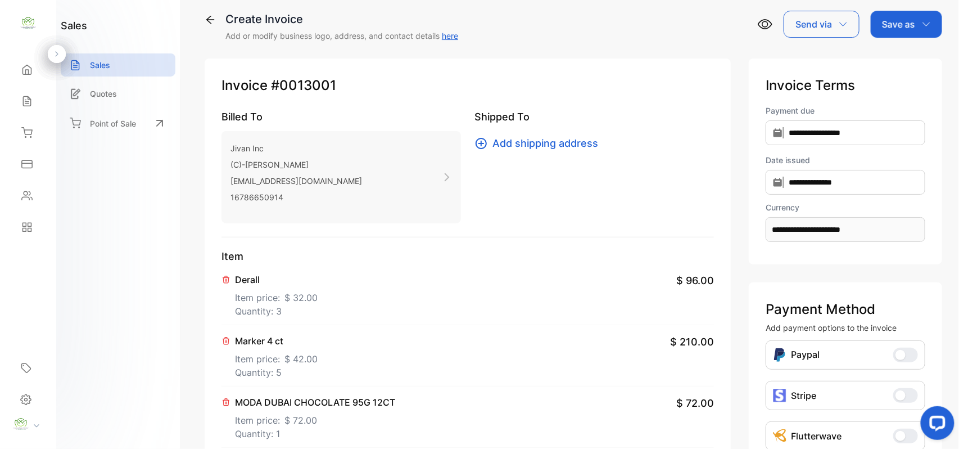
scroll to position [0, 0]
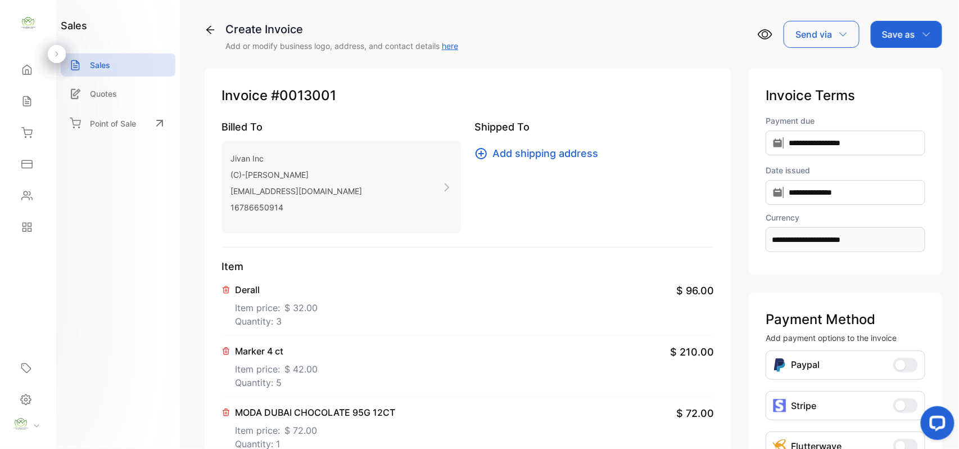
click at [911, 28] on p "Save as" at bounding box center [898, 34] width 33 height 13
click at [881, 79] on div "Invoice" at bounding box center [903, 71] width 65 height 22
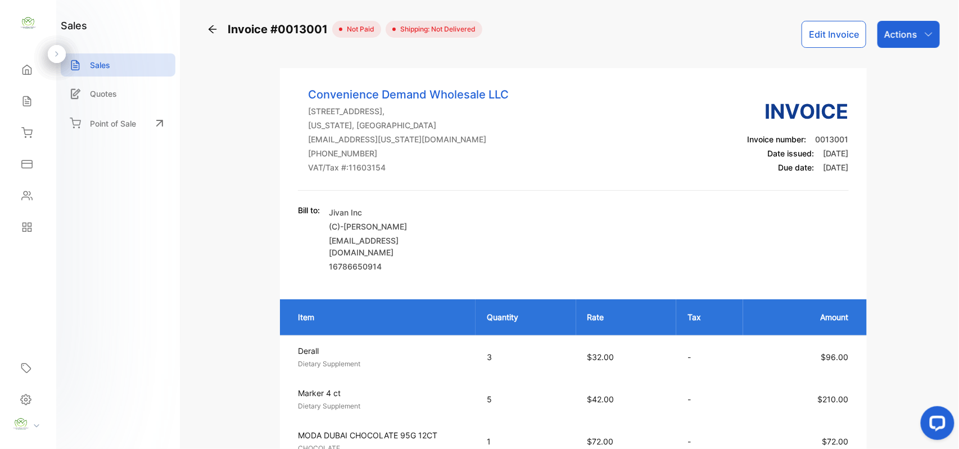
click at [36, 107] on div "Sales" at bounding box center [28, 101] width 38 height 22
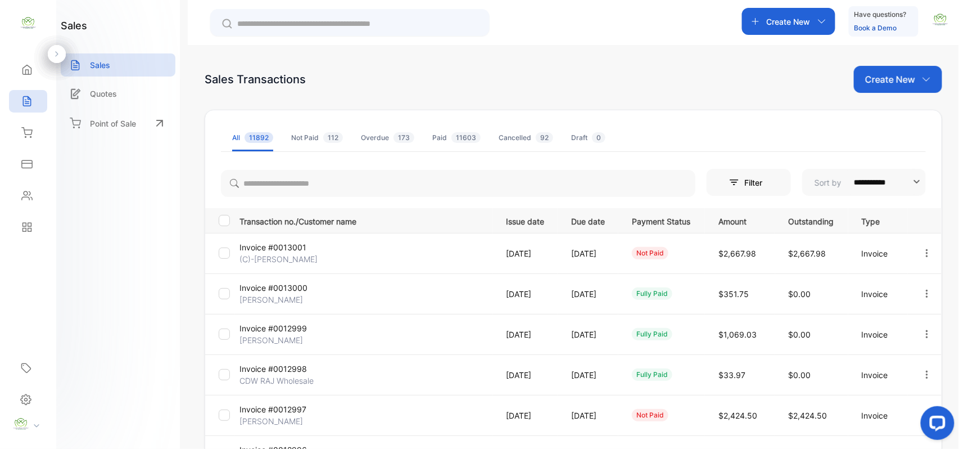
click at [900, 71] on div "Create New" at bounding box center [898, 79] width 88 height 27
click at [883, 120] on div "Invoice" at bounding box center [902, 116] width 79 height 22
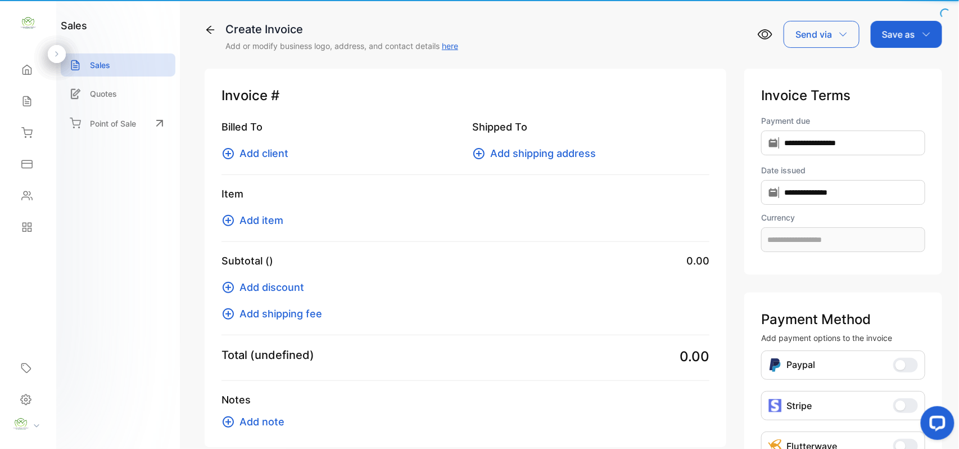
type input "**********"
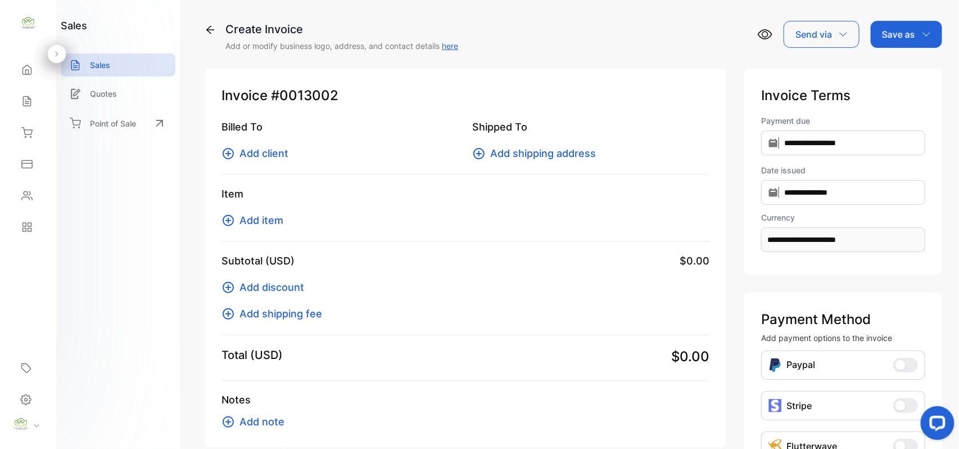
click at [279, 151] on span "Add client" at bounding box center [263, 153] width 49 height 15
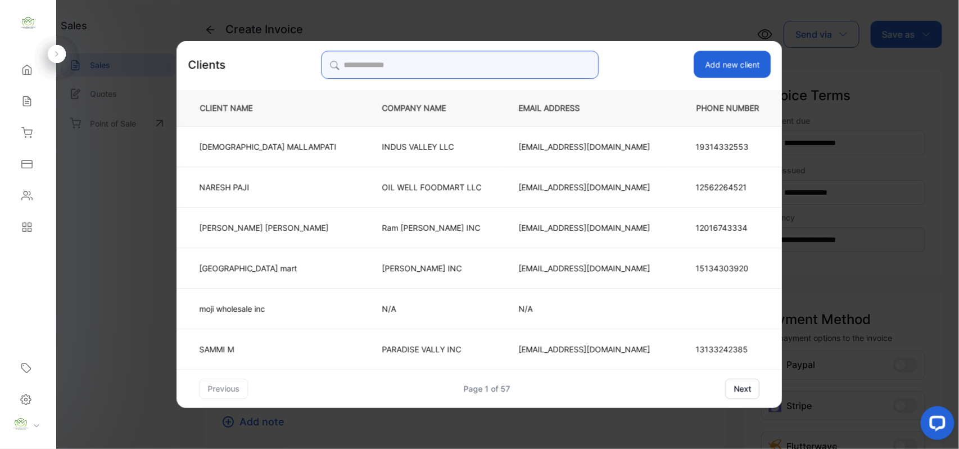
click at [464, 64] on input "search" at bounding box center [460, 65] width 278 height 28
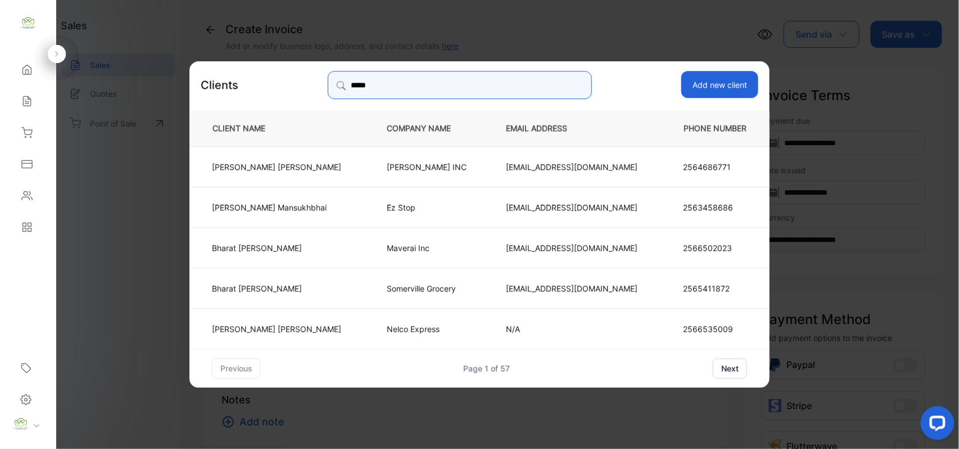
type input "*****"
click at [311, 162] on p "Bharat Kumar Patel" at bounding box center [276, 166] width 129 height 12
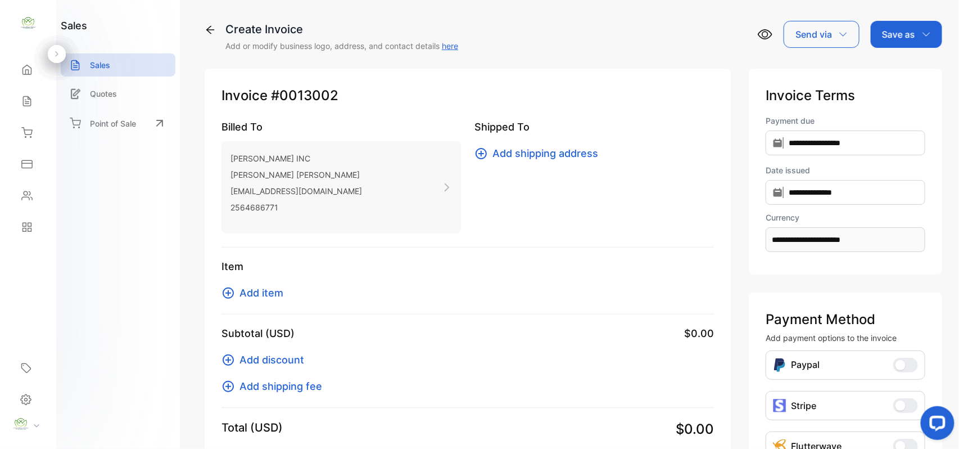
drag, startPoint x: 269, startPoint y: 297, endPoint x: 277, endPoint y: 296, distance: 8.5
click at [277, 296] on span "Add item" at bounding box center [261, 292] width 44 height 15
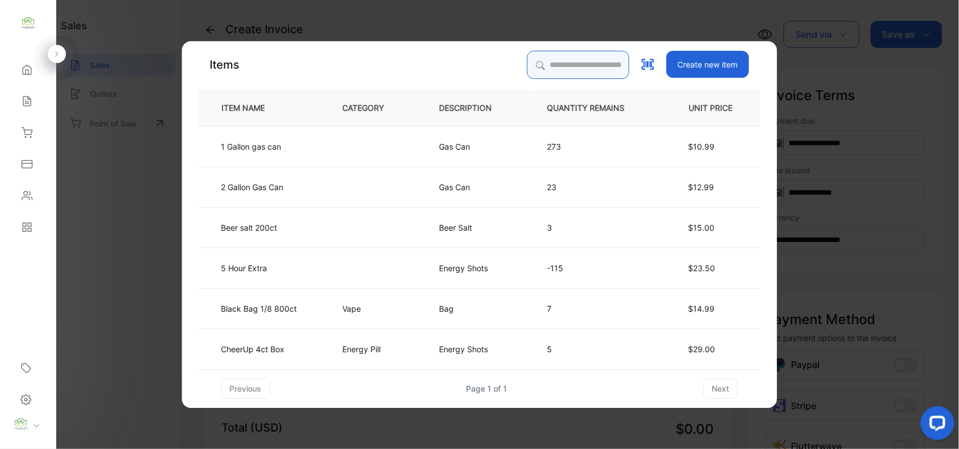
click at [556, 70] on input "search" at bounding box center [578, 65] width 102 height 28
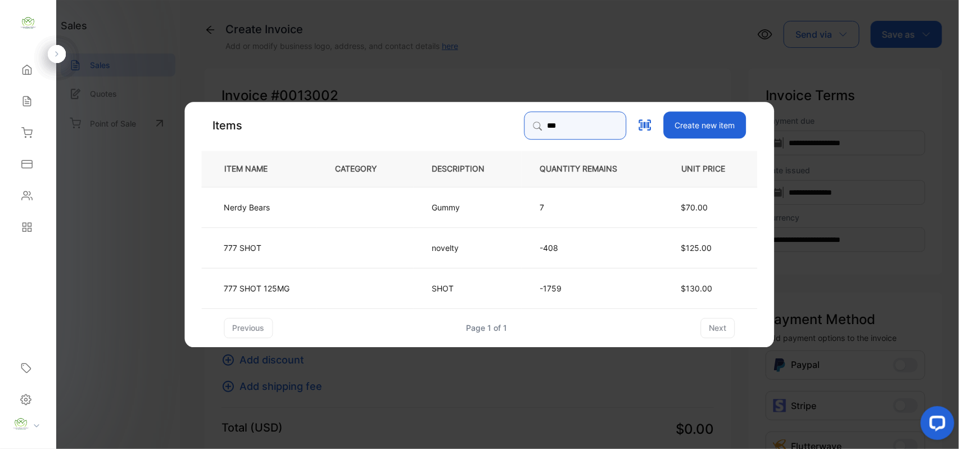
type input "***"
click at [295, 293] on td "777 SHOT 125MG" at bounding box center [259, 287] width 115 height 40
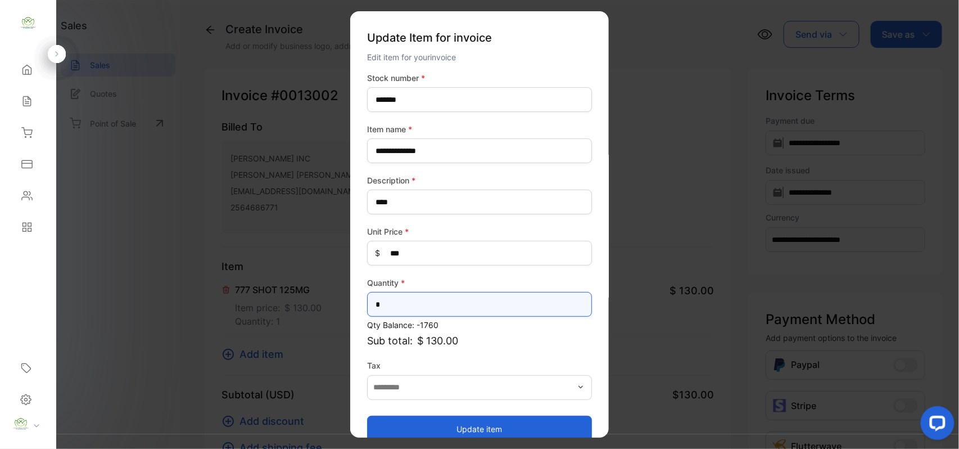
click at [422, 297] on input "*" at bounding box center [479, 304] width 225 height 25
type input "**"
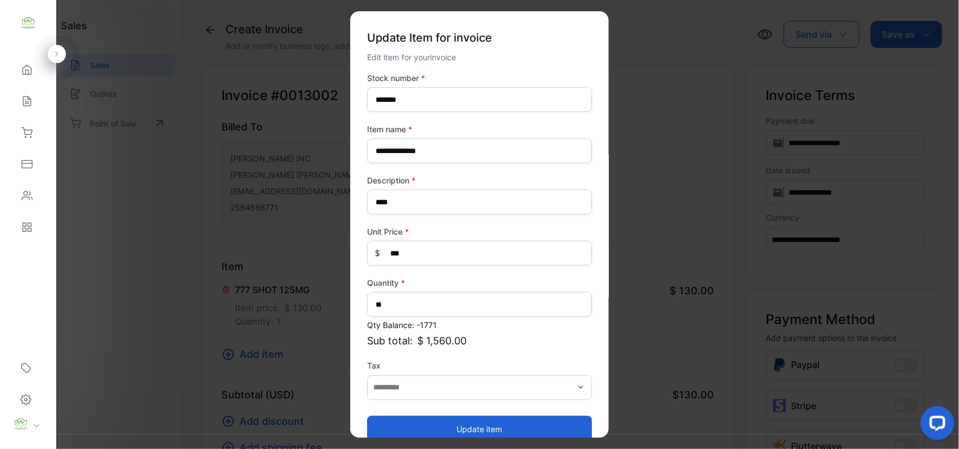
click at [461, 277] on label "Quantity *" at bounding box center [479, 283] width 225 height 12
click at [450, 422] on button "Update item" at bounding box center [479, 428] width 225 height 27
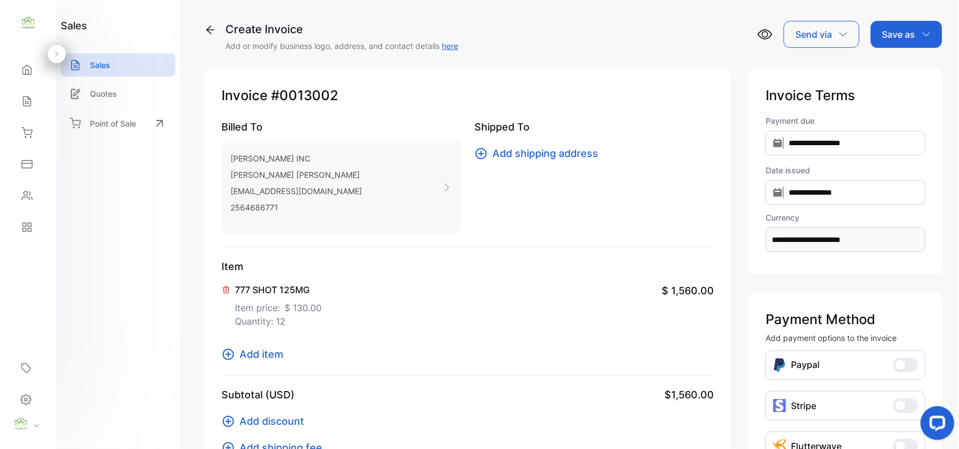
click at [275, 347] on span "Add item" at bounding box center [261, 353] width 44 height 15
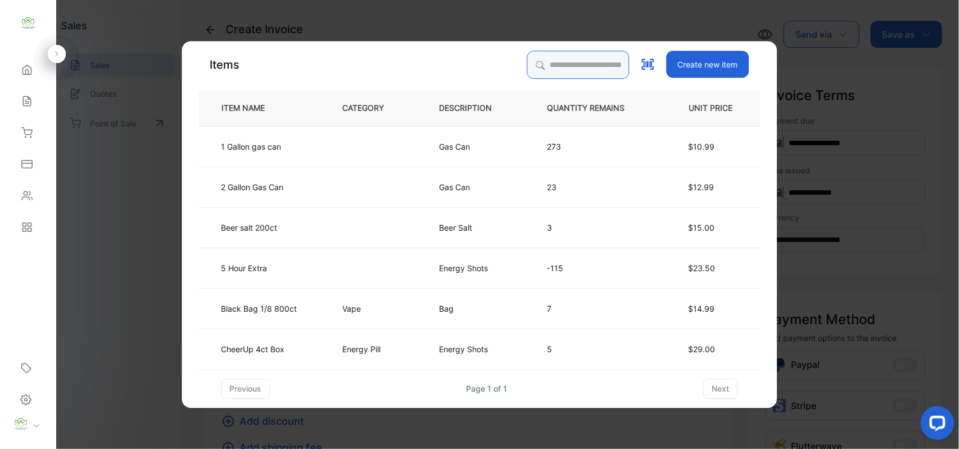
click at [580, 63] on input "search" at bounding box center [578, 65] width 102 height 28
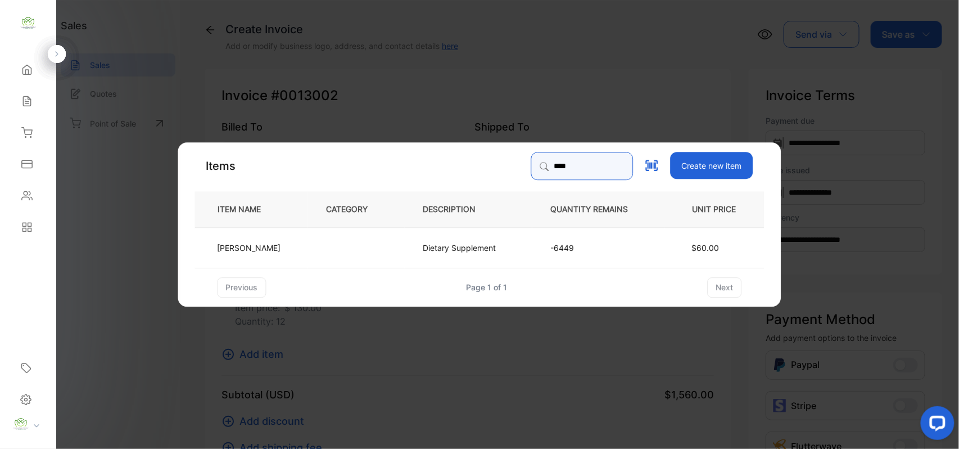
type input "****"
click at [468, 244] on p "Dietary Supplement" at bounding box center [459, 247] width 73 height 12
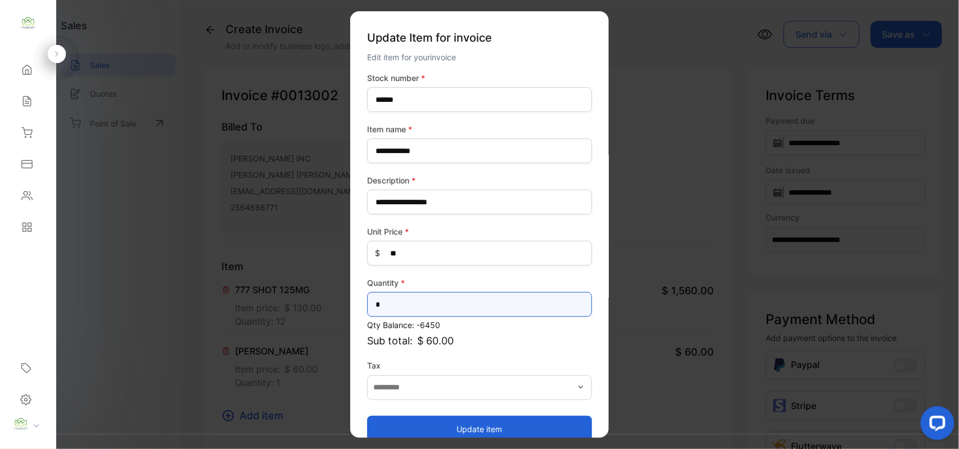
click at [537, 306] on input "*" at bounding box center [479, 304] width 225 height 25
type input "*"
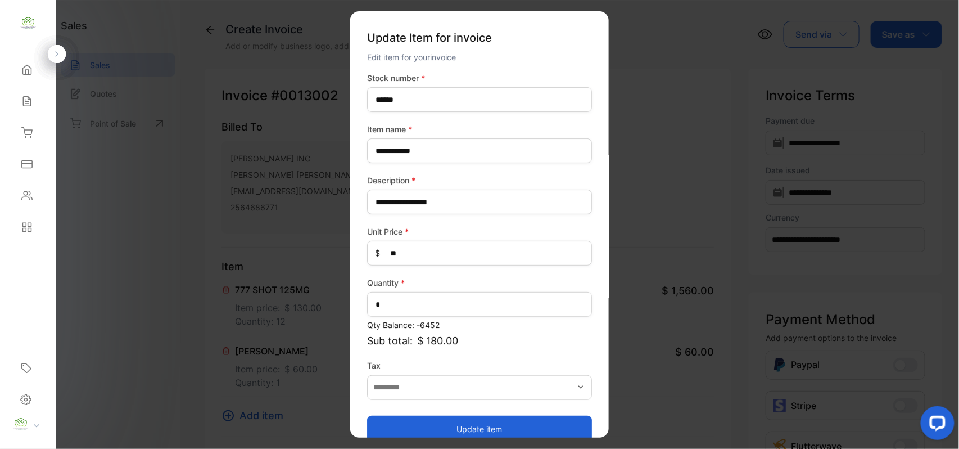
click at [540, 427] on button "Update item" at bounding box center [479, 428] width 225 height 27
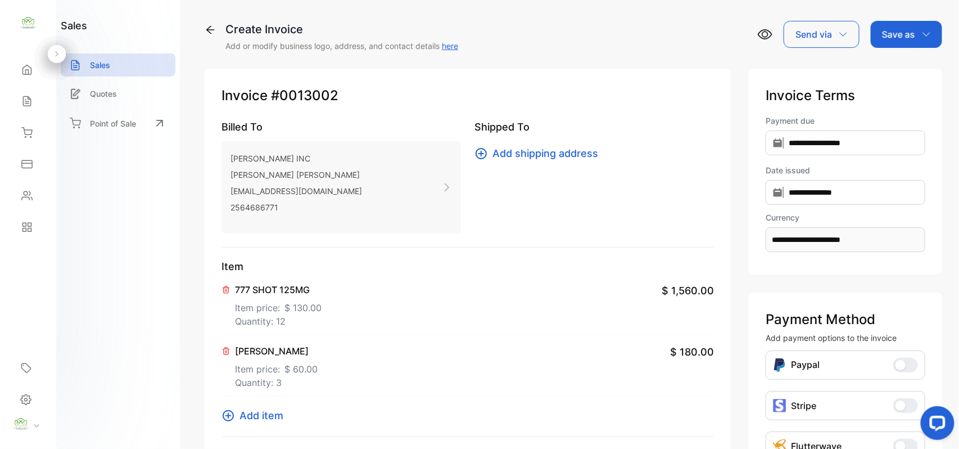
drag, startPoint x: 920, startPoint y: 21, endPoint x: 920, endPoint y: 28, distance: 6.2
click at [920, 22] on div "Save as" at bounding box center [906, 34] width 71 height 27
drag, startPoint x: 288, startPoint y: 371, endPoint x: 293, endPoint y: 369, distance: 5.9
click at [293, 369] on span "$ 60.00" at bounding box center [300, 368] width 33 height 13
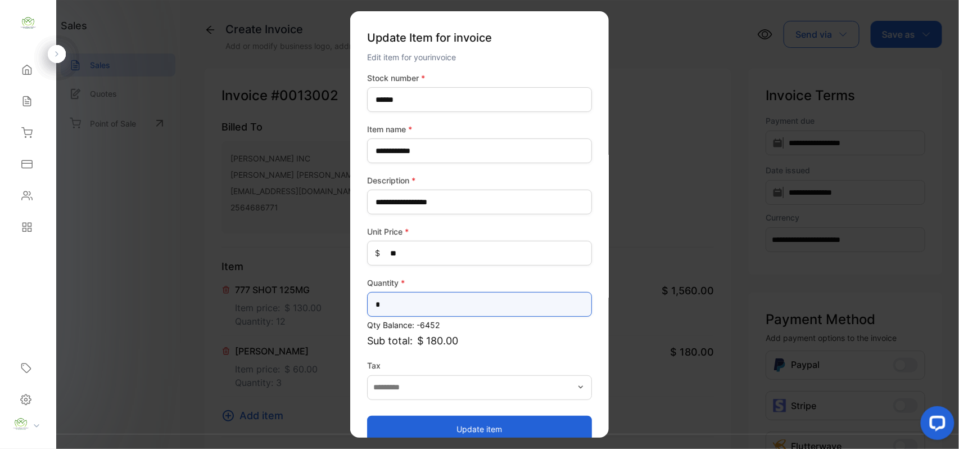
click at [468, 305] on input "*" at bounding box center [479, 304] width 225 height 25
type input "*"
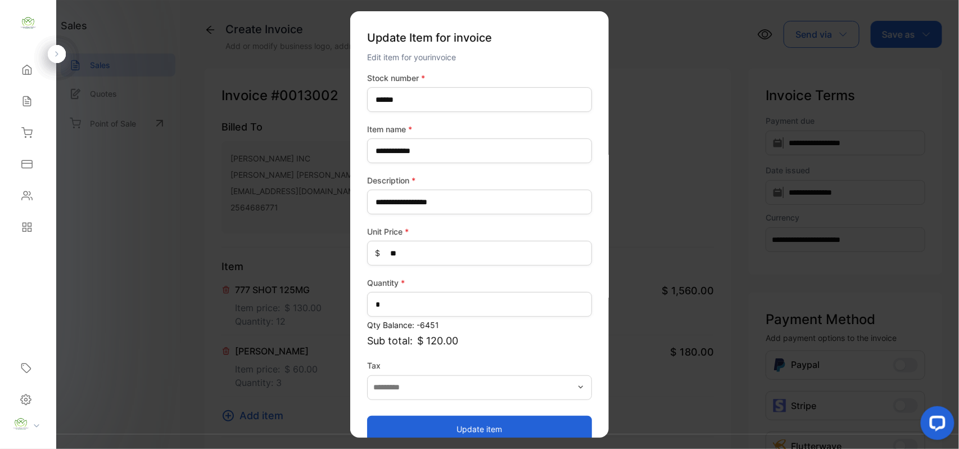
click at [452, 431] on button "Update item" at bounding box center [479, 428] width 225 height 27
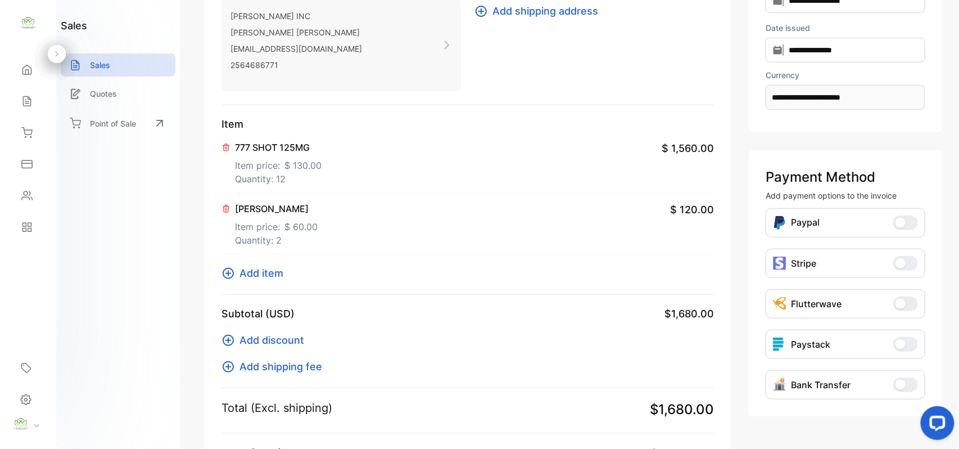
scroll to position [174, 0]
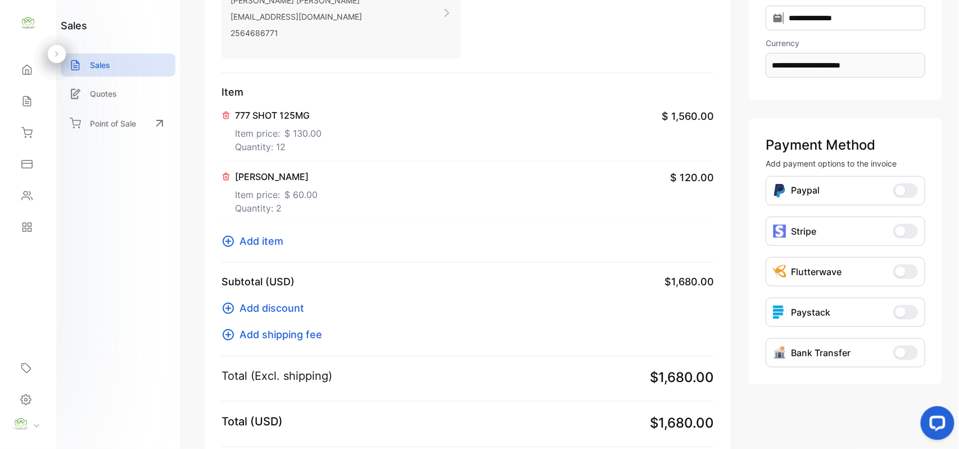
click at [295, 206] on p "Quantity: 2" at bounding box center [276, 207] width 83 height 13
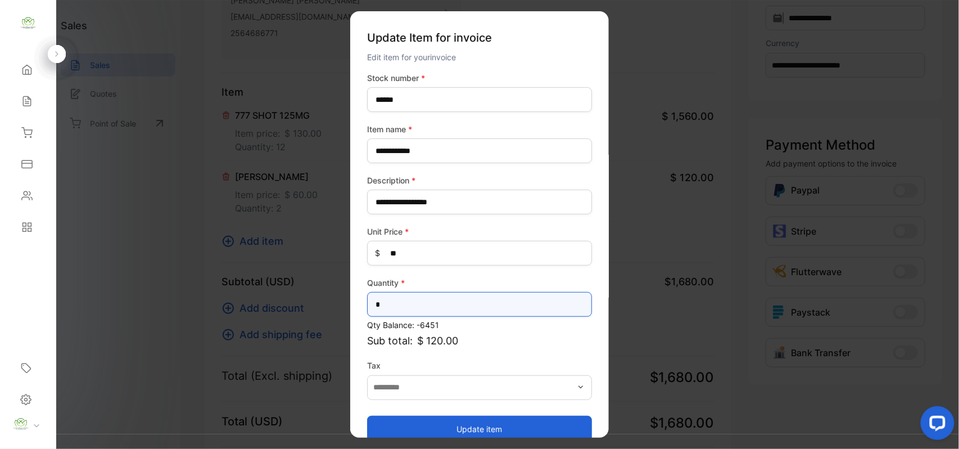
click at [421, 307] on input "*" at bounding box center [479, 304] width 225 height 25
type input "*"
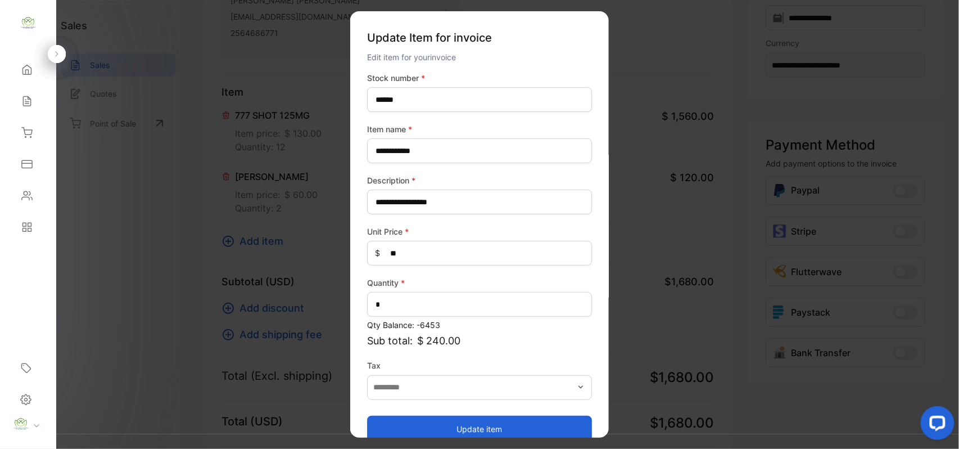
click at [437, 428] on button "Update item" at bounding box center [479, 428] width 225 height 27
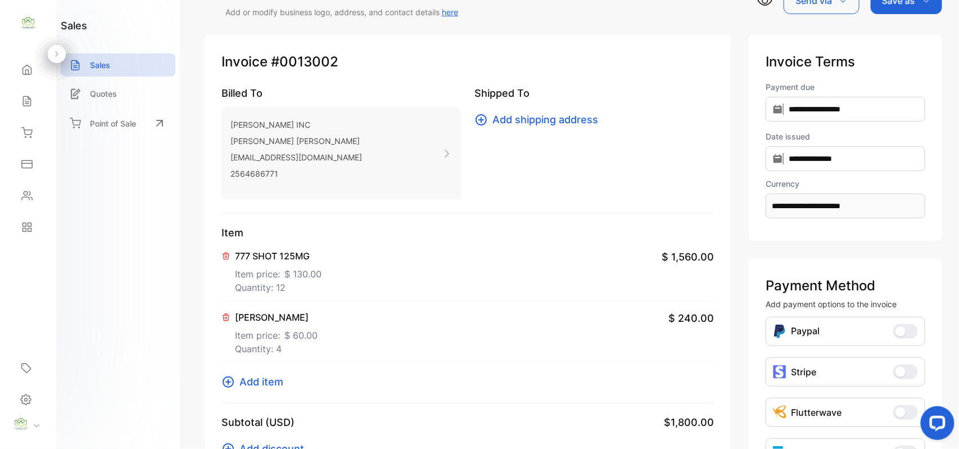
scroll to position [0, 0]
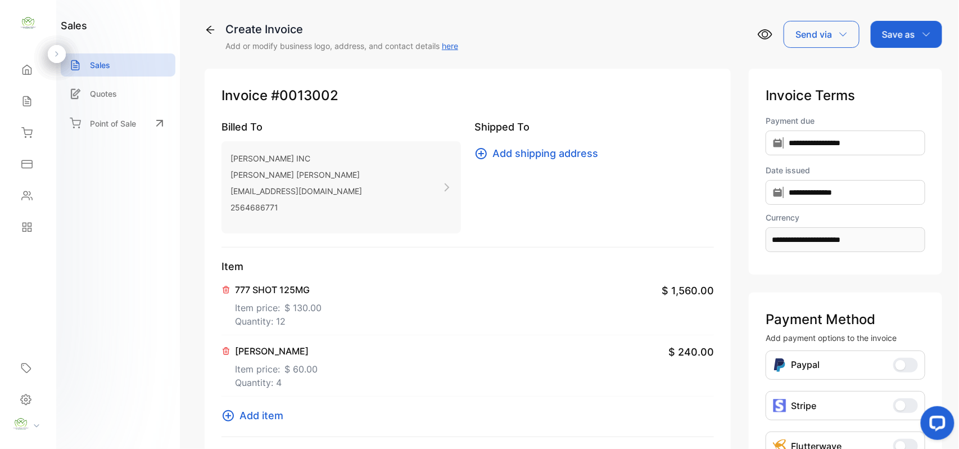
click at [907, 40] on p "Save as" at bounding box center [898, 34] width 33 height 13
click at [904, 72] on div "Invoice" at bounding box center [903, 71] width 65 height 22
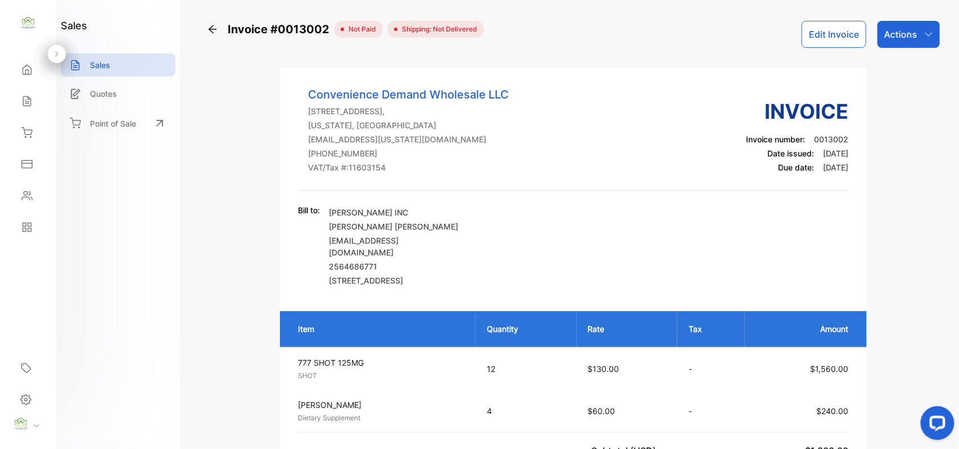
click at [911, 30] on p "Actions" at bounding box center [900, 34] width 33 height 13
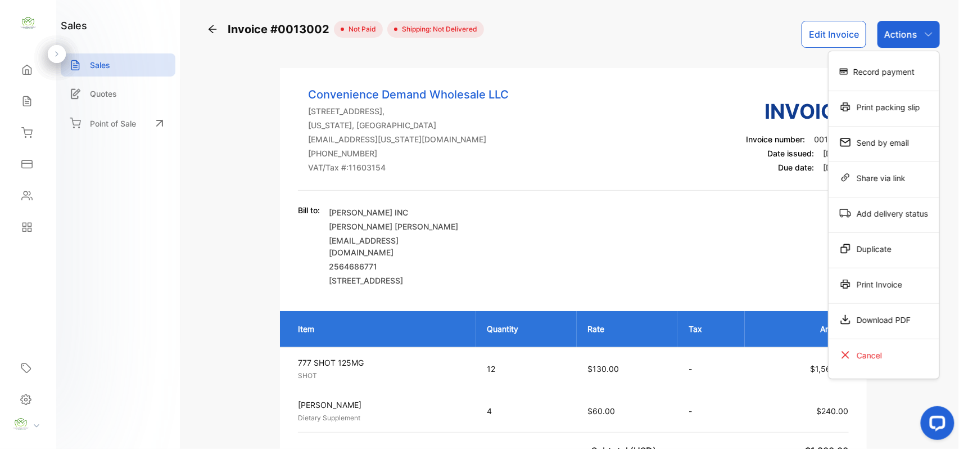
click at [878, 72] on div "Record payment" at bounding box center [884, 71] width 111 height 22
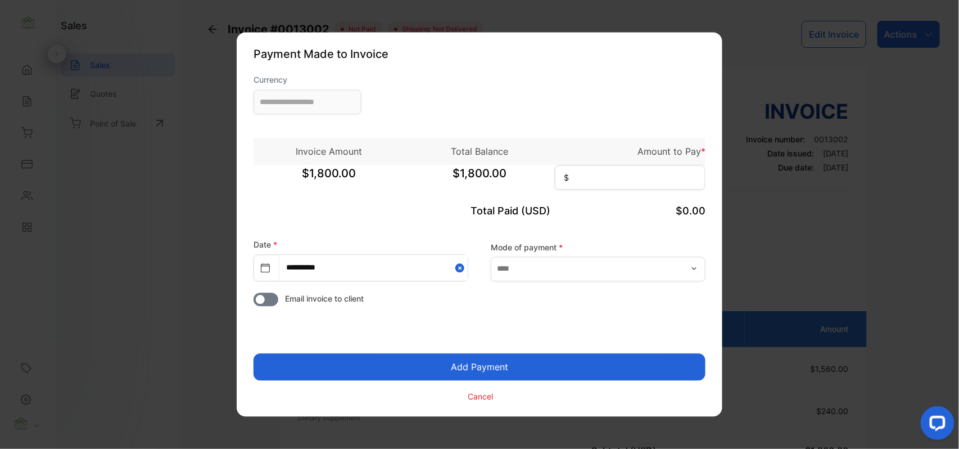
type input "**********"
click at [631, 180] on input at bounding box center [630, 177] width 151 height 25
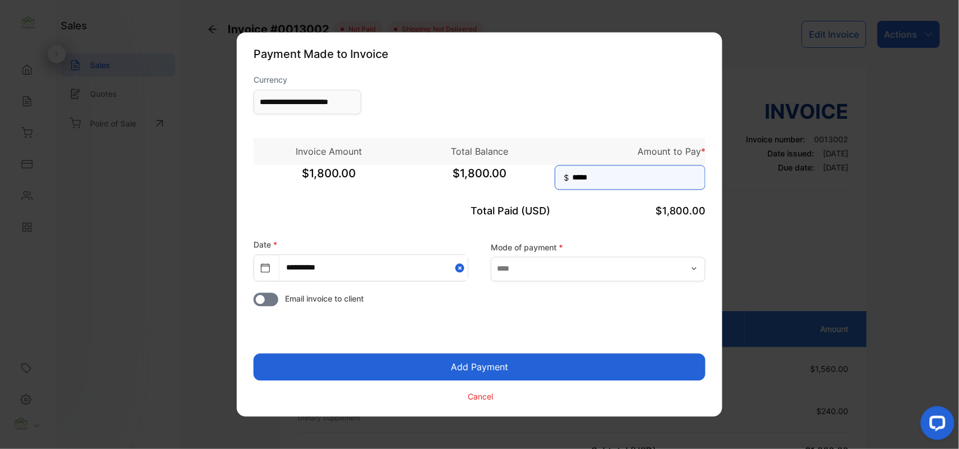
type input "*****"
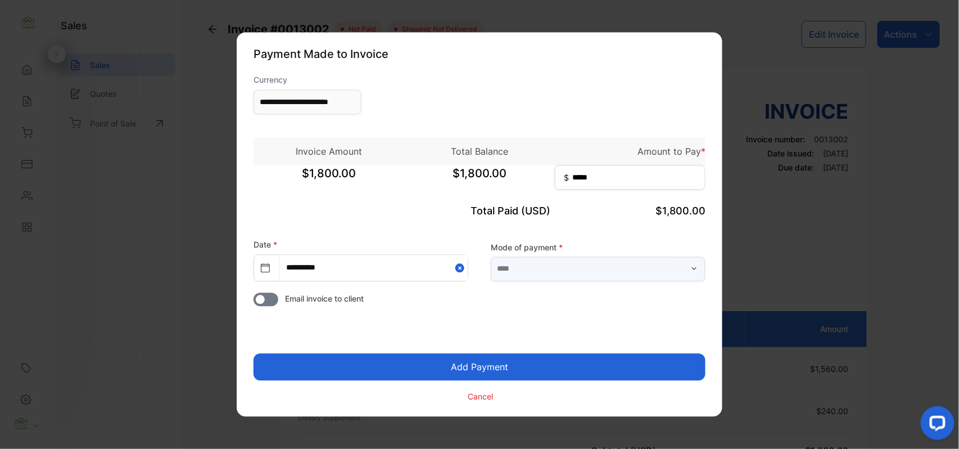
click at [560, 273] on input "text" at bounding box center [598, 268] width 215 height 25
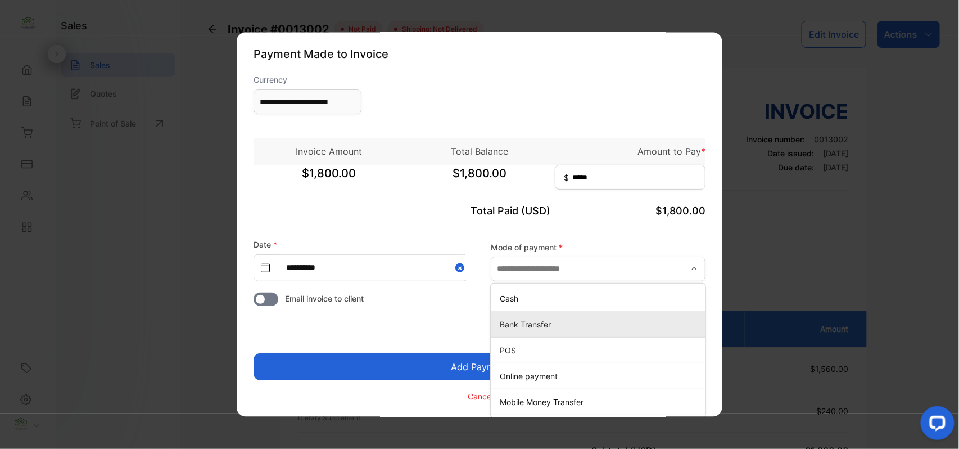
click at [515, 327] on p "Bank Transfer" at bounding box center [600, 324] width 201 height 12
type input "**********"
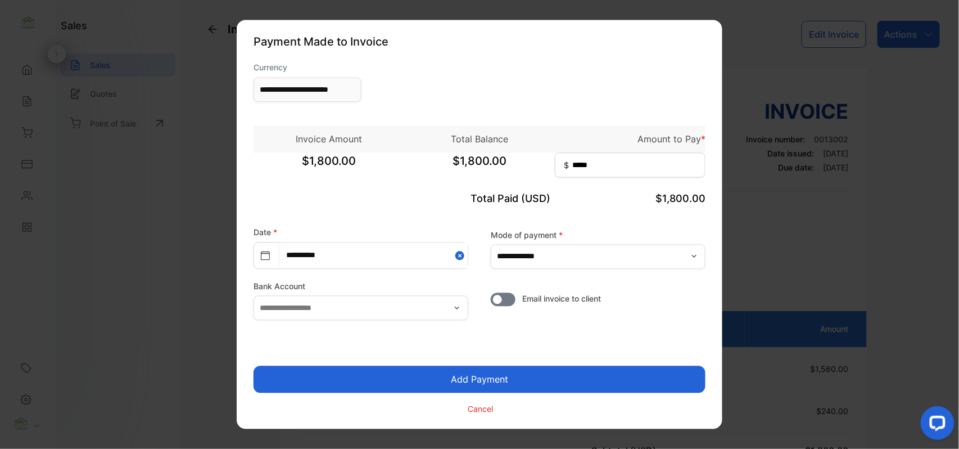
click at [360, 376] on button "Add Payment" at bounding box center [480, 379] width 452 height 27
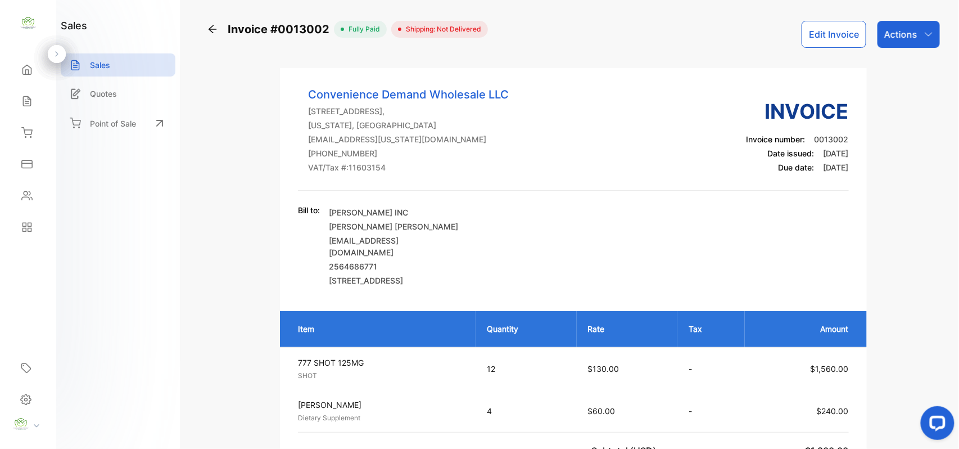
click at [912, 38] on p "Actions" at bounding box center [900, 34] width 33 height 13
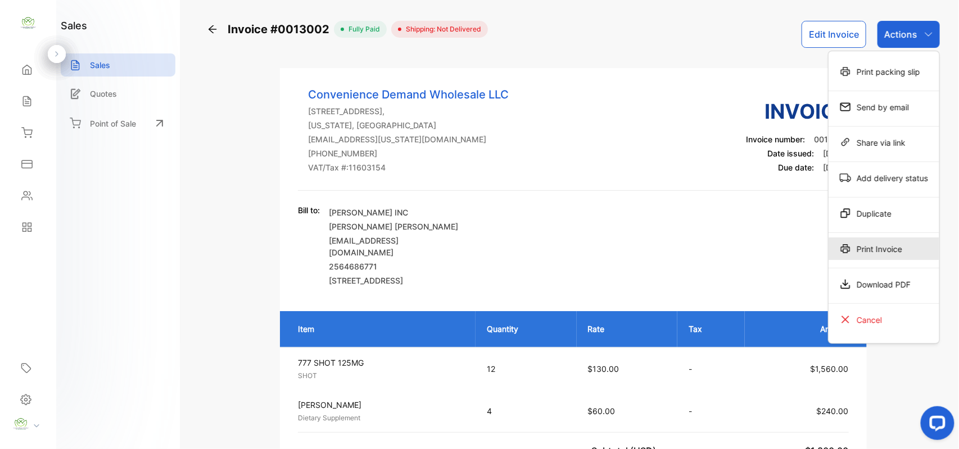
click at [890, 257] on div "Print Invoice" at bounding box center [884, 248] width 111 height 22
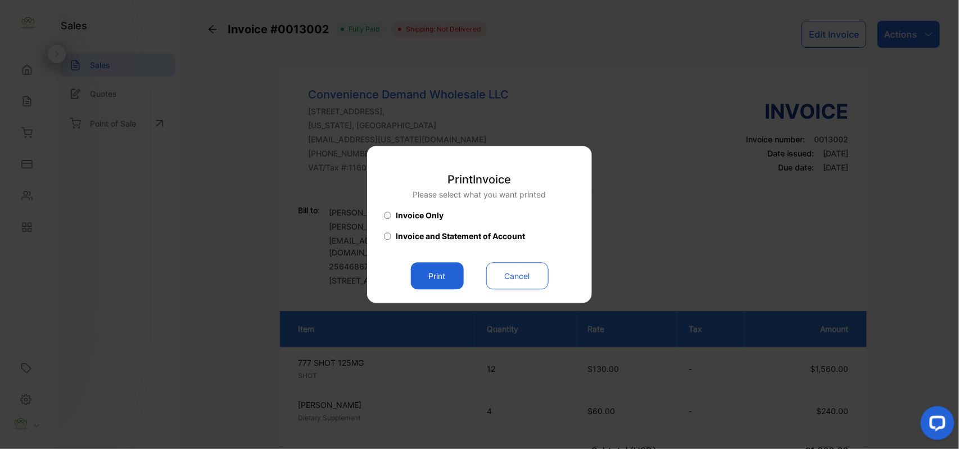
click at [448, 266] on button "Print" at bounding box center [437, 276] width 53 height 27
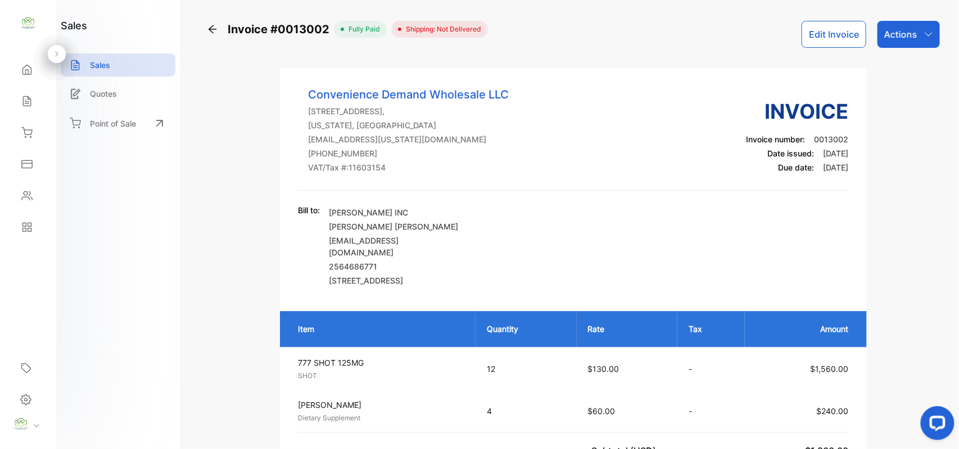
drag, startPoint x: 27, startPoint y: 104, endPoint x: 33, endPoint y: 107, distance: 6.3
click at [28, 104] on icon at bounding box center [26, 102] width 7 height 10
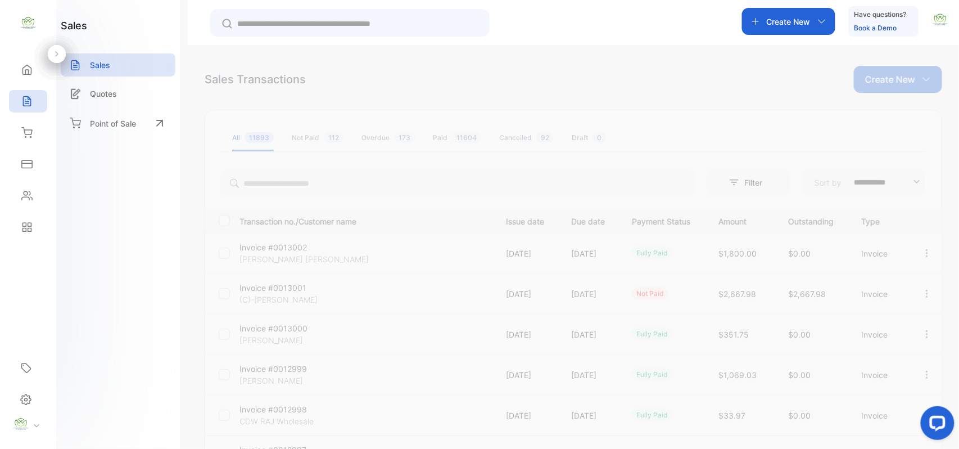
click at [889, 80] on p "Create New" at bounding box center [890, 79] width 50 height 13
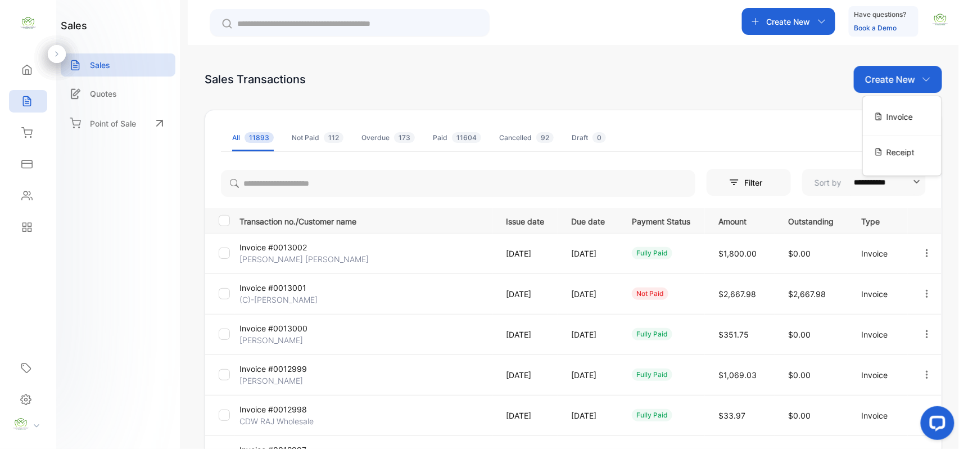
drag, startPoint x: 888, startPoint y: 111, endPoint x: 798, endPoint y: 83, distance: 94.1
click at [887, 111] on span "Invoice" at bounding box center [899, 117] width 26 height 12
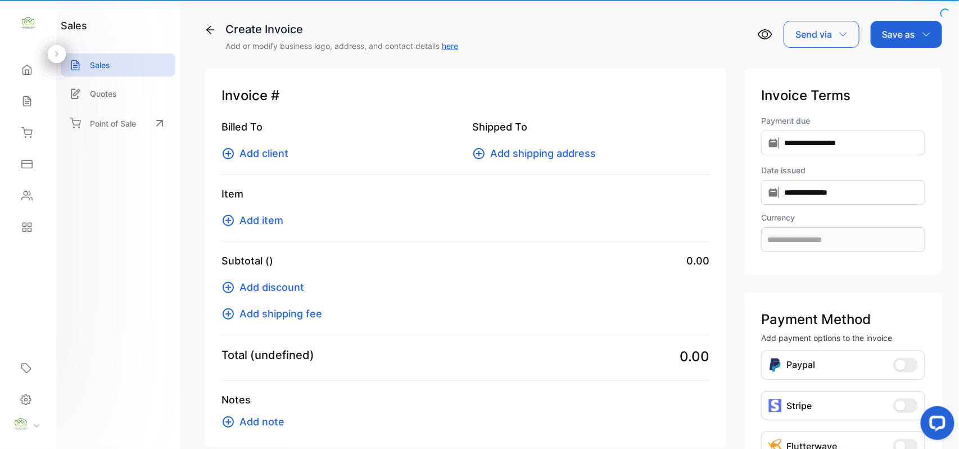
type input "**********"
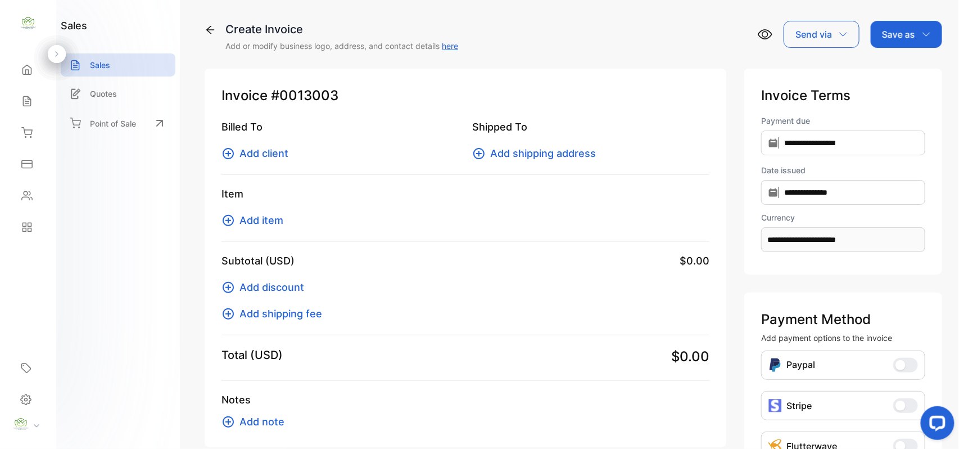
click at [279, 150] on span "Add client" at bounding box center [263, 153] width 49 height 15
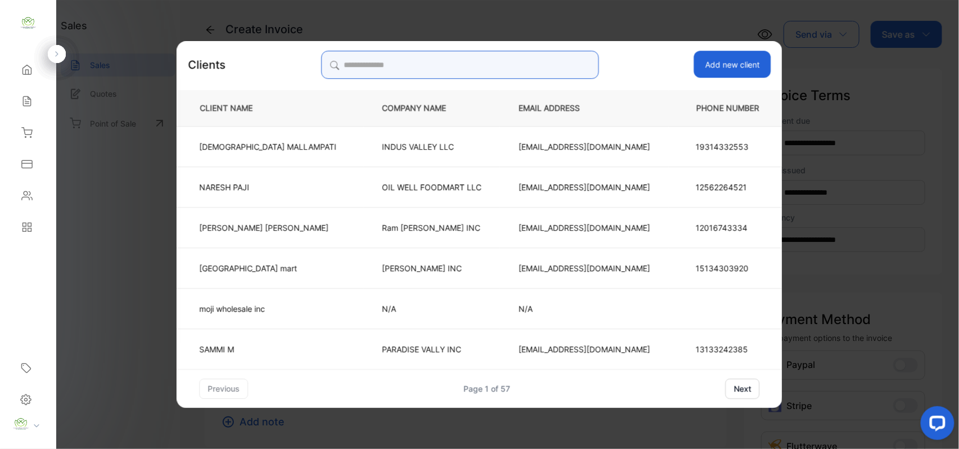
click at [536, 64] on input "search" at bounding box center [460, 65] width 278 height 28
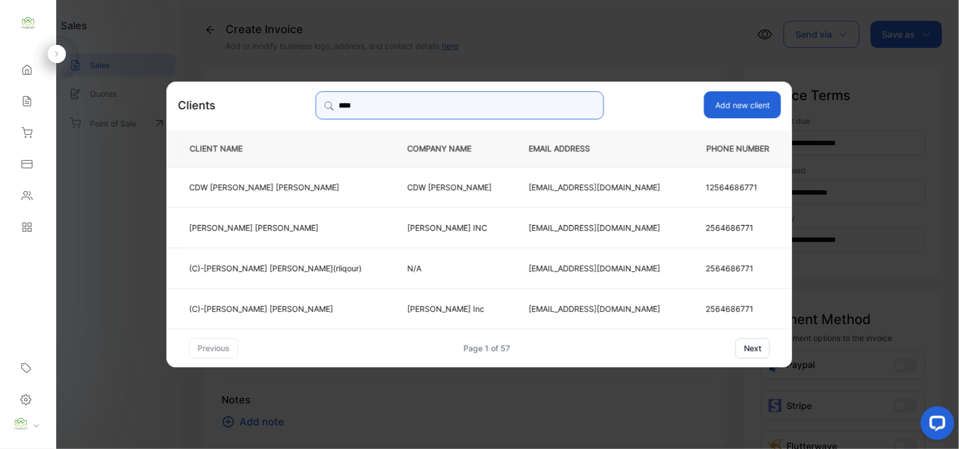
type input "****"
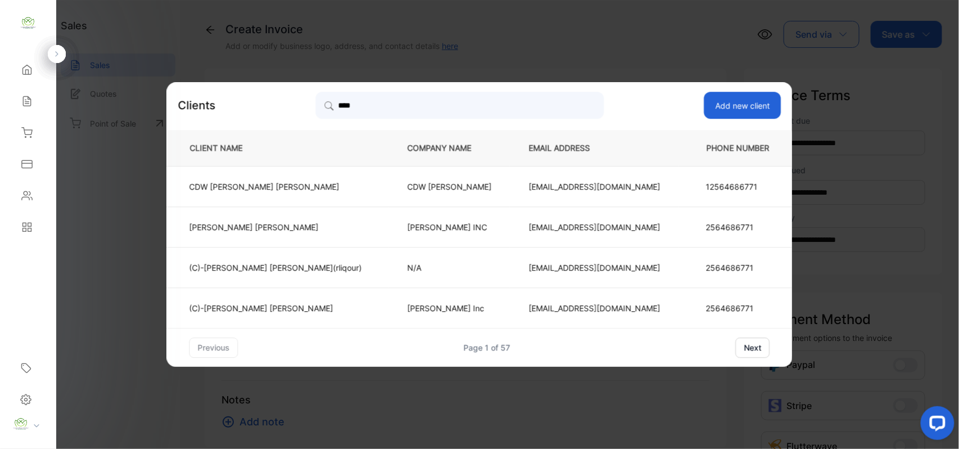
click at [433, 297] on td "Jay Veer Inc" at bounding box center [449, 307] width 121 height 40
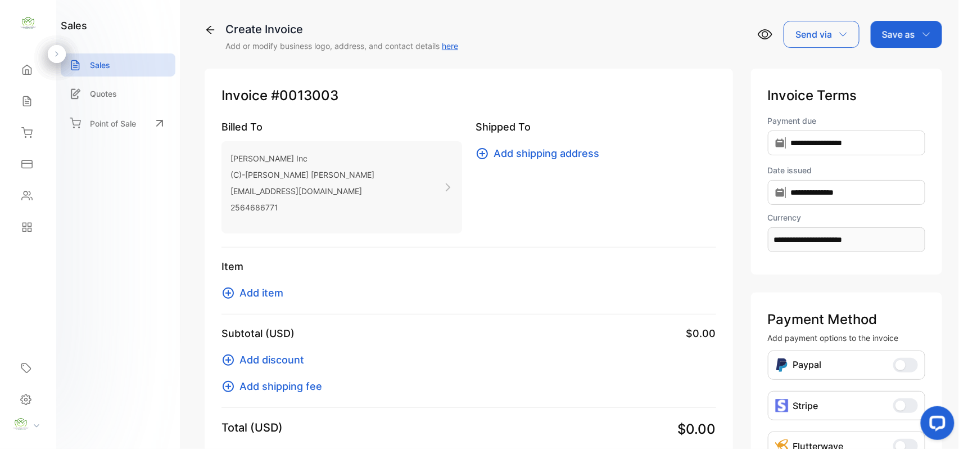
click at [260, 295] on span "Add item" at bounding box center [261, 292] width 44 height 15
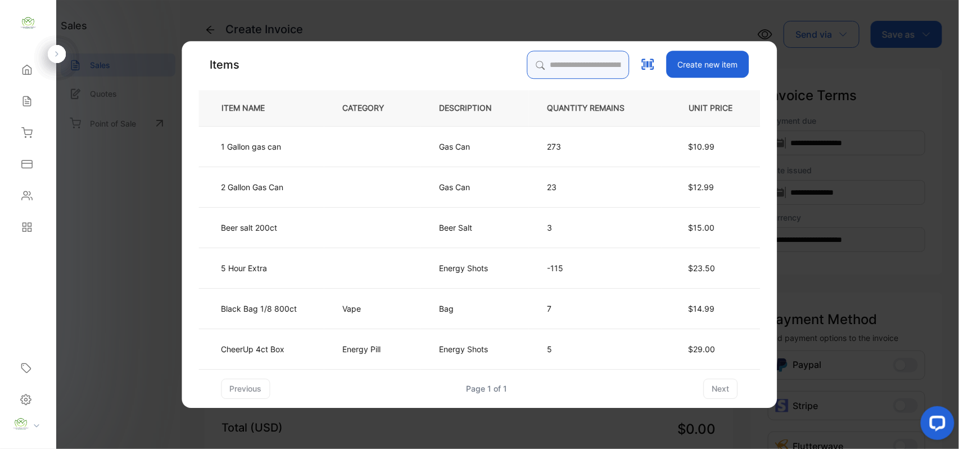
click at [607, 70] on input "search" at bounding box center [578, 65] width 102 height 28
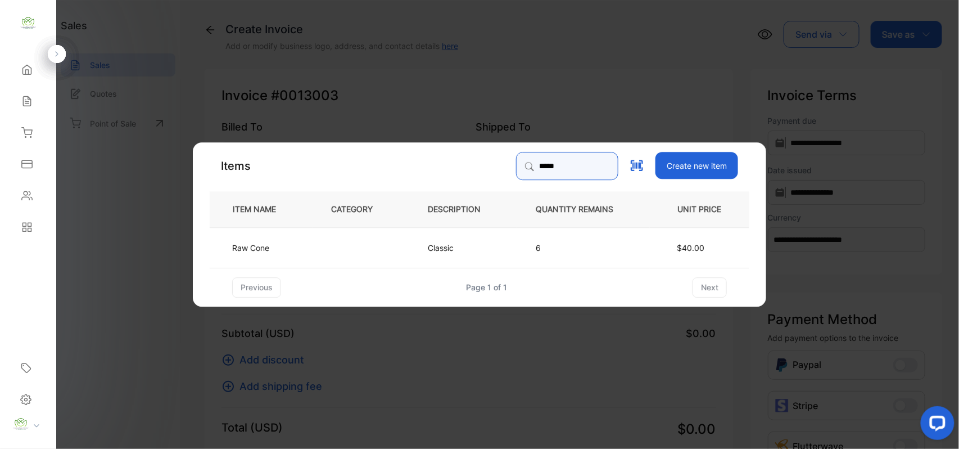
type input "*****"
click at [470, 237] on td "Classic" at bounding box center [463, 247] width 108 height 40
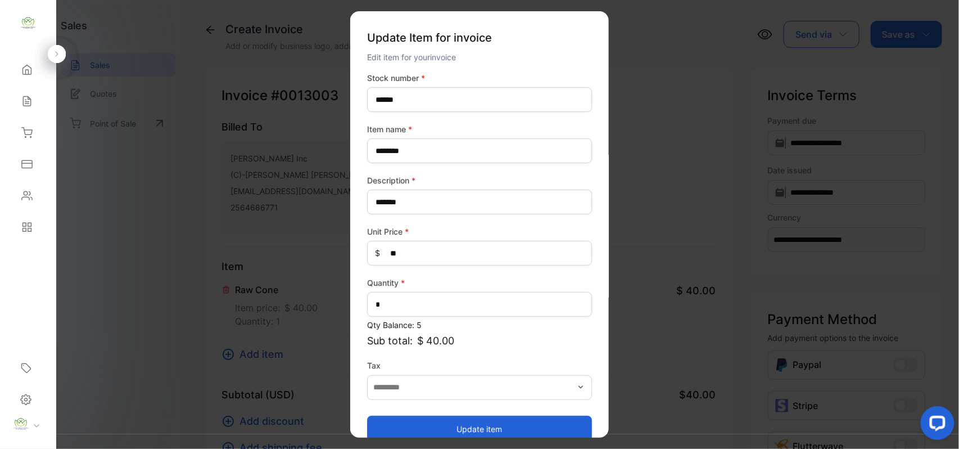
drag, startPoint x: 436, startPoint y: 423, endPoint x: 415, endPoint y: 417, distance: 22.1
click at [432, 423] on button "Update item" at bounding box center [479, 428] width 225 height 27
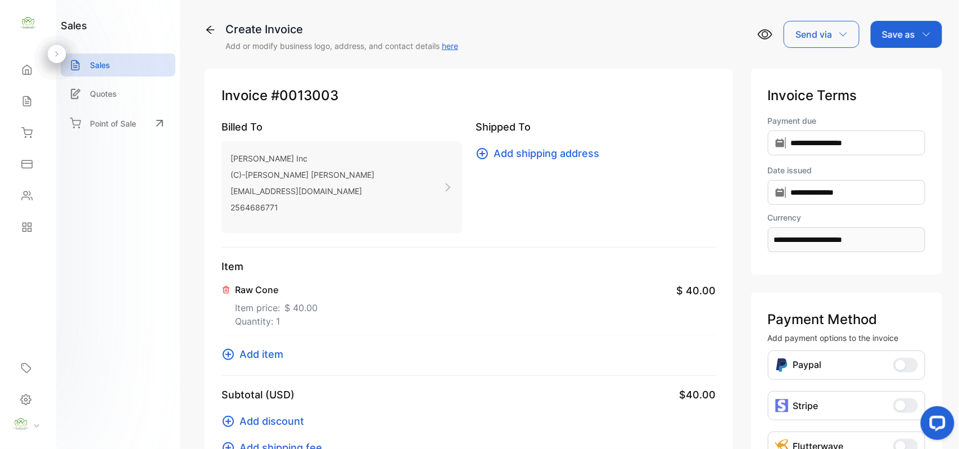
click at [265, 354] on span "Add item" at bounding box center [261, 353] width 44 height 15
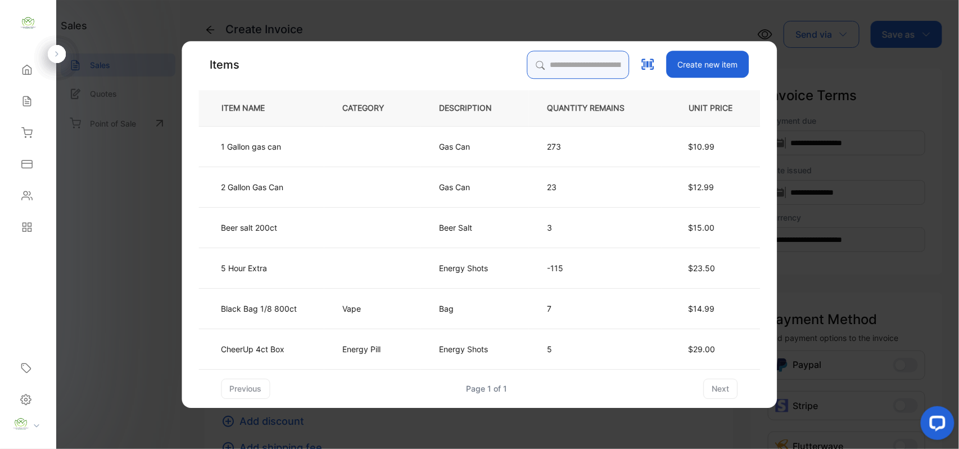
click at [601, 61] on input "search" at bounding box center [578, 65] width 102 height 28
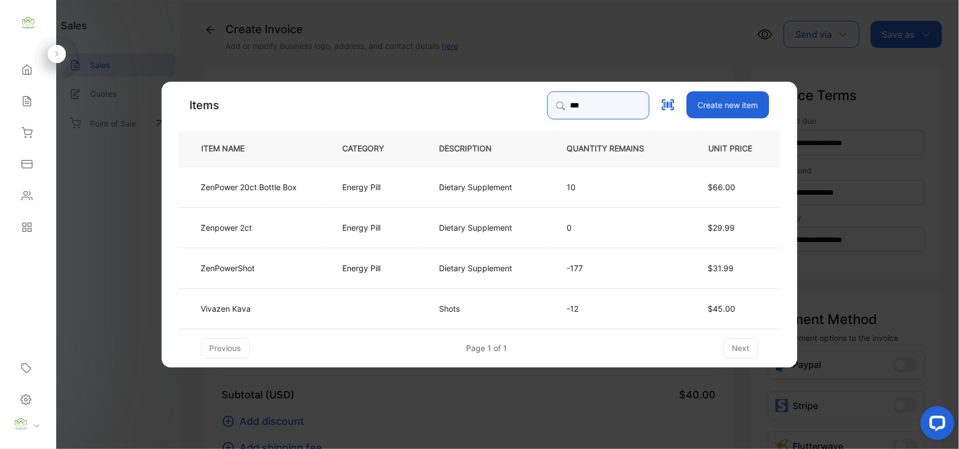
type input "***"
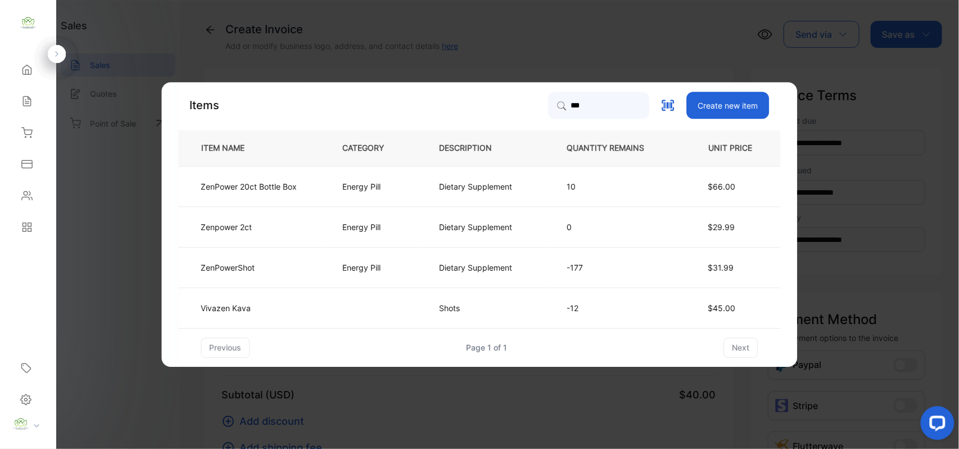
click at [351, 264] on p "Energy Pill" at bounding box center [362, 267] width 38 height 12
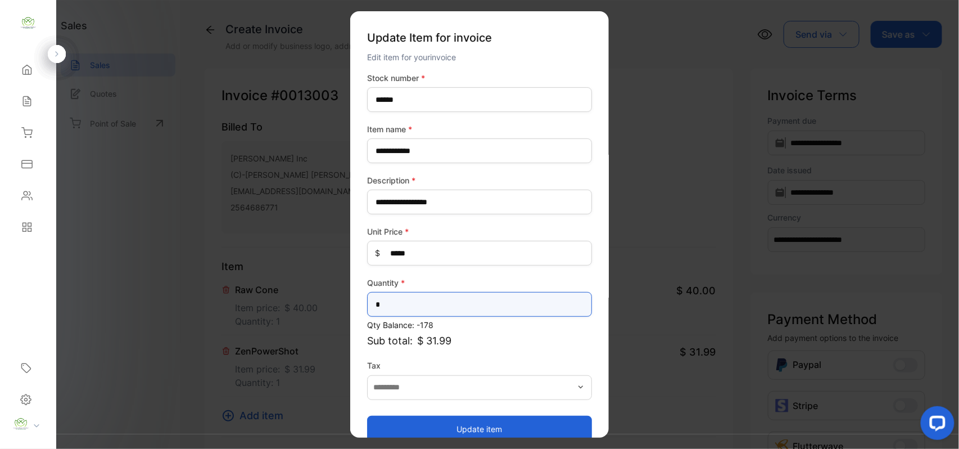
click at [417, 300] on input "*" at bounding box center [479, 304] width 225 height 25
type input "*"
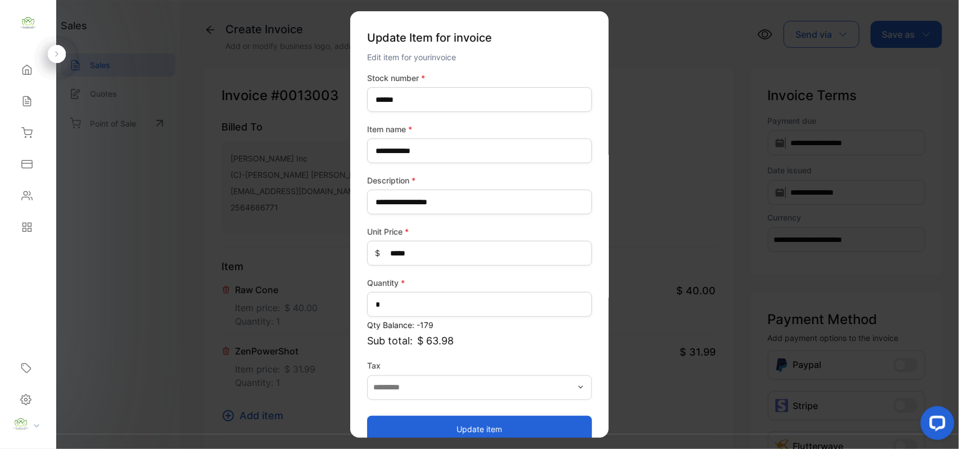
click at [468, 426] on button "Update item" at bounding box center [479, 428] width 225 height 27
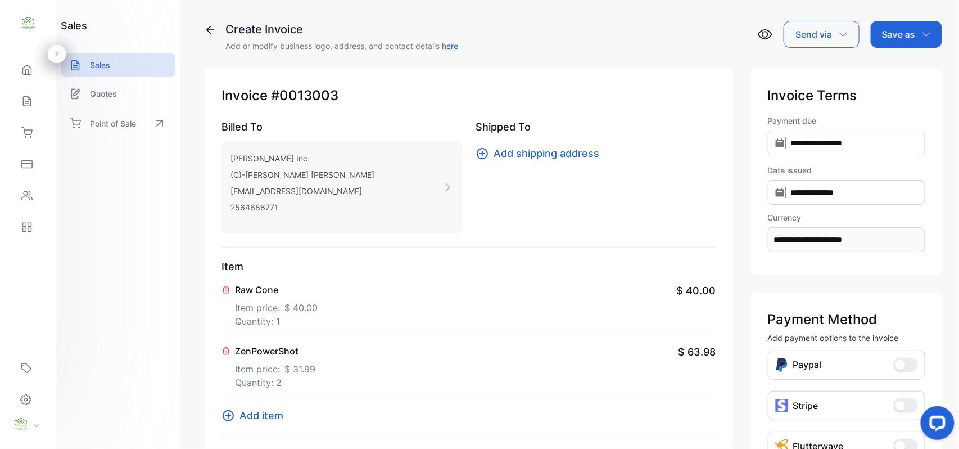
click at [279, 415] on span "Add item" at bounding box center [261, 415] width 44 height 15
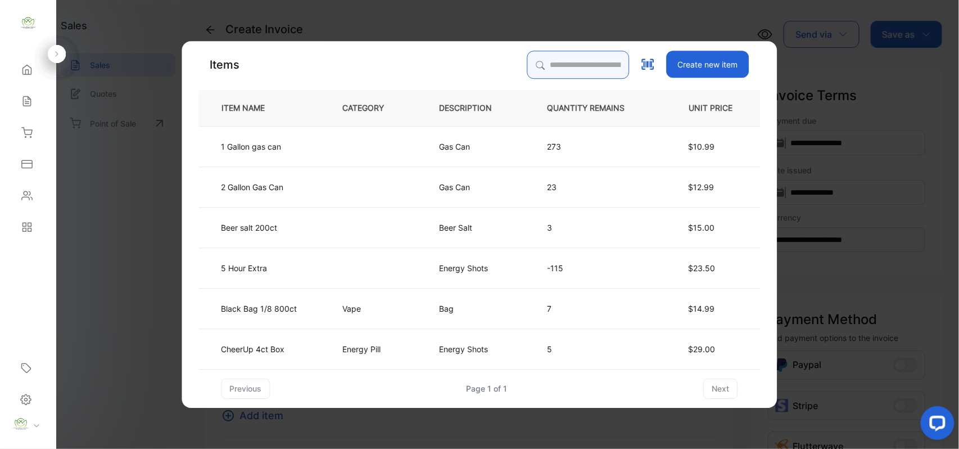
click at [550, 55] on input "search" at bounding box center [578, 65] width 102 height 28
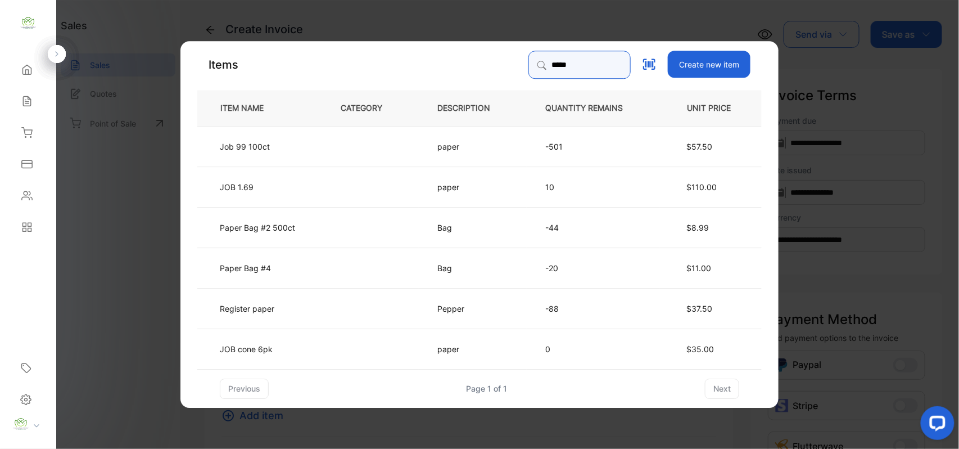
type input "*****"
click at [302, 219] on td "Paper Bag #2 500ct" at bounding box center [259, 226] width 125 height 40
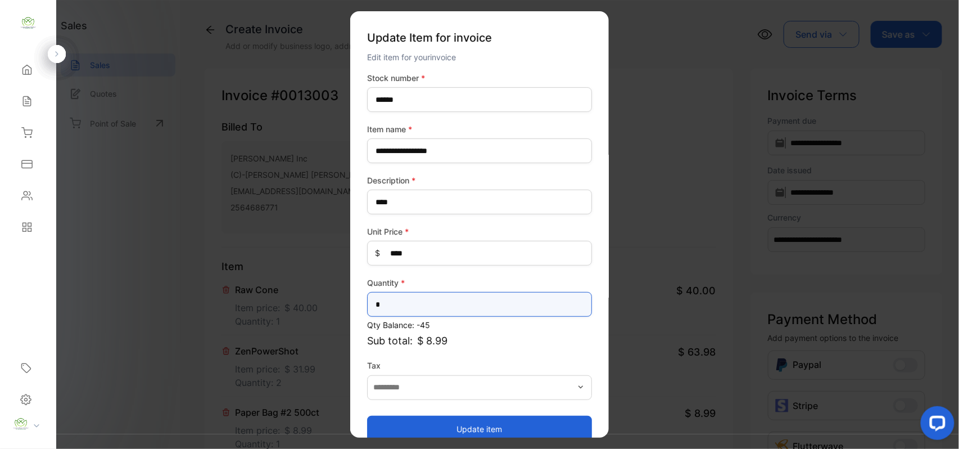
click at [399, 299] on input "*" at bounding box center [479, 304] width 225 height 25
type input "*"
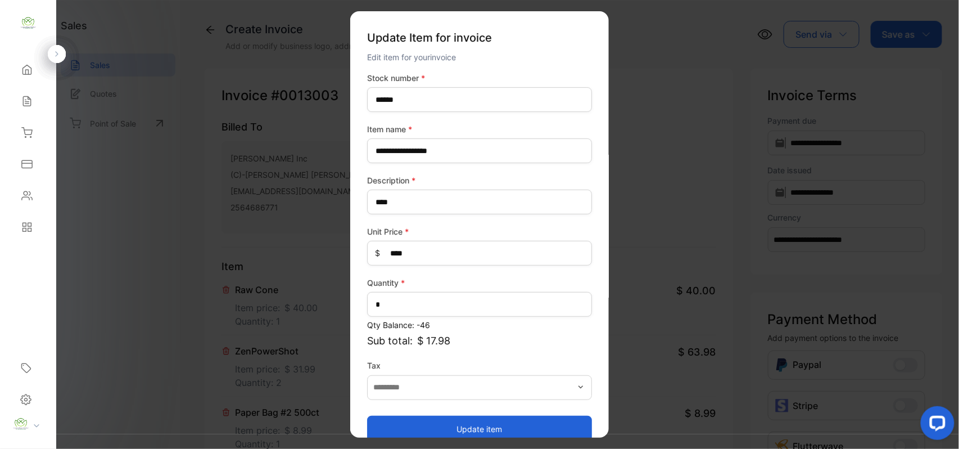
click at [410, 427] on button "Update item" at bounding box center [479, 428] width 225 height 27
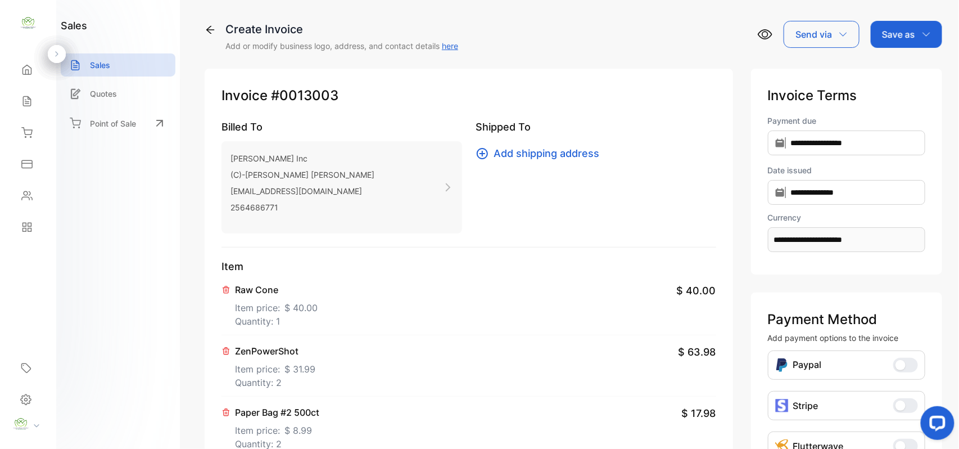
scroll to position [174, 0]
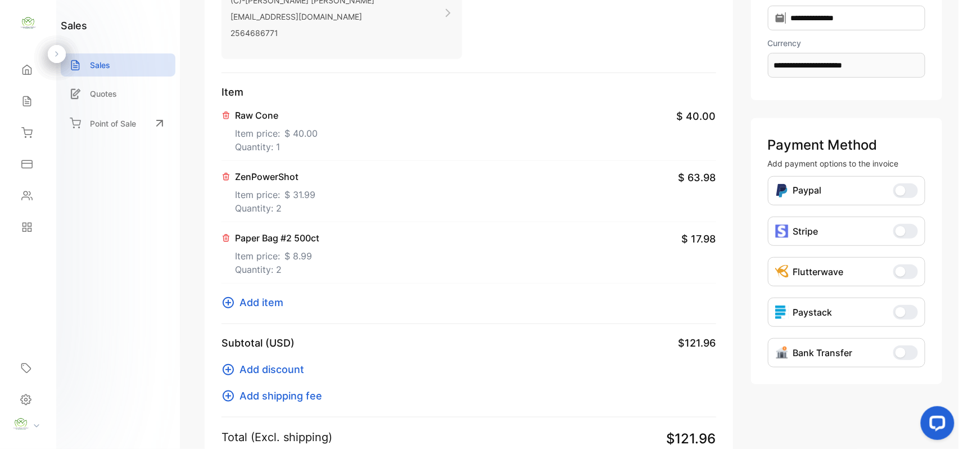
click at [274, 297] on span "Add item" at bounding box center [261, 302] width 44 height 15
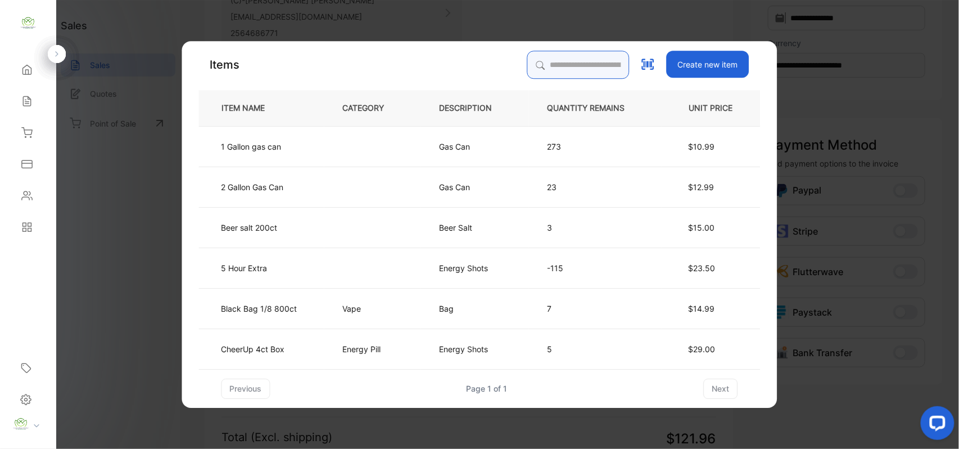
click at [574, 63] on input "search" at bounding box center [578, 65] width 102 height 28
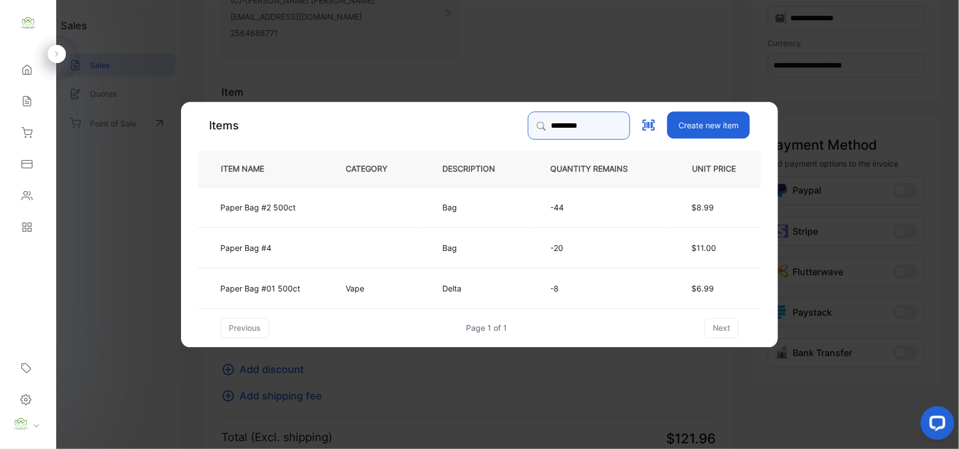
type input "*********"
click at [313, 239] on td "Paper Bag #4" at bounding box center [262, 247] width 129 height 40
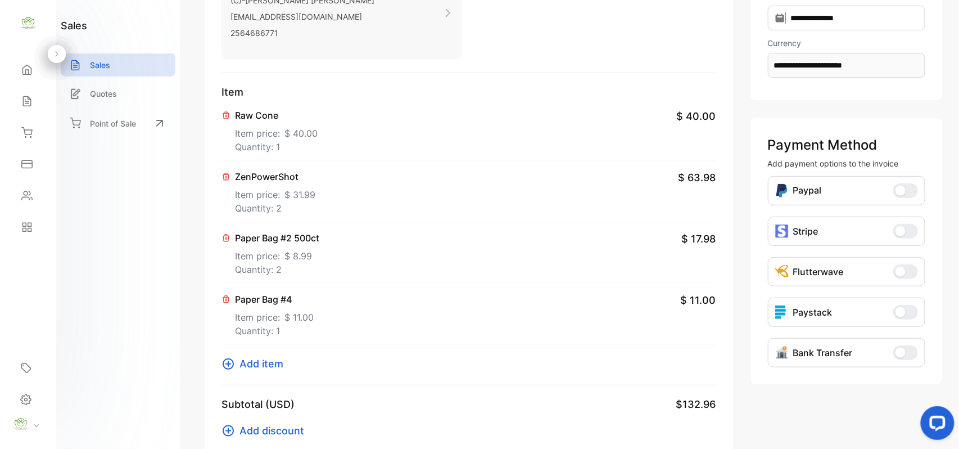
click at [225, 295] on icon at bounding box center [225, 299] width 9 height 9
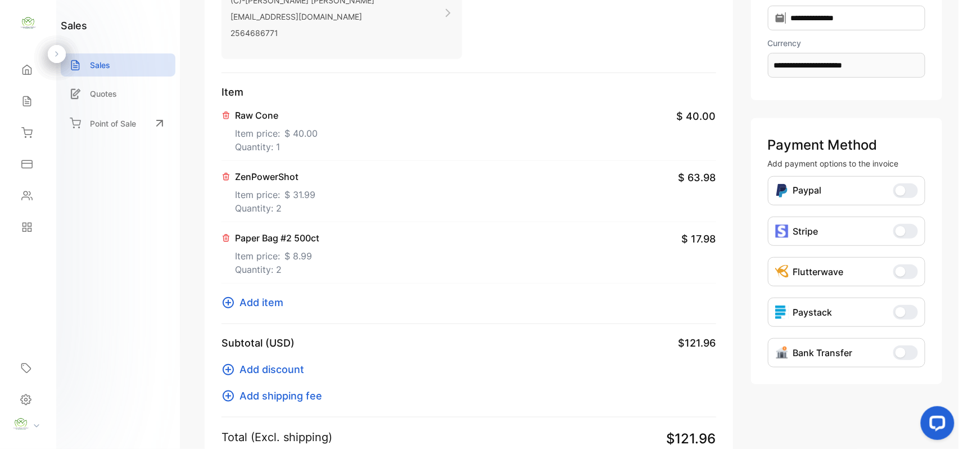
click at [259, 299] on span "Add item" at bounding box center [261, 302] width 44 height 15
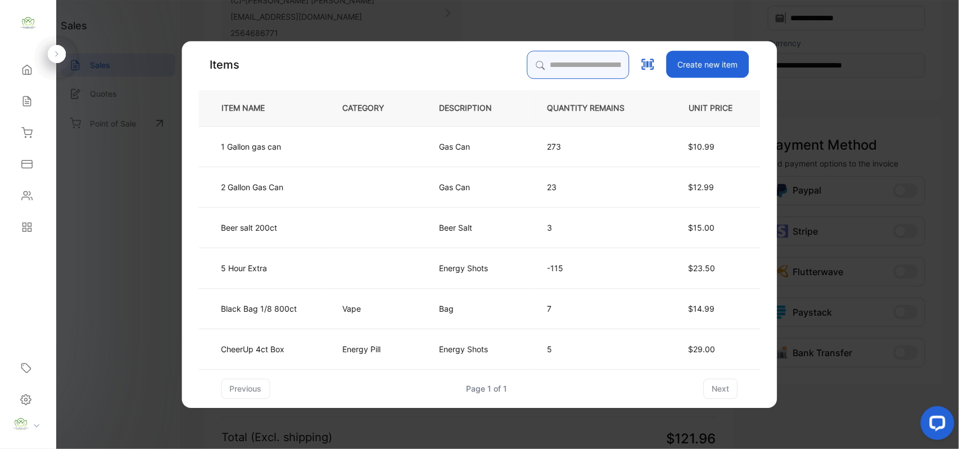
click at [561, 64] on input "search" at bounding box center [578, 65] width 102 height 28
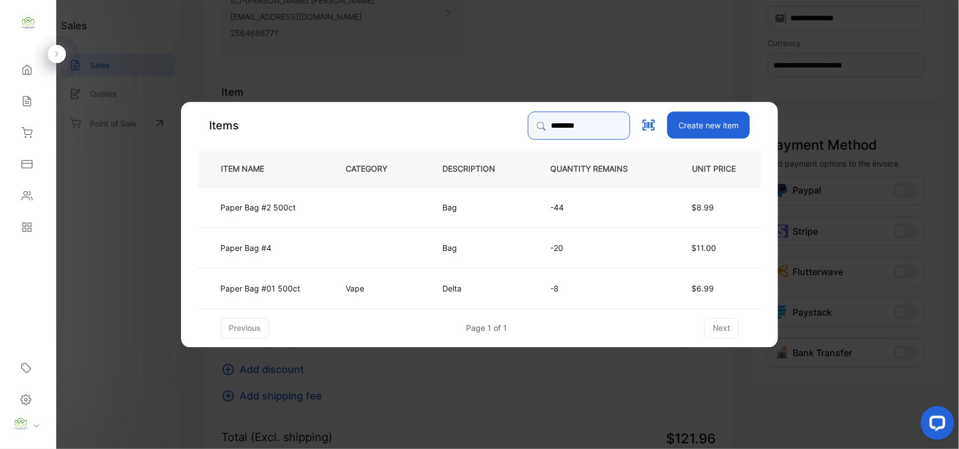
type input "********"
click at [302, 287] on td "Paper Bag #01 500ct" at bounding box center [262, 287] width 129 height 40
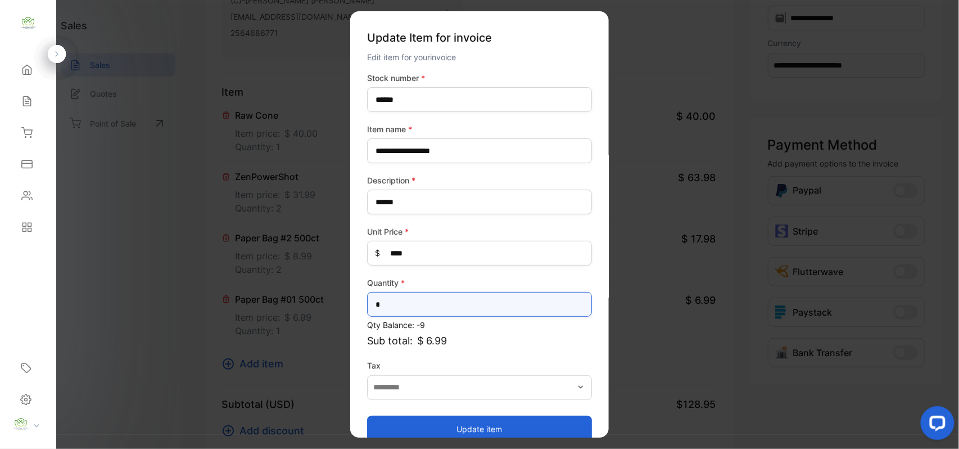
click at [539, 296] on input "*" at bounding box center [479, 304] width 225 height 25
type input "*"
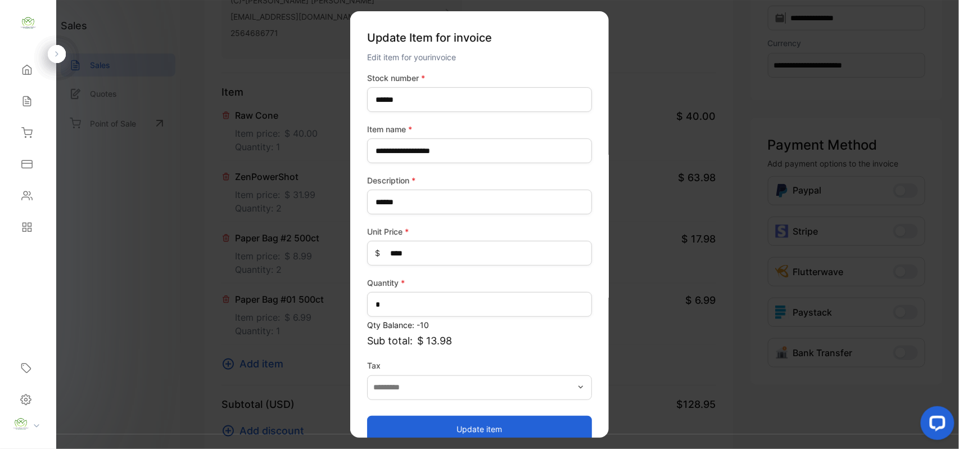
click at [449, 425] on button "Update item" at bounding box center [479, 428] width 225 height 27
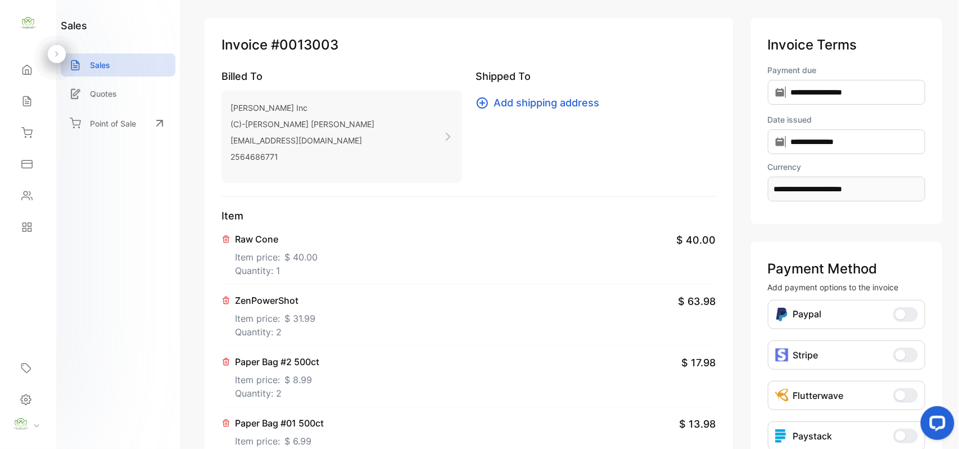
scroll to position [0, 0]
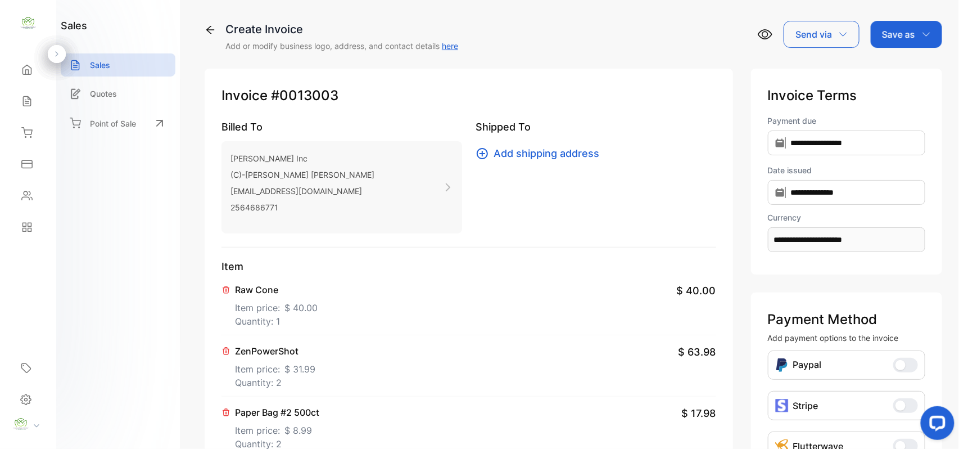
click at [911, 37] on p "Save as" at bounding box center [898, 34] width 33 height 13
click at [906, 79] on div "Invoice" at bounding box center [903, 71] width 65 height 22
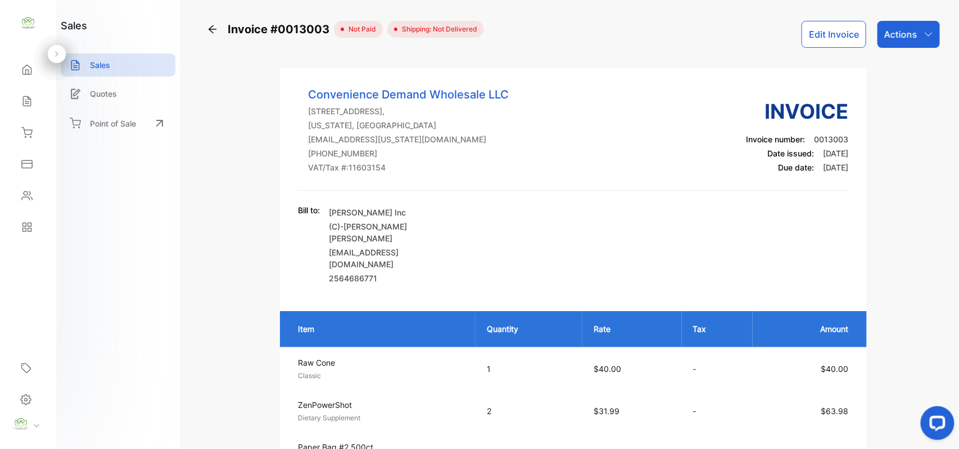
click at [920, 28] on div "Actions" at bounding box center [908, 34] width 62 height 27
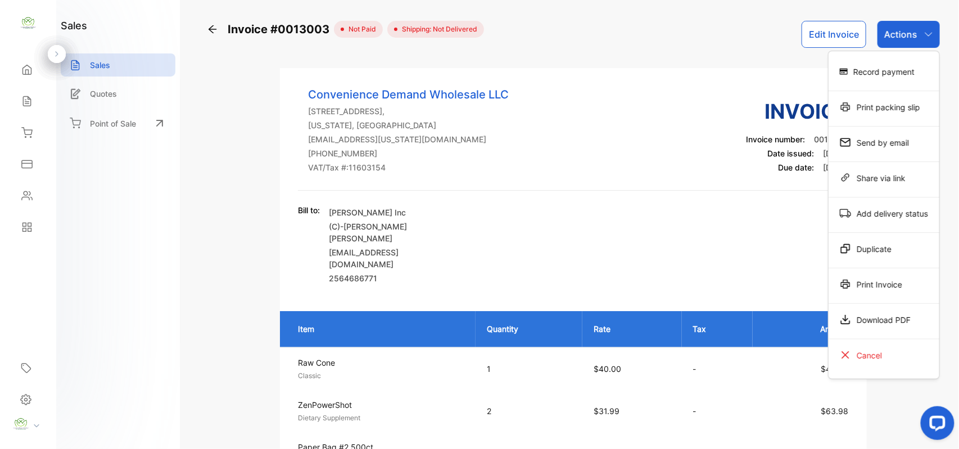
click at [893, 282] on div "Print Invoice" at bounding box center [884, 284] width 111 height 22
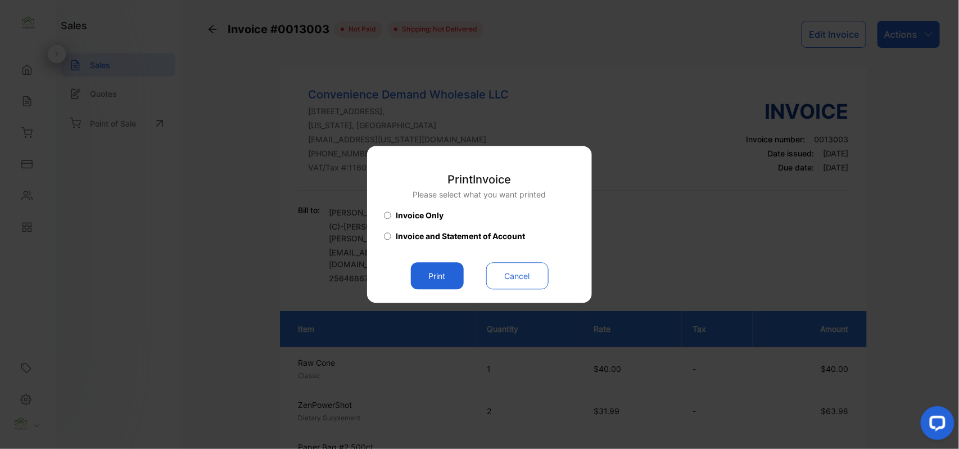
click at [451, 283] on button "Print" at bounding box center [437, 276] width 53 height 27
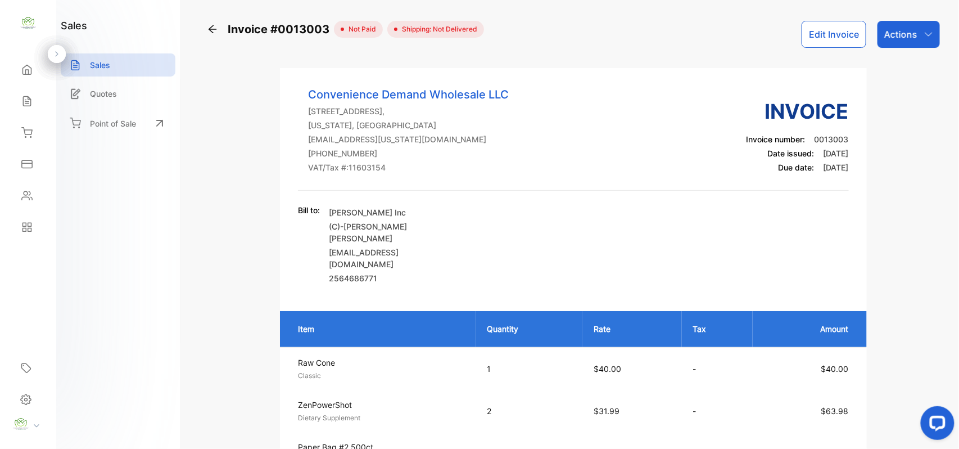
drag, startPoint x: 925, startPoint y: 30, endPoint x: 913, endPoint y: 39, distance: 15.0
click at [925, 30] on icon "button" at bounding box center [928, 34] width 9 height 9
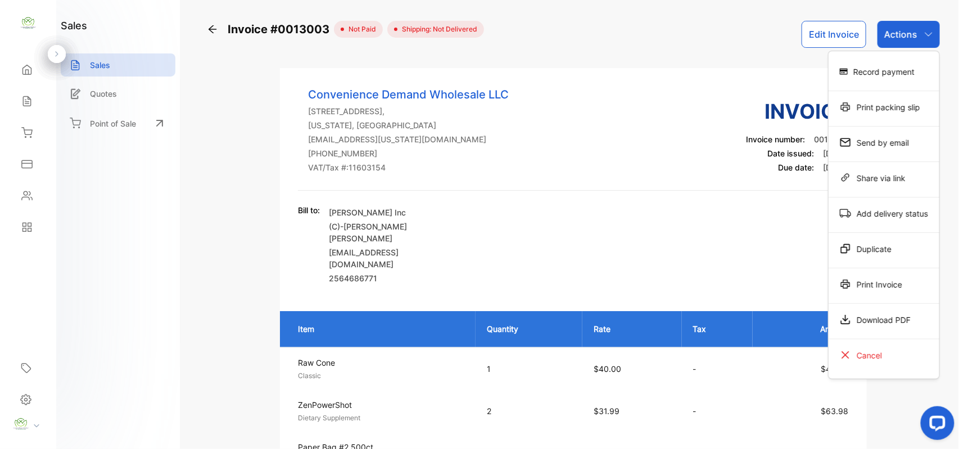
click at [850, 282] on div "Print Invoice" at bounding box center [884, 284] width 111 height 22
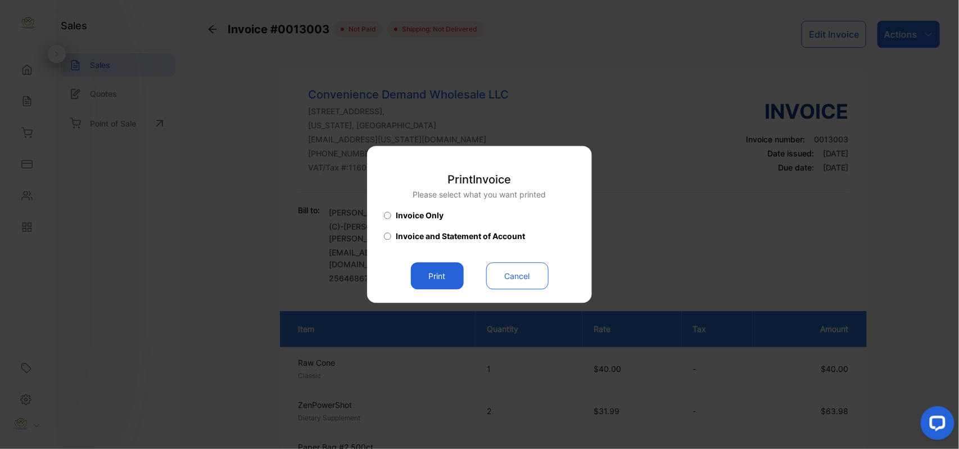
click at [454, 268] on button "Print" at bounding box center [437, 276] width 53 height 27
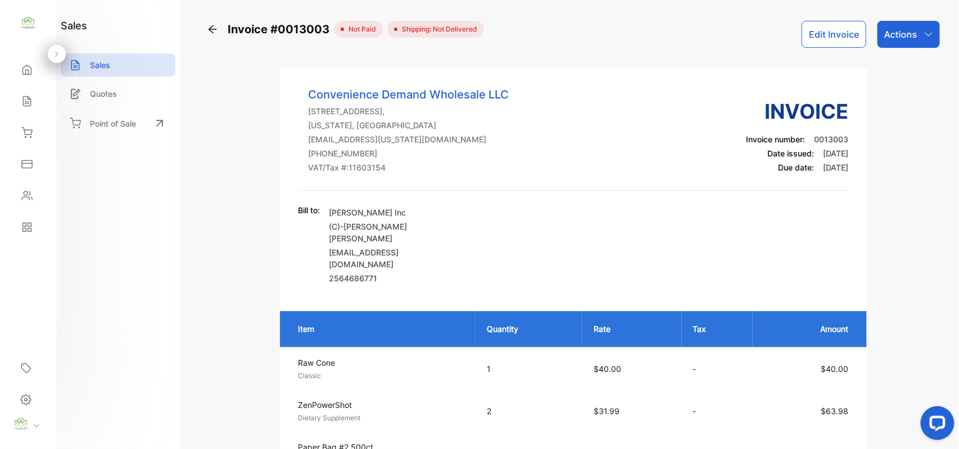
click at [27, 100] on icon at bounding box center [26, 101] width 11 height 11
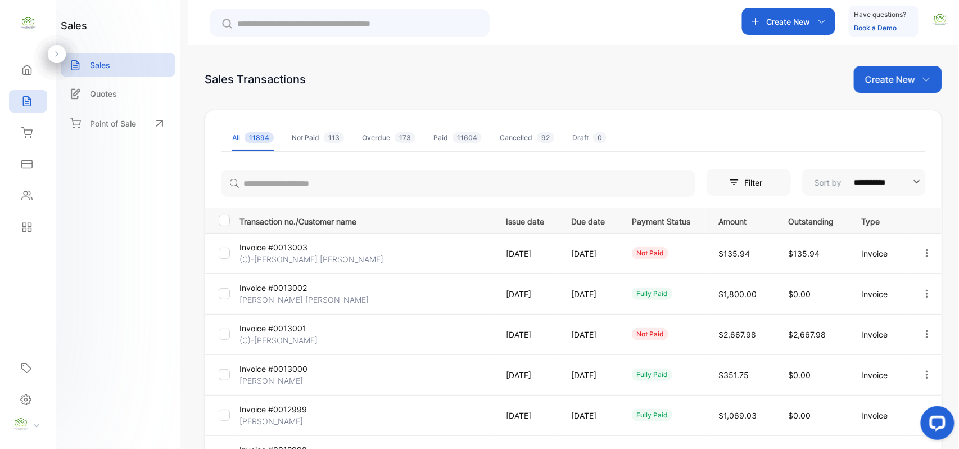
click at [27, 184] on div "Contacts" at bounding box center [28, 195] width 38 height 22
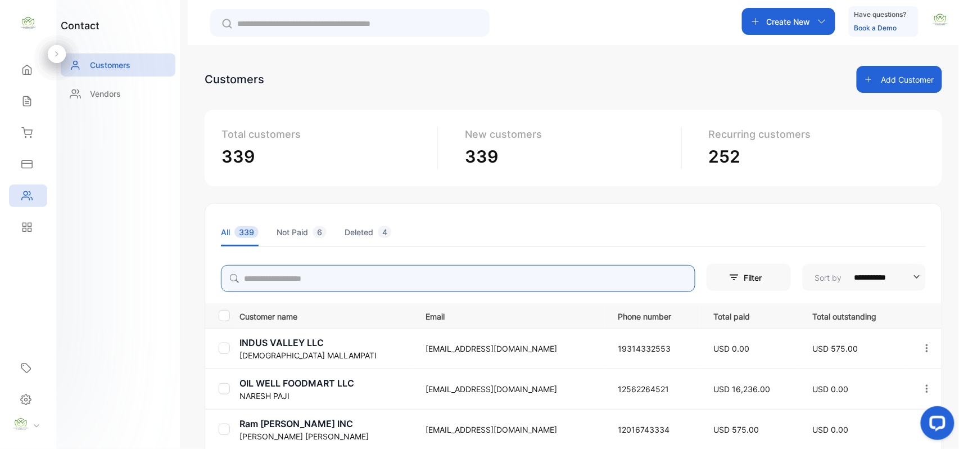
drag, startPoint x: 275, startPoint y: 283, endPoint x: 293, endPoint y: 293, distance: 20.6
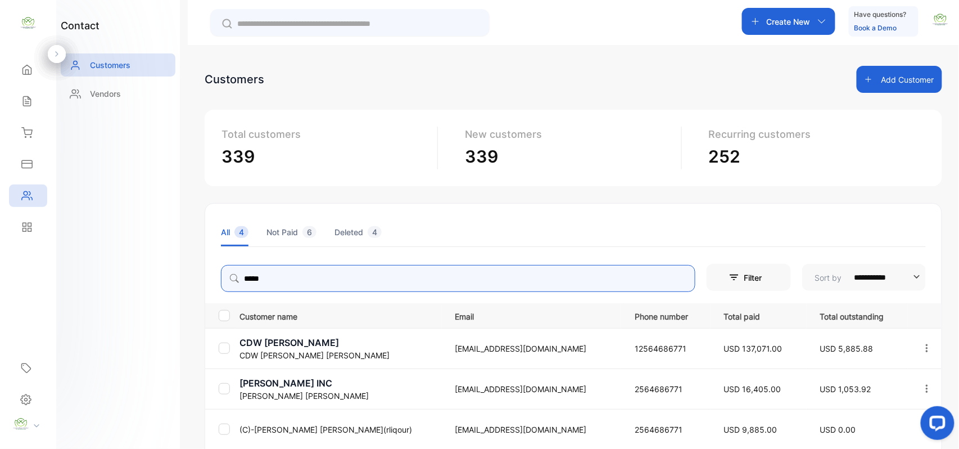
type input "*****"
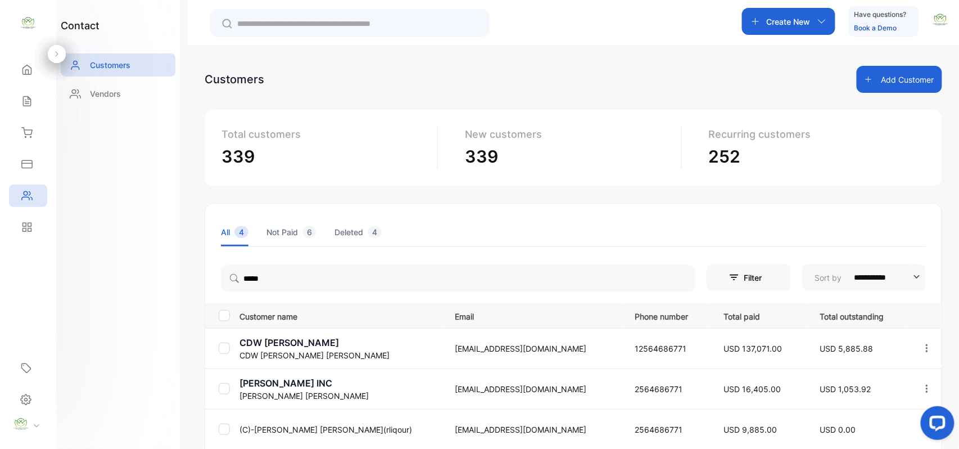
click at [106, 270] on div "contact Customers Vendors" at bounding box center [118, 224] width 124 height 449
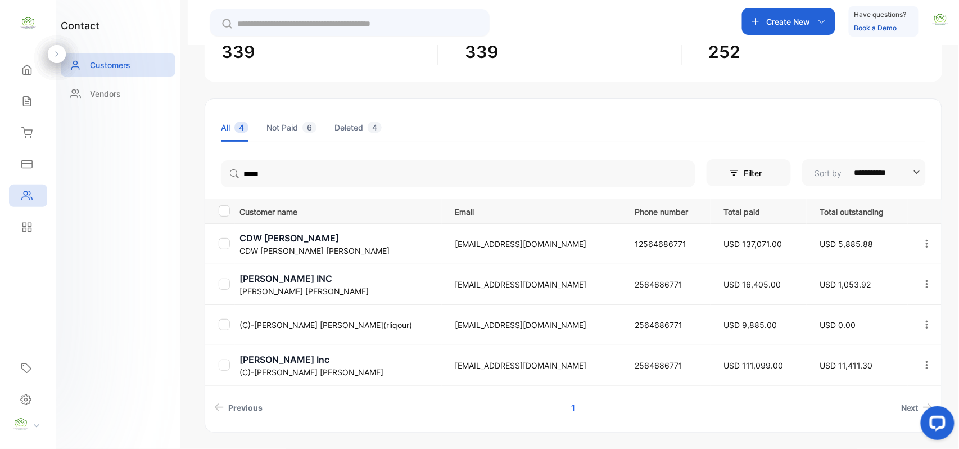
scroll to position [141, 0]
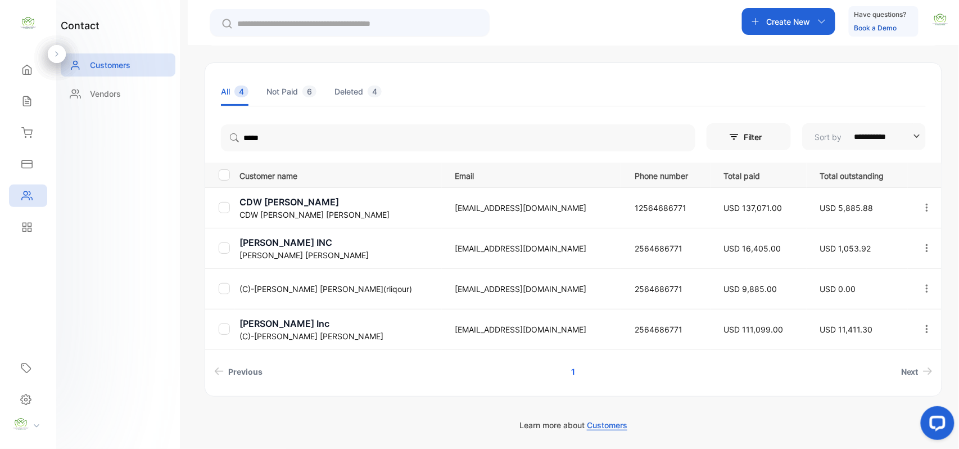
click at [927, 198] on button "button" at bounding box center [927, 207] width 10 height 27
click at [874, 241] on div "View" at bounding box center [876, 241] width 126 height 22
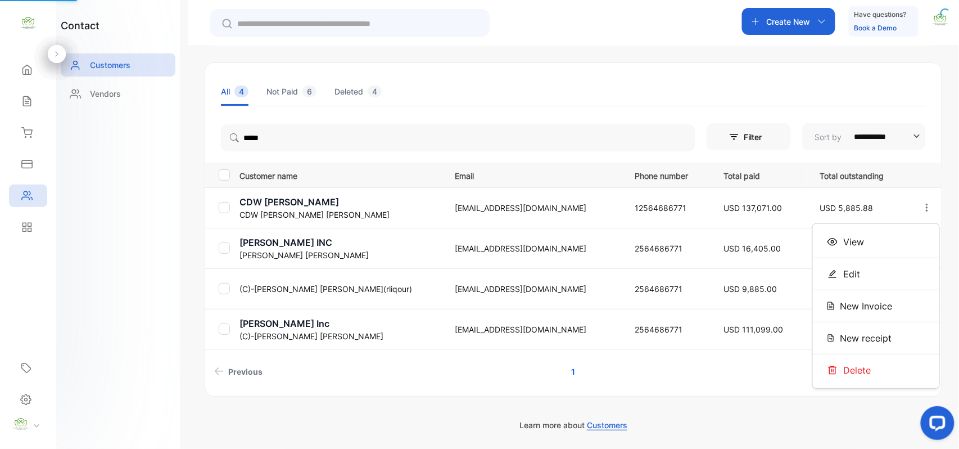
scroll to position [107, 0]
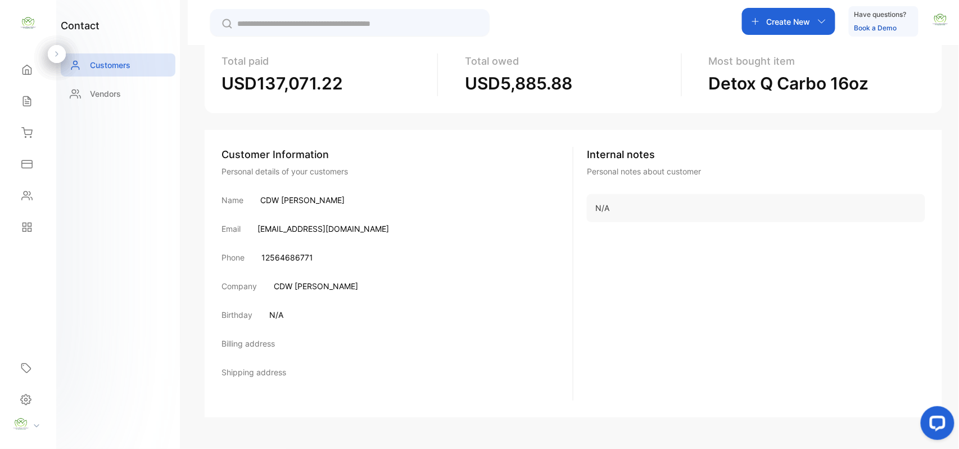
click at [32, 106] on icon at bounding box center [26, 101] width 11 height 11
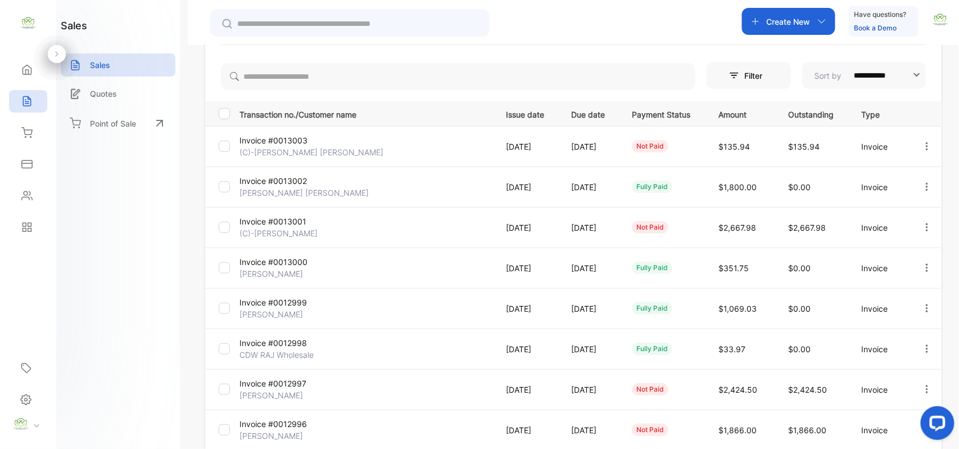
click at [924, 225] on icon "button" at bounding box center [927, 227] width 10 height 10
click at [867, 322] on span "Print" at bounding box center [869, 322] width 20 height 13
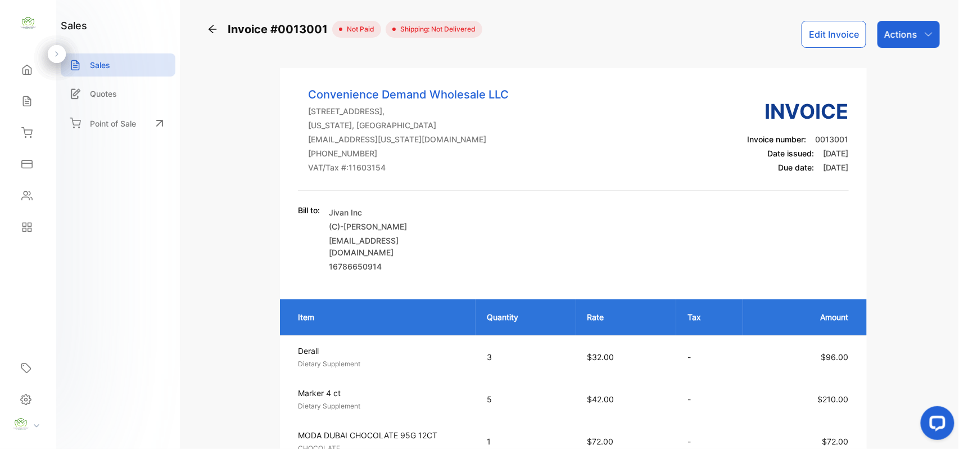
click at [911, 34] on p "Actions" at bounding box center [900, 34] width 33 height 13
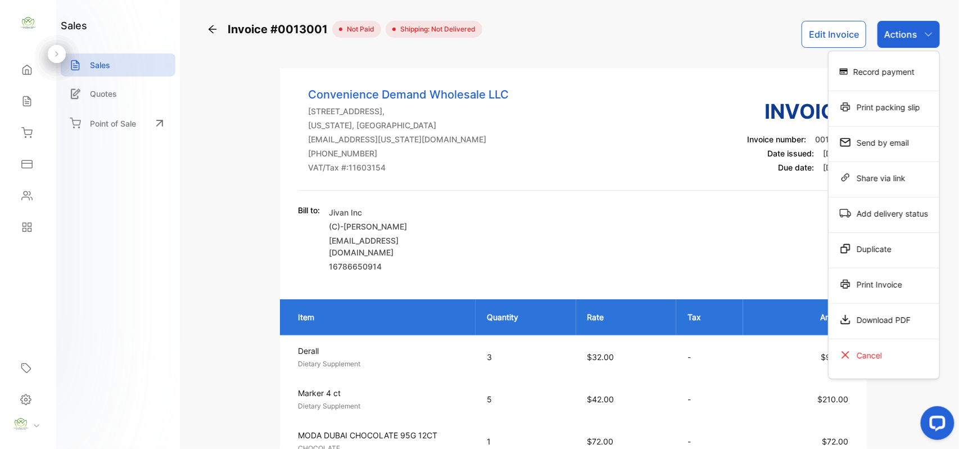
click at [214, 33] on icon at bounding box center [213, 29] width 8 height 8
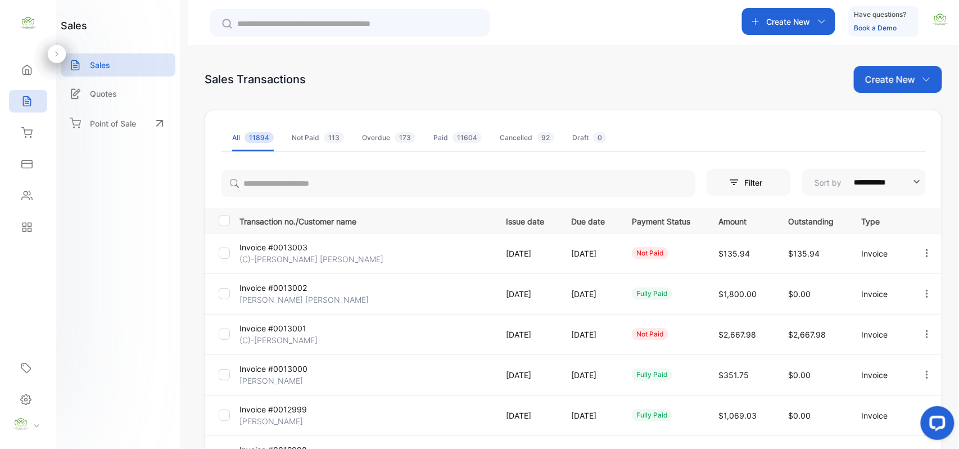
click at [922, 253] on icon "button" at bounding box center [927, 253] width 10 height 10
click at [898, 279] on span "View / Edit Invoice" at bounding box center [899, 284] width 80 height 13
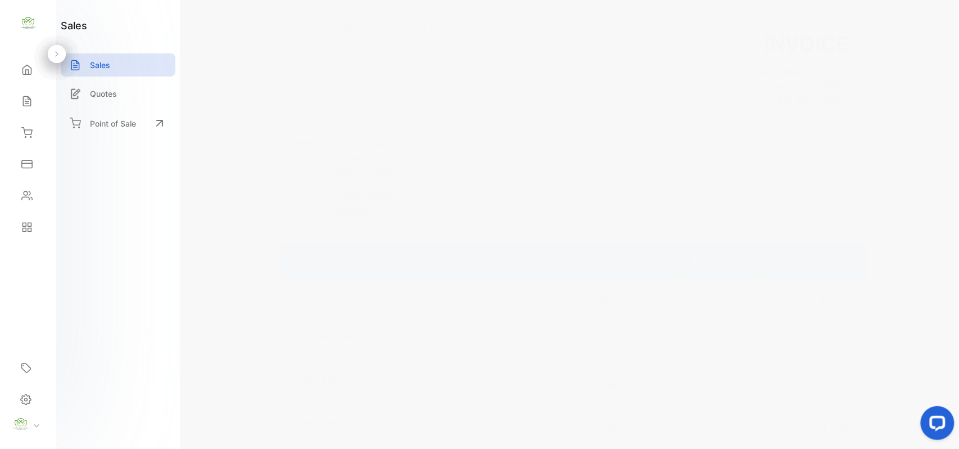
scroll to position [174, 0]
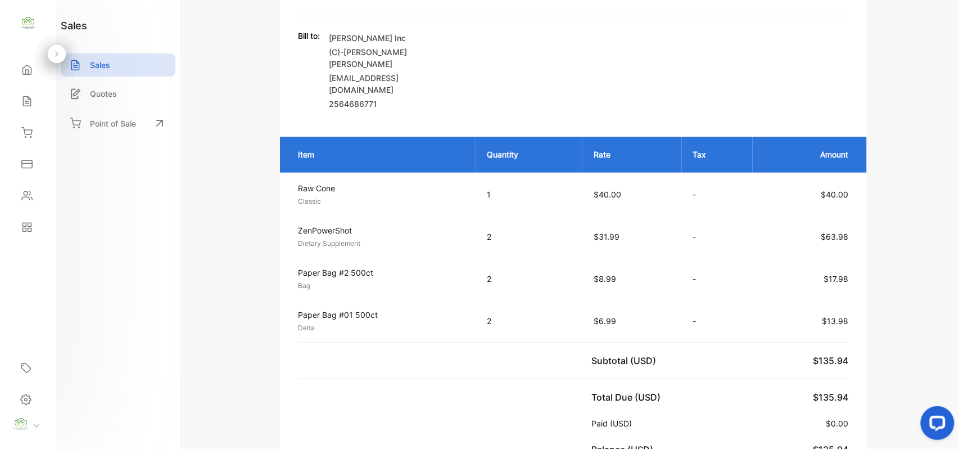
click at [29, 104] on icon at bounding box center [26, 101] width 11 height 11
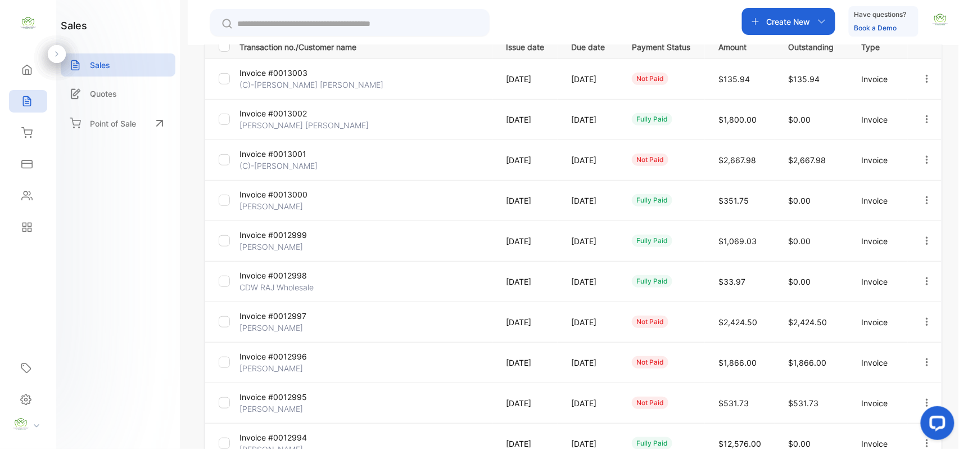
click at [274, 324] on p "Mike Hubbibi" at bounding box center [281, 328] width 84 height 12
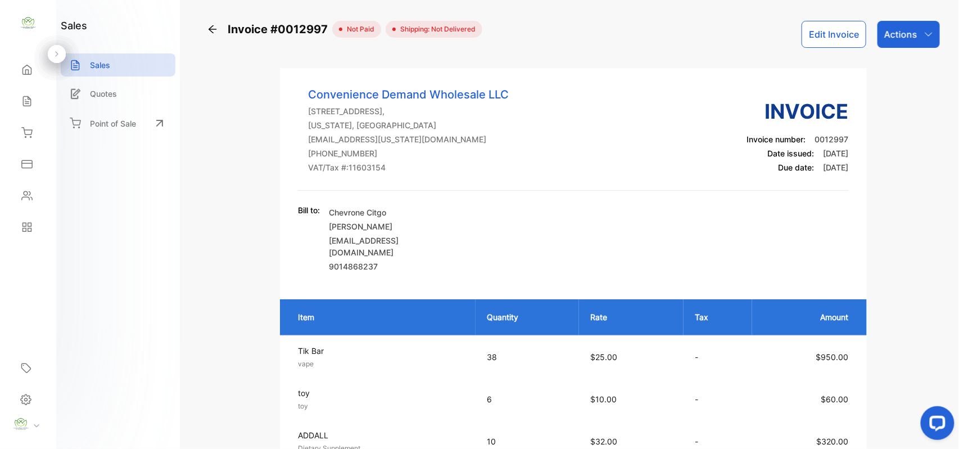
click at [821, 39] on button "Edit Invoice" at bounding box center [834, 34] width 65 height 27
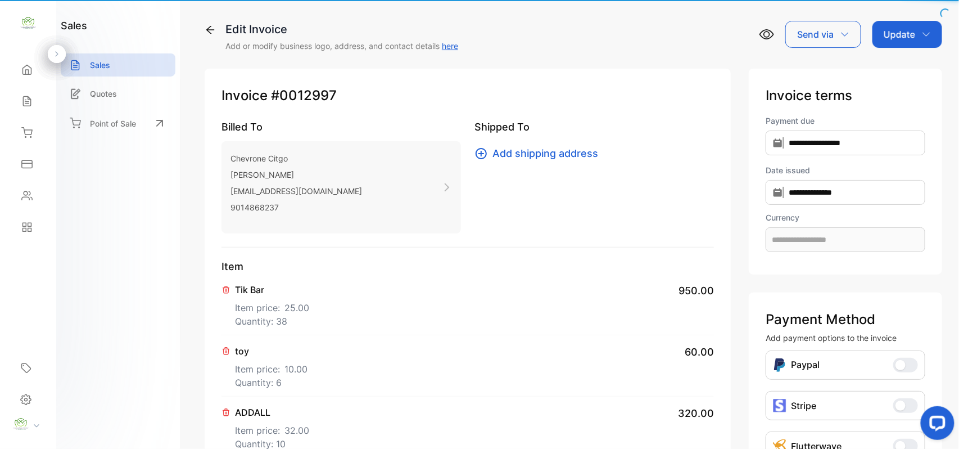
type input "**********"
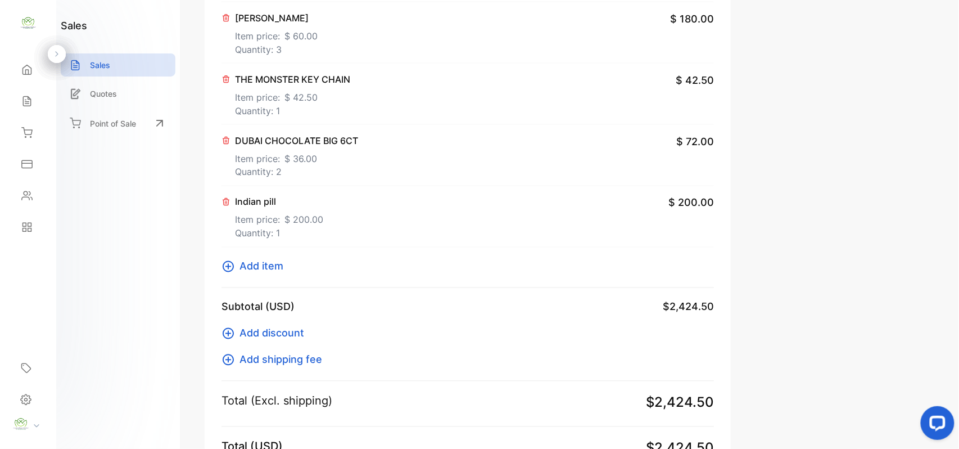
scroll to position [699, 0]
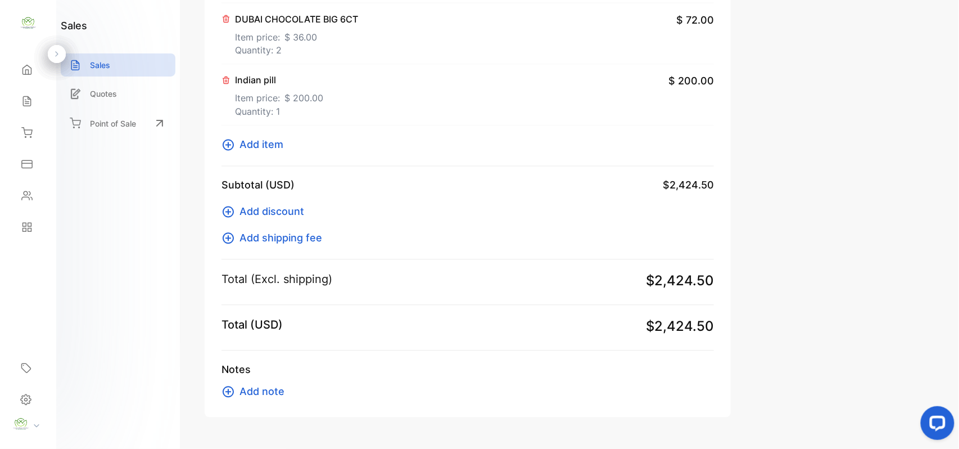
click at [227, 82] on icon at bounding box center [226, 80] width 6 height 7
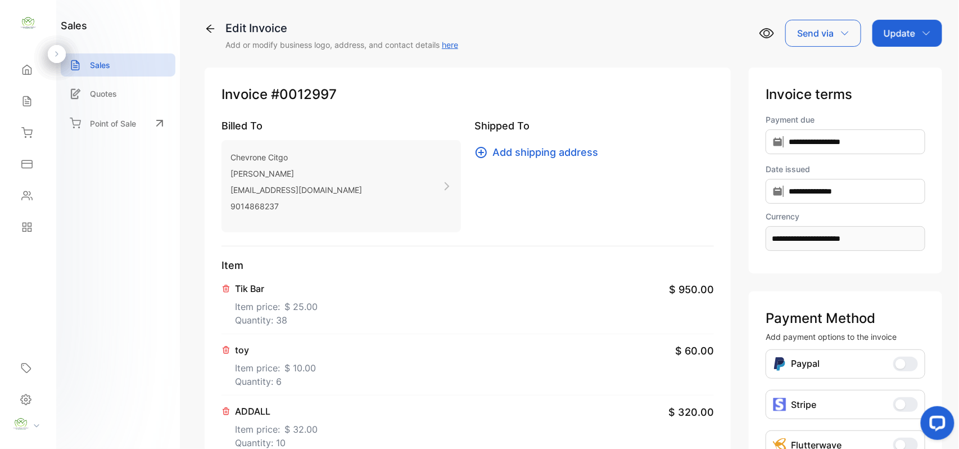
scroll to position [0, 0]
click at [911, 39] on p "Update" at bounding box center [899, 34] width 31 height 13
click at [904, 64] on div "Invoice" at bounding box center [909, 71] width 65 height 22
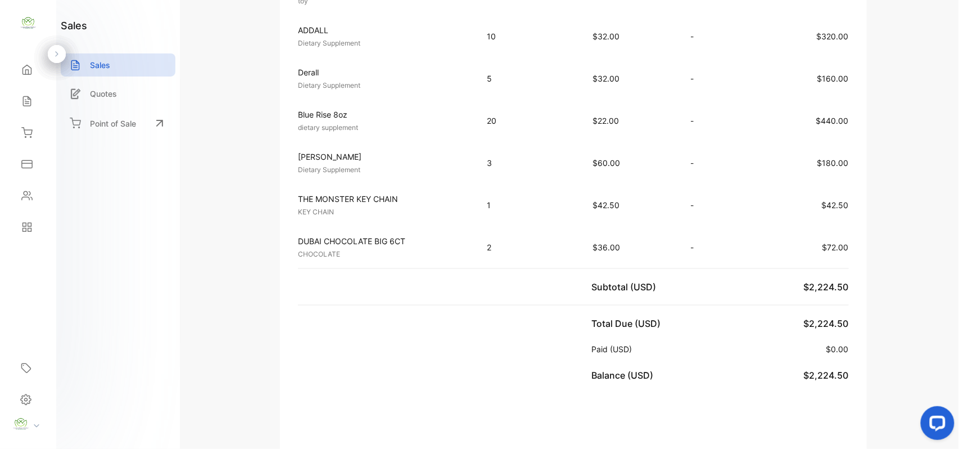
scroll to position [377, 0]
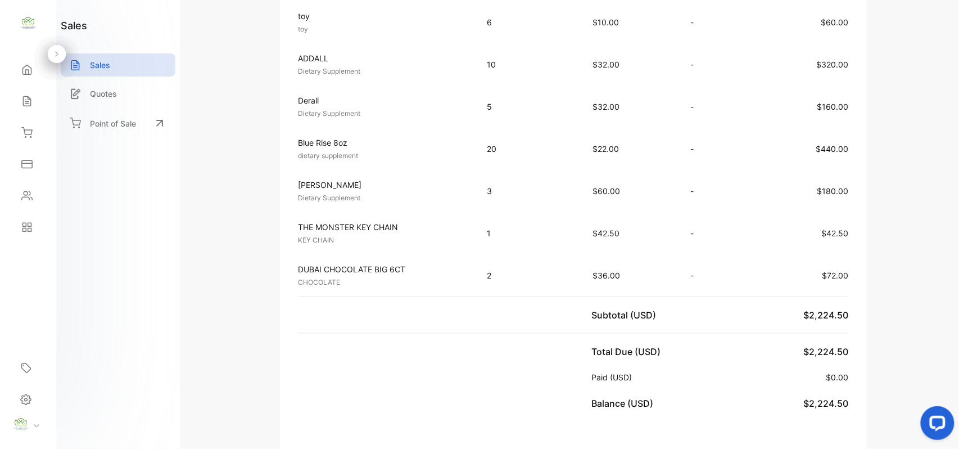
click at [16, 102] on div "Sales" at bounding box center [28, 101] width 38 height 22
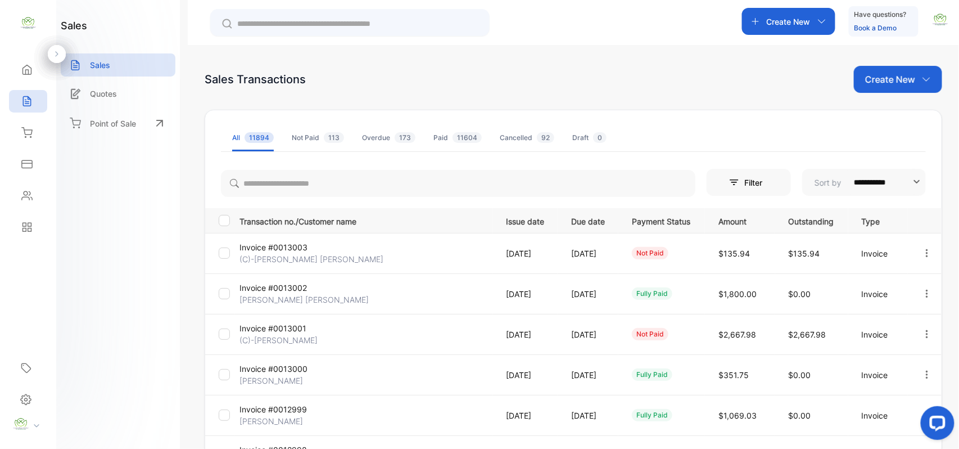
click at [875, 85] on p "Create New" at bounding box center [890, 79] width 50 height 13
click at [880, 113] on icon at bounding box center [878, 116] width 9 height 9
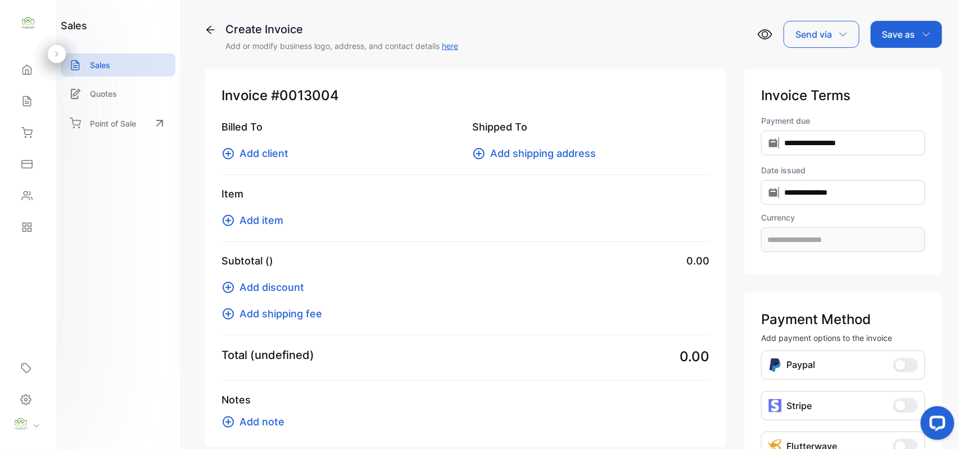
type input "**********"
click at [257, 153] on span "Add client" at bounding box center [263, 153] width 49 height 15
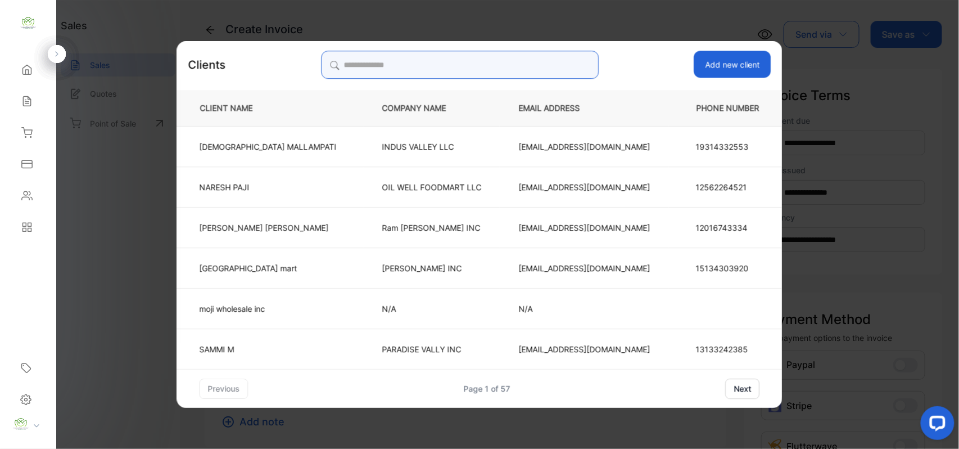
click at [492, 57] on input "search" at bounding box center [460, 65] width 278 height 28
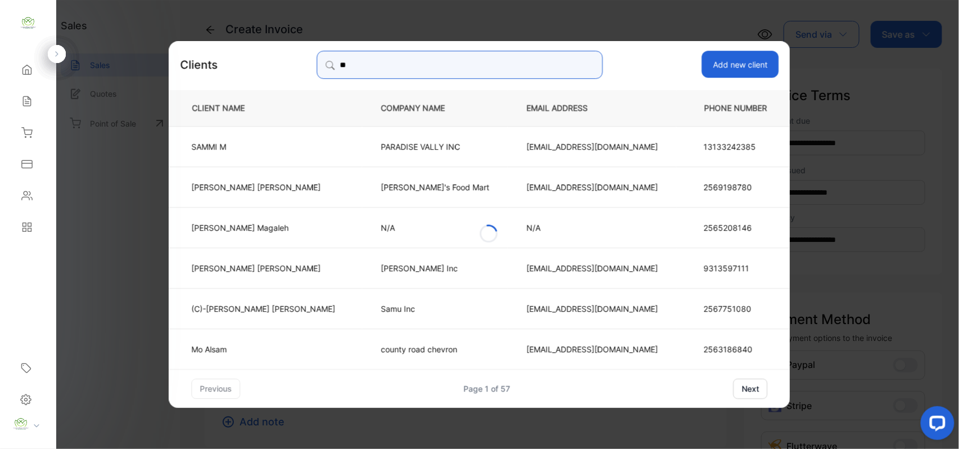
type input "*"
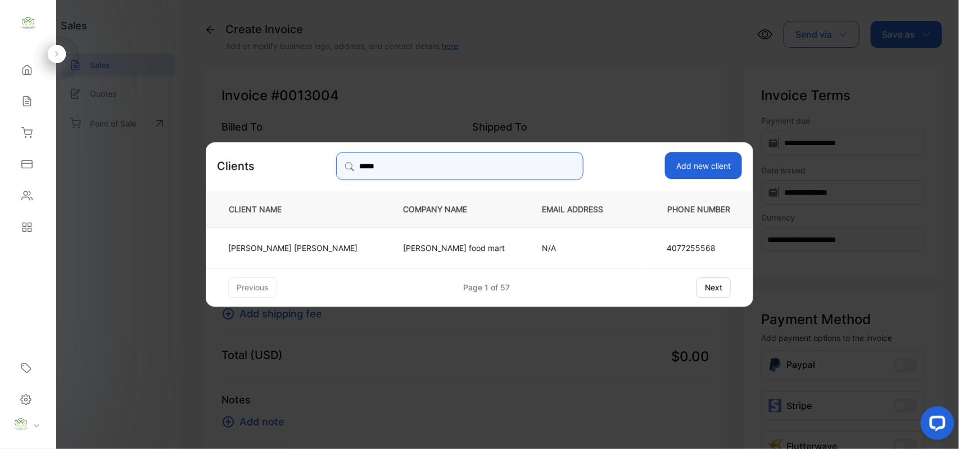
type input "*****"
click at [403, 248] on p "[PERSON_NAME] food mart" at bounding box center [454, 247] width 102 height 12
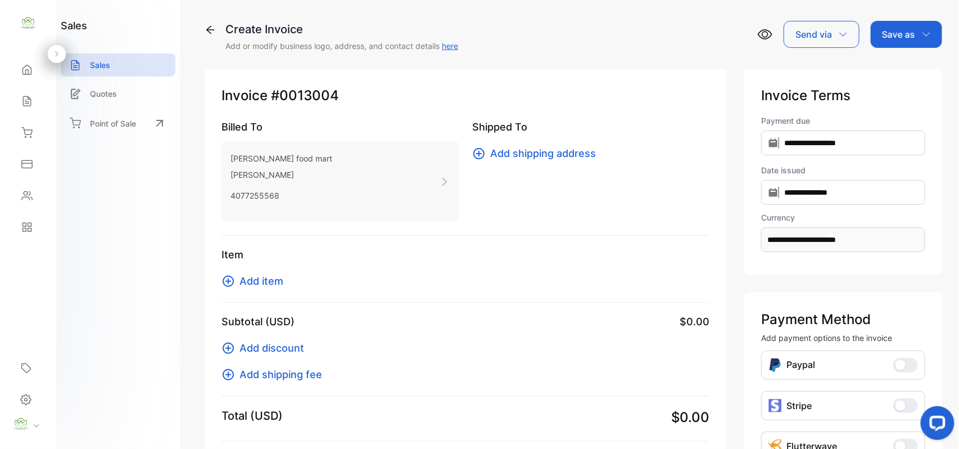
click at [269, 272] on div "Item Add item" at bounding box center [465, 275] width 488 height 56
click at [273, 278] on span "Add item" at bounding box center [261, 280] width 44 height 15
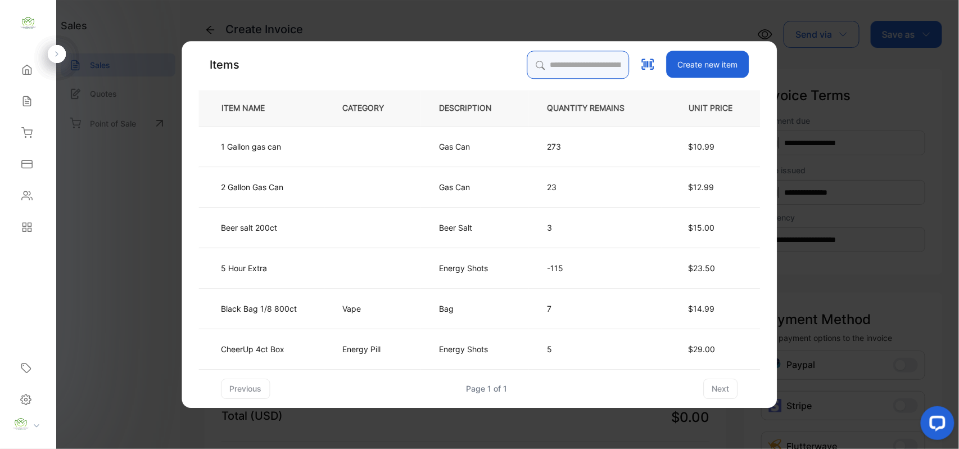
click at [568, 59] on input "search" at bounding box center [578, 65] width 102 height 28
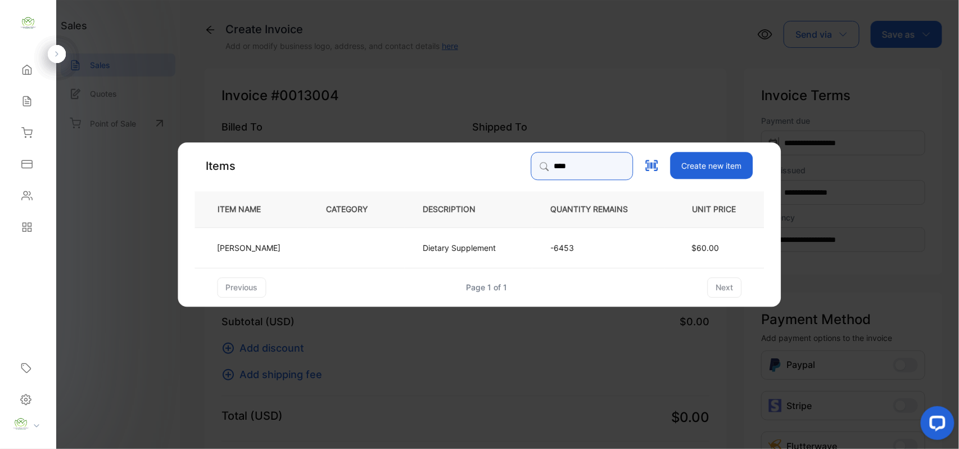
type input "****"
click at [592, 253] on td "-6453" at bounding box center [598, 247] width 133 height 40
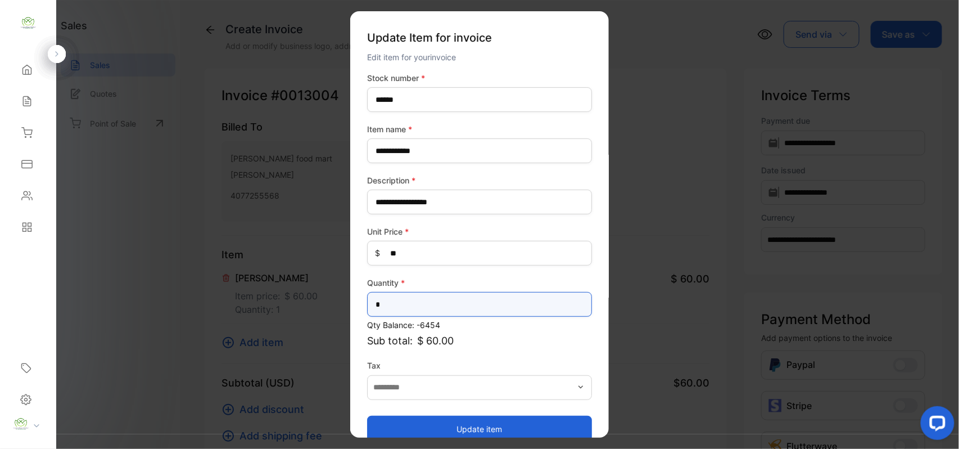
click at [439, 310] on input "*" at bounding box center [479, 304] width 225 height 25
type input "*"
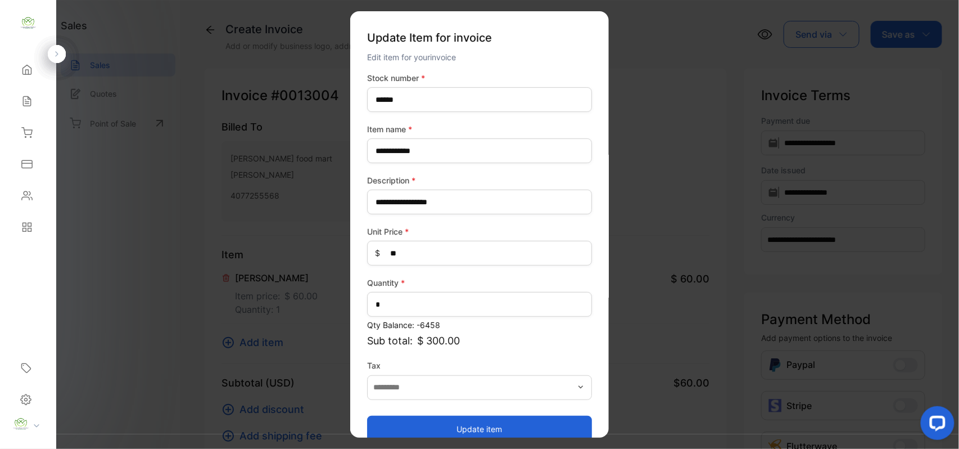
click at [425, 422] on button "Update item" at bounding box center [479, 428] width 225 height 27
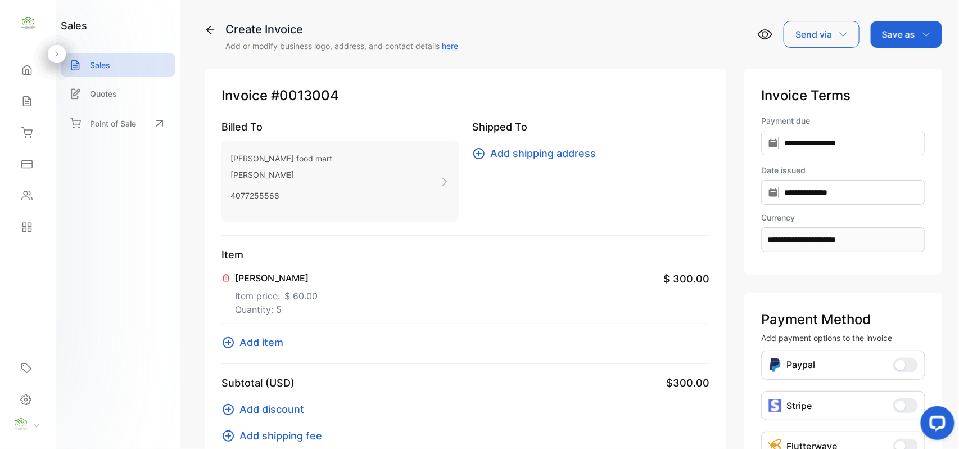
click at [271, 338] on span "Add item" at bounding box center [261, 341] width 44 height 15
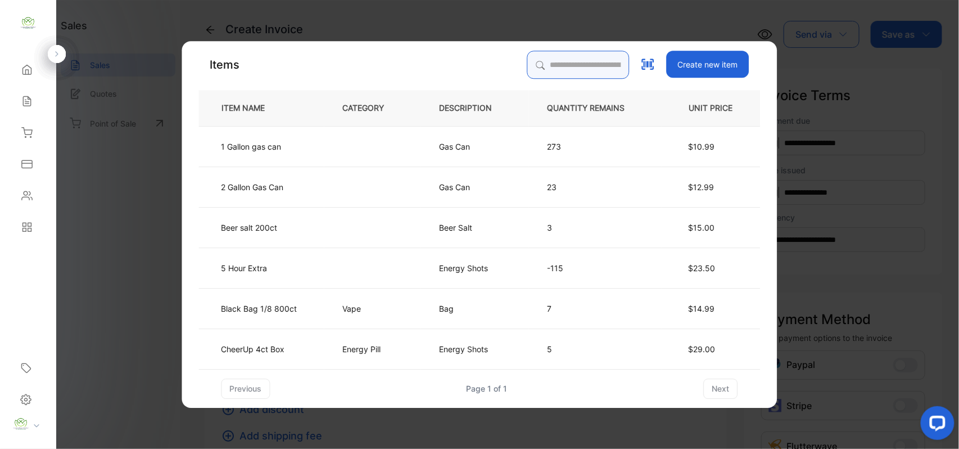
click at [539, 64] on input "search" at bounding box center [578, 65] width 102 height 28
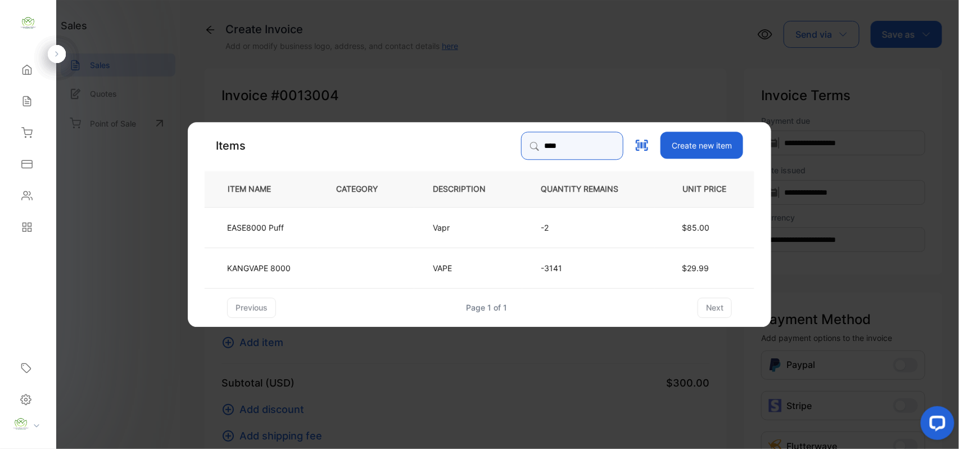
type input "****"
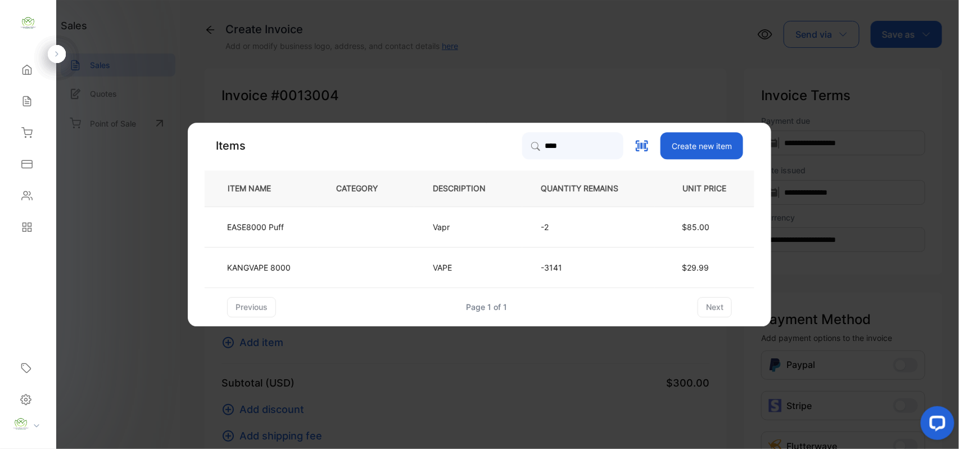
click at [346, 256] on td at bounding box center [366, 267] width 97 height 40
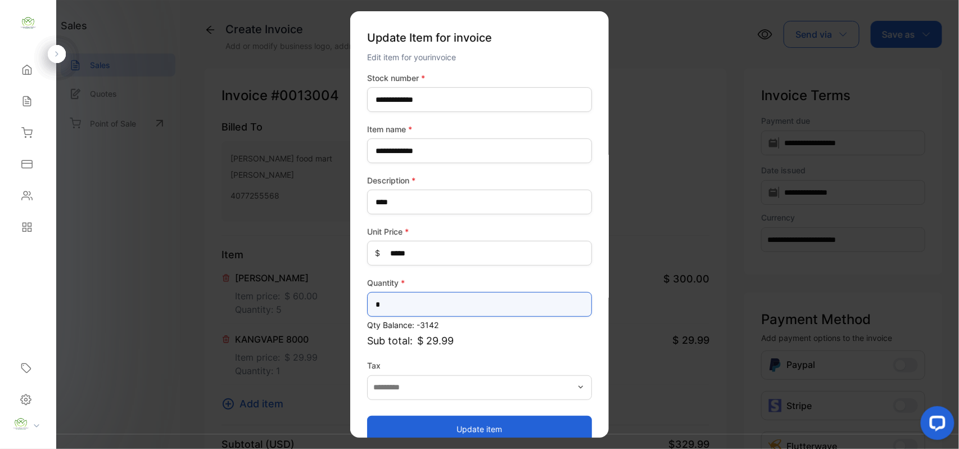
click at [428, 306] on input "*" at bounding box center [479, 304] width 225 height 25
type input "*"
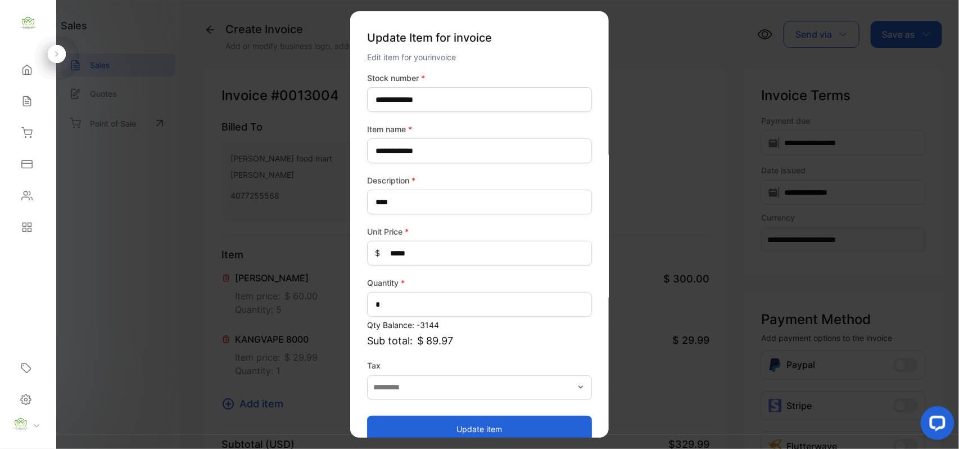
click at [518, 419] on button "Update item" at bounding box center [479, 428] width 225 height 27
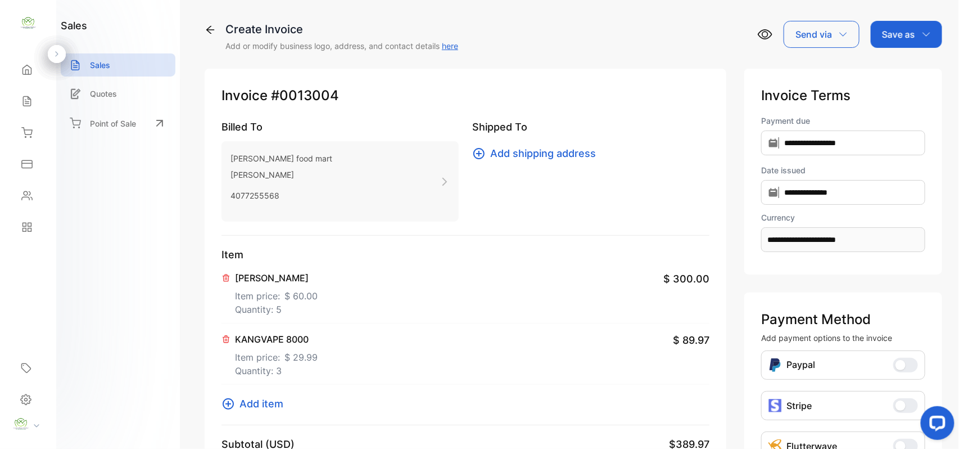
click at [909, 24] on div "Save as" at bounding box center [906, 34] width 71 height 27
click at [918, 68] on div "Invoice" at bounding box center [903, 71] width 65 height 22
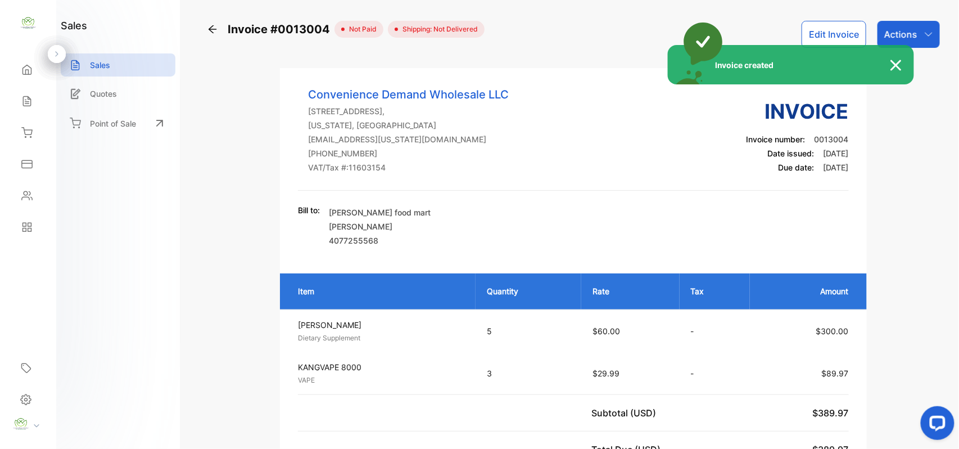
click at [931, 35] on div "Invoice created" at bounding box center [479, 224] width 959 height 449
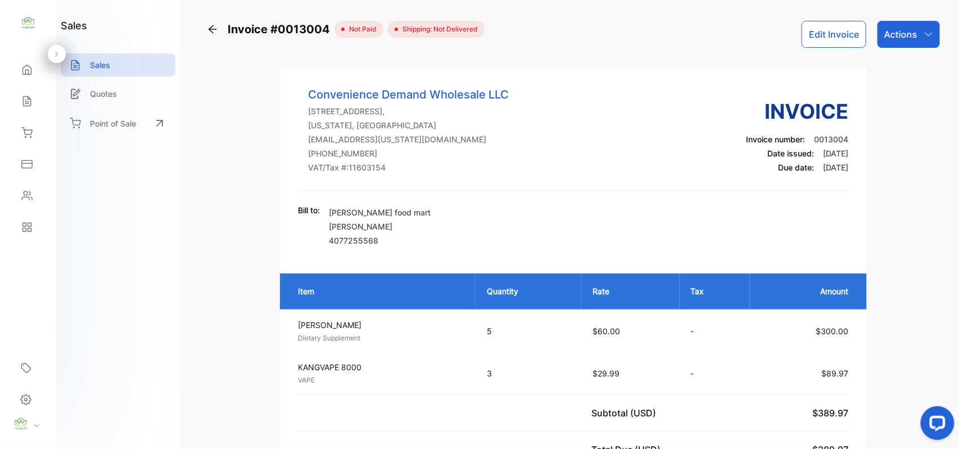
click at [931, 35] on div "Actions" at bounding box center [908, 34] width 62 height 27
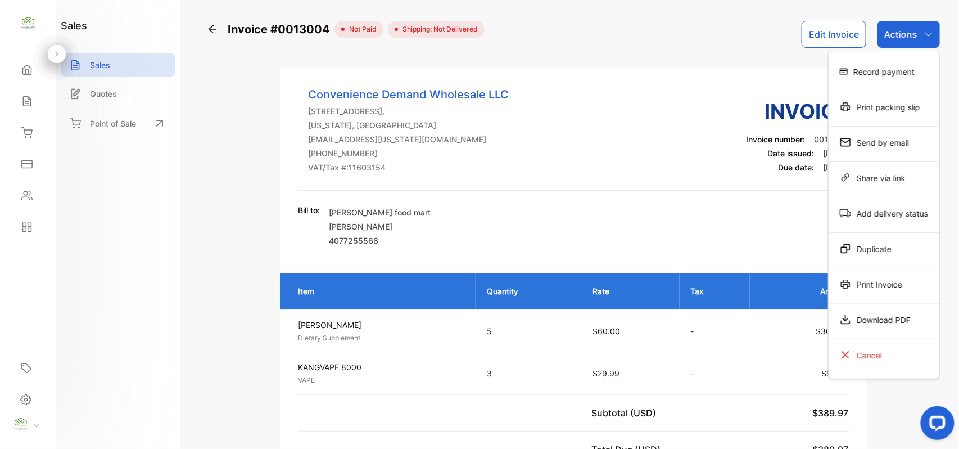
click at [874, 287] on div "Print Invoice" at bounding box center [884, 284] width 111 height 22
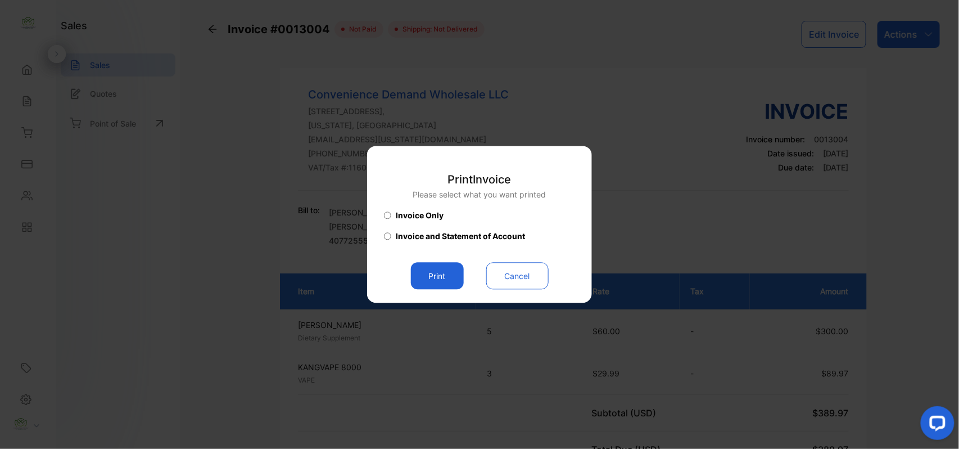
click at [412, 274] on button "Print" at bounding box center [437, 276] width 53 height 27
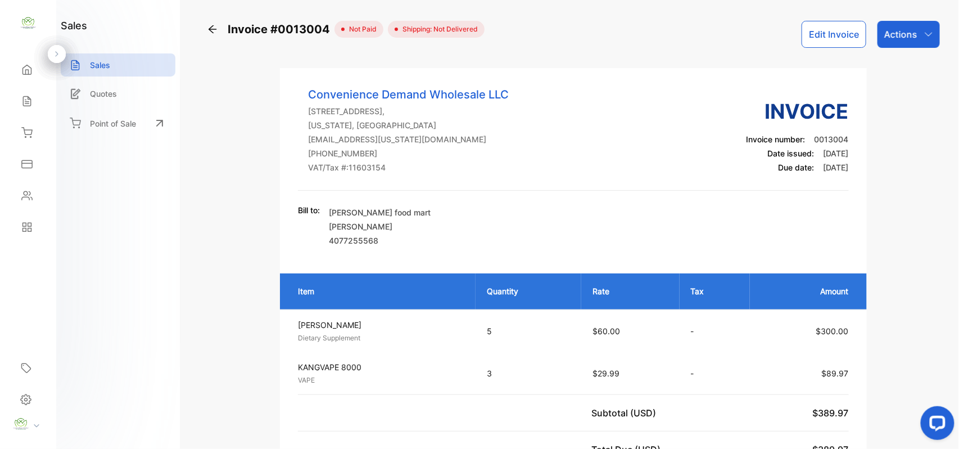
click at [24, 189] on div "Contacts" at bounding box center [28, 195] width 38 height 22
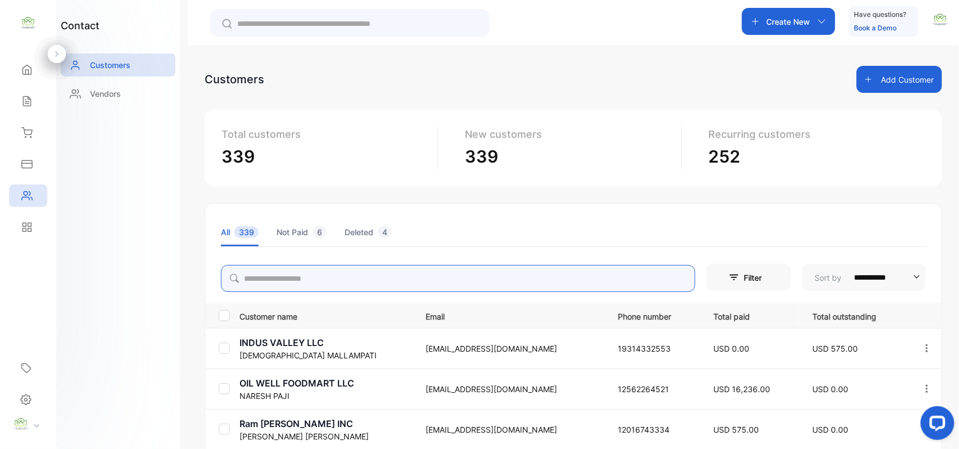
click at [297, 273] on input "search" at bounding box center [458, 278] width 474 height 27
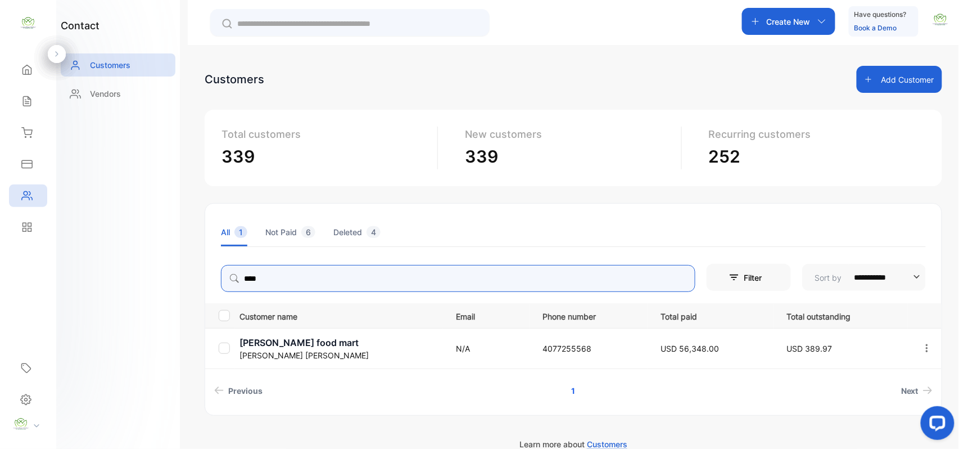
type input "****"
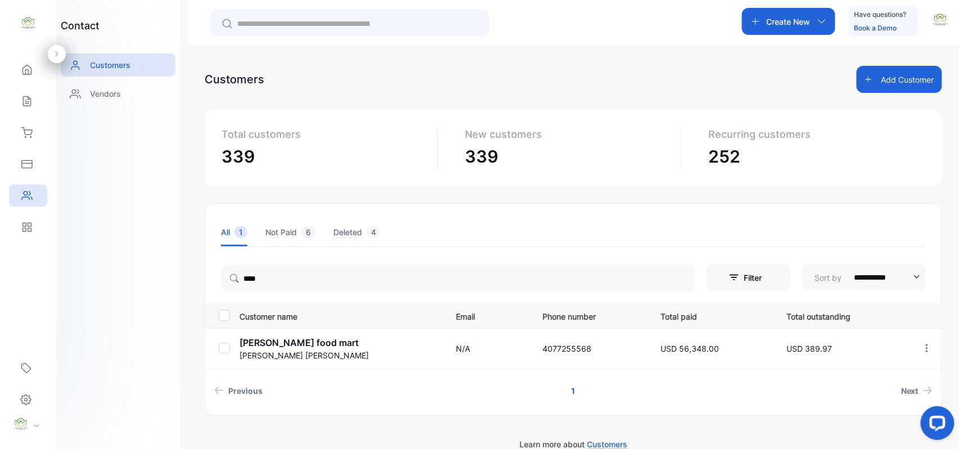
click at [174, 274] on div "contact Customers Vendors" at bounding box center [118, 224] width 124 height 449
drag, startPoint x: 26, startPoint y: 98, endPoint x: 32, endPoint y: 90, distance: 10.0
click at [30, 92] on div "Sales" at bounding box center [28, 101] width 38 height 22
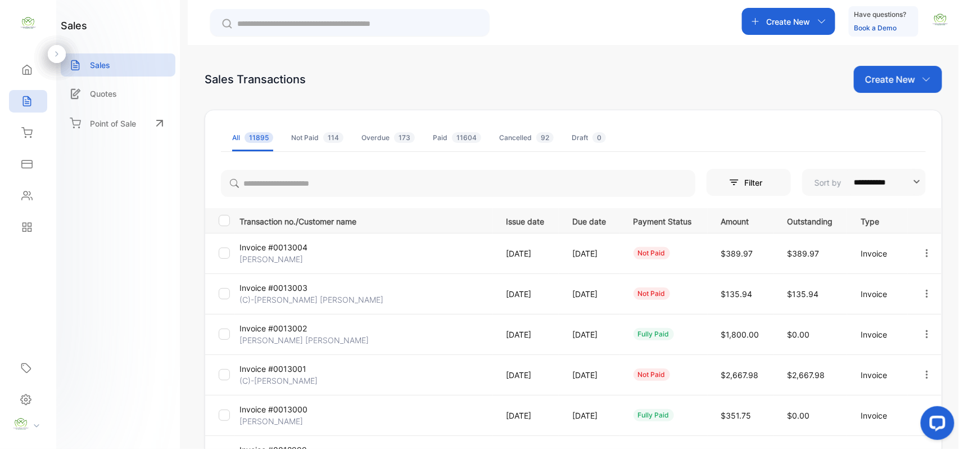
click at [33, 191] on div "Contacts" at bounding box center [28, 195] width 38 height 22
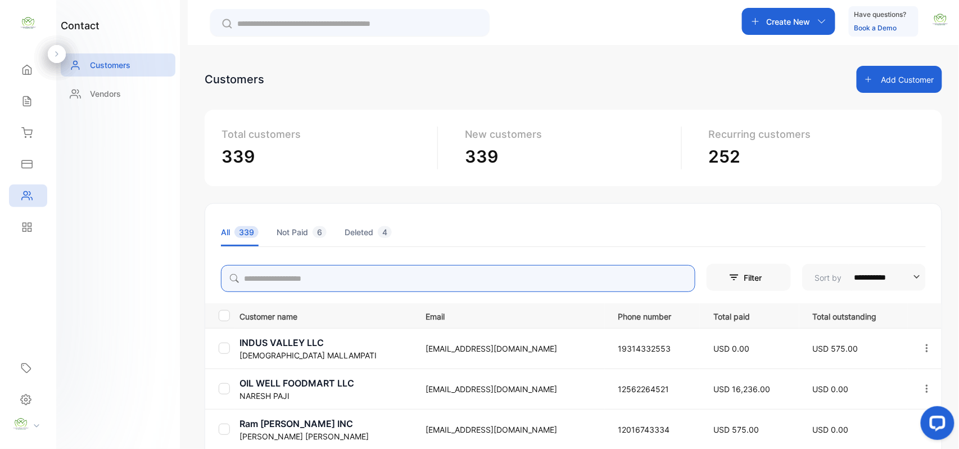
drag, startPoint x: 268, startPoint y: 273, endPoint x: 272, endPoint y: 268, distance: 7.2
click at [268, 273] on input "search" at bounding box center [458, 278] width 474 height 27
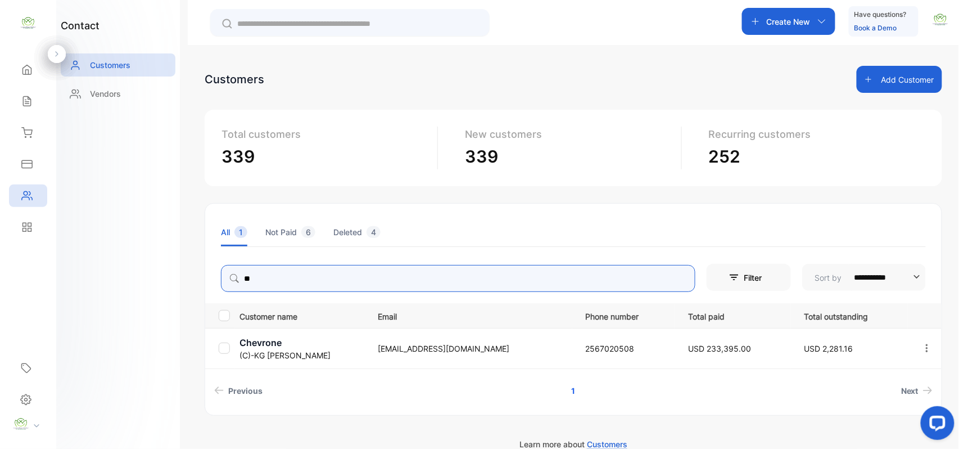
type input "**"
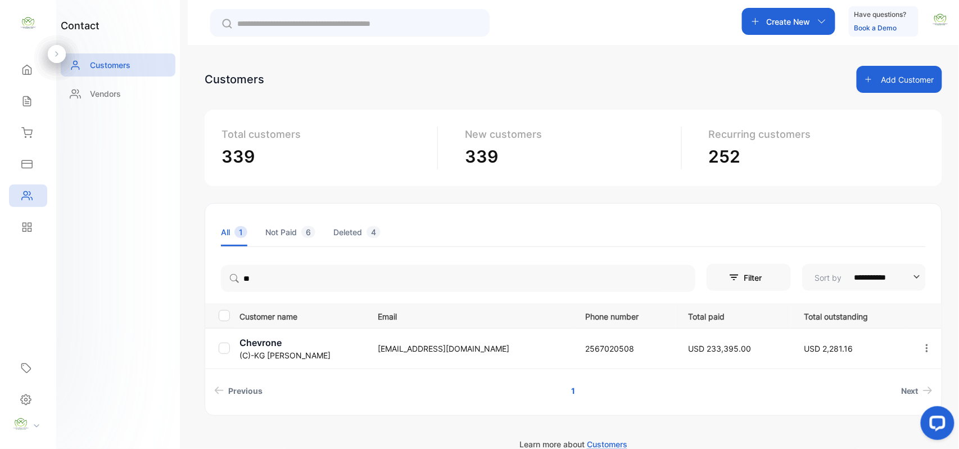
click at [154, 333] on div "contact Customers Vendors" at bounding box center [118, 224] width 124 height 449
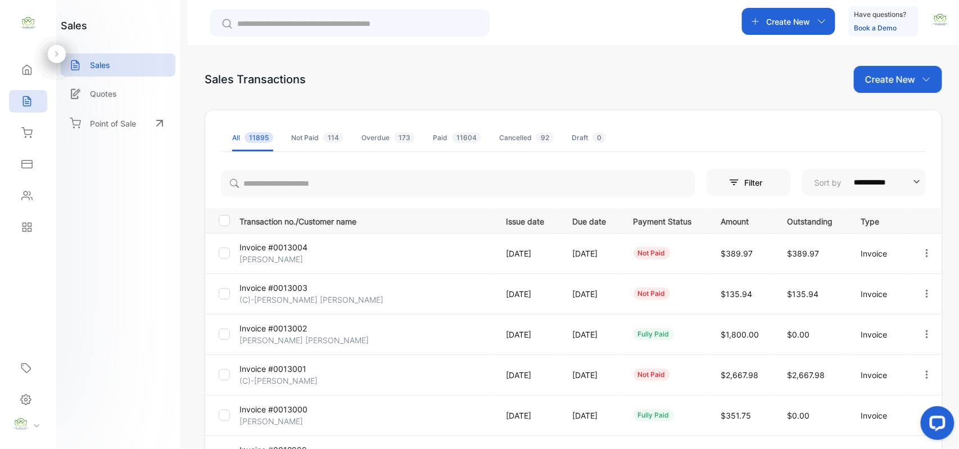
click at [34, 192] on div "Contacts" at bounding box center [28, 195] width 38 height 22
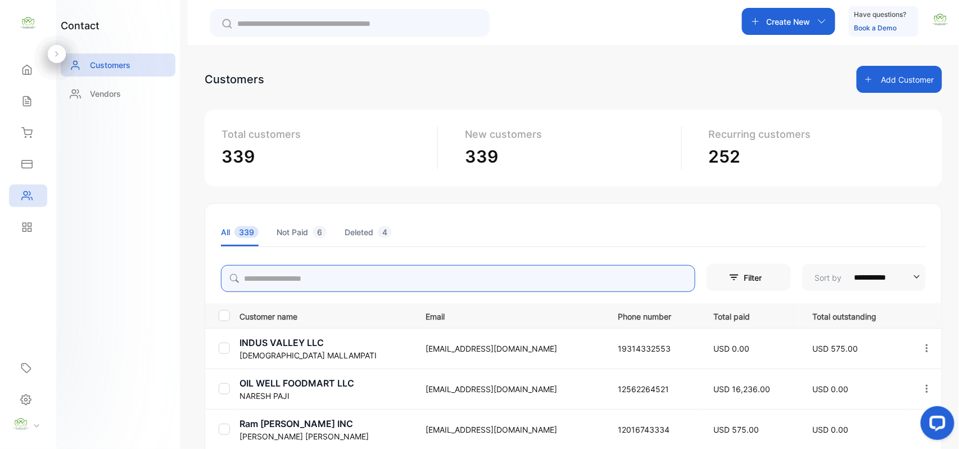
click at [331, 272] on input "search" at bounding box center [458, 278] width 474 height 27
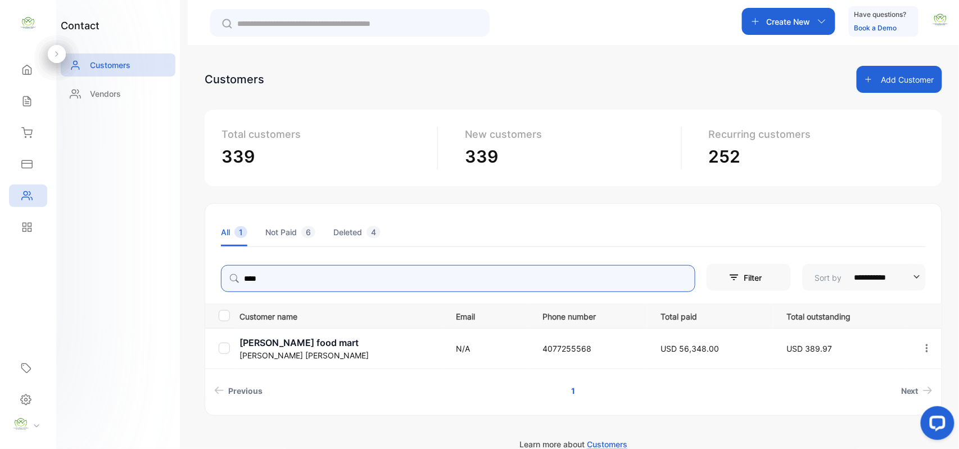
type input "****"
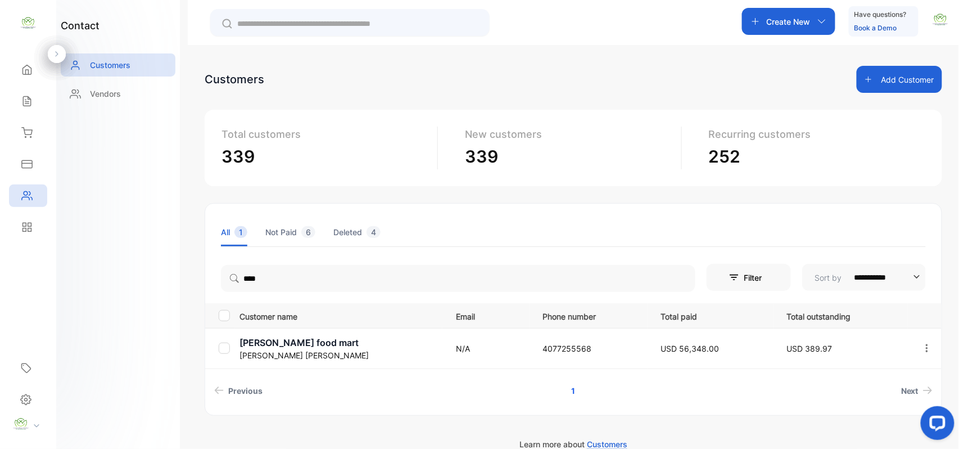
click at [43, 100] on div "Sales" at bounding box center [28, 101] width 38 height 22
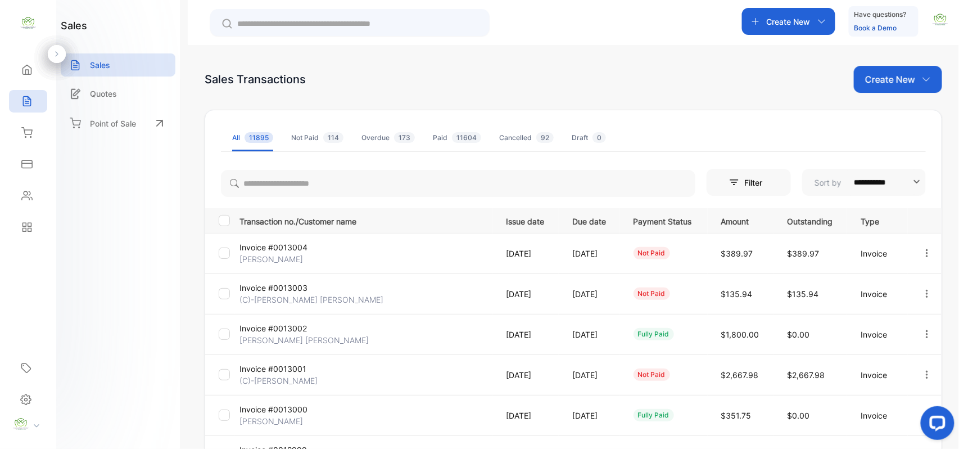
click at [282, 257] on p "[PERSON_NAME]" at bounding box center [281, 259] width 84 height 12
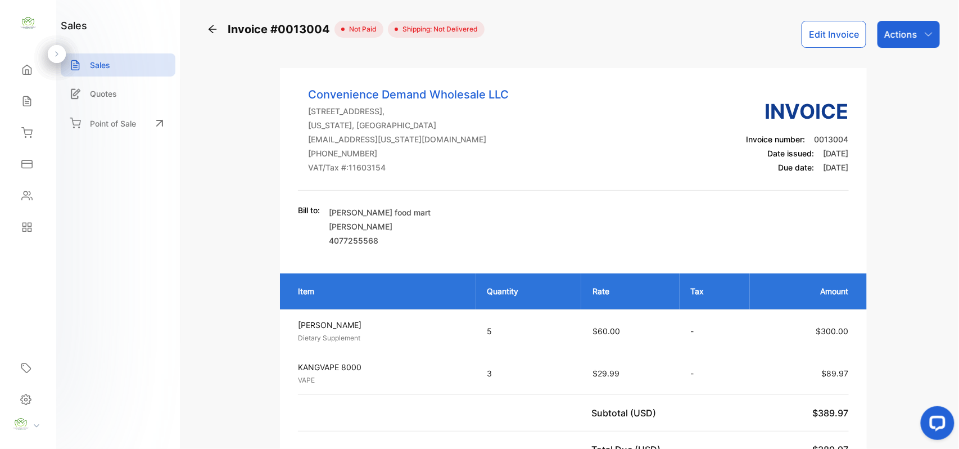
drag, startPoint x: 900, startPoint y: 34, endPoint x: 898, endPoint y: 48, distance: 14.9
click at [900, 35] on p "Actions" at bounding box center [900, 34] width 33 height 13
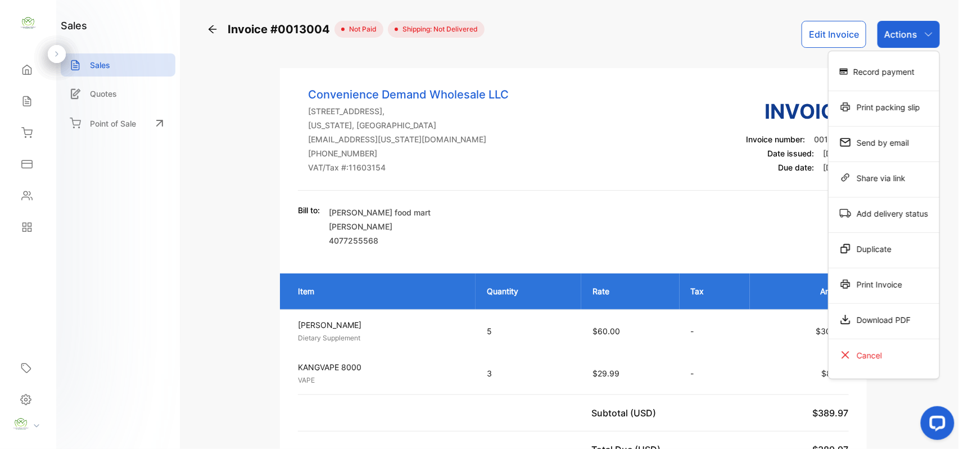
click at [889, 65] on div "Record payment" at bounding box center [884, 71] width 111 height 22
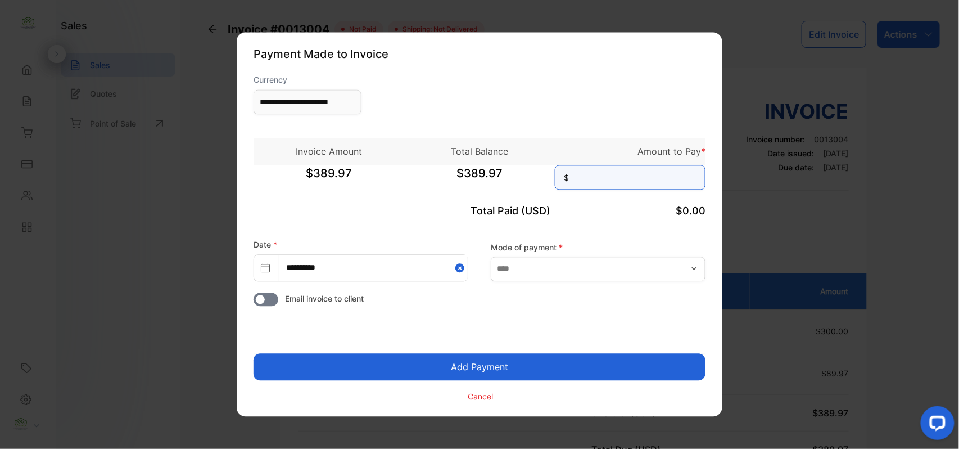
click at [615, 181] on input at bounding box center [630, 177] width 151 height 25
type input "******"
click at [254, 354] on button "Add Payment" at bounding box center [480, 367] width 452 height 27
